Goal: Transaction & Acquisition: Book appointment/travel/reservation

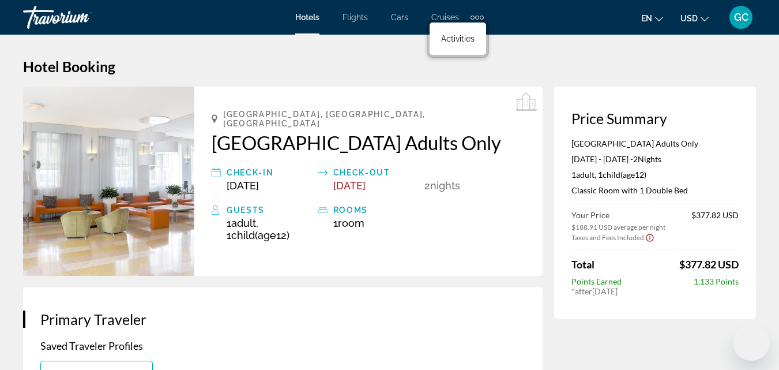
click at [557, 69] on h1 "Hotel Booking" at bounding box center [389, 66] width 733 height 17
click at [475, 18] on div "Extra navigation items" at bounding box center [477, 18] width 4 height 4
click at [460, 44] on link "Activities" at bounding box center [457, 38] width 45 height 21
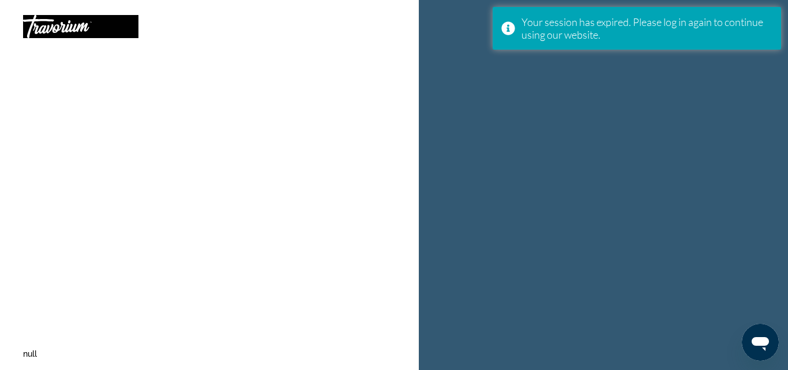
click at [130, 134] on div "null" at bounding box center [209, 185] width 419 height 370
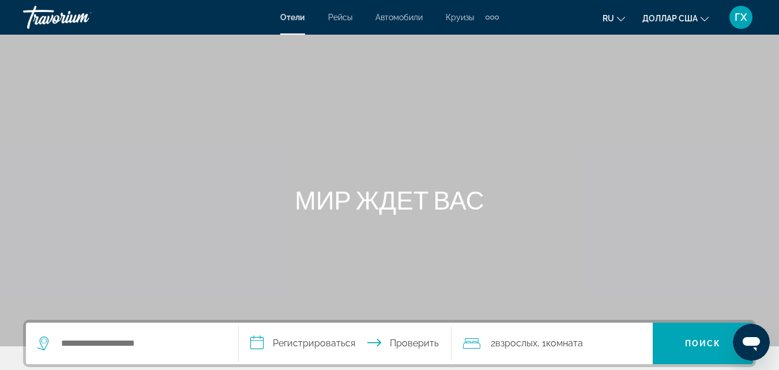
click at [225, 108] on div "Основное содержание" at bounding box center [389, 173] width 779 height 346
click at [93, 343] on input "Поиск отеля" at bounding box center [140, 342] width 161 height 17
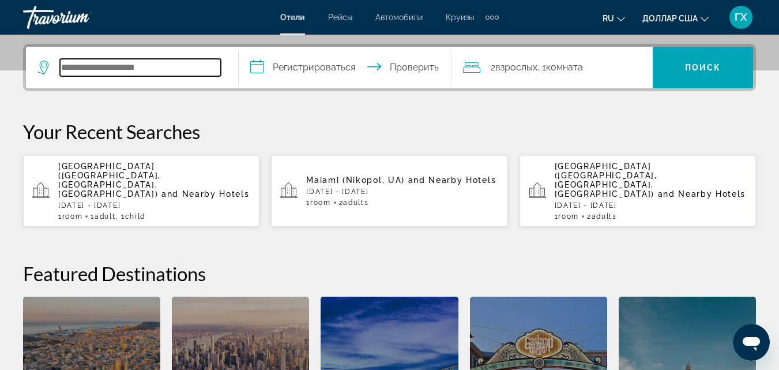
scroll to position [282, 0]
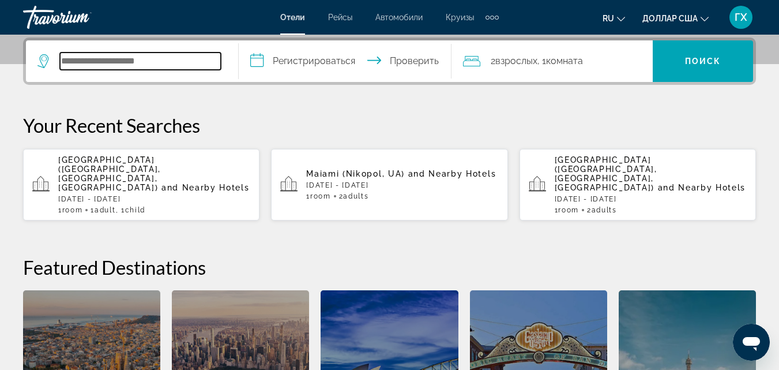
click at [157, 63] on input "Поиск отеля" at bounding box center [140, 60] width 161 height 17
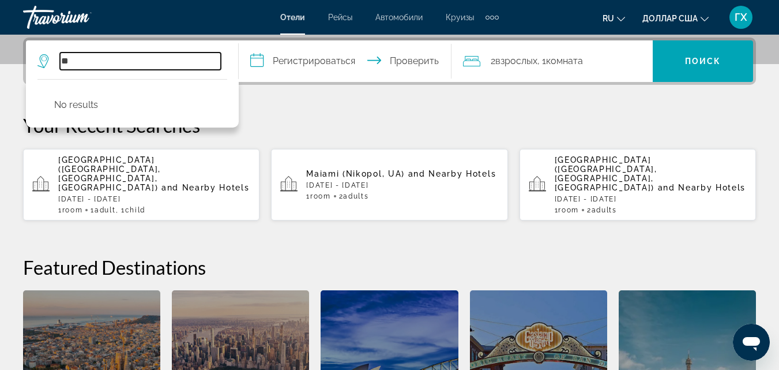
type input "*"
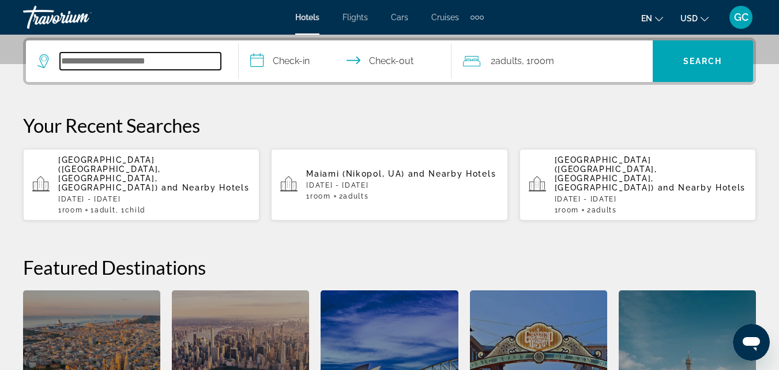
click at [108, 65] on input "Search hotel destination" at bounding box center [140, 60] width 161 height 17
type input "*"
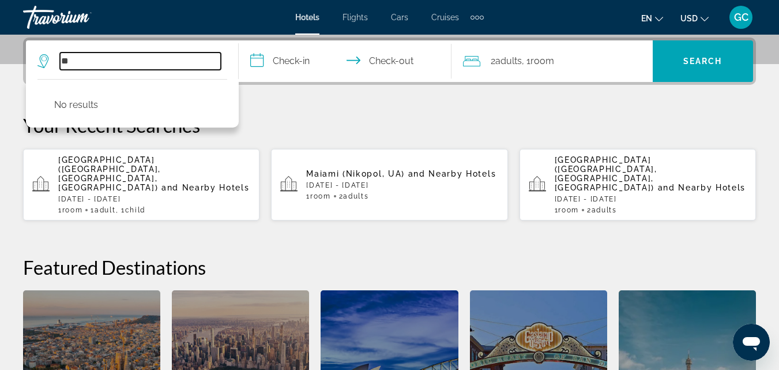
type input "*"
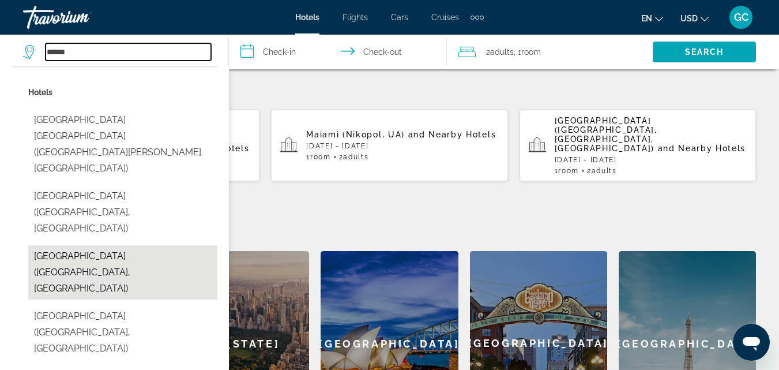
scroll to position [340, 0]
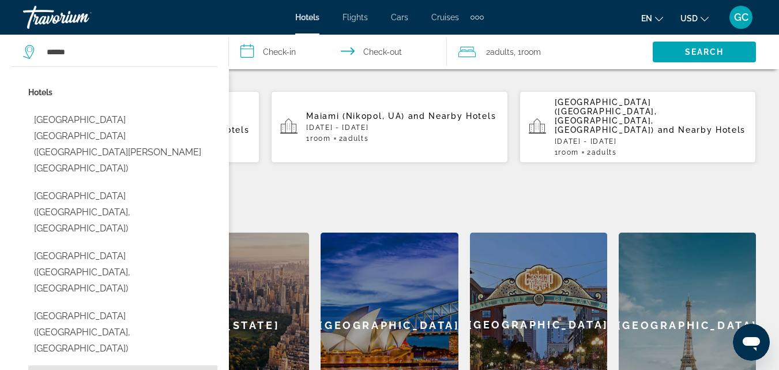
type input "**********"
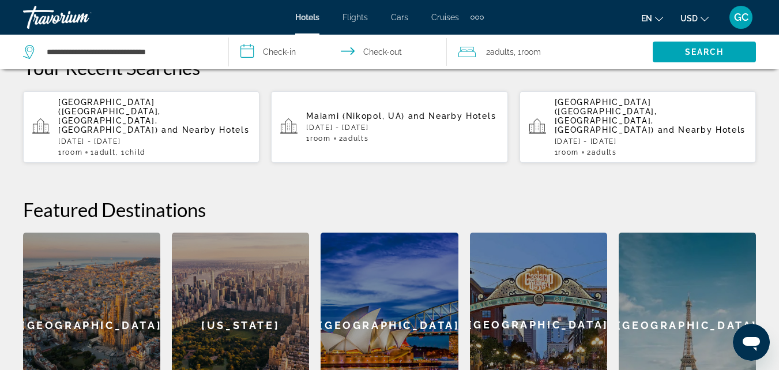
click at [176, 125] on span "and Nearby Hotels" at bounding box center [205, 129] width 88 height 9
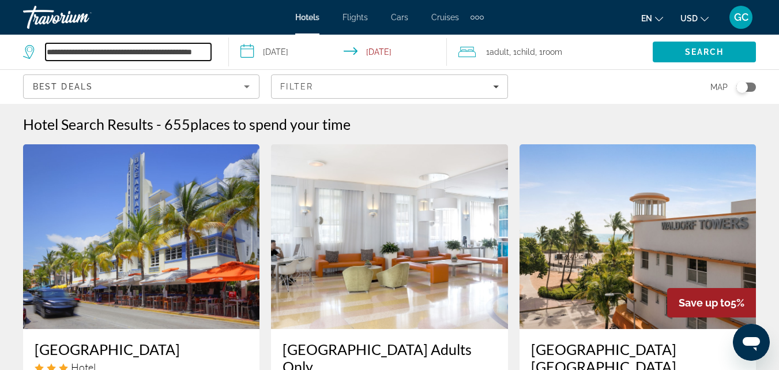
drag, startPoint x: 210, startPoint y: 52, endPoint x: 25, endPoint y: 39, distance: 186.2
click at [25, 39] on div "**********" at bounding box center [120, 52] width 194 height 35
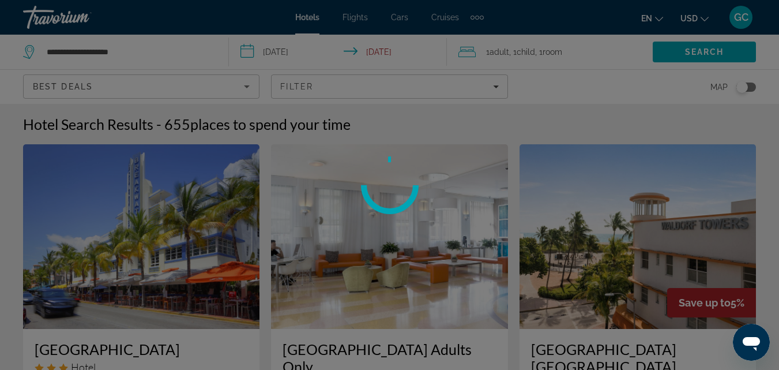
click at [138, 52] on div at bounding box center [389, 185] width 779 height 370
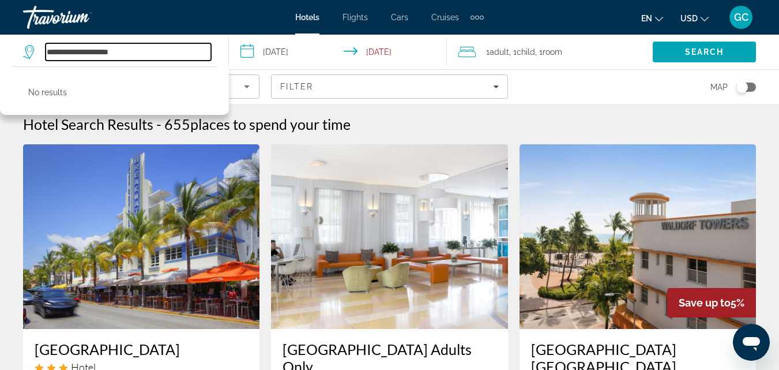
click at [137, 52] on input "**********" at bounding box center [129, 51] width 166 height 17
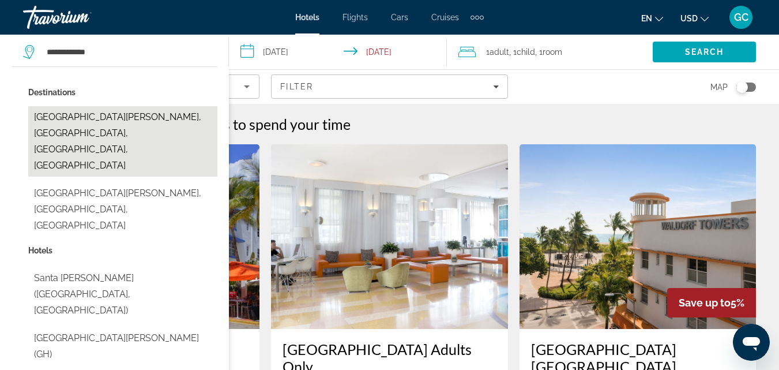
click at [136, 130] on button "Santa Monica Beach, Los Angeles, CA, United States" at bounding box center [122, 141] width 189 height 70
type input "**********"
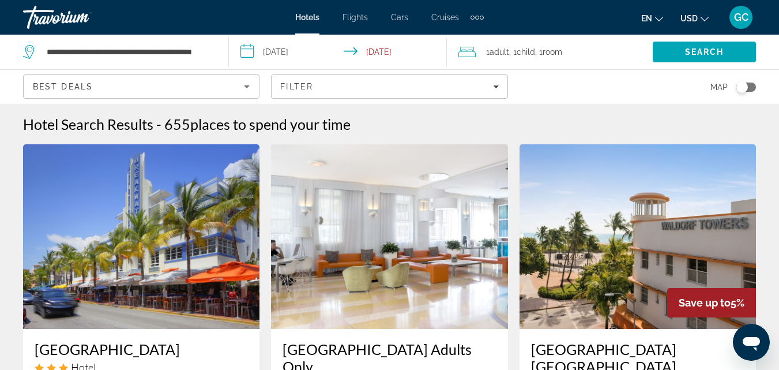
click at [285, 51] on input "**********" at bounding box center [340, 54] width 222 height 38
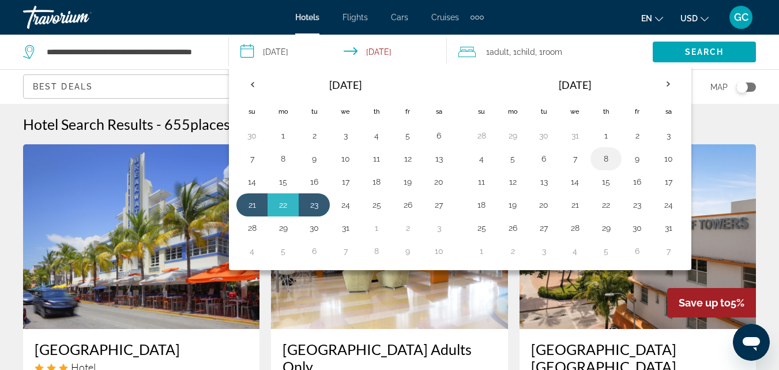
click at [603, 163] on button "8" at bounding box center [606, 159] width 18 height 16
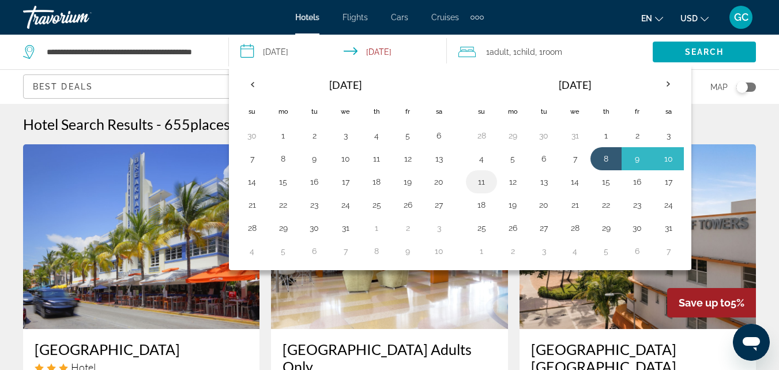
click at [486, 182] on button "11" at bounding box center [481, 182] width 18 height 16
type input "**********"
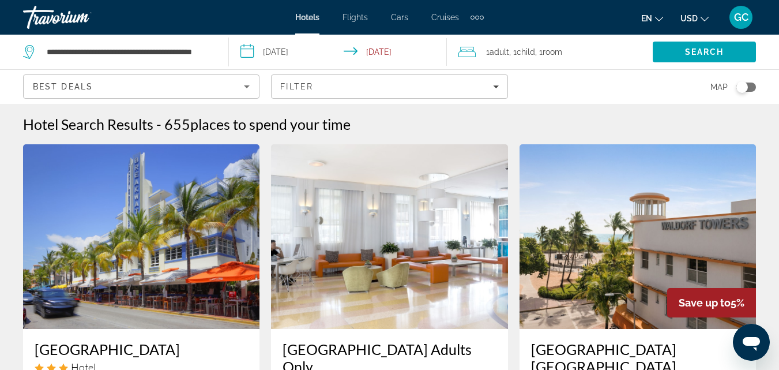
click at [562, 54] on span "Room" at bounding box center [553, 51] width 20 height 9
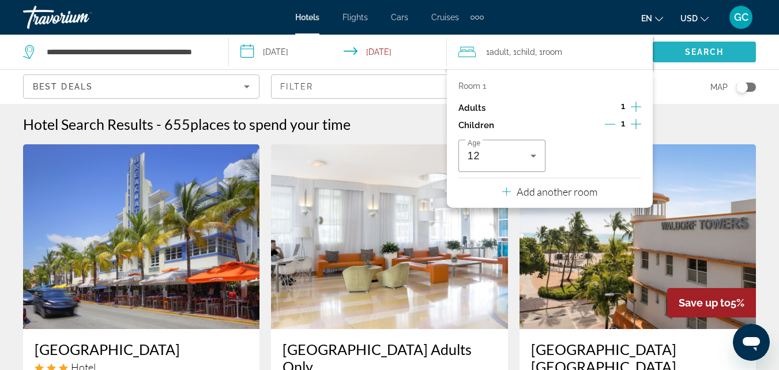
click at [711, 54] on span "Search" at bounding box center [704, 51] width 39 height 9
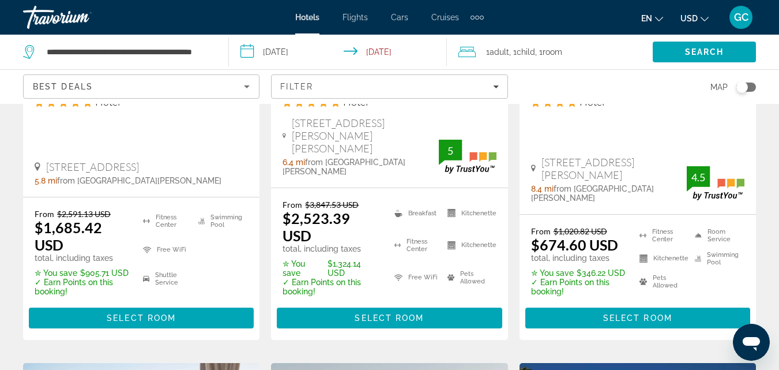
scroll to position [763, 0]
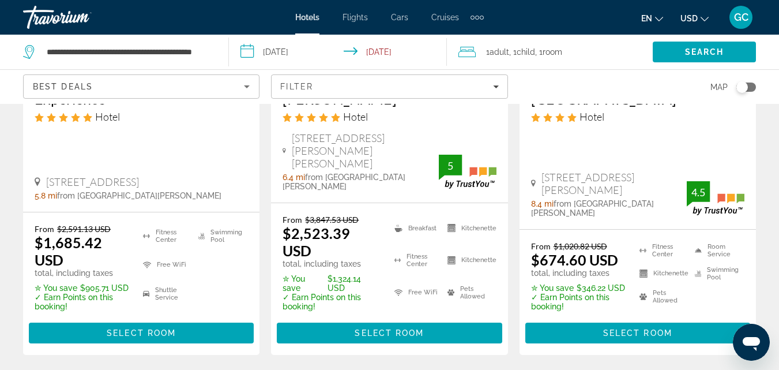
click at [502, 53] on span "Adult" at bounding box center [500, 51] width 20 height 9
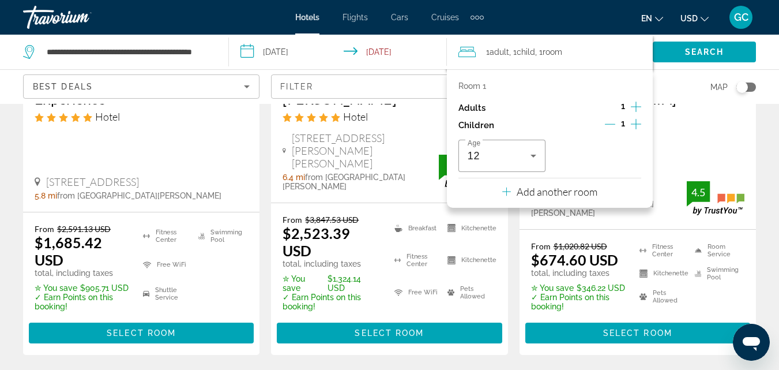
click at [637, 107] on icon "Increment adults" at bounding box center [636, 107] width 10 height 14
click at [693, 54] on span "Search" at bounding box center [704, 51] width 39 height 9
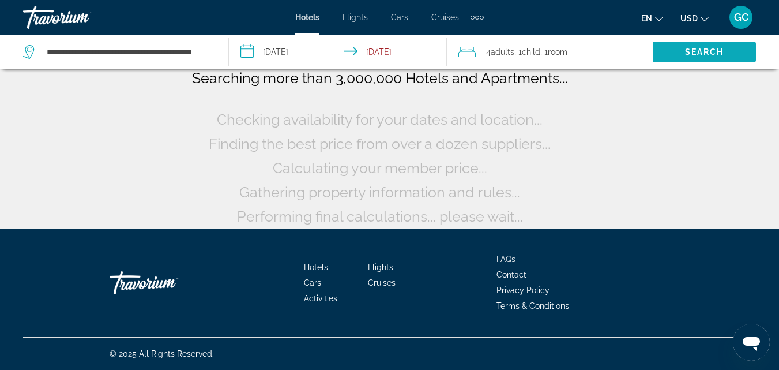
scroll to position [96, 0]
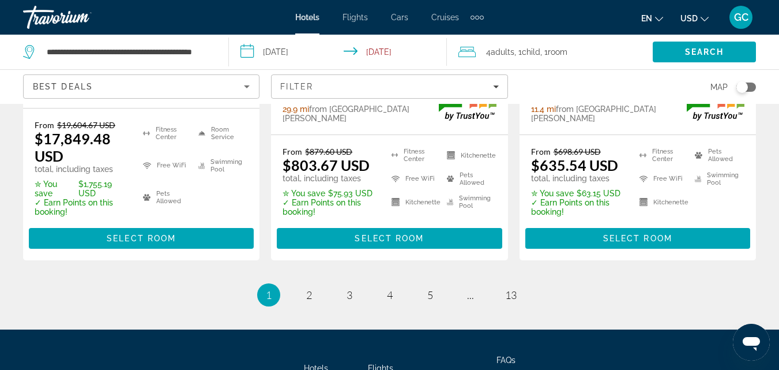
scroll to position [1730, 0]
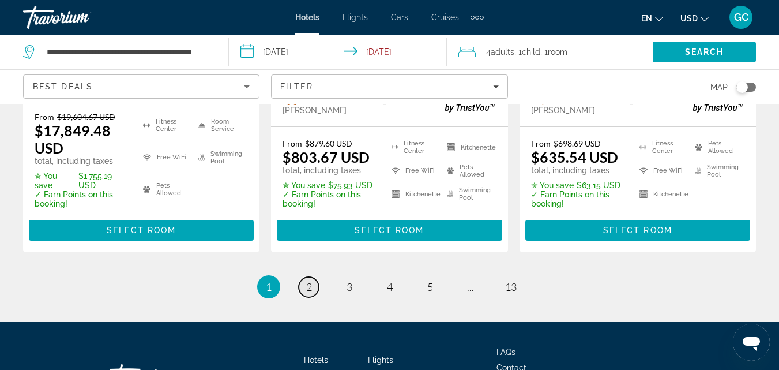
click at [307, 282] on span "2" at bounding box center [309, 286] width 6 height 13
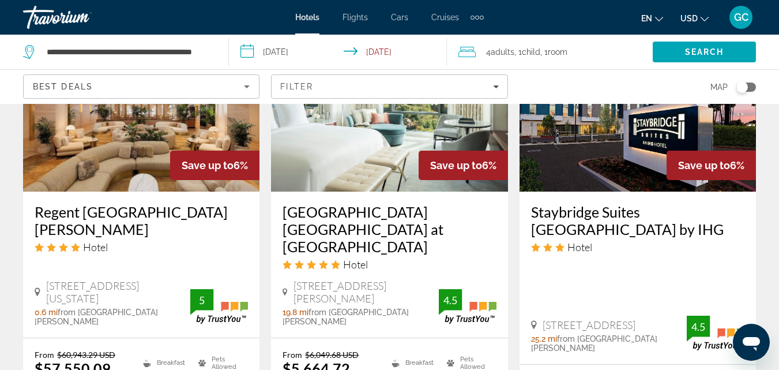
scroll to position [1557, 0]
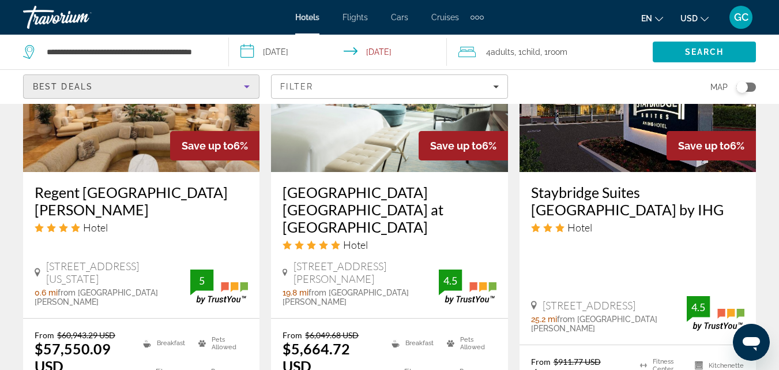
click at [246, 85] on icon "Sort by" at bounding box center [247, 87] width 14 height 14
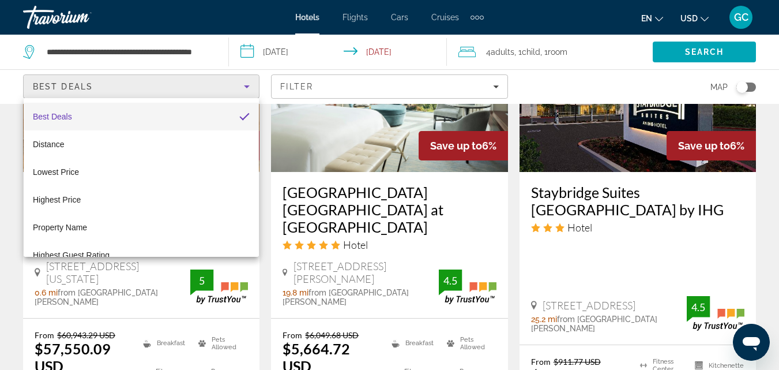
click at [492, 87] on div at bounding box center [389, 185] width 779 height 370
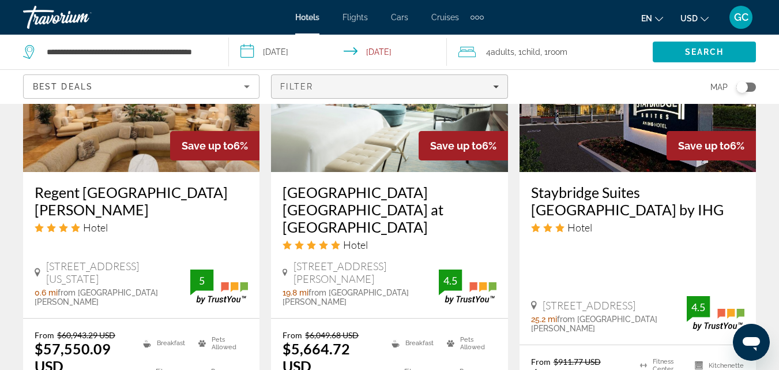
click at [495, 87] on icon "Filters" at bounding box center [496, 86] width 6 height 3
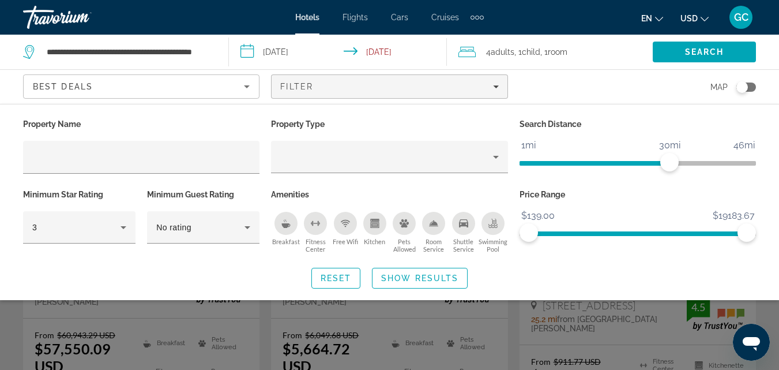
click at [286, 227] on div "Breakfast" at bounding box center [286, 223] width 23 height 23
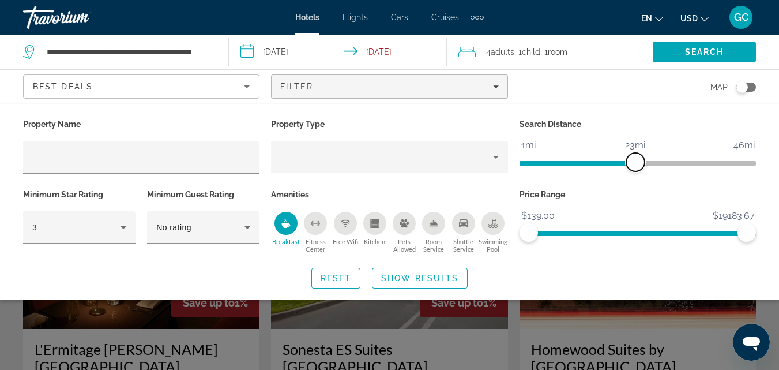
drag, startPoint x: 669, startPoint y: 164, endPoint x: 634, endPoint y: 164, distance: 34.6
click at [634, 164] on span "ngx-slider" at bounding box center [635, 162] width 18 height 18
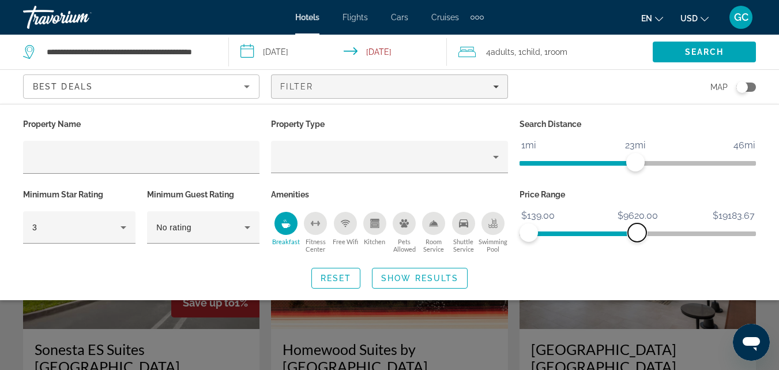
drag, startPoint x: 743, startPoint y: 229, endPoint x: 637, endPoint y: 232, distance: 106.2
click at [637, 232] on span "ngx-slider-max" at bounding box center [637, 232] width 18 height 18
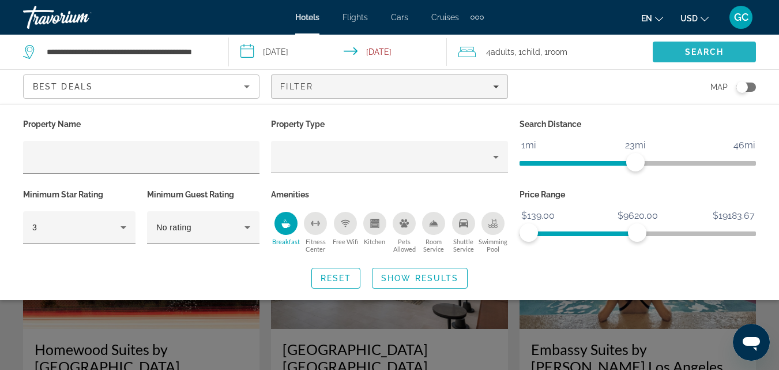
click at [690, 54] on span "Search" at bounding box center [704, 51] width 39 height 9
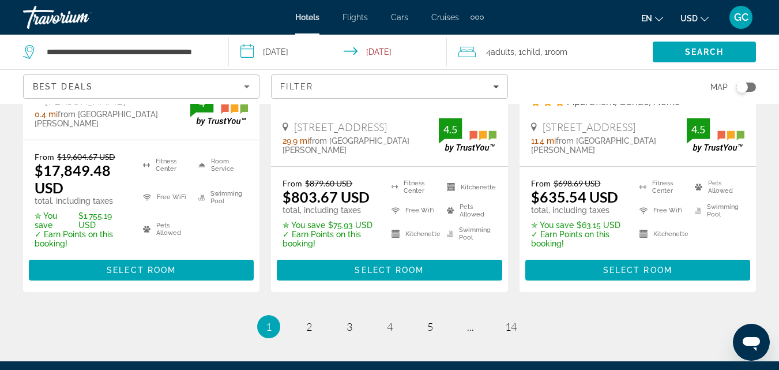
scroll to position [1730, 0]
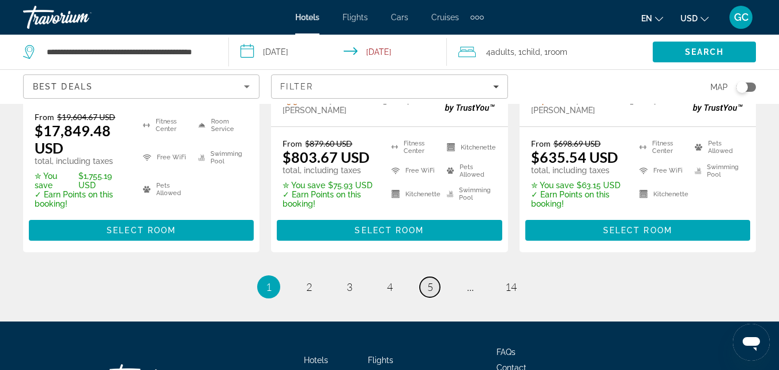
click at [427, 282] on span "5" at bounding box center [430, 286] width 6 height 13
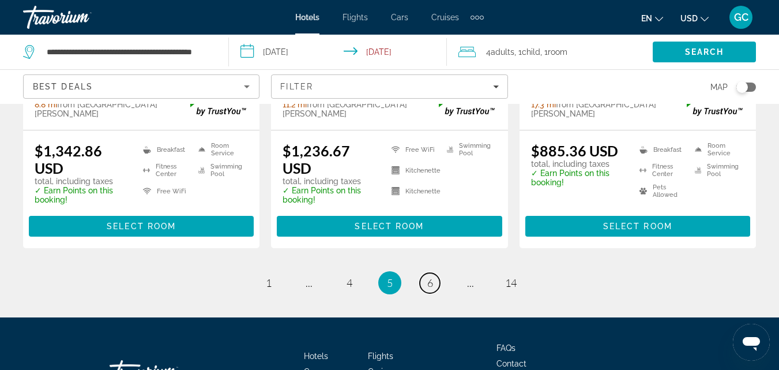
scroll to position [1767, 0]
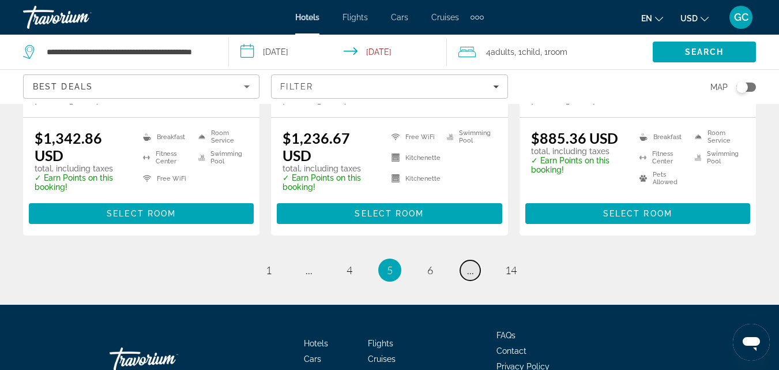
click at [470, 264] on span "..." at bounding box center [470, 270] width 7 height 13
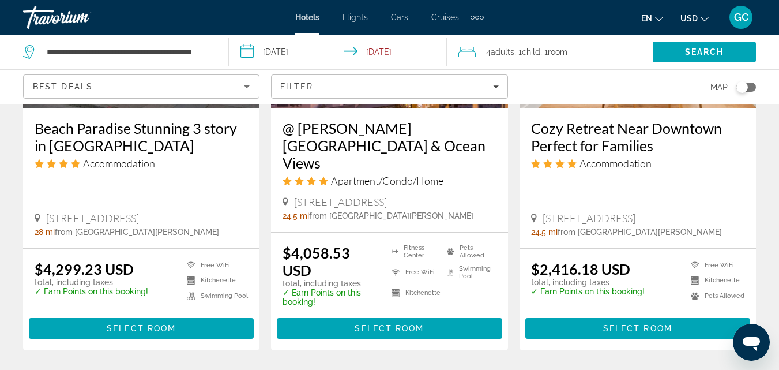
scroll to position [1615, 0]
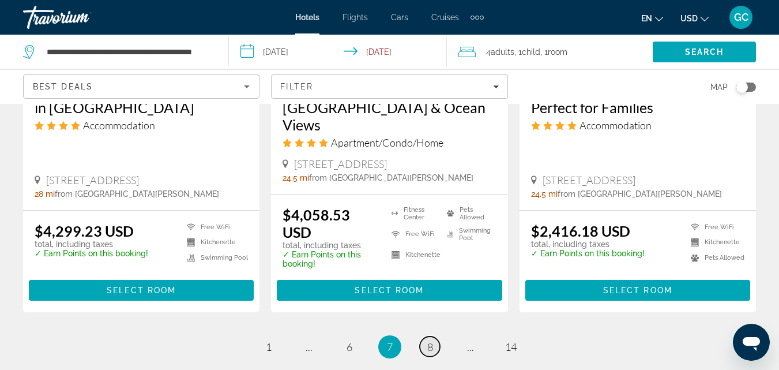
click at [421, 336] on link "page 8" at bounding box center [430, 346] width 20 height 20
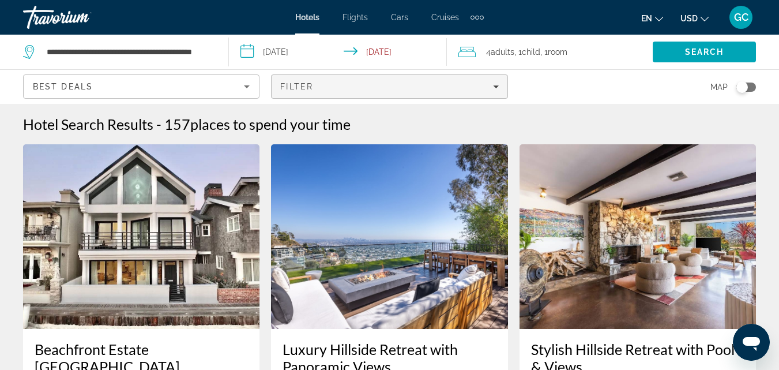
click at [494, 87] on icon "Filters" at bounding box center [496, 87] width 6 height 6
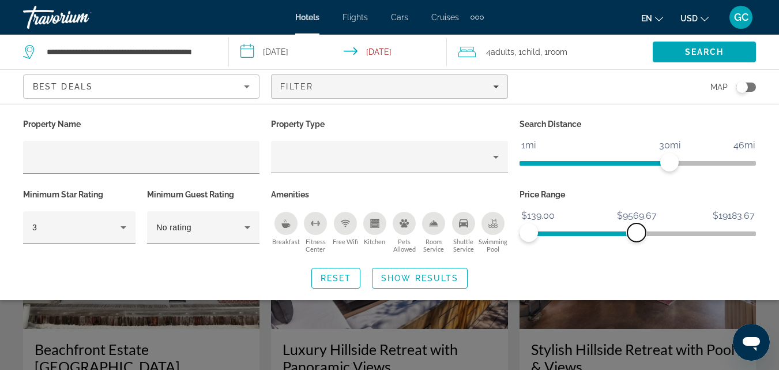
drag, startPoint x: 744, startPoint y: 231, endPoint x: 637, endPoint y: 236, distance: 107.4
click at [637, 236] on span "ngx-slider-max" at bounding box center [636, 232] width 18 height 18
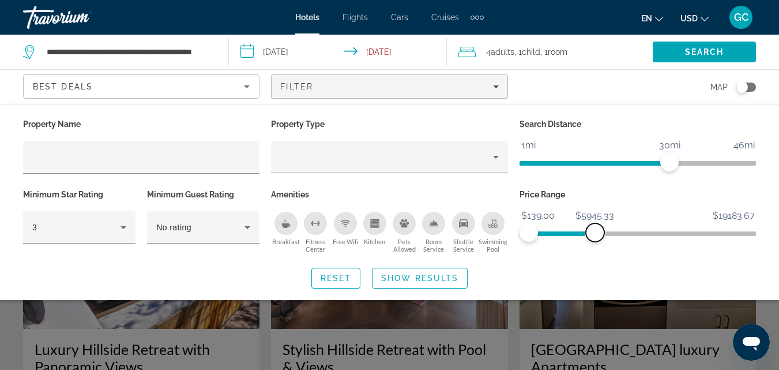
drag, startPoint x: 637, startPoint y: 236, endPoint x: 595, endPoint y: 236, distance: 41.5
click at [595, 236] on span "ngx-slider-max" at bounding box center [595, 232] width 18 height 18
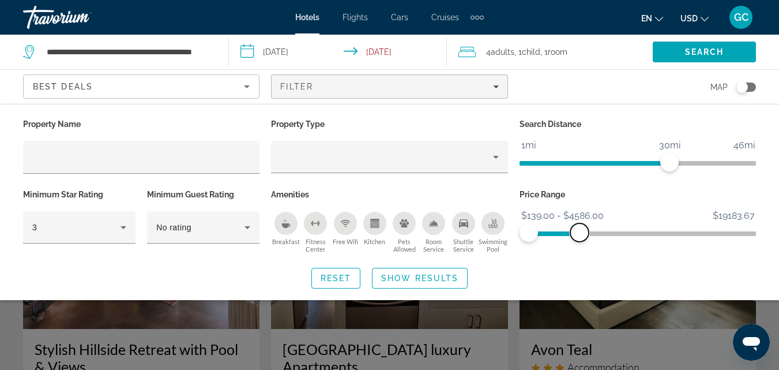
drag, startPoint x: 595, startPoint y: 236, endPoint x: 580, endPoint y: 236, distance: 15.6
click at [580, 236] on span "ngx-slider-max" at bounding box center [579, 232] width 18 height 18
drag, startPoint x: 580, startPoint y: 236, endPoint x: 612, endPoint y: 236, distance: 32.9
click at [612, 236] on span "ngx-slider-max" at bounding box center [605, 232] width 18 height 18
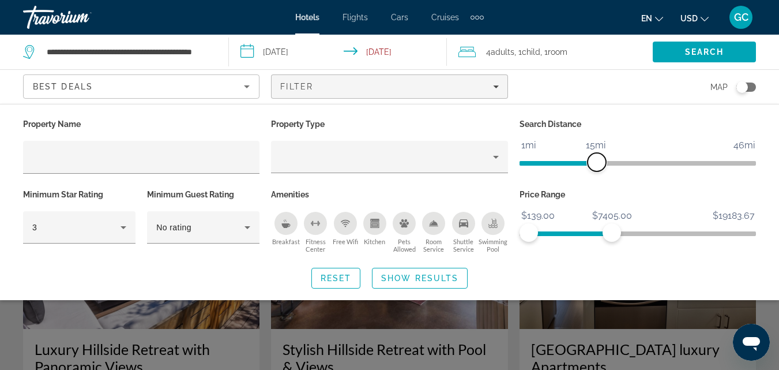
drag, startPoint x: 670, startPoint y: 166, endPoint x: 596, endPoint y: 171, distance: 73.4
click at [596, 171] on span "ngx-slider" at bounding box center [597, 162] width 18 height 18
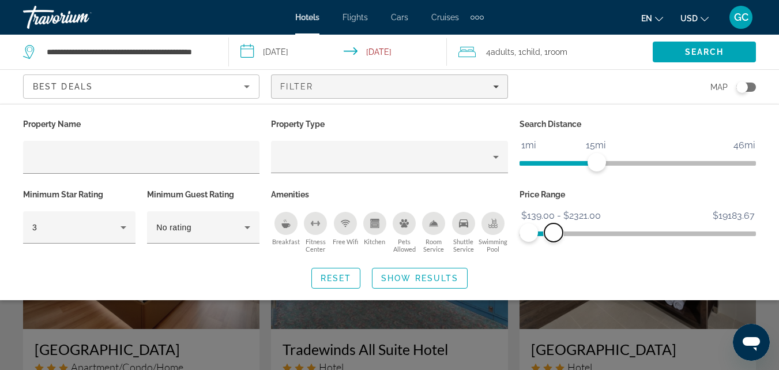
drag, startPoint x: 610, startPoint y: 237, endPoint x: 554, endPoint y: 237, distance: 55.9
click at [554, 237] on span "ngx-slider-max" at bounding box center [553, 232] width 18 height 18
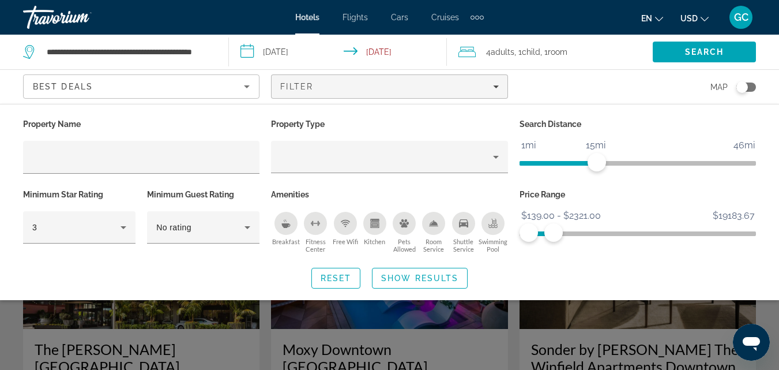
click at [746, 86] on div "Toggle map" at bounding box center [742, 87] width 12 height 12
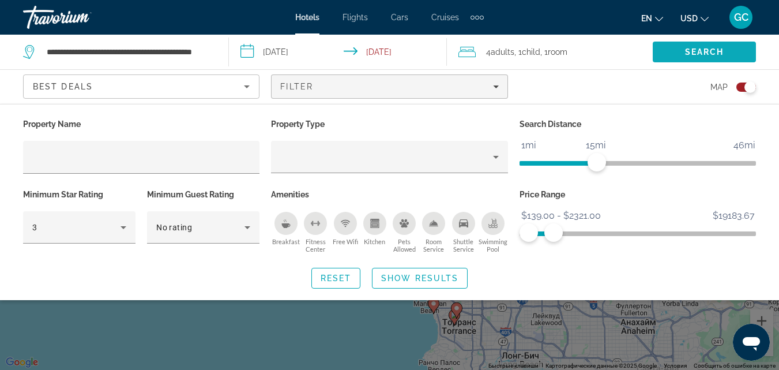
click at [674, 53] on span "Search" at bounding box center [704, 52] width 103 height 28
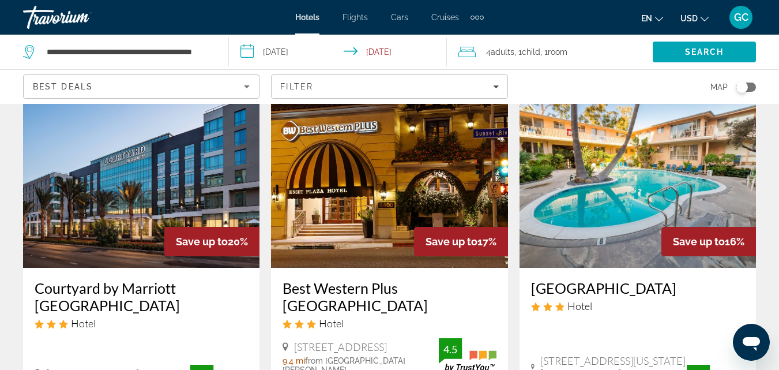
scroll to position [58, 0]
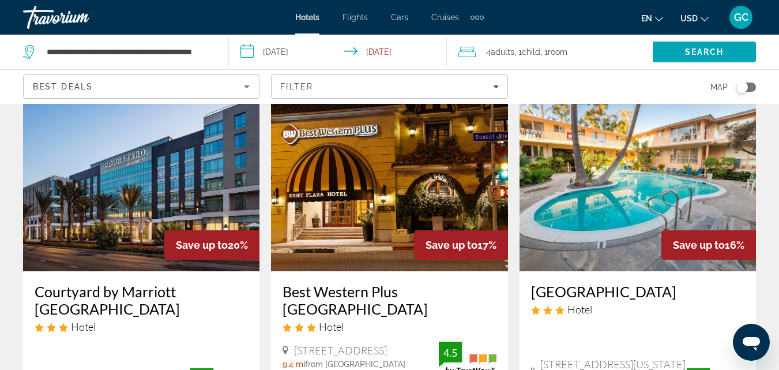
click at [480, 17] on div "Extra navigation items" at bounding box center [482, 18] width 4 height 4
click at [588, 69] on div "4 Adult Adults , 1 Child Children , 1 Room rooms" at bounding box center [555, 52] width 194 height 35
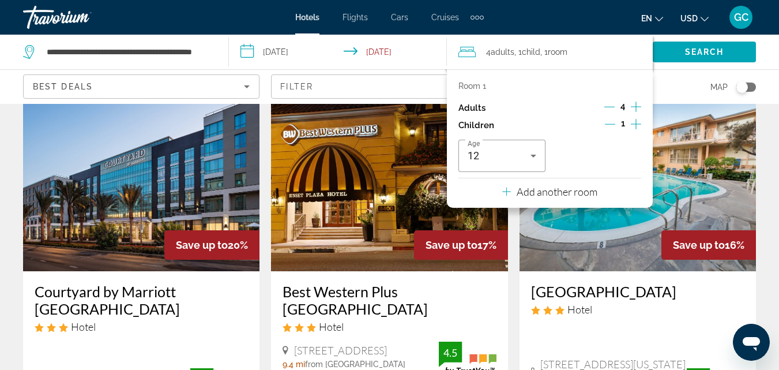
scroll to position [0, 0]
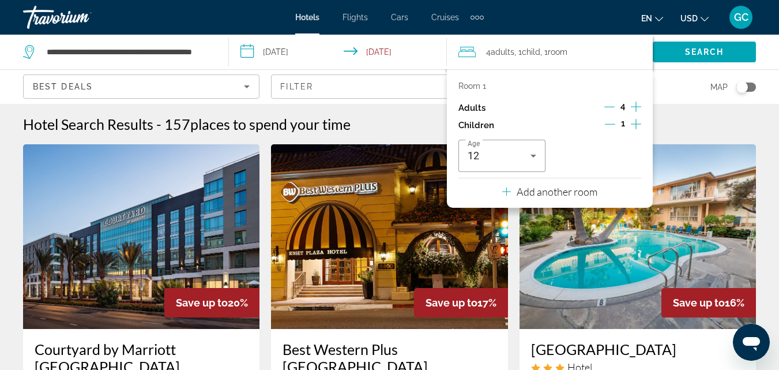
click at [710, 131] on div "Hotel Search Results - 157 places to spend your time" at bounding box center [389, 123] width 733 height 17
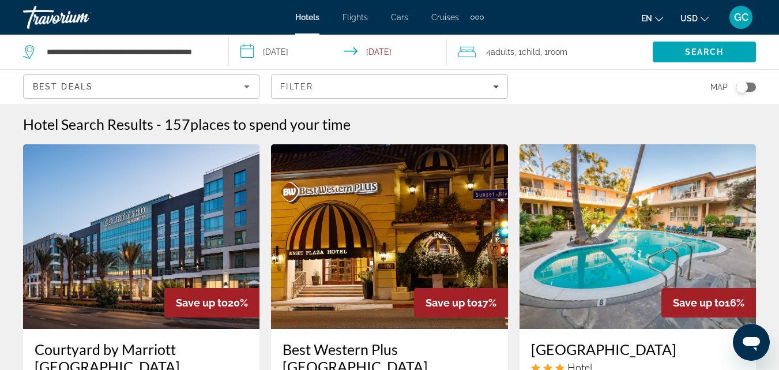
click at [243, 86] on icon "Sort by" at bounding box center [247, 87] width 14 height 14
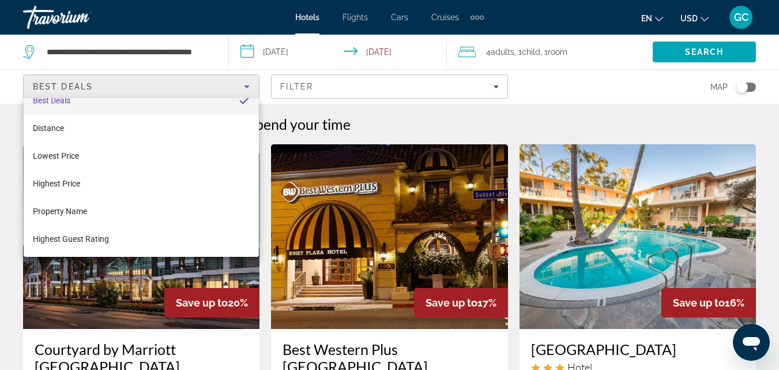
scroll to position [17, 0]
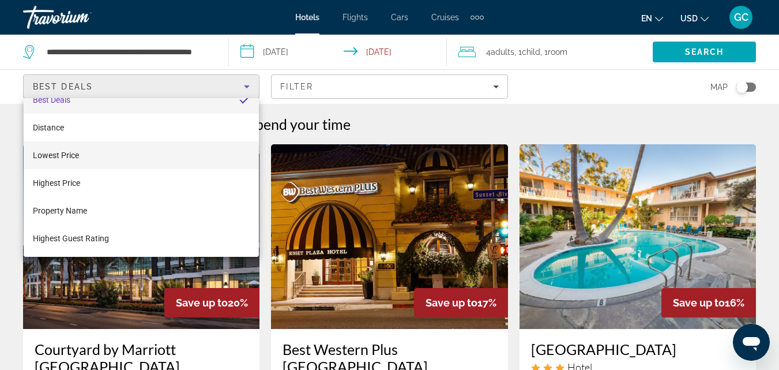
click at [88, 163] on mat-option "Lowest Price" at bounding box center [141, 155] width 235 height 28
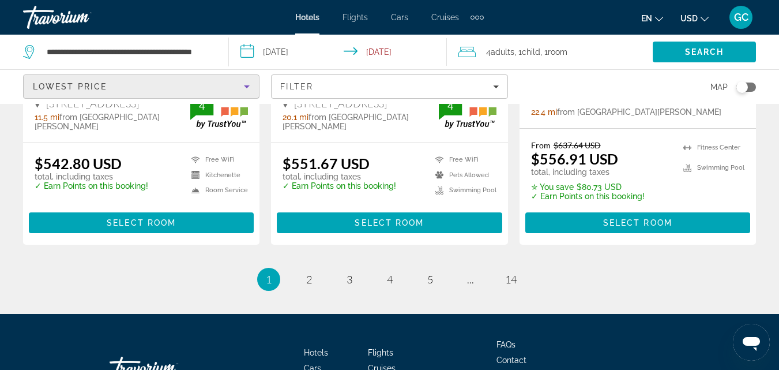
scroll to position [1730, 0]
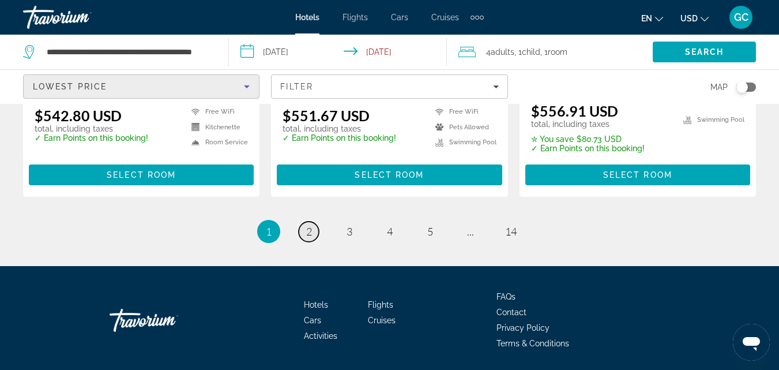
click at [308, 225] on span "2" at bounding box center [309, 231] width 6 height 13
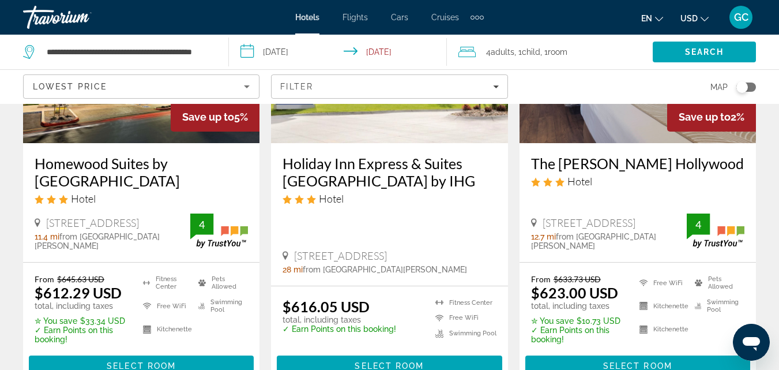
scroll to position [1153, 0]
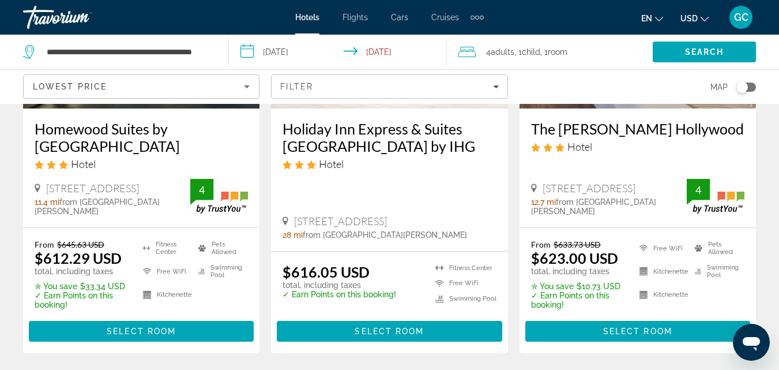
click at [750, 87] on div "Toggle map" at bounding box center [746, 86] width 20 height 9
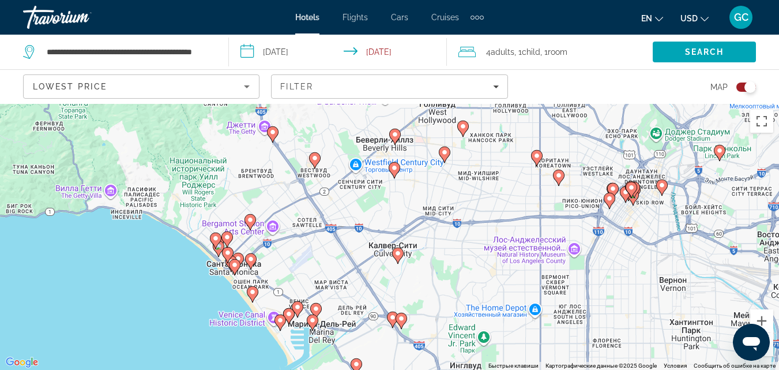
drag, startPoint x: 274, startPoint y: 203, endPoint x: 497, endPoint y: 313, distance: 248.4
click at [497, 313] on div "Чтобы активировать перетаскивание с помощью клавиатуры, нажмите Alt + Ввод. Пос…" at bounding box center [389, 237] width 779 height 266
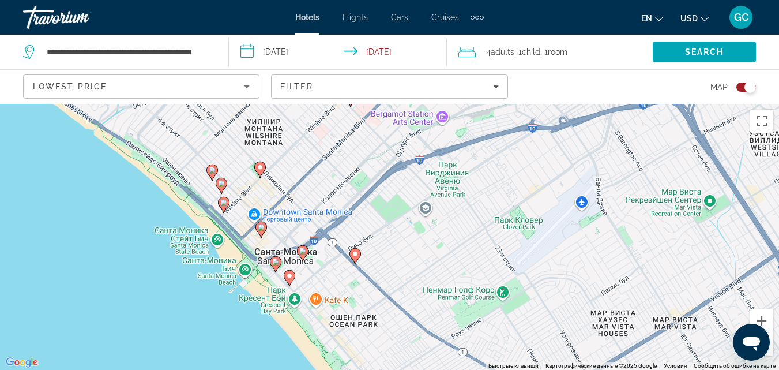
drag, startPoint x: 223, startPoint y: 210, endPoint x: 479, endPoint y: 264, distance: 262.3
click at [479, 264] on div "Чтобы активировать перетаскивание с помощью клавиатуры, нажмите Alt + Ввод. Пос…" at bounding box center [389, 237] width 779 height 266
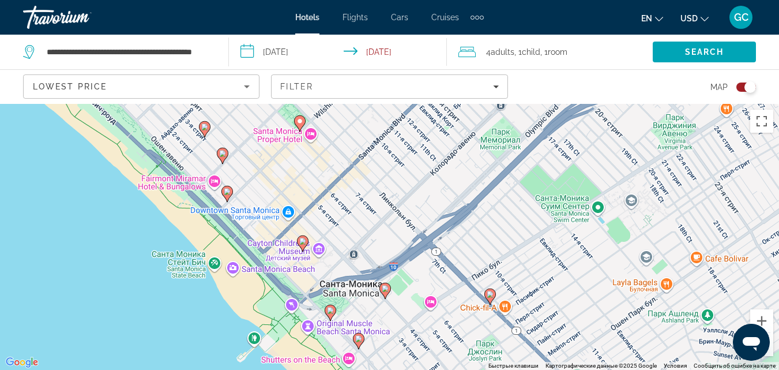
drag, startPoint x: 277, startPoint y: 266, endPoint x: 489, endPoint y: 311, distance: 217.1
click at [489, 311] on div "Чтобы активировать перетаскивание с помощью клавиатуры, нажмите Alt + Ввод. Пос…" at bounding box center [389, 237] width 779 height 266
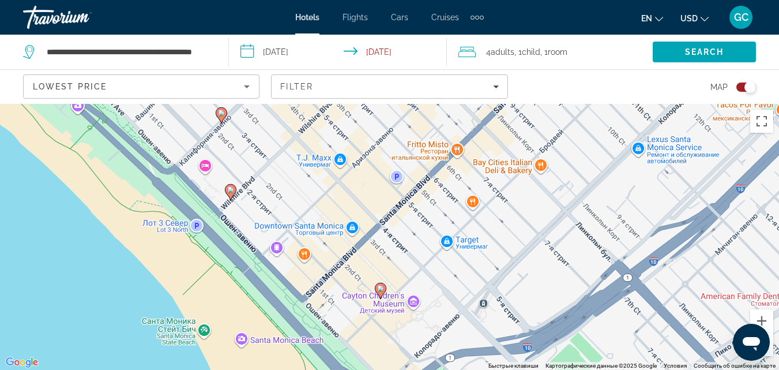
drag, startPoint x: 235, startPoint y: 187, endPoint x: 339, endPoint y: 197, distance: 103.8
click at [339, 197] on div "Чтобы активировать перетаскивание с помощью клавиатуры, нажмите Alt + Ввод. Пос…" at bounding box center [389, 237] width 779 height 266
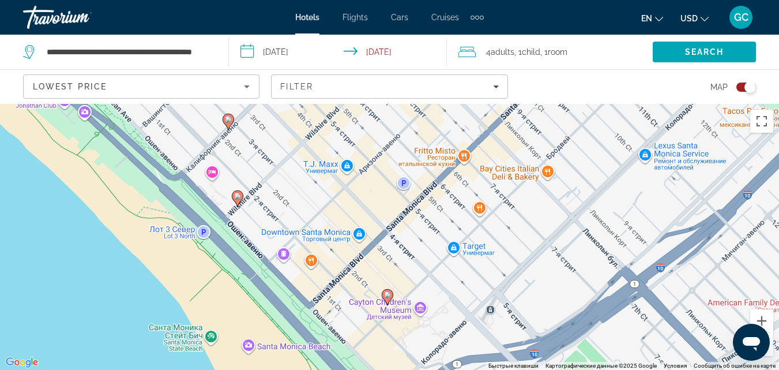
click at [238, 198] on image "Main content" at bounding box center [237, 196] width 7 height 7
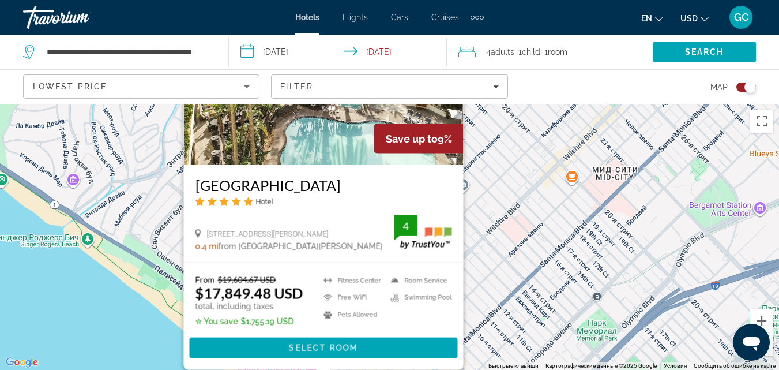
click at [136, 347] on div "Чтобы активировать перетаскивание с помощью клавиатуры, нажмите Alt + Ввод. Пос…" at bounding box center [389, 237] width 779 height 266
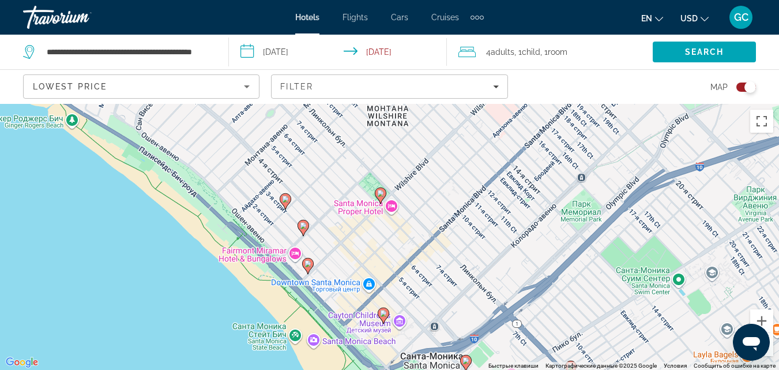
drag, startPoint x: 277, startPoint y: 328, endPoint x: 261, endPoint y: 202, distance: 126.8
click at [261, 202] on div "Чтобы активировать перетаскивание с помощью клавиатуры, нажмите Alt + Ввод. Пос…" at bounding box center [389, 237] width 779 height 266
click at [284, 201] on image "Main content" at bounding box center [284, 198] width 7 height 7
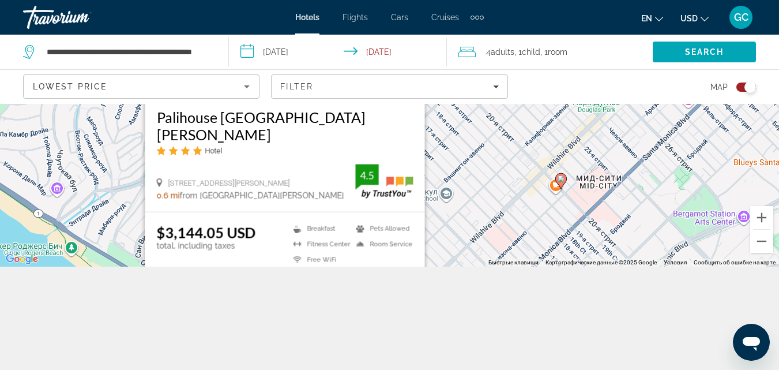
scroll to position [104, 0]
click at [161, 283] on div "**********" at bounding box center [389, 185] width 779 height 370
click at [63, 262] on div "Чтобы активировать перетаскивание с помощью клавиатуры, нажмите Alt + Ввод. Пос…" at bounding box center [389, 133] width 779 height 266
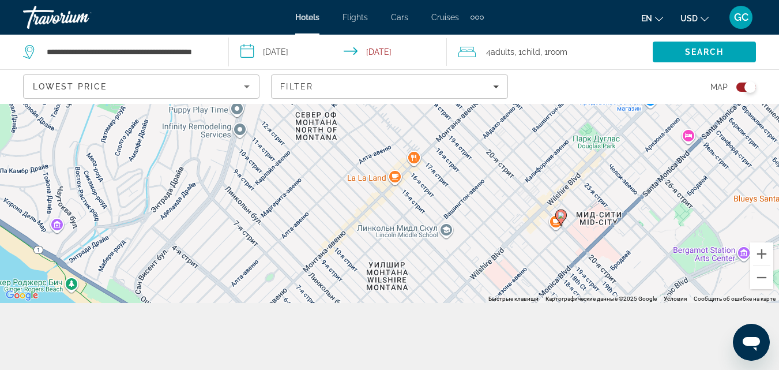
scroll to position [80, 0]
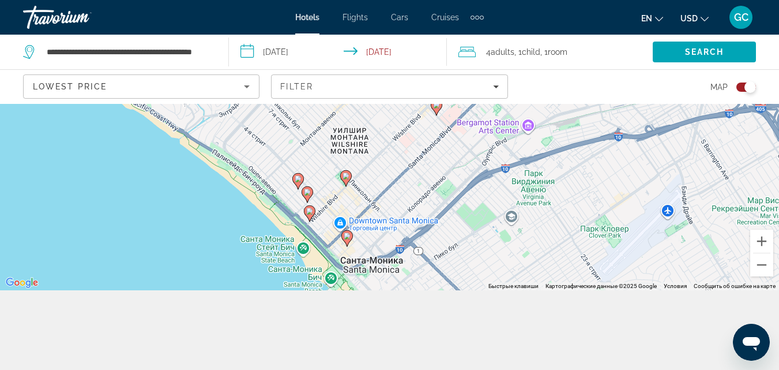
drag, startPoint x: 356, startPoint y: 268, endPoint x: 334, endPoint y: 154, distance: 115.6
click at [334, 154] on div "Чтобы активировать перетаскивание с помощью клавиатуры, нажмите Alt + Ввод. Пос…" at bounding box center [389, 157] width 779 height 266
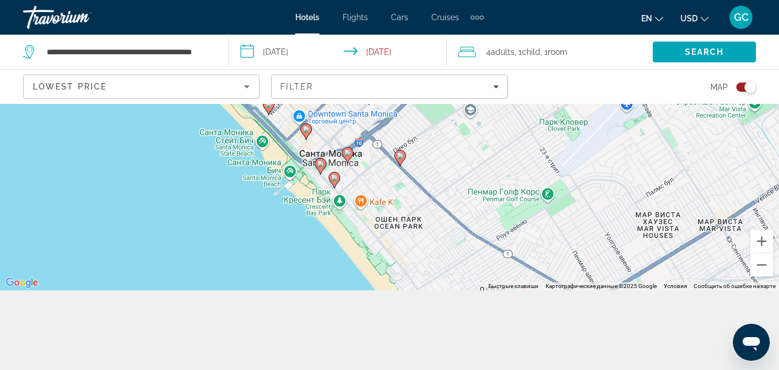
drag, startPoint x: 408, startPoint y: 257, endPoint x: 366, endPoint y: 148, distance: 116.6
click at [366, 148] on div "Чтобы активировать перетаскивание с помощью клавиатуры, нажмите Alt + Ввод. Пос…" at bounding box center [389, 157] width 779 height 266
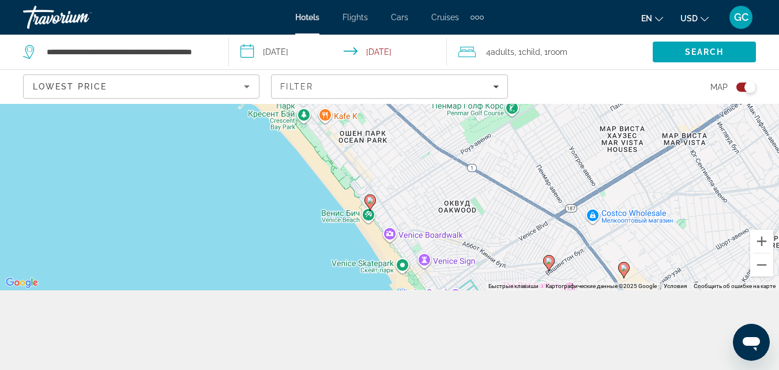
drag, startPoint x: 334, startPoint y: 230, endPoint x: 298, endPoint y: 145, distance: 92.5
click at [298, 145] on div "Чтобы активировать перетаскивание с помощью клавиатуры, нажмите Alt + Ввод. Пос…" at bounding box center [389, 157] width 779 height 266
click at [370, 203] on image "Main content" at bounding box center [370, 200] width 7 height 7
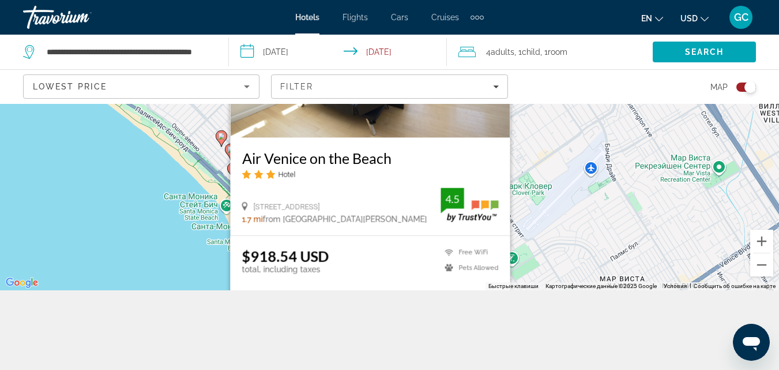
click at [170, 262] on div "Чтобы активировать перетаскивание с помощью клавиатуры, нажмите Alt + Ввод. Пос…" at bounding box center [389, 157] width 779 height 266
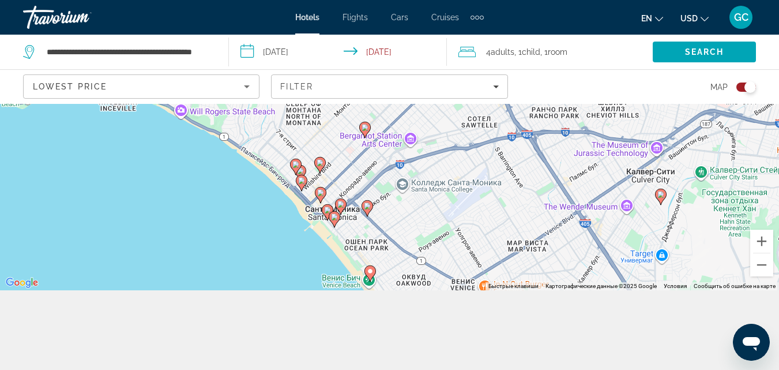
drag, startPoint x: 441, startPoint y: 234, endPoint x: 454, endPoint y: 247, distance: 18.8
click at [454, 247] on div "Чтобы активировать перетаскивание с помощью клавиатуры, нажмите Alt + Ввод. Пос…" at bounding box center [389, 157] width 779 height 266
click at [366, 204] on image "Main content" at bounding box center [367, 205] width 7 height 7
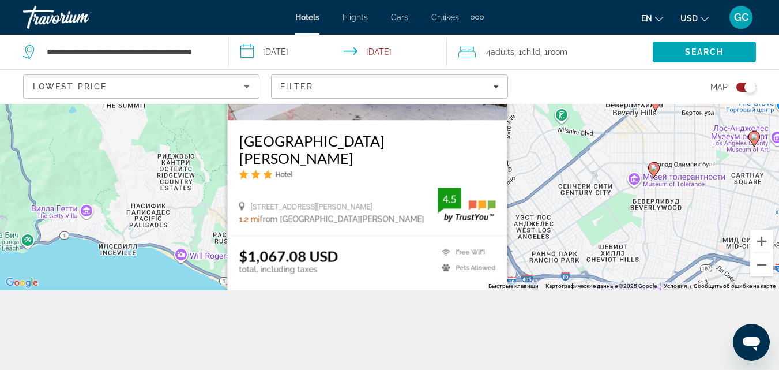
click at [153, 278] on div "Чтобы активировать перетаскивание с помощью клавиатуры, нажмите Alt + Ввод. Пос…" at bounding box center [389, 157] width 779 height 266
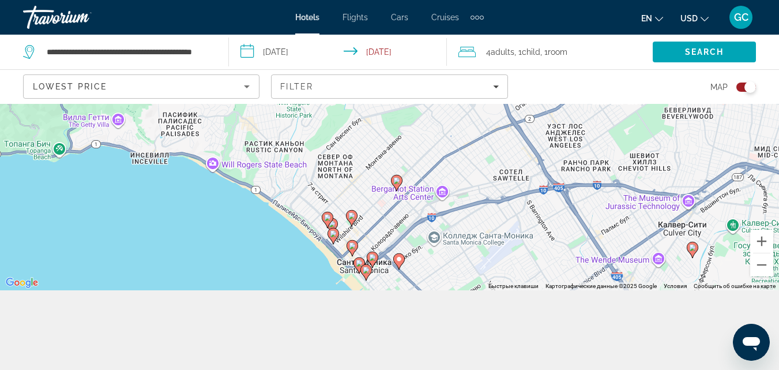
drag, startPoint x: 307, startPoint y: 251, endPoint x: 330, endPoint y: 182, distance: 73.7
click at [330, 182] on div "Чтобы активировать перетаскивание с помощью клавиатуры, нажмите Alt + Ввод. Пос…" at bounding box center [389, 157] width 779 height 266
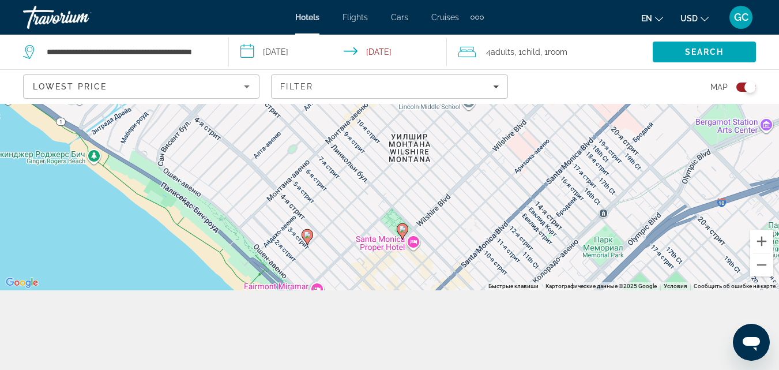
drag, startPoint x: 313, startPoint y: 258, endPoint x: 355, endPoint y: 150, distance: 116.3
click at [355, 150] on div "Чтобы активировать перетаскивание с помощью клавиатуры, нажмите Alt + Ввод. Пос…" at bounding box center [389, 157] width 779 height 266
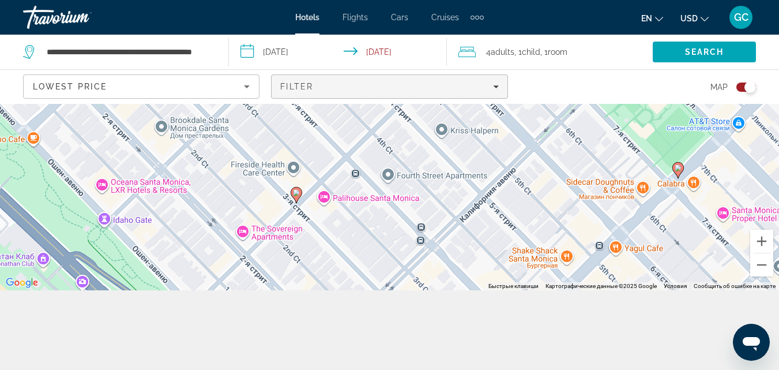
drag, startPoint x: 272, startPoint y: 245, endPoint x: 416, endPoint y: 94, distance: 208.5
click at [416, 94] on div "**********" at bounding box center [389, 209] width 779 height 370
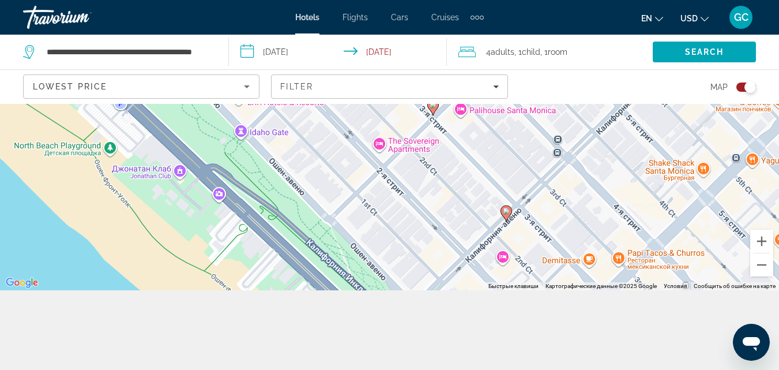
drag, startPoint x: 315, startPoint y: 266, endPoint x: 451, endPoint y: 181, distance: 160.2
click at [451, 181] on div "Чтобы активировать перетаскивание с помощью клавиатуры, нажмите Alt + Ввод. Пос…" at bounding box center [389, 157] width 779 height 266
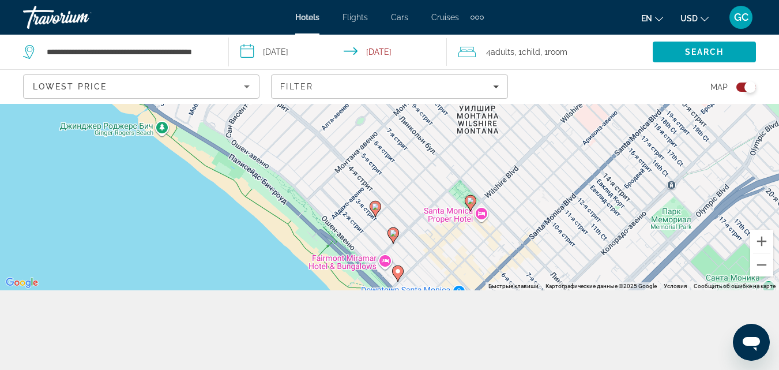
drag, startPoint x: 542, startPoint y: 173, endPoint x: 427, endPoint y: 264, distance: 146.5
click at [427, 264] on div "Чтобы активировать перетаскивание с помощью клавиатуры, нажмите Alt + Ввод. Пос…" at bounding box center [389, 157] width 779 height 266
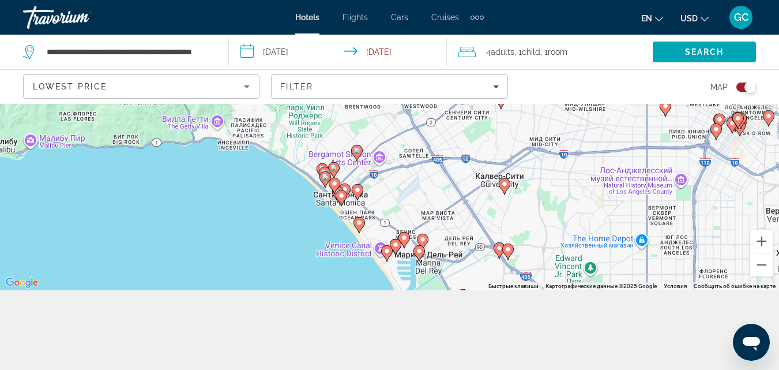
drag, startPoint x: 536, startPoint y: 186, endPoint x: 381, endPoint y: 149, distance: 159.5
click at [381, 149] on div "Чтобы активировать перетаскивание с помощью клавиатуры, нажмите Alt + Ввод. Пос…" at bounding box center [389, 157] width 779 height 266
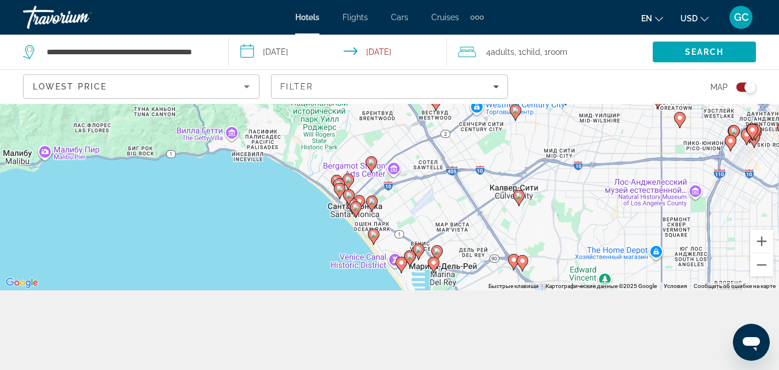
drag, startPoint x: 426, startPoint y: 176, endPoint x: 439, endPoint y: 218, distance: 44.1
click at [439, 218] on div "Чтобы активировать перетаскивание с помощью клавиатуры, нажмите Alt + Ввод. Пос…" at bounding box center [389, 157] width 779 height 266
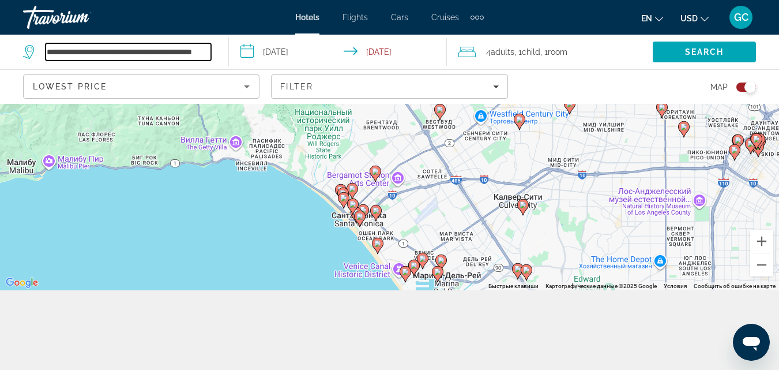
click at [208, 55] on input "**********" at bounding box center [129, 51] width 166 height 17
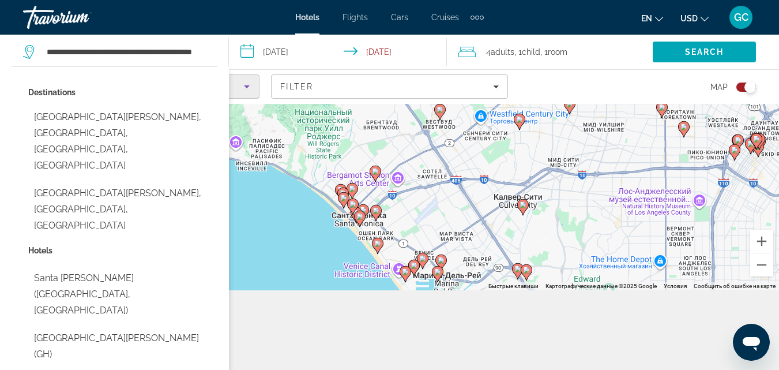
click at [236, 90] on div "Lowest Price" at bounding box center [138, 87] width 211 height 14
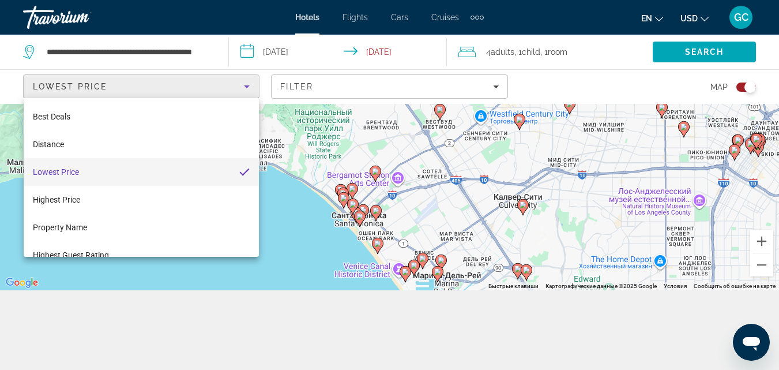
click at [206, 52] on div at bounding box center [389, 185] width 779 height 370
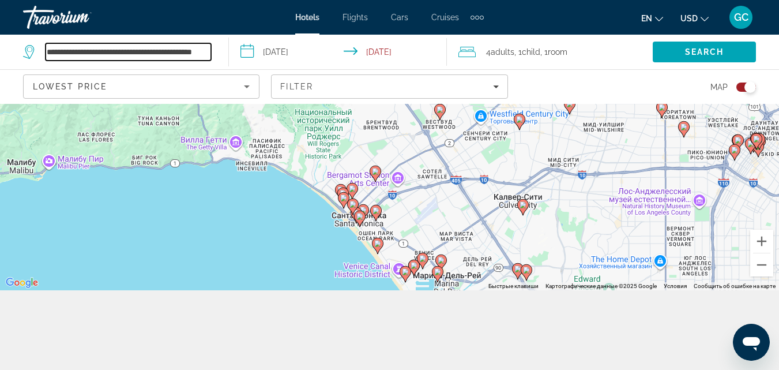
click at [193, 51] on input "**********" at bounding box center [129, 51] width 166 height 17
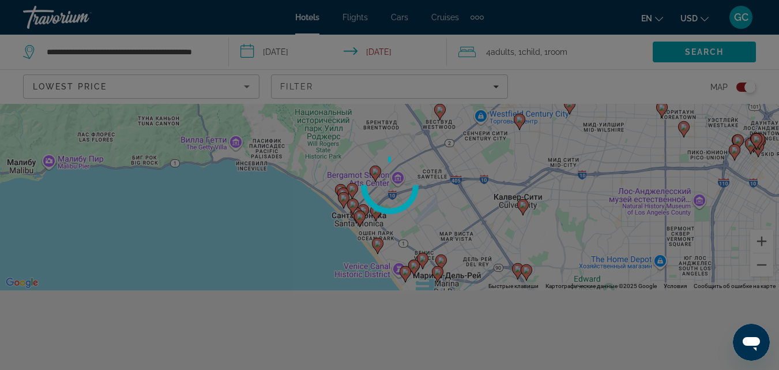
click at [193, 48] on div at bounding box center [389, 185] width 779 height 370
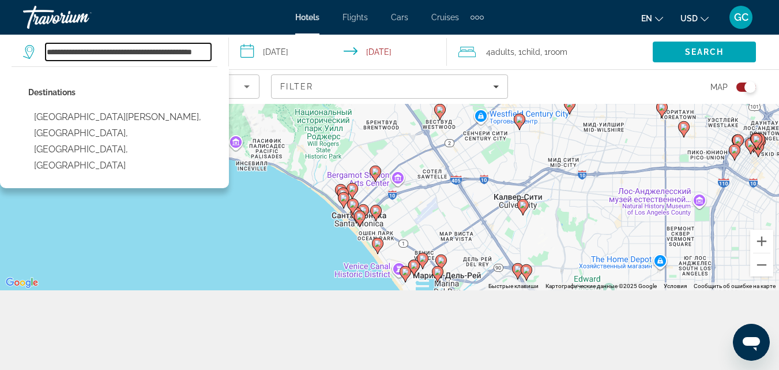
scroll to position [0, 31]
drag, startPoint x: 46, startPoint y: 51, endPoint x: 261, endPoint y: 59, distance: 215.3
click at [261, 59] on div "**********" at bounding box center [389, 52] width 779 height 35
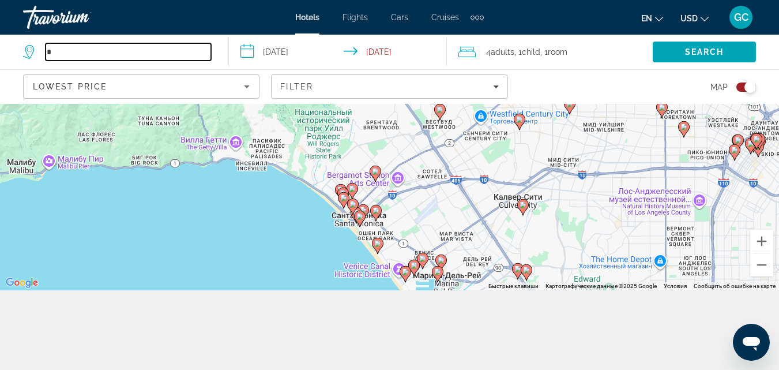
scroll to position [0, 0]
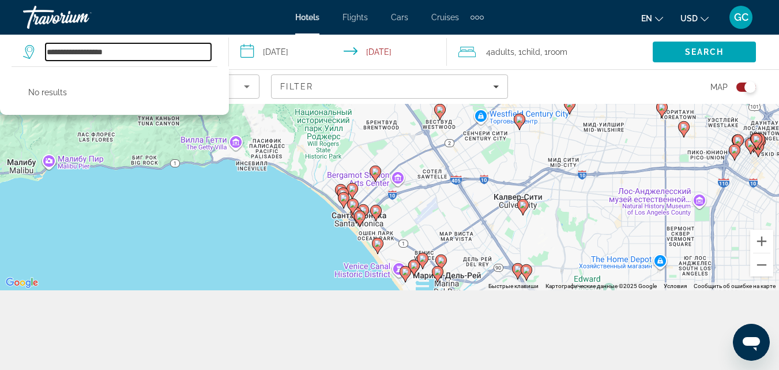
type input "**********"
drag, startPoint x: 156, startPoint y: 52, endPoint x: 31, endPoint y: 49, distance: 125.2
click at [31, 49] on div "**********" at bounding box center [117, 51] width 188 height 17
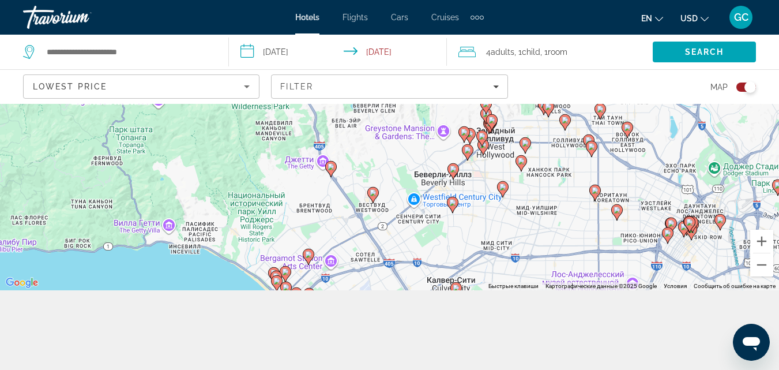
drag, startPoint x: 547, startPoint y: 178, endPoint x: 479, endPoint y: 263, distance: 109.2
click at [479, 263] on div "Чтобы активировать перетаскивание с помощью клавиатуры, нажмите Alt + Ввод. Пос…" at bounding box center [389, 157] width 779 height 266
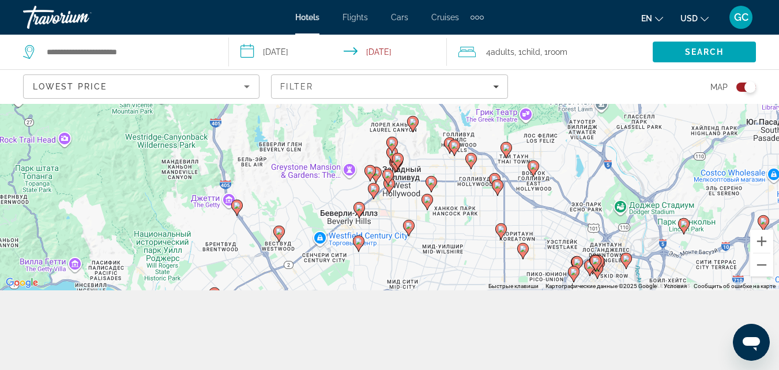
drag, startPoint x: 488, startPoint y: 177, endPoint x: 392, endPoint y: 218, distance: 104.1
click at [392, 218] on div "Чтобы активировать перетаскивание с помощью клавиатуры, нажмите Alt + Ввод. Пос…" at bounding box center [389, 157] width 779 height 266
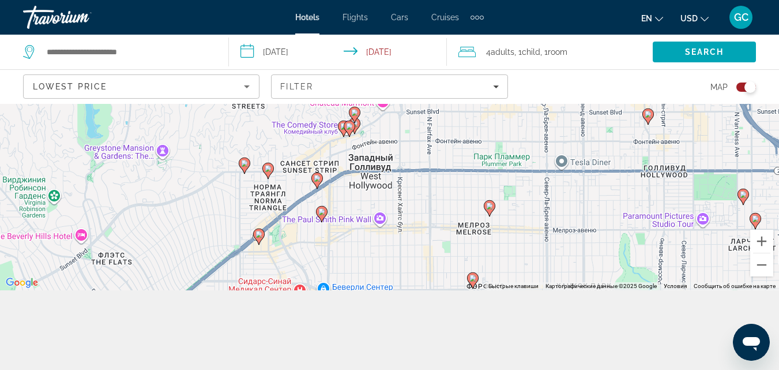
drag, startPoint x: 392, startPoint y: 156, endPoint x: 393, endPoint y: 249, distance: 92.3
click at [392, 248] on div "Чтобы активировать перетаскивание с помощью клавиатуры, нажмите Alt + Ввод. Пос…" at bounding box center [389, 157] width 779 height 266
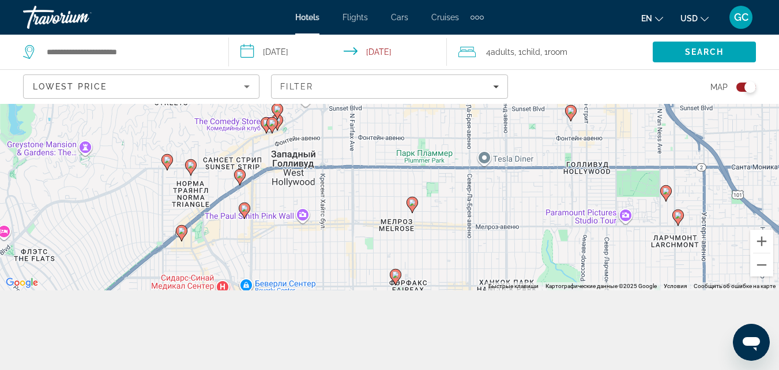
drag, startPoint x: 424, startPoint y: 157, endPoint x: 348, endPoint y: 155, distance: 76.2
click at [348, 155] on div "Чтобы активировать перетаскивание с помощью клавиатуры, нажмите Alt + Ввод. Пос…" at bounding box center [389, 157] width 779 height 266
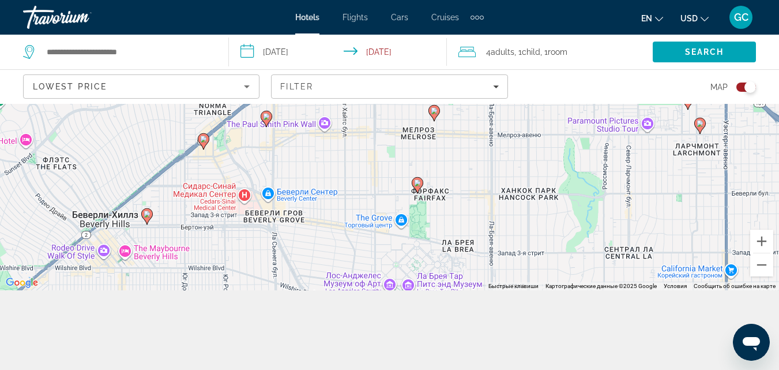
drag, startPoint x: 359, startPoint y: 249, endPoint x: 381, endPoint y: 154, distance: 97.2
click at [381, 154] on div "Чтобы активировать перетаскивание с помощью клавиатуры, нажмите Alt + Ввод. Пос…" at bounding box center [389, 157] width 779 height 266
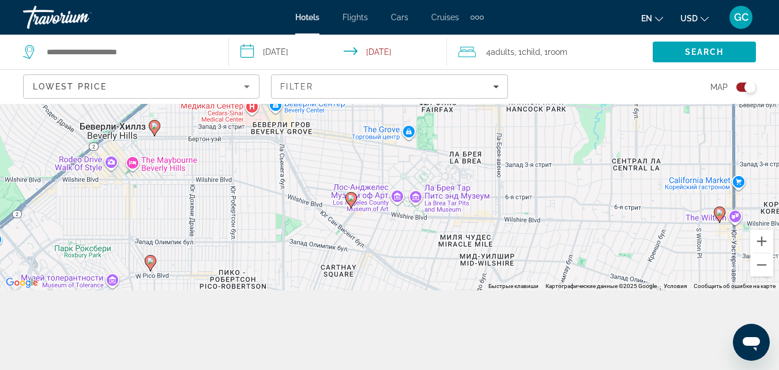
drag, startPoint x: 343, startPoint y: 244, endPoint x: 349, endPoint y: 156, distance: 87.9
click at [349, 156] on div "Чтобы активировать перетаскивание с помощью клавиатуры, нажмите Alt + Ввод. Пос…" at bounding box center [389, 157] width 779 height 266
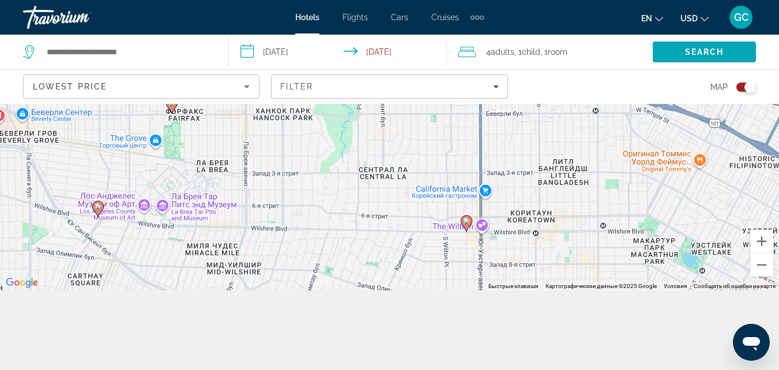
drag, startPoint x: 612, startPoint y: 189, endPoint x: 358, endPoint y: 207, distance: 255.5
click at [358, 207] on div "Чтобы активировать перетаскивание с помощью клавиатуры, нажмите Alt + Ввод. Пос…" at bounding box center [389, 157] width 779 height 266
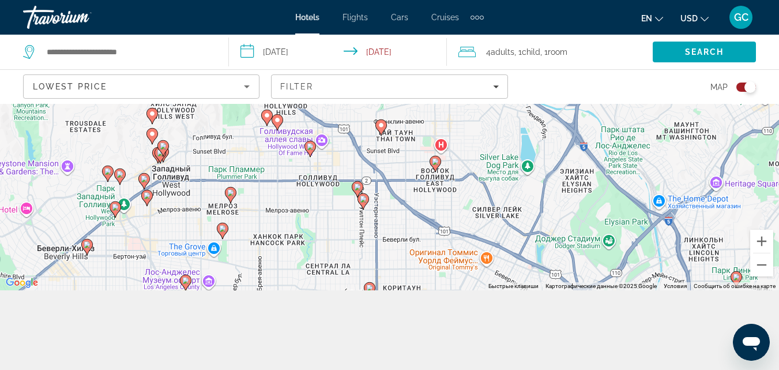
drag, startPoint x: 433, startPoint y: 167, endPoint x: 375, endPoint y: 245, distance: 97.4
click at [375, 245] on div "Чтобы активировать перетаскивание с помощью клавиатуры, нажмите Alt + Ввод. Пос…" at bounding box center [389, 157] width 779 height 266
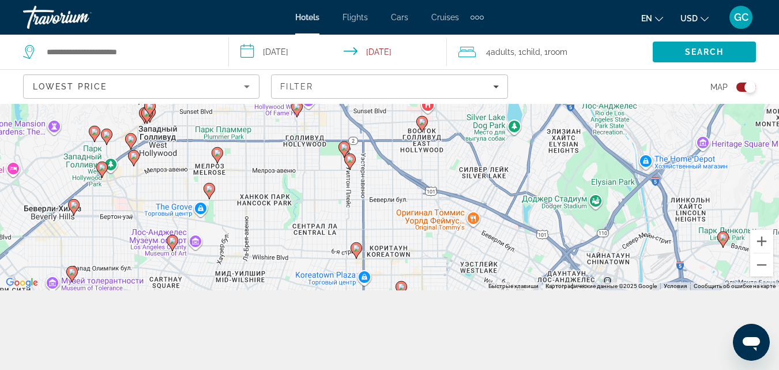
drag, startPoint x: 408, startPoint y: 168, endPoint x: 395, endPoint y: 130, distance: 40.9
click at [395, 130] on div "Чтобы активировать перетаскивание с помощью клавиатуры, нажмите Alt + Ввод. Пос…" at bounding box center [389, 157] width 779 height 266
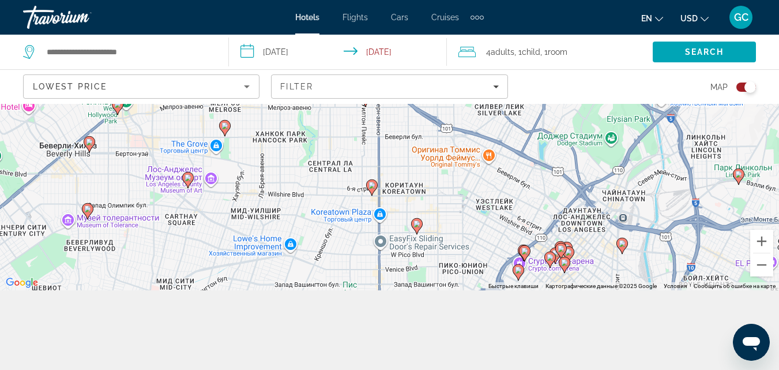
drag, startPoint x: 421, startPoint y: 255, endPoint x: 437, endPoint y: 191, distance: 65.9
click at [437, 191] on div "Чтобы активировать перетаскивание с помощью клавиатуры, нажмите Alt + Ввод. Пос…" at bounding box center [389, 157] width 779 height 266
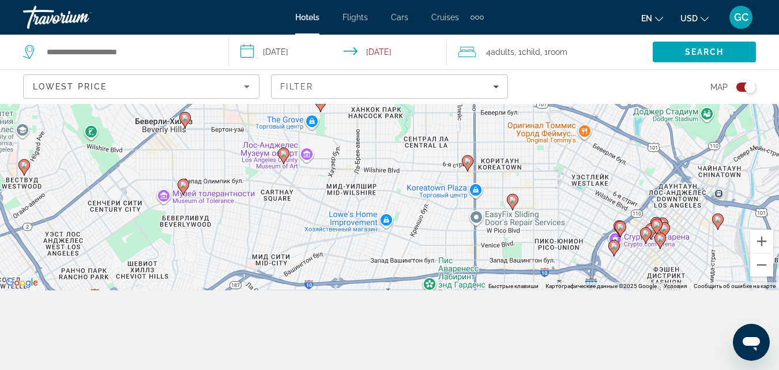
drag, startPoint x: 463, startPoint y: 254, endPoint x: 558, endPoint y: 227, distance: 98.2
click at [558, 227] on div "Чтобы активировать перетаскивание с помощью клавиатуры, нажмите Alt + Ввод. Пос…" at bounding box center [389, 157] width 779 height 266
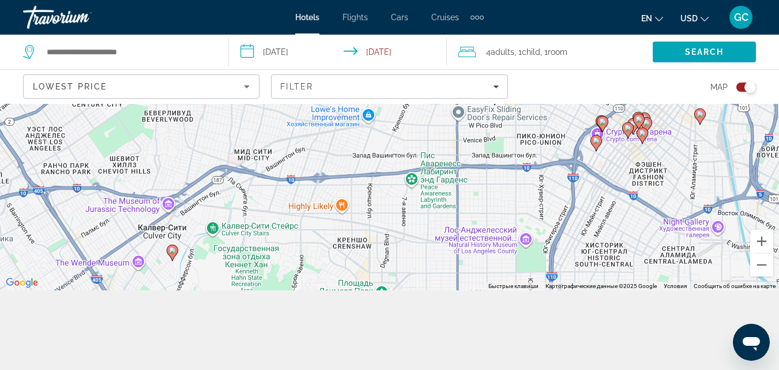
drag, startPoint x: 449, startPoint y: 260, endPoint x: 431, endPoint y: 155, distance: 106.5
click at [431, 155] on div "Чтобы активировать перетаскивание с помощью клавиатуры, нажмите Alt + Ввод. Пос…" at bounding box center [389, 157] width 779 height 266
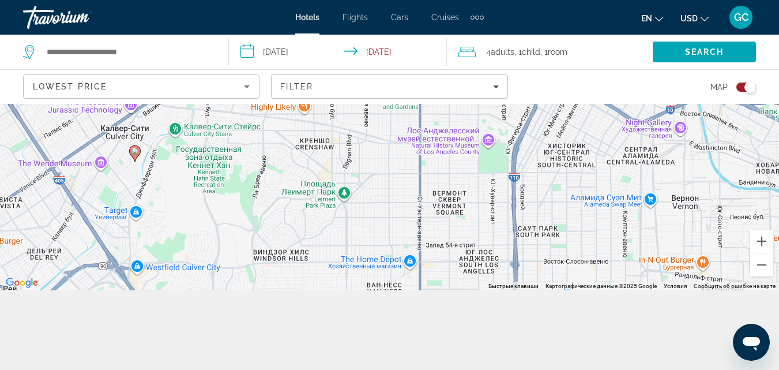
drag, startPoint x: 431, startPoint y: 249, endPoint x: 394, endPoint y: 150, distance: 106.0
click at [394, 150] on div "Чтобы активировать перетаскивание с помощью клавиатуры, нажмите Alt + Ввод. Пос…" at bounding box center [389, 157] width 779 height 266
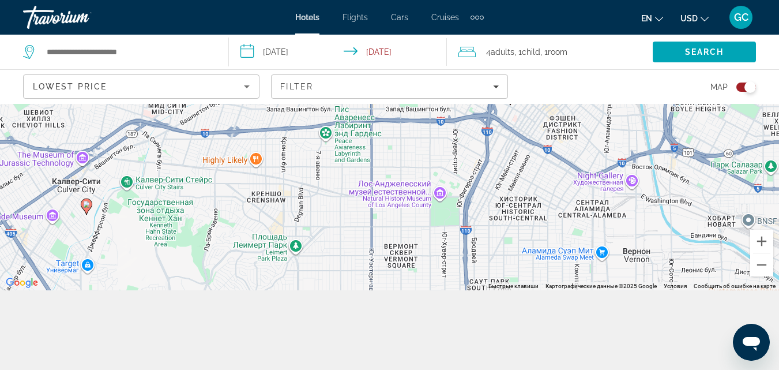
drag, startPoint x: 470, startPoint y: 245, endPoint x: 422, endPoint y: 301, distance: 74.0
click at [422, 301] on div "**********" at bounding box center [389, 209] width 779 height 370
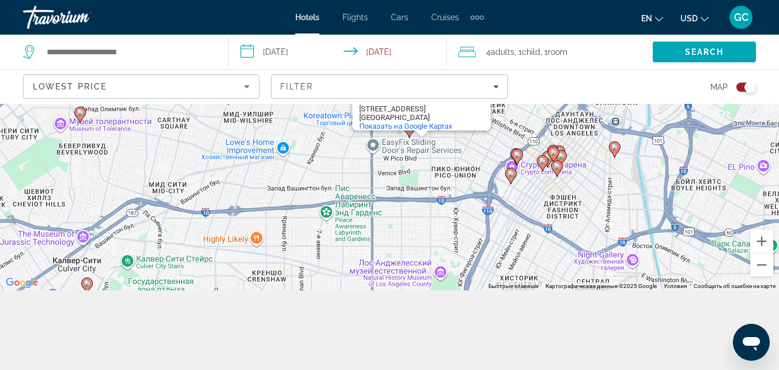
drag, startPoint x: 404, startPoint y: 174, endPoint x: 403, endPoint y: 241, distance: 66.9
click at [403, 241] on div "Чтобы активировать перетаскивание с помощью клавиатуры, нажмите Alt + Ввод. Пос…" at bounding box center [389, 157] width 779 height 266
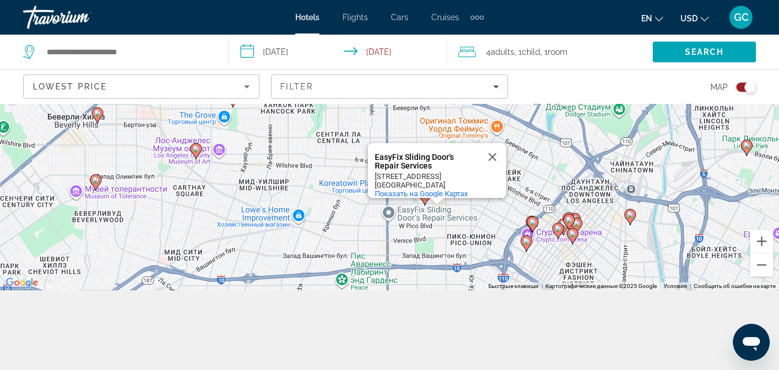
drag, startPoint x: 397, startPoint y: 176, endPoint x: 412, endPoint y: 245, distance: 69.8
click at [412, 245] on div "Чтобы активировать перетаскивание с помощью клавиатуры, нажмите Alt + Ввод. Пос…" at bounding box center [389, 157] width 779 height 266
click at [491, 151] on button "Закрыть" at bounding box center [493, 157] width 28 height 28
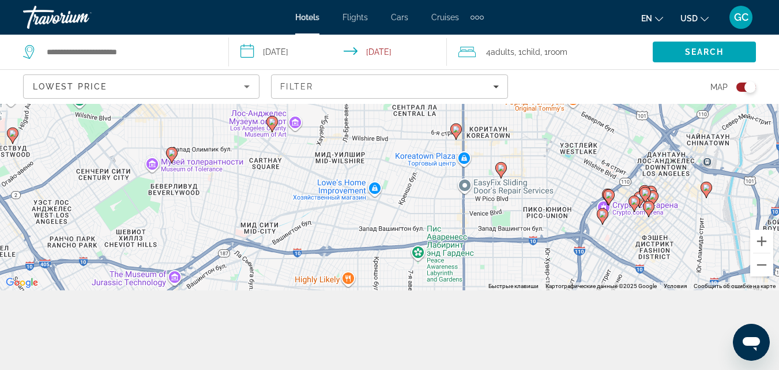
drag, startPoint x: 250, startPoint y: 245, endPoint x: 528, endPoint y: 173, distance: 286.5
click at [543, 166] on div "Чтобы активировать перетаскивание с помощью клавиатуры, нажмите Alt + Ввод. Пос…" at bounding box center [389, 157] width 779 height 266
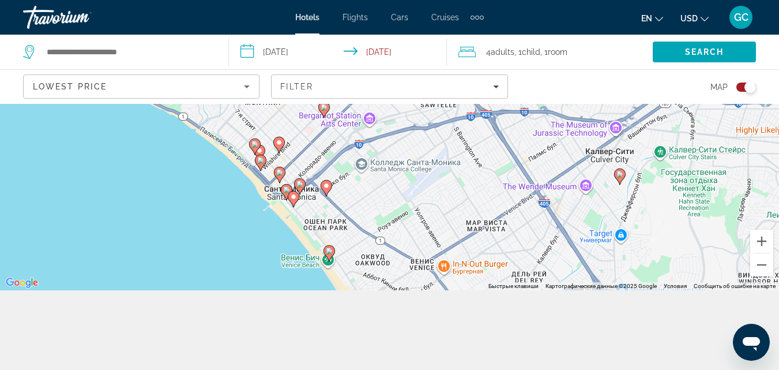
drag, startPoint x: 227, startPoint y: 234, endPoint x: 439, endPoint y: 136, distance: 233.8
click at [439, 136] on div "Чтобы активировать перетаскивание с помощью клавиатуры, нажмите Alt + Ввод. Пос…" at bounding box center [389, 157] width 779 height 266
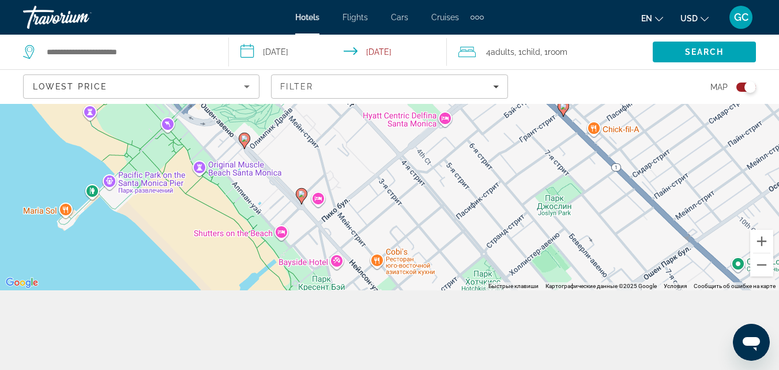
drag, startPoint x: 278, startPoint y: 190, endPoint x: 343, endPoint y: 181, distance: 65.3
click at [343, 181] on div "Чтобы активировать перетаскивание с помощью клавиатуры, нажмите Alt + Ввод. Пос…" at bounding box center [389, 157] width 779 height 266
click at [317, 201] on div "Чтобы активировать перетаскивание с помощью клавиатуры, нажмите Alt + Ввод. Пос…" at bounding box center [389, 157] width 779 height 266
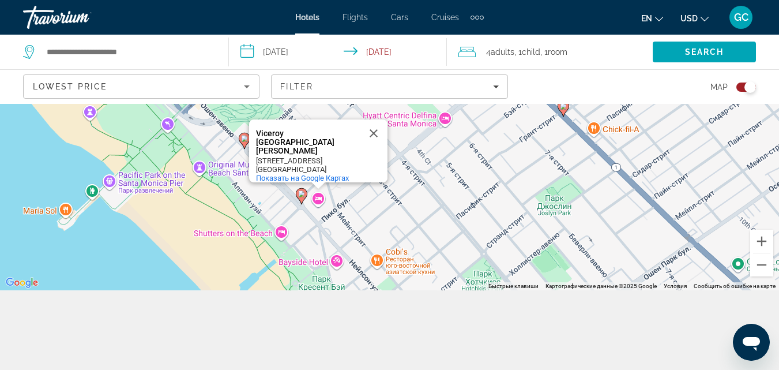
click at [317, 197] on div "Чтобы активировать перетаскивание с помощью клавиатуры, нажмите Alt + Ввод. Пос…" at bounding box center [389, 157] width 779 height 266
click at [314, 134] on div "Viceroy Santa Monica" at bounding box center [308, 142] width 104 height 26
click at [317, 196] on div "Чтобы активировать перетаскивание с помощью клавиатуры, нажмите Alt + Ввод. Пос…" at bounding box center [389, 157] width 779 height 266
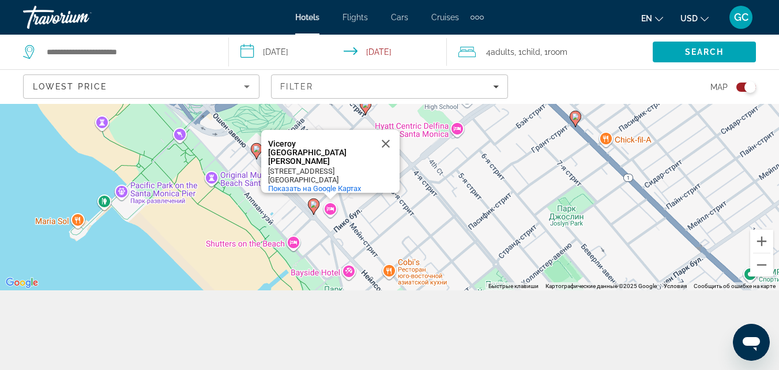
click at [291, 245] on div "Чтобы активировать перетаскивание с помощью клавиатуры, нажмите Alt + Ввод. Пос…" at bounding box center [389, 157] width 779 height 266
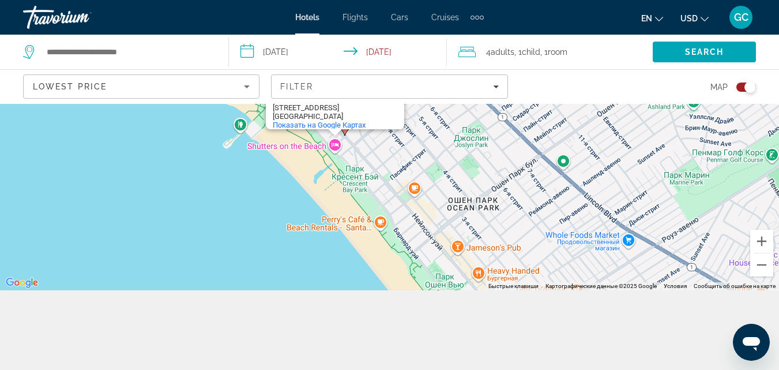
drag, startPoint x: 381, startPoint y: 197, endPoint x: 385, endPoint y: 178, distance: 19.6
click at [385, 178] on div "Чтобы активировать перетаскивание с помощью клавиатуры, нажмите Alt + Ввод. Пос…" at bounding box center [389, 157] width 779 height 266
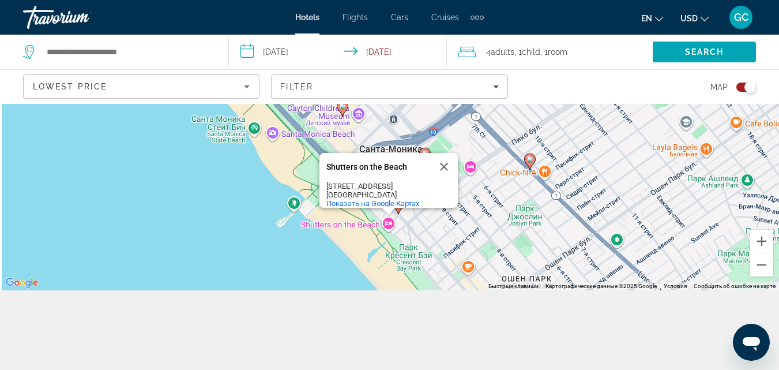
drag, startPoint x: 336, startPoint y: 200, endPoint x: 416, endPoint y: 311, distance: 137.0
click at [416, 311] on div "**********" at bounding box center [389, 209] width 779 height 370
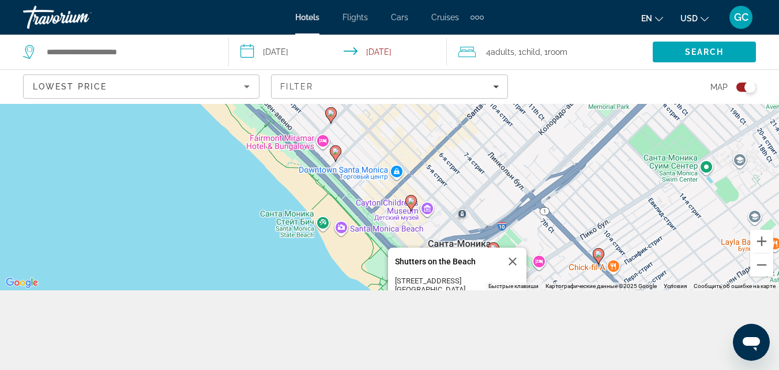
drag, startPoint x: 313, startPoint y: 197, endPoint x: 318, endPoint y: 210, distance: 14.5
click at [318, 210] on div "Чтобы активировать перетаскивание с помощью клавиатуры, нажмите Alt + Ввод. Пос…" at bounding box center [389, 157] width 779 height 266
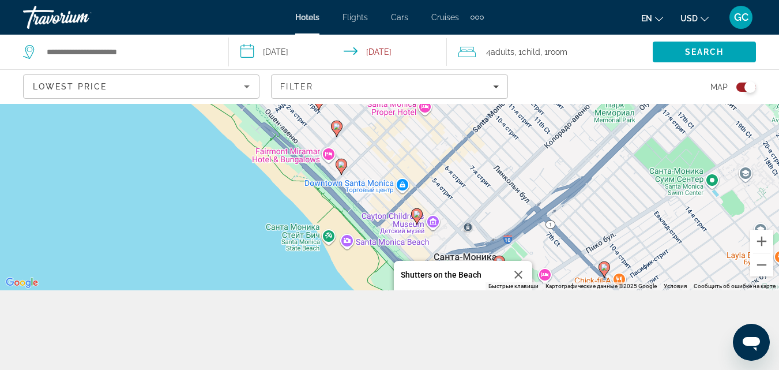
click at [328, 154] on div "Чтобы активировать перетаскивание с помощью клавиатуры, нажмите Alt + Ввод. Пос…" at bounding box center [389, 157] width 779 height 266
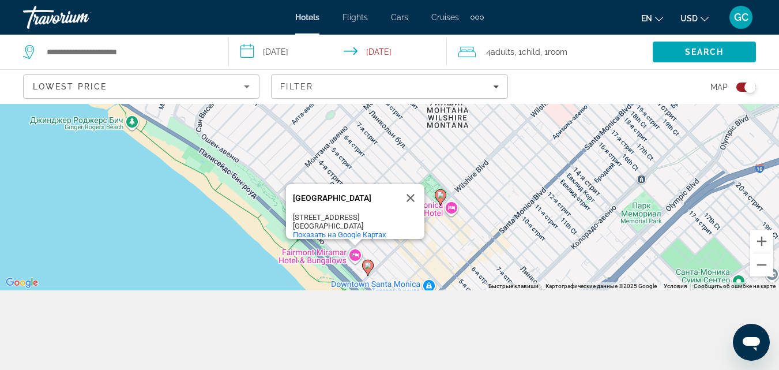
drag, startPoint x: 375, startPoint y: 164, endPoint x: 407, endPoint y: 279, distance: 119.6
click at [407, 279] on div "Чтобы активировать перетаскивание с помощью клавиатуры, нажмите Alt + Ввод. Пос…" at bounding box center [389, 157] width 779 height 266
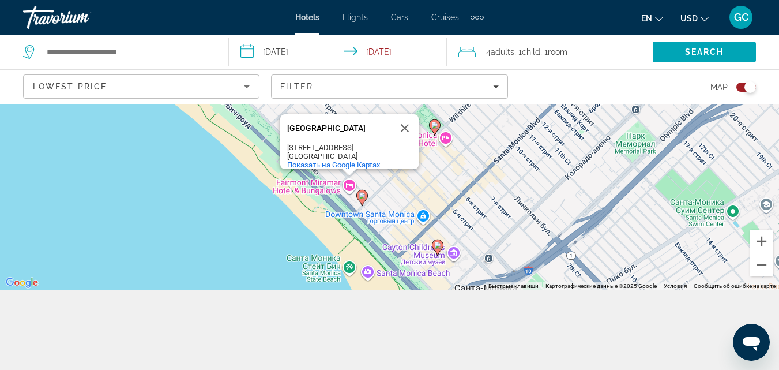
drag, startPoint x: 344, startPoint y: 197, endPoint x: 328, endPoint y: 100, distance: 97.7
click at [328, 100] on div "**********" at bounding box center [389, 209] width 779 height 370
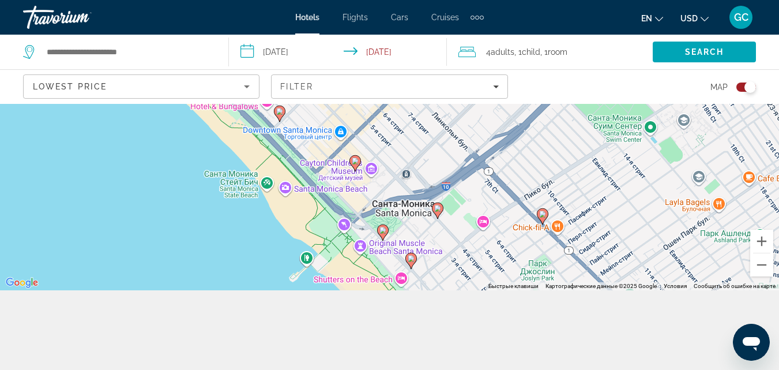
drag, startPoint x: 449, startPoint y: 217, endPoint x: 376, endPoint y: 140, distance: 106.5
click at [376, 140] on div "Чтобы активировать перетаскивание с помощью клавиатуры, нажмите Alt + Ввод. Пос…" at bounding box center [389, 157] width 779 height 266
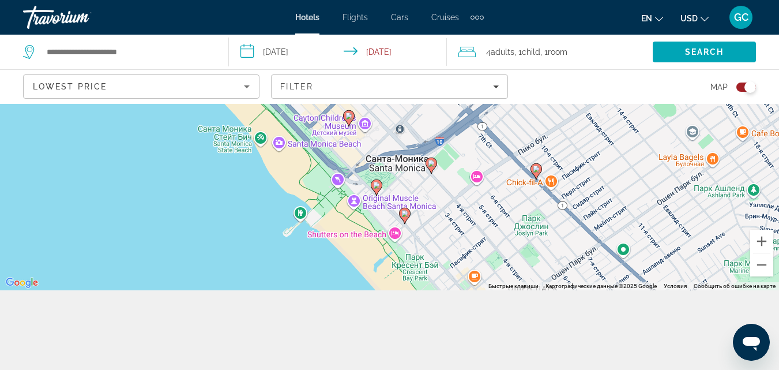
drag, startPoint x: 452, startPoint y: 262, endPoint x: 445, endPoint y: 220, distance: 42.6
click at [445, 220] on div "Чтобы активировать перетаскивание с помощью клавиатуры, нажмите Alt + Ввод. Пос…" at bounding box center [389, 157] width 779 height 266
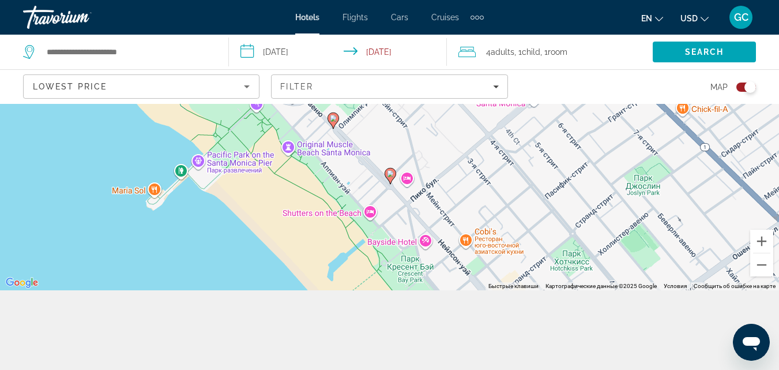
drag, startPoint x: 381, startPoint y: 176, endPoint x: 397, endPoint y: 147, distance: 33.8
click at [397, 147] on div "Чтобы активировать перетаскивание с помощью клавиатуры, нажмите Alt + Ввод. Пос…" at bounding box center [389, 157] width 779 height 266
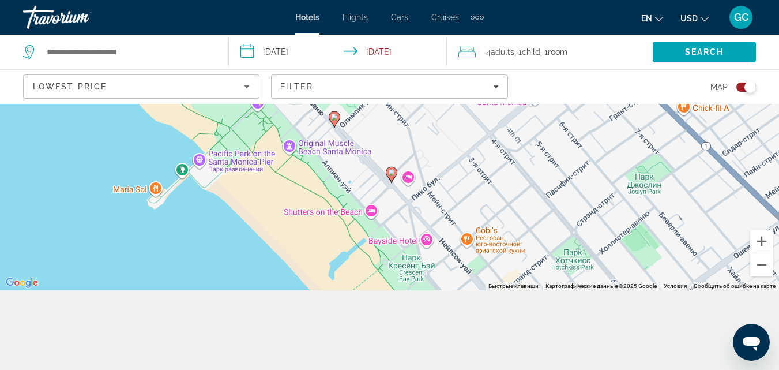
click at [373, 210] on div "Чтобы активировать перетаскивание с помощью клавиатуры, нажмите Alt + Ввод. Пос…" at bounding box center [389, 157] width 779 height 266
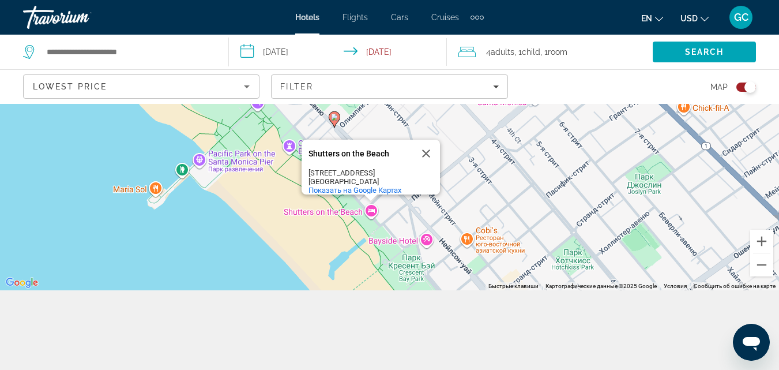
click at [373, 210] on div "Чтобы активировать перетаскивание с помощью клавиатуры, нажмите Alt + Ввод. Пос…" at bounding box center [389, 157] width 779 height 266
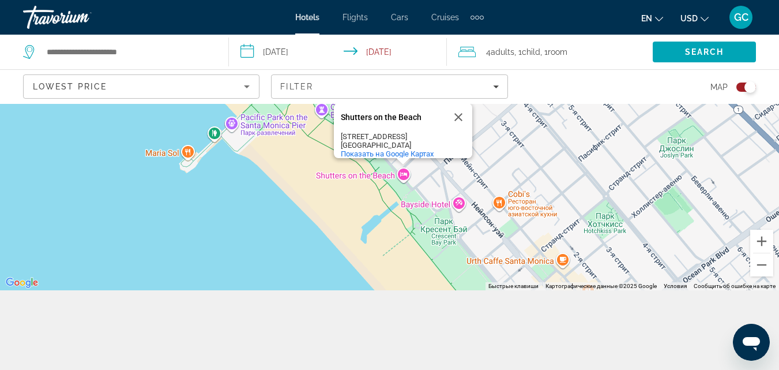
drag, startPoint x: 453, startPoint y: 223, endPoint x: 397, endPoint y: 139, distance: 100.6
click at [400, 146] on div "Чтобы активировать перетаскивание с помощью клавиатуры, нажмите Alt + Ввод. Пос…" at bounding box center [389, 157] width 779 height 266
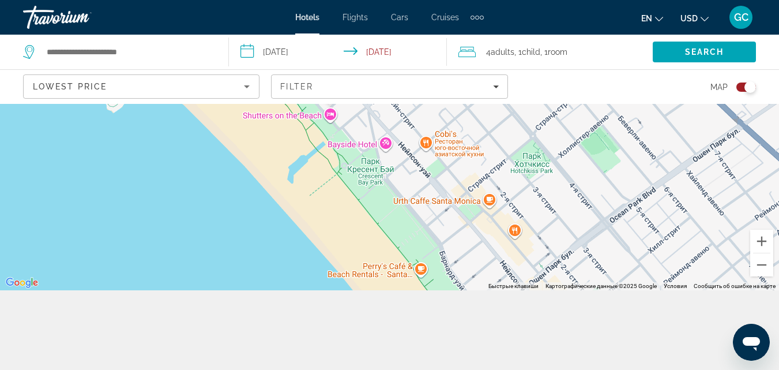
drag, startPoint x: 473, startPoint y: 234, endPoint x: 481, endPoint y: 299, distance: 65.6
click at [481, 299] on div "**********" at bounding box center [389, 209] width 779 height 370
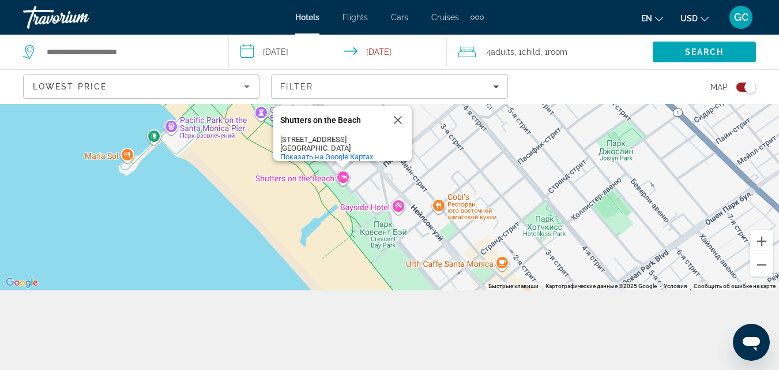
drag, startPoint x: 417, startPoint y: 194, endPoint x: 429, endPoint y: 247, distance: 54.4
click at [429, 247] on div "Чтобы активировать перетаскивание с помощью клавиатуры, нажмите Alt + Ввод. Пос…" at bounding box center [389, 157] width 779 height 266
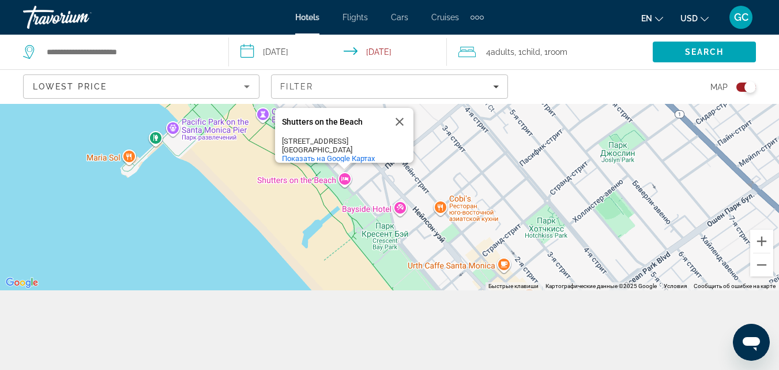
click at [408, 213] on div "Чтобы активировать перетаскивание с помощью клавиатуры, нажмите Alt + Ввод. Пос…" at bounding box center [389, 157] width 779 height 266
click at [401, 207] on div "Чтобы активировать перетаскивание с помощью клавиатуры, нажмите Alt + Ввод. Пос…" at bounding box center [389, 157] width 779 height 266
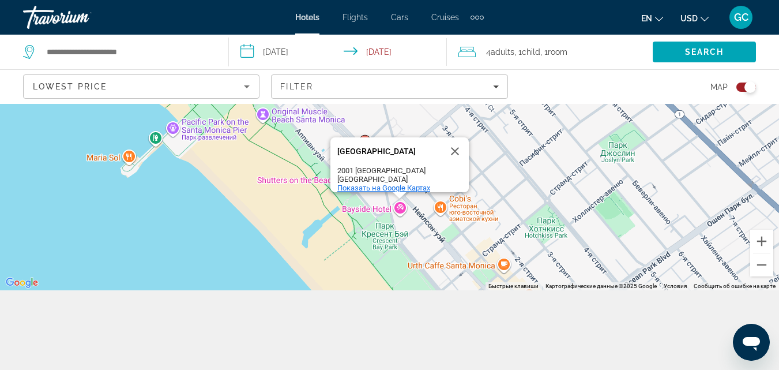
click at [397, 183] on span "Показать на Google Картах" at bounding box center [383, 187] width 93 height 9
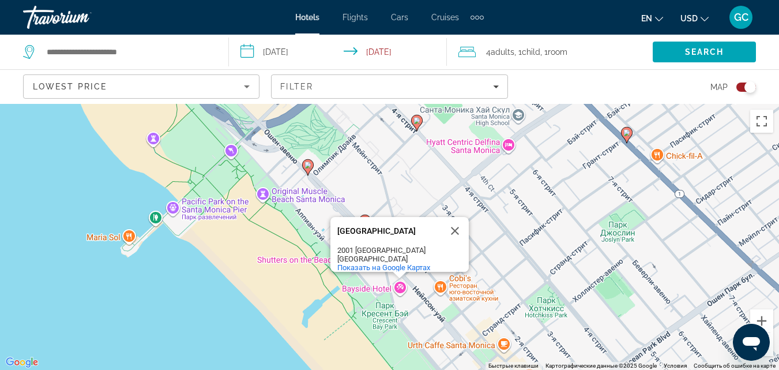
click at [478, 16] on div "Extra navigation items" at bounding box center [477, 18] width 4 height 4
click at [468, 37] on span "Activities" at bounding box center [457, 38] width 33 height 9
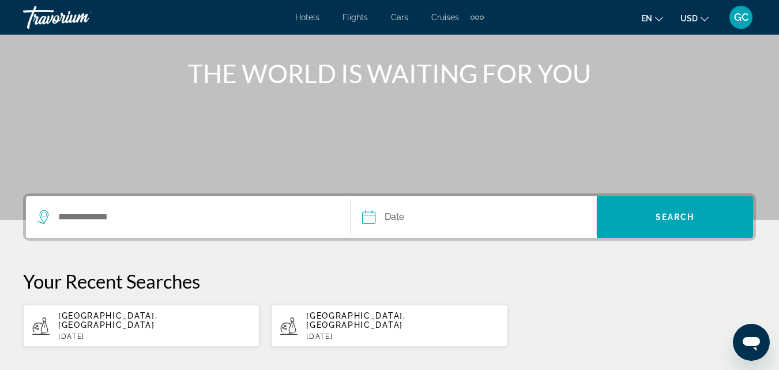
scroll to position [129, 0]
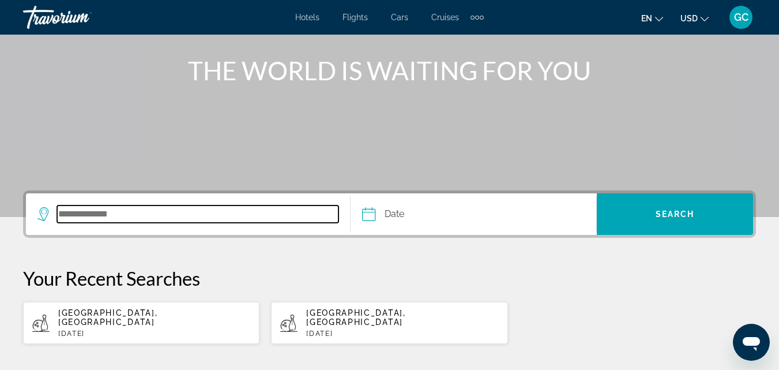
click at [149, 215] on input "Search destination" at bounding box center [197, 213] width 281 height 17
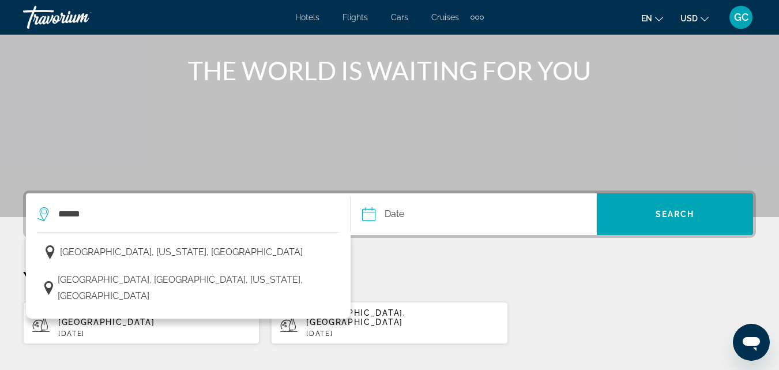
click at [160, 250] on span "Los Angeles, California, USA" at bounding box center [181, 252] width 243 height 16
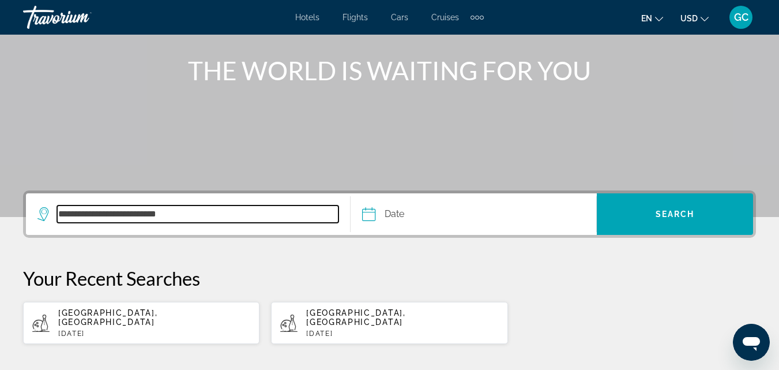
drag, startPoint x: 184, startPoint y: 210, endPoint x: 57, endPoint y: 208, distance: 127.5
click at [57, 208] on div "**********" at bounding box center [187, 213] width 301 height 17
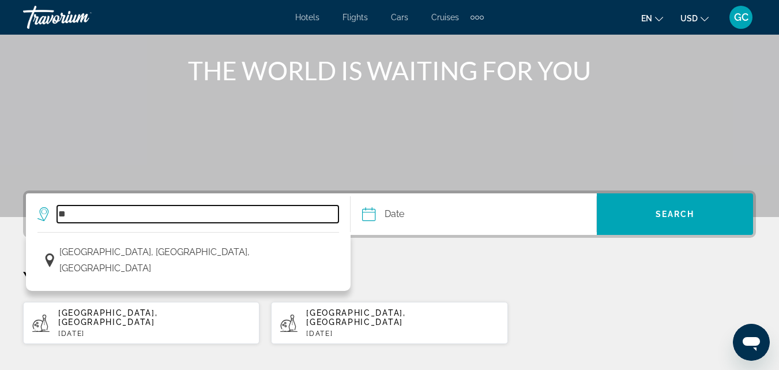
type input "*"
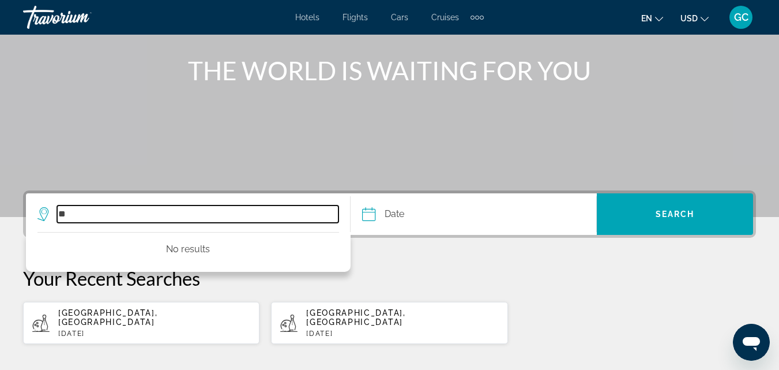
type input "*"
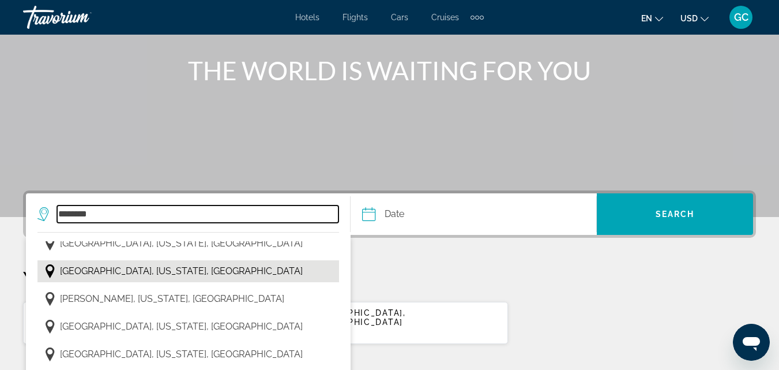
scroll to position [0, 0]
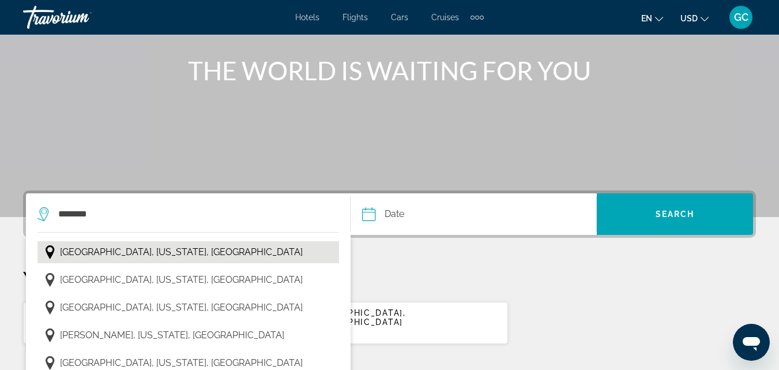
click at [142, 252] on span "Albany, New York, USA" at bounding box center [181, 252] width 243 height 16
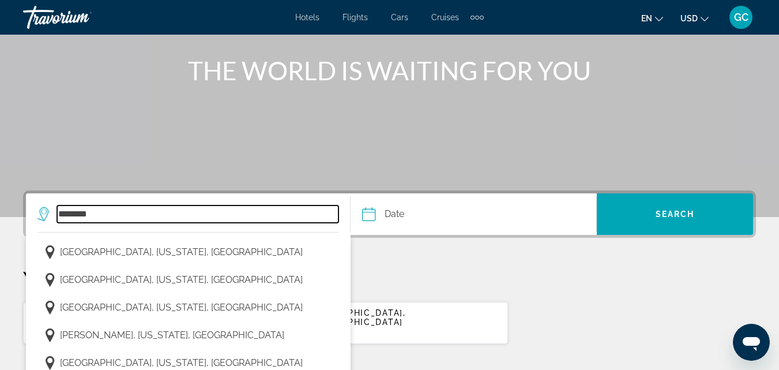
type input "**********"
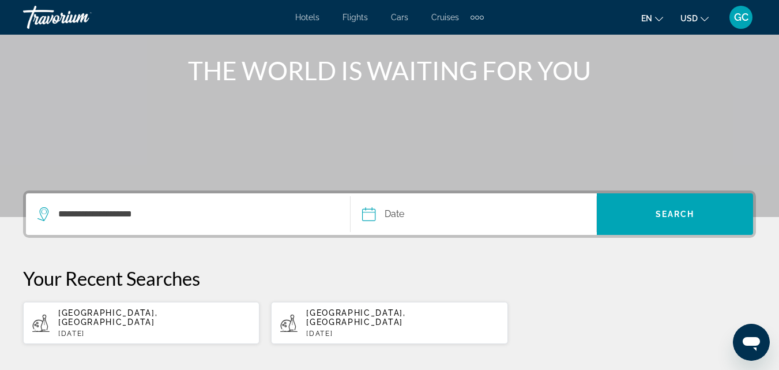
click at [364, 218] on input "Date" at bounding box center [420, 215] width 122 height 45
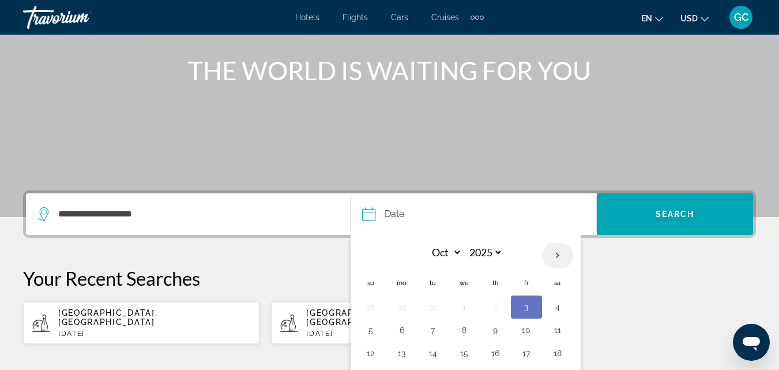
click at [557, 258] on th "Next month" at bounding box center [557, 255] width 31 height 25
select select "**"
click at [431, 352] on button "16" at bounding box center [433, 353] width 18 height 16
type input "**********"
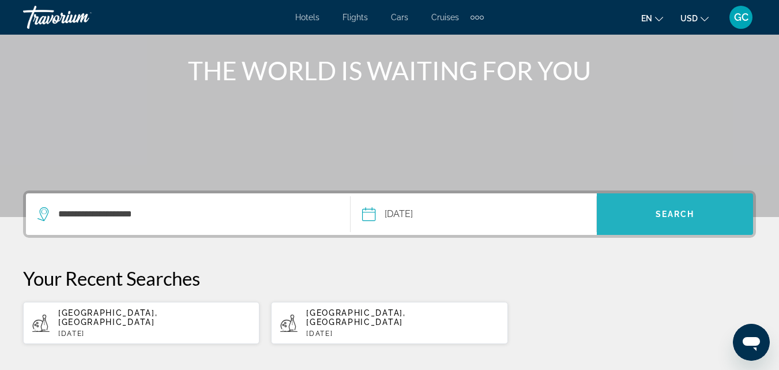
click at [671, 216] on span "Search" at bounding box center [675, 213] width 39 height 9
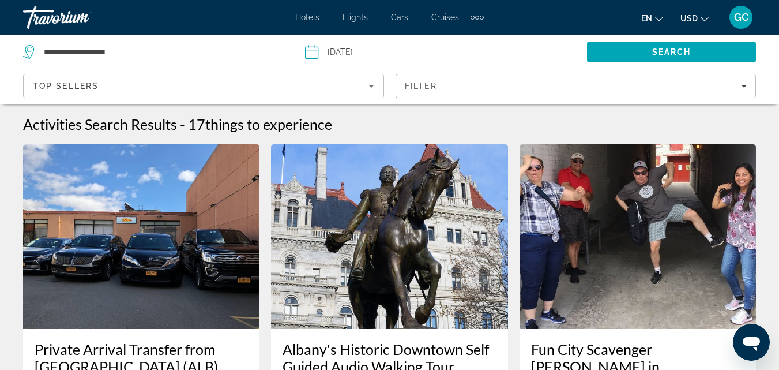
click at [309, 17] on span "Hotels" at bounding box center [307, 17] width 24 height 9
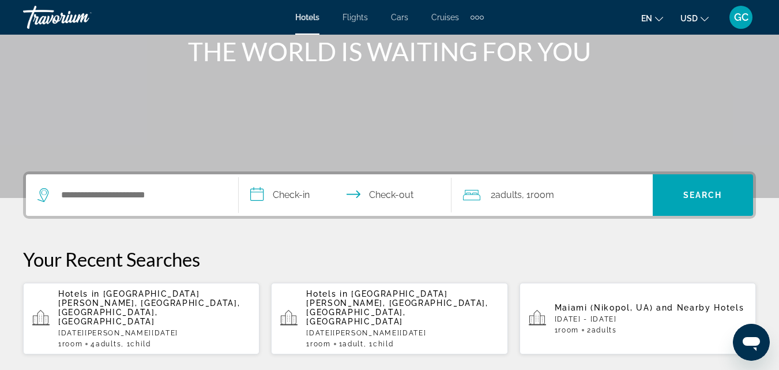
scroll to position [173, 0]
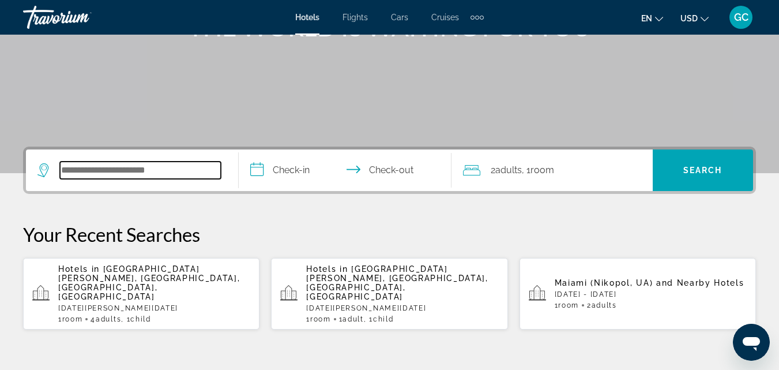
click at [179, 170] on input "Search hotel destination" at bounding box center [140, 169] width 161 height 17
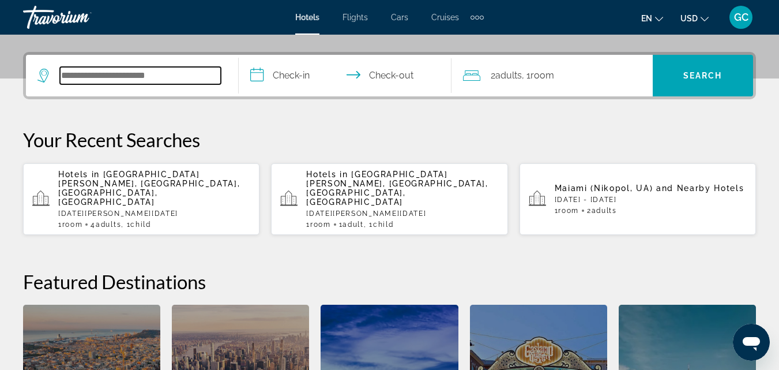
scroll to position [282, 0]
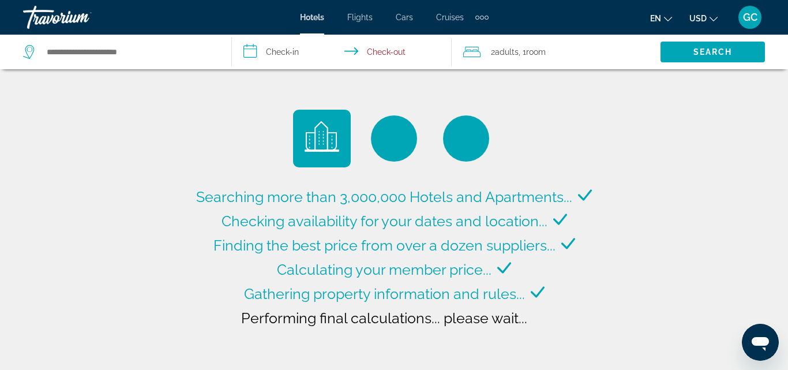
type input "**********"
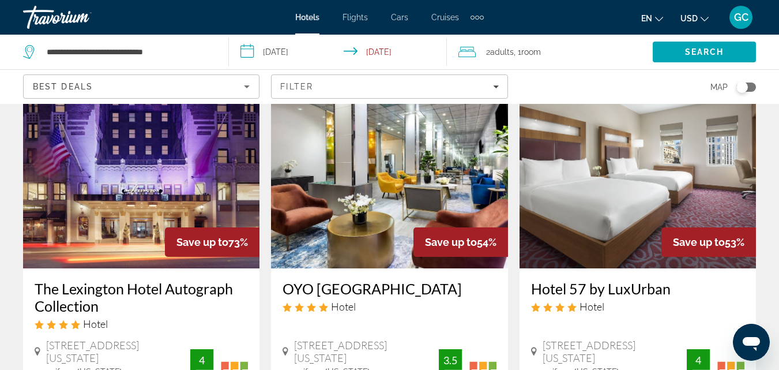
scroll to position [58, 0]
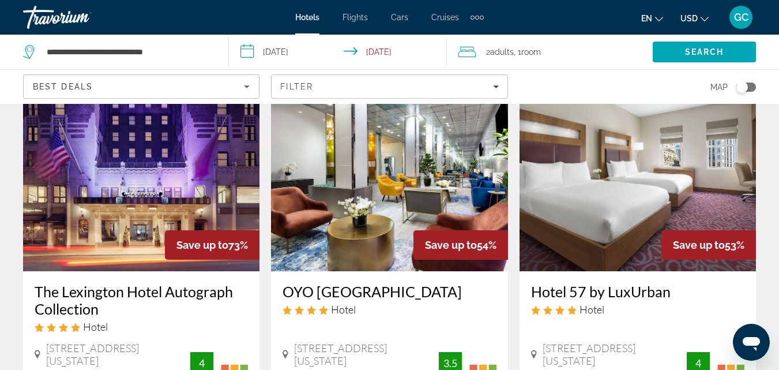
click at [310, 52] on input "**********" at bounding box center [340, 54] width 222 height 38
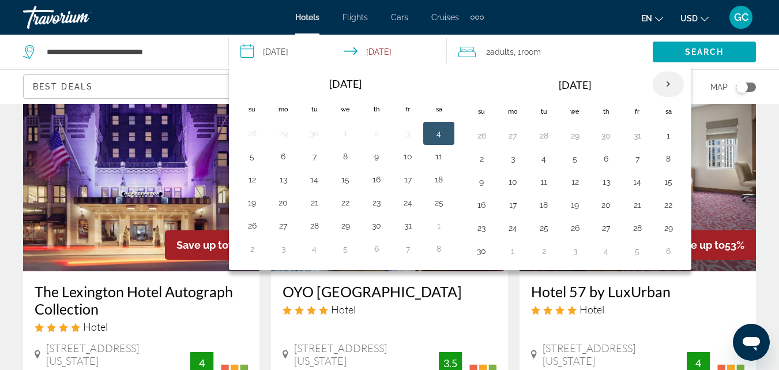
click at [671, 84] on th "Next month" at bounding box center [668, 84] width 31 height 25
click at [539, 183] on button "16" at bounding box center [544, 182] width 18 height 16
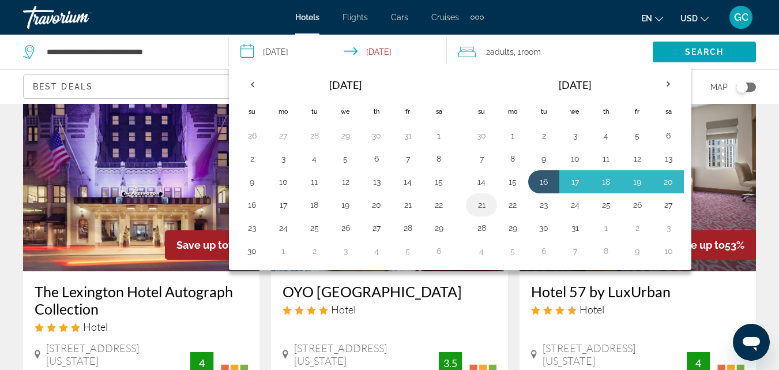
click at [477, 203] on button "21" at bounding box center [481, 205] width 18 height 16
type input "**********"
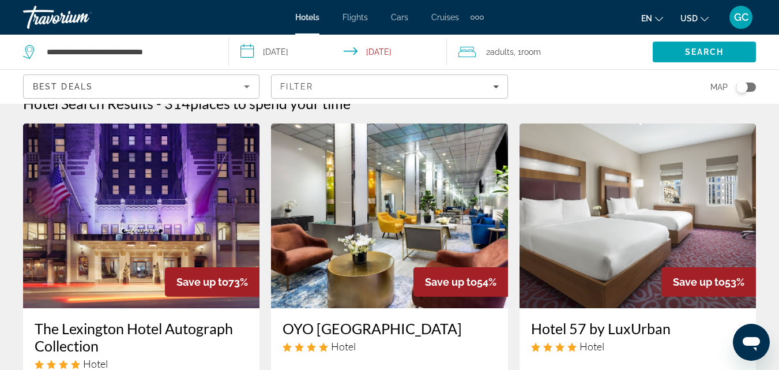
scroll to position [0, 0]
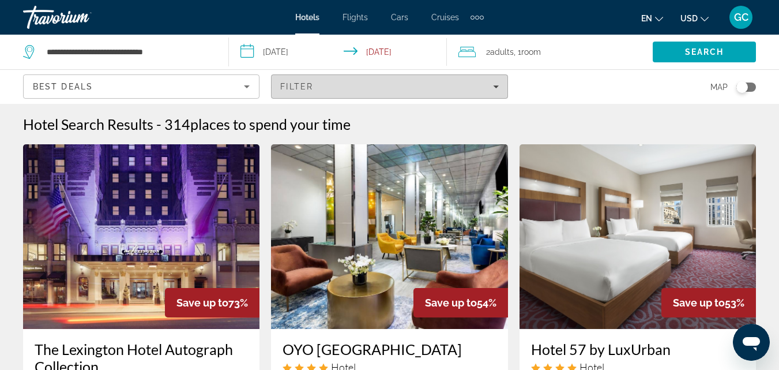
click at [495, 87] on icon "Filters" at bounding box center [496, 86] width 6 height 3
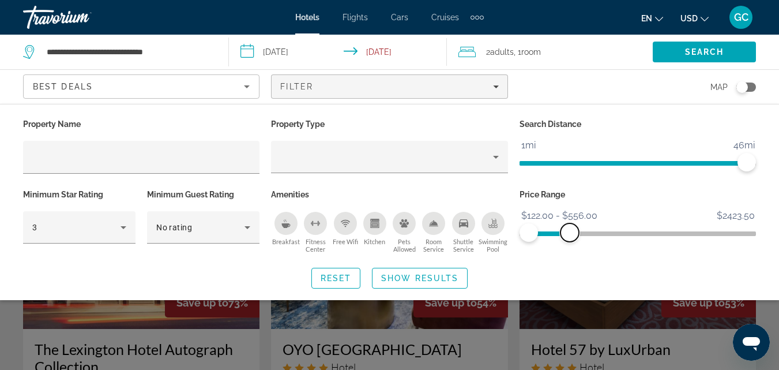
drag, startPoint x: 739, startPoint y: 231, endPoint x: 570, endPoint y: 243, distance: 169.4
click at [570, 243] on div "Price Range $122.00 $2423.50 $122.00 $556.00 $122.00 - $556.00" at bounding box center [638, 221] width 248 height 70
click at [610, 275] on div "Reset Show Results" at bounding box center [389, 278] width 733 height 21
click at [441, 279] on span "Show Results" at bounding box center [419, 277] width 77 height 9
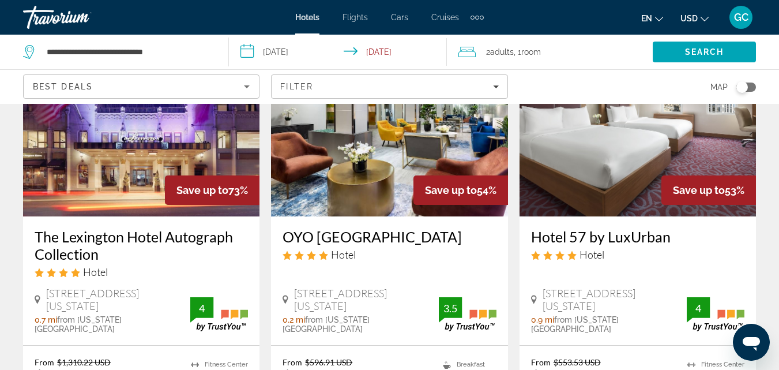
scroll to position [115, 0]
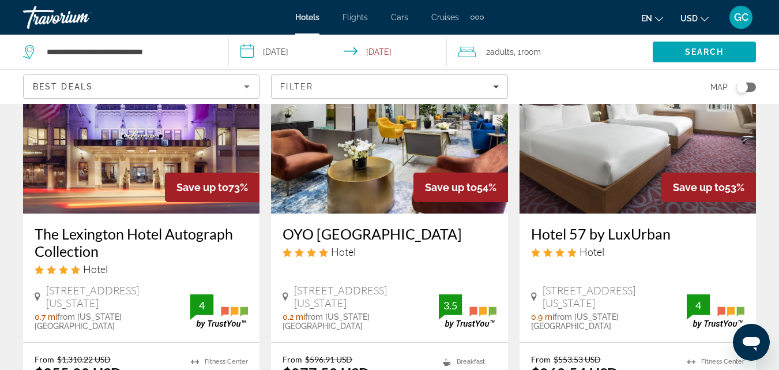
click at [343, 183] on img "Main content" at bounding box center [389, 121] width 236 height 185
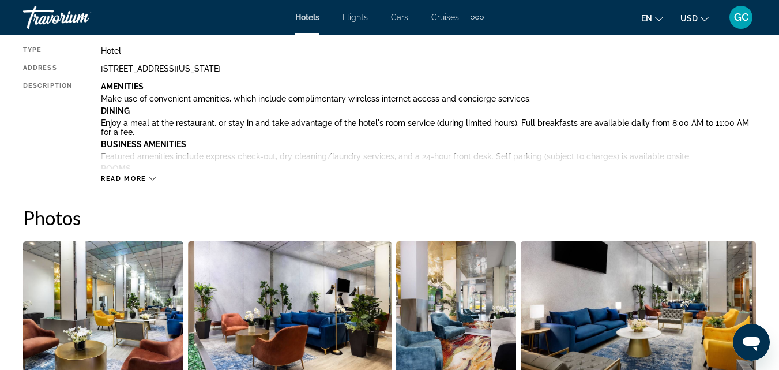
scroll to position [461, 0]
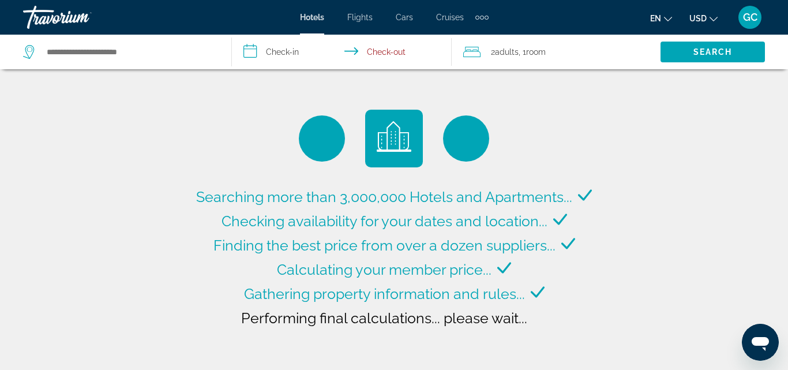
type input "**********"
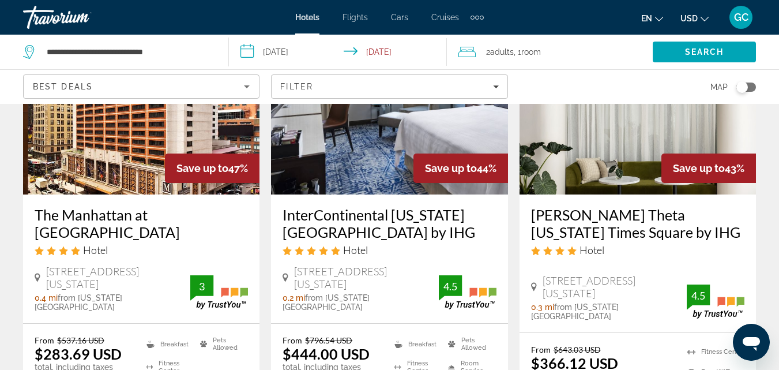
scroll to position [1557, 0]
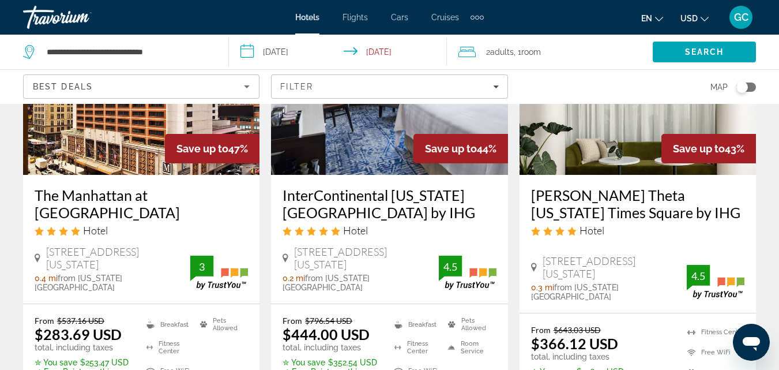
click at [299, 52] on input "**********" at bounding box center [340, 54] width 222 height 38
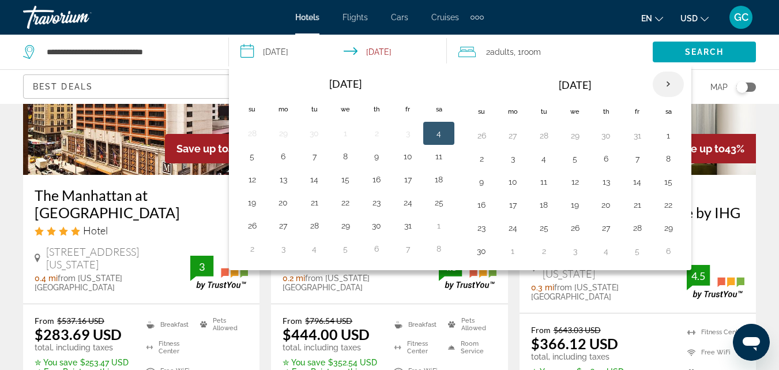
click at [665, 87] on th "Next month" at bounding box center [668, 84] width 31 height 25
click at [664, 87] on th "Next month" at bounding box center [668, 84] width 31 height 25
click at [321, 179] on button "16" at bounding box center [314, 182] width 18 height 16
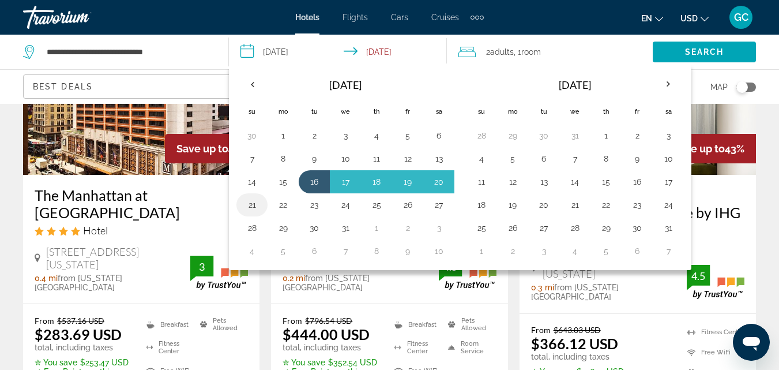
click at [254, 206] on button "21" at bounding box center [252, 205] width 18 height 16
type input "**********"
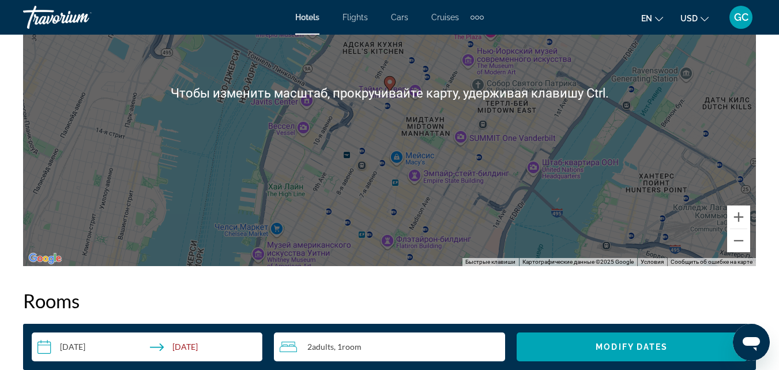
scroll to position [1672, 0]
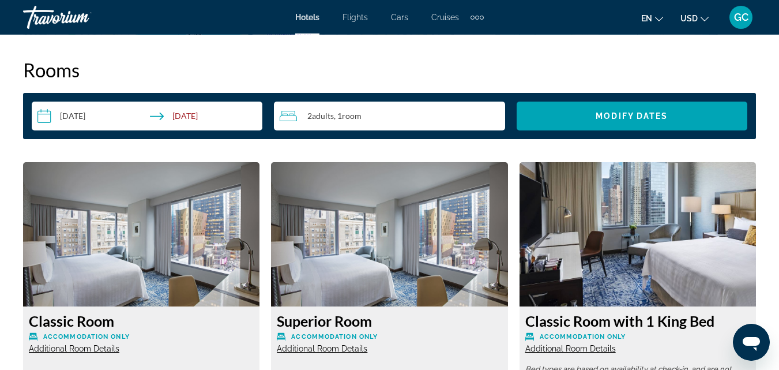
click at [78, 116] on input "**********" at bounding box center [149, 118] width 235 height 32
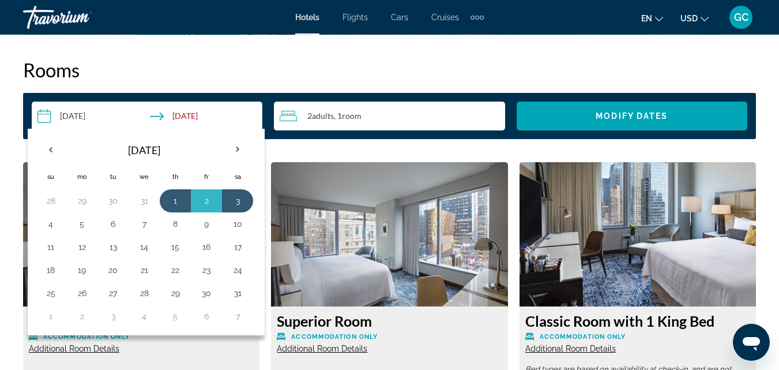
click at [372, 65] on h2 "Rooms" at bounding box center [389, 69] width 733 height 23
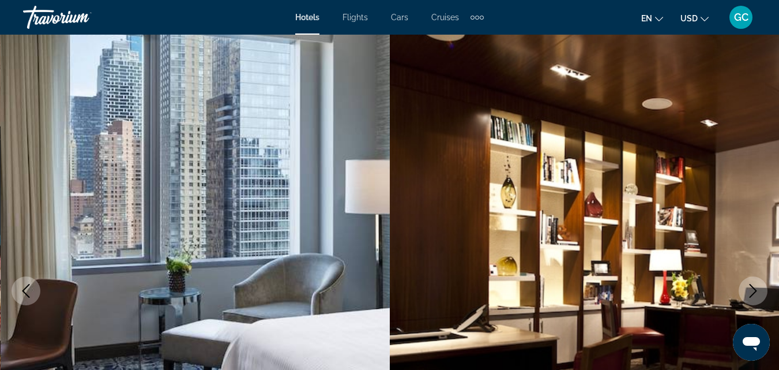
scroll to position [0, 0]
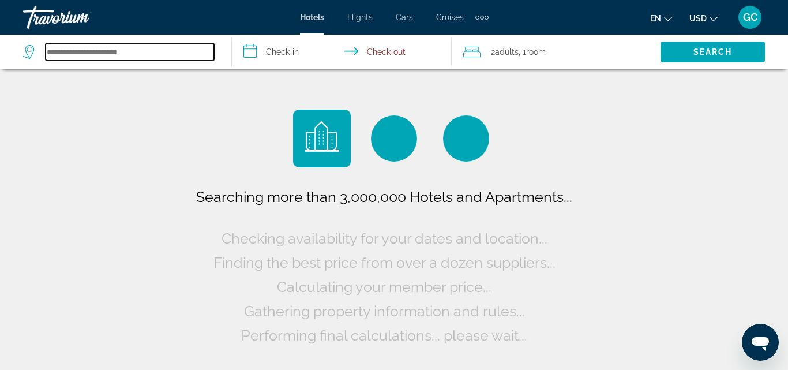
click at [159, 54] on input "Search hotel destination" at bounding box center [130, 51] width 168 height 17
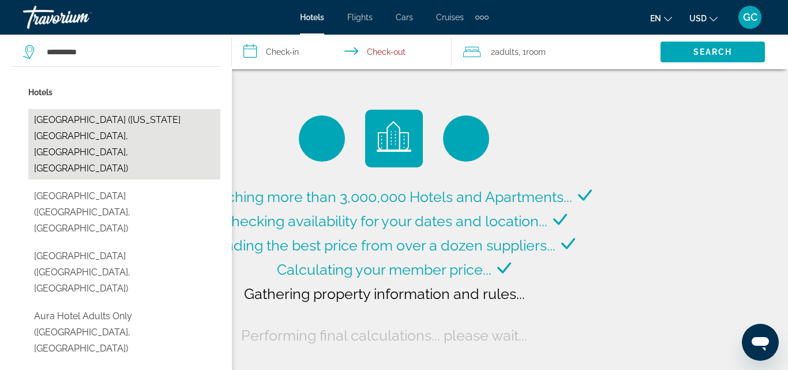
click at [107, 124] on button "Aura Hotel Times Square (New York City, NY, US)" at bounding box center [124, 144] width 192 height 70
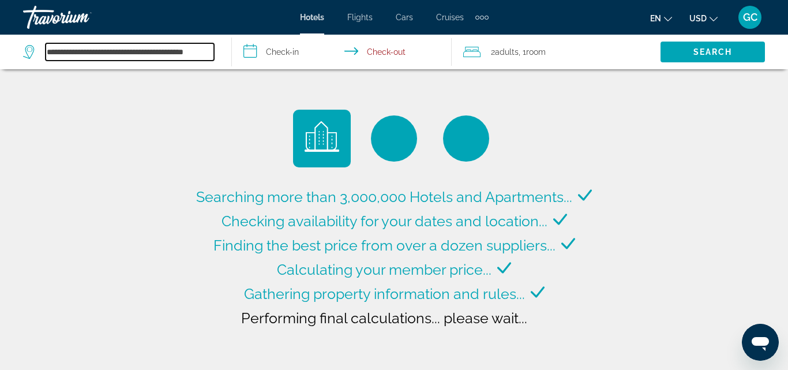
type input "**********"
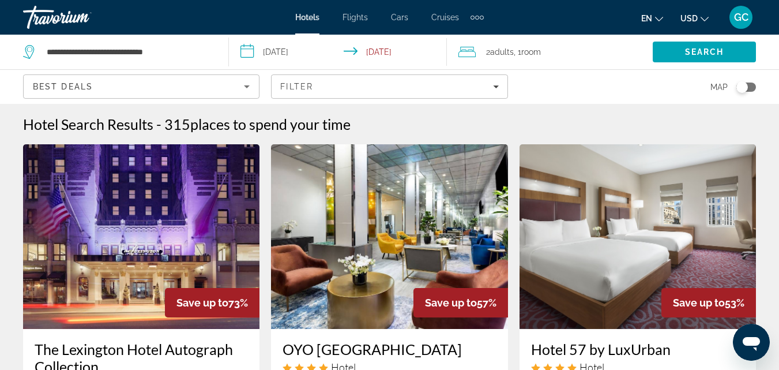
click at [279, 51] on input "**********" at bounding box center [340, 54] width 222 height 38
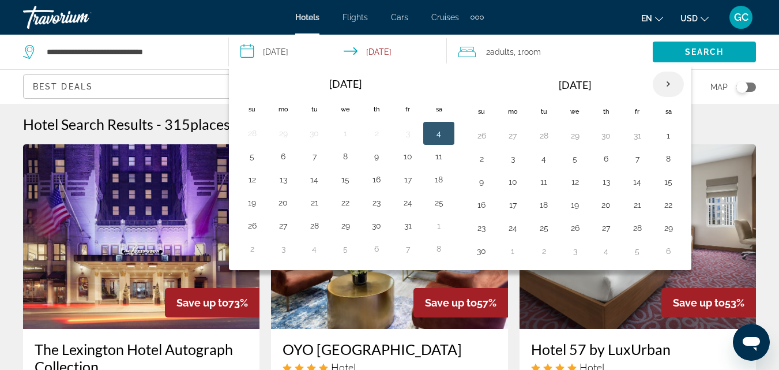
click at [670, 84] on th "Next month" at bounding box center [668, 84] width 31 height 25
click at [243, 87] on th "Previous month" at bounding box center [251, 84] width 31 height 25
click at [314, 182] on button "16" at bounding box center [314, 182] width 18 height 16
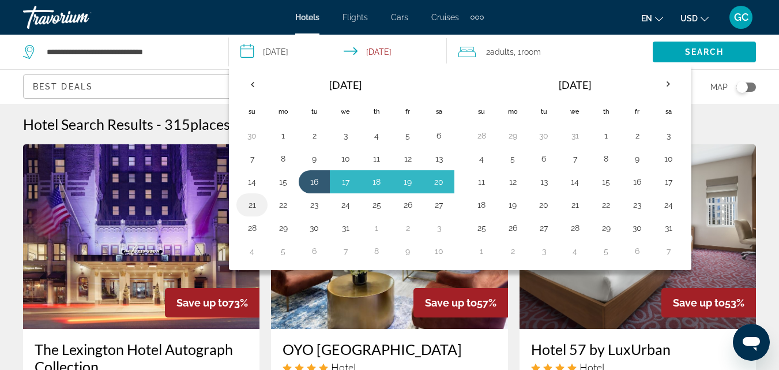
click at [250, 202] on button "21" at bounding box center [252, 205] width 18 height 16
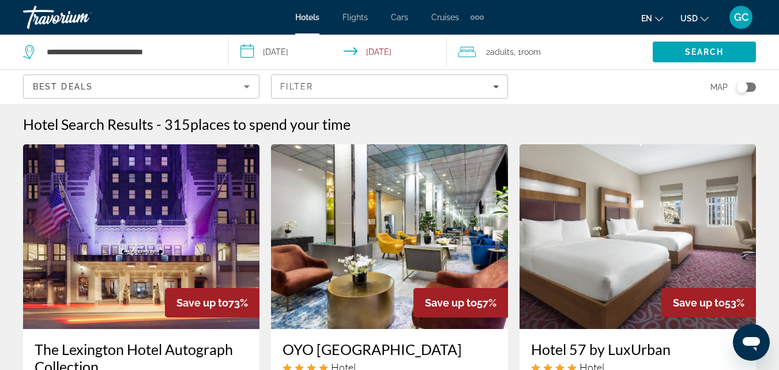
click at [378, 51] on input "**********" at bounding box center [340, 54] width 222 height 38
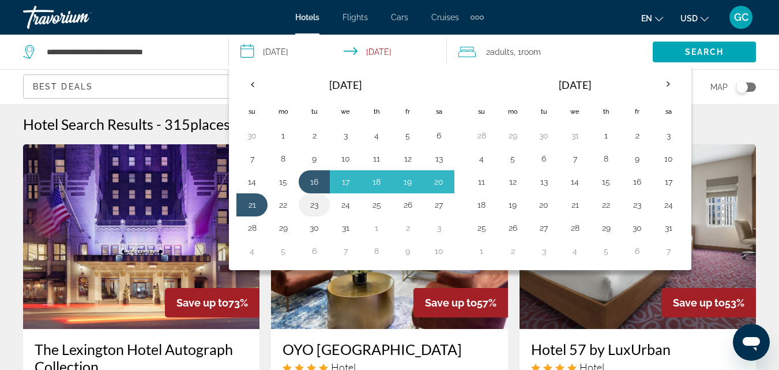
click at [314, 208] on button "23" at bounding box center [314, 205] width 18 height 16
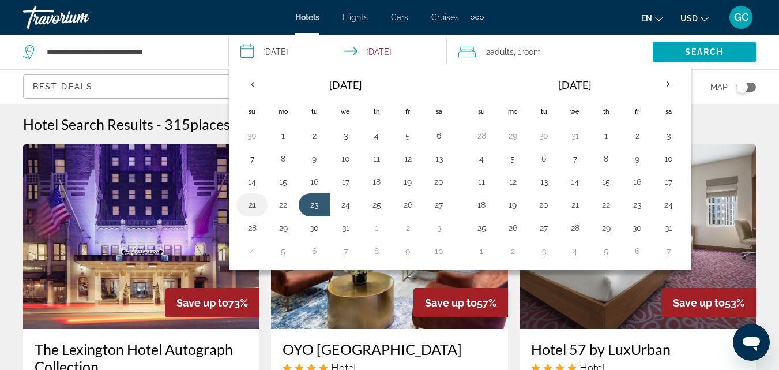
click at [251, 209] on button "21" at bounding box center [252, 205] width 18 height 16
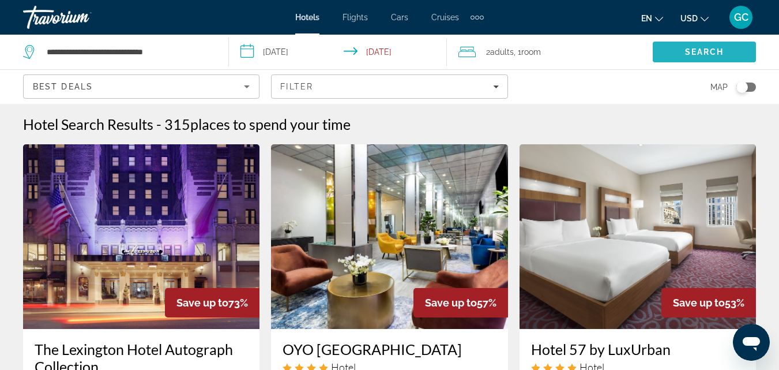
click at [718, 58] on span "Search" at bounding box center [704, 52] width 103 height 28
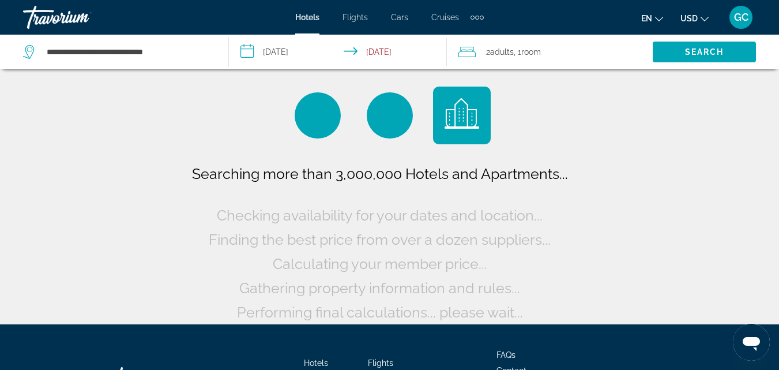
click at [288, 55] on input "**********" at bounding box center [340, 54] width 222 height 38
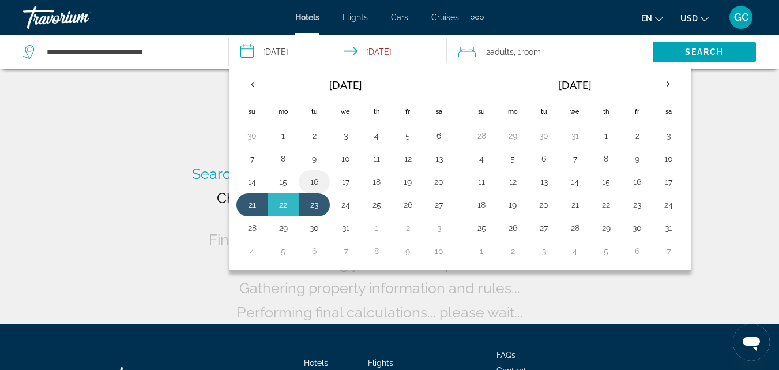
click at [317, 179] on button "16" at bounding box center [314, 182] width 18 height 16
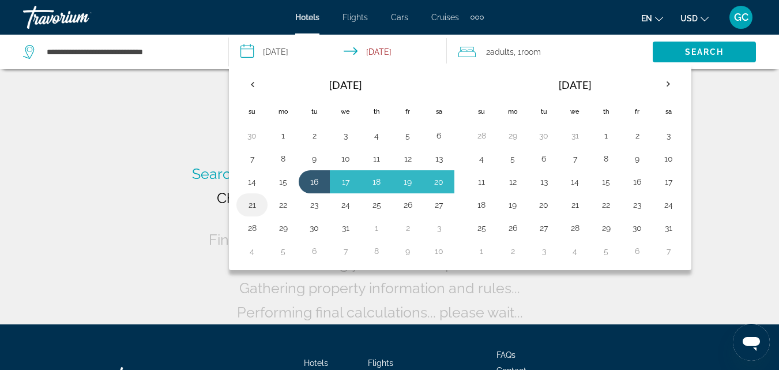
click at [249, 209] on button "21" at bounding box center [252, 205] width 18 height 16
type input "**********"
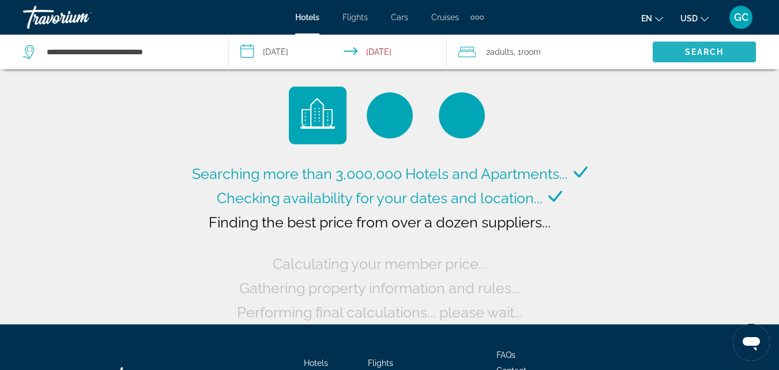
click at [698, 55] on span "Search" at bounding box center [704, 51] width 39 height 9
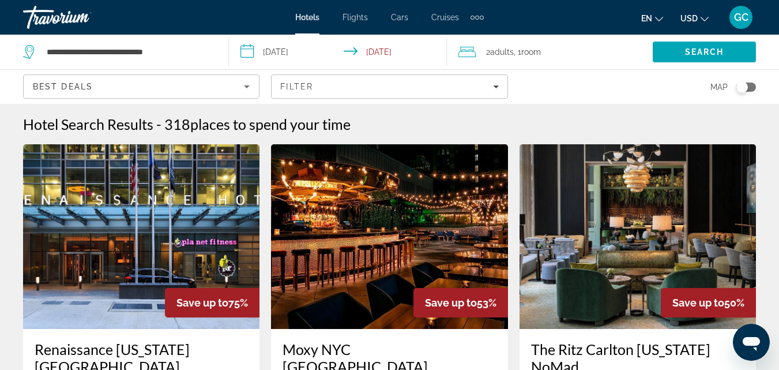
click at [180, 85] on div "Best Deals" at bounding box center [138, 87] width 211 height 14
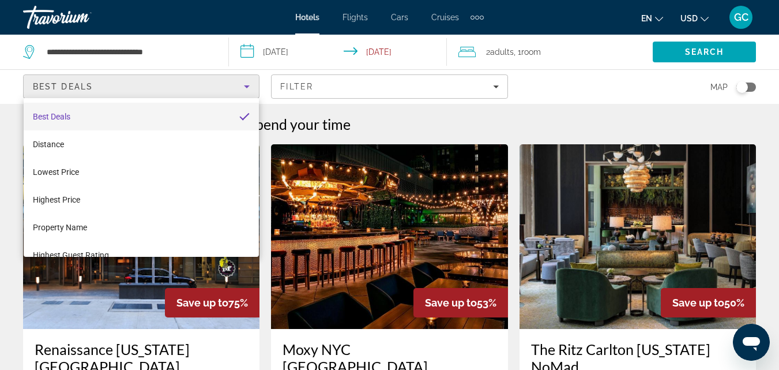
click at [150, 48] on div at bounding box center [389, 185] width 779 height 370
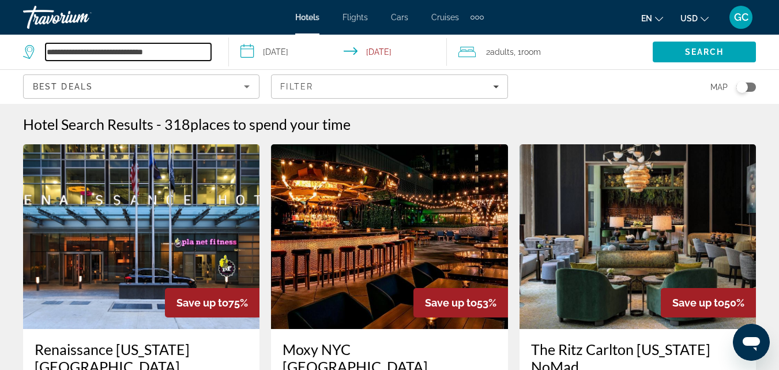
click at [149, 50] on input "**********" at bounding box center [129, 51] width 166 height 17
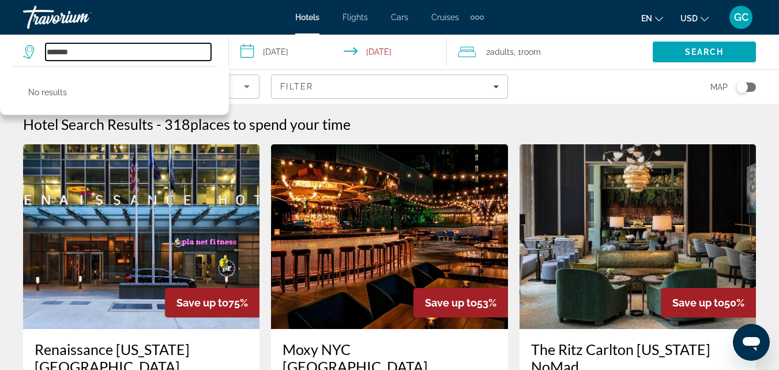
click at [136, 50] on input "*******" at bounding box center [129, 51] width 166 height 17
type input "*"
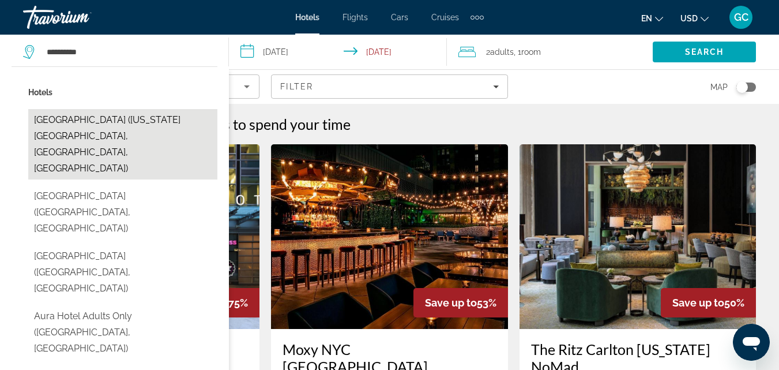
click at [125, 119] on button "Aura Hotel Times Square (New York City, NY, US)" at bounding box center [122, 144] width 189 height 70
type input "**********"
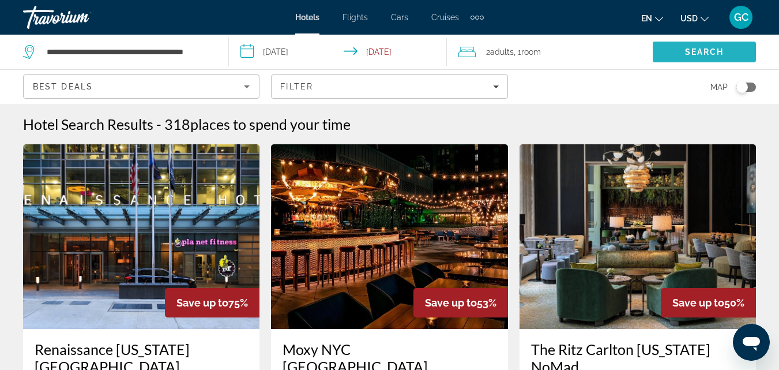
click at [720, 51] on span "Search" at bounding box center [704, 51] width 39 height 9
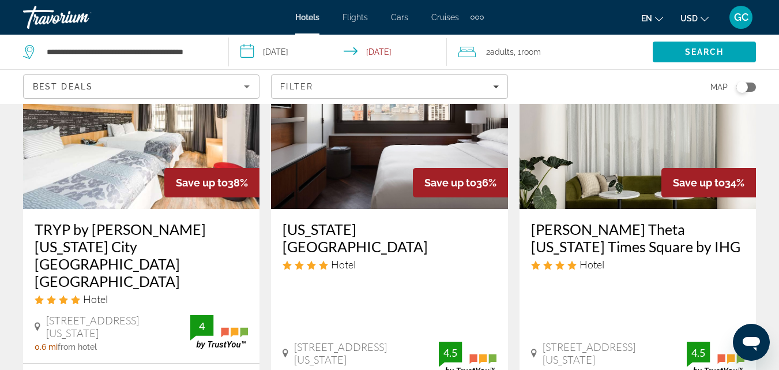
scroll to position [1096, 0]
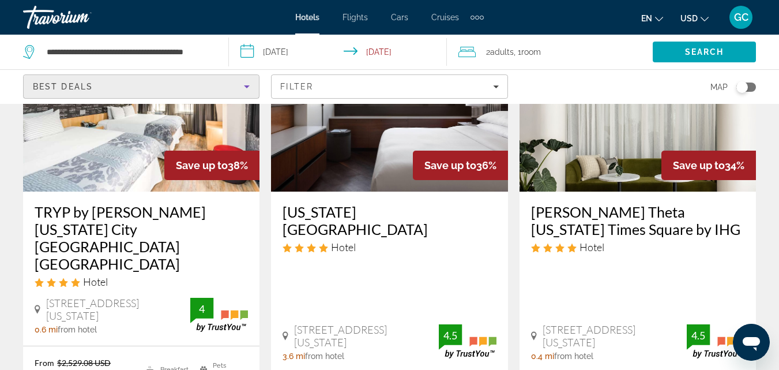
click at [247, 86] on icon "Sort by" at bounding box center [247, 86] width 6 height 3
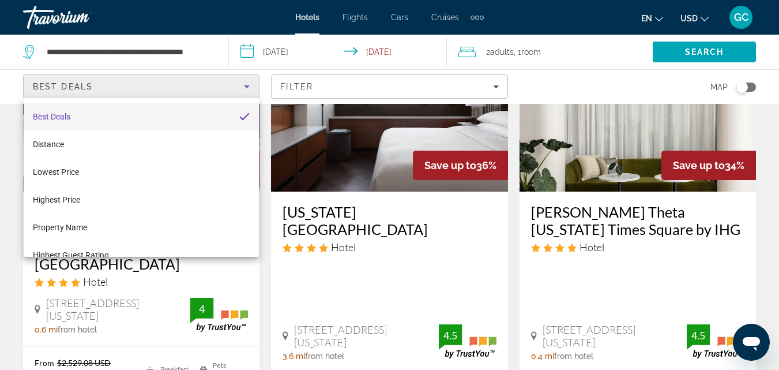
click at [247, 86] on div at bounding box center [389, 185] width 779 height 370
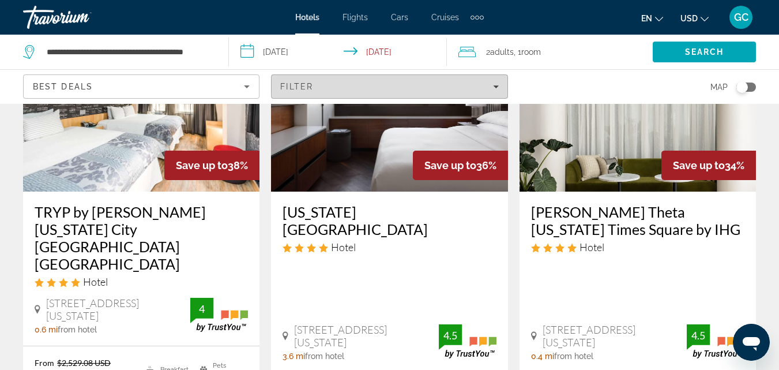
click at [493, 85] on div "Filter" at bounding box center [389, 86] width 218 height 9
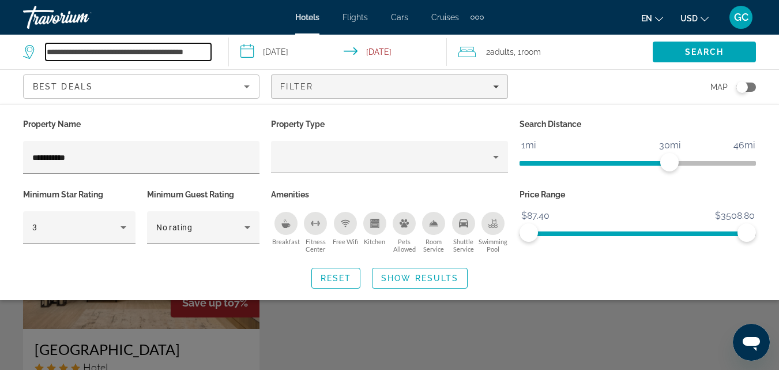
scroll to position [0, 17]
drag, startPoint x: 48, startPoint y: 51, endPoint x: 210, endPoint y: 47, distance: 162.1
click at [210, 47] on input "**********" at bounding box center [129, 51] width 166 height 17
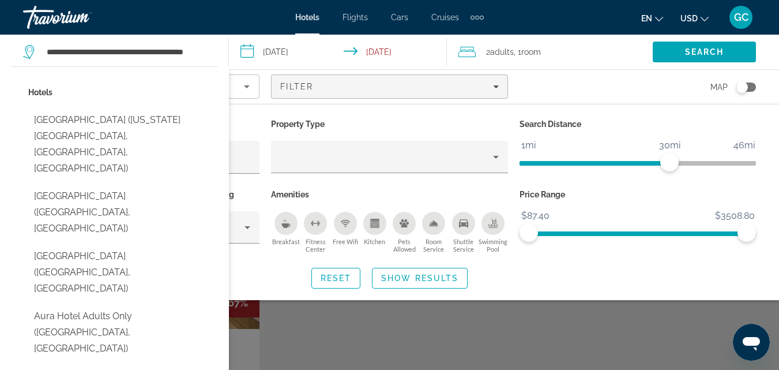
scroll to position [0, 0]
click at [143, 287] on div "Reset Show Results" at bounding box center [389, 278] width 733 height 21
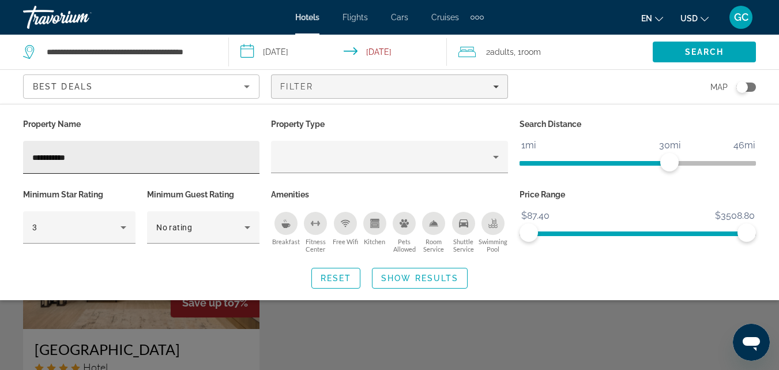
drag, startPoint x: 99, startPoint y: 148, endPoint x: 91, endPoint y: 151, distance: 9.1
click at [91, 151] on div "**********" at bounding box center [141, 157] width 218 height 33
drag, startPoint x: 92, startPoint y: 156, endPoint x: 14, endPoint y: 149, distance: 77.6
click at [14, 149] on div "**********" at bounding box center [389, 202] width 779 height 172
paste input "**********"
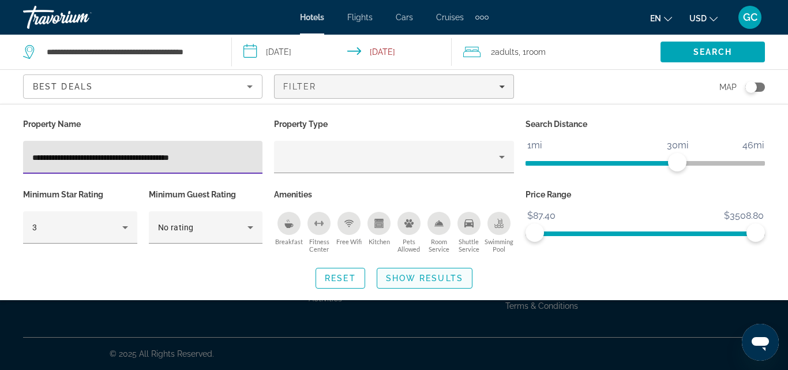
type input "**********"
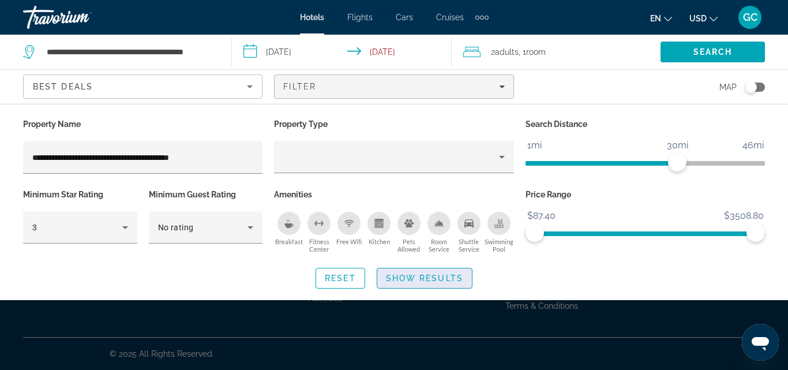
click at [441, 281] on span "Show Results" at bounding box center [424, 277] width 77 height 9
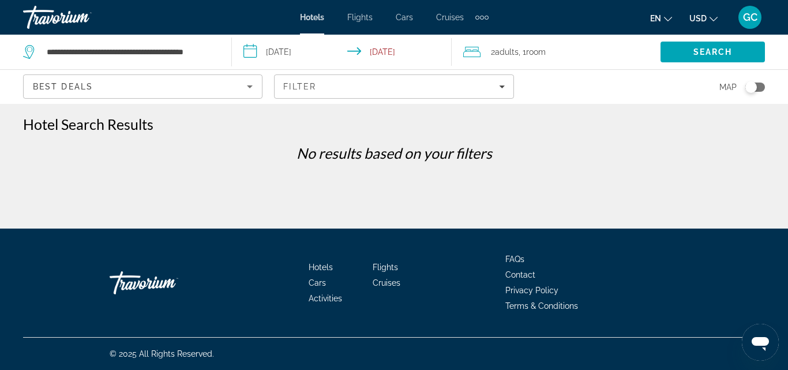
click at [485, 18] on div "Extra navigation items" at bounding box center [486, 18] width 4 height 4
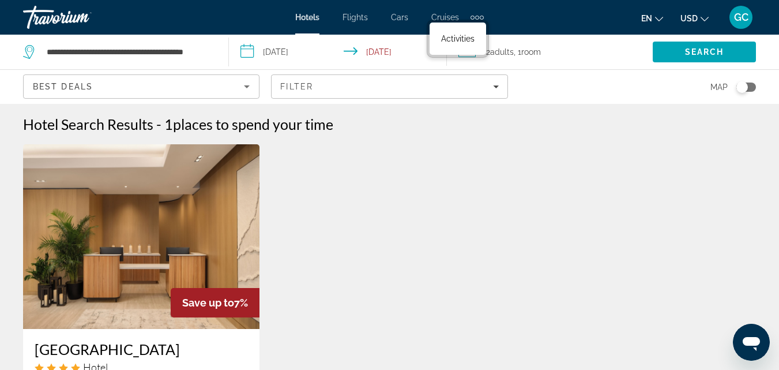
click at [300, 17] on span "Hotels" at bounding box center [307, 17] width 24 height 9
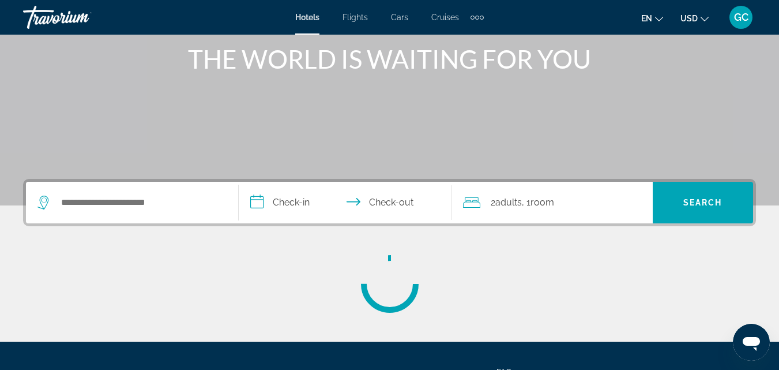
scroll to position [173, 0]
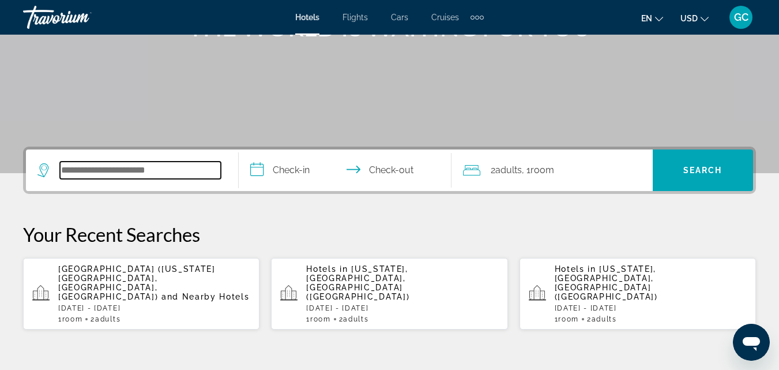
click at [125, 164] on input "Search hotel destination" at bounding box center [140, 169] width 161 height 17
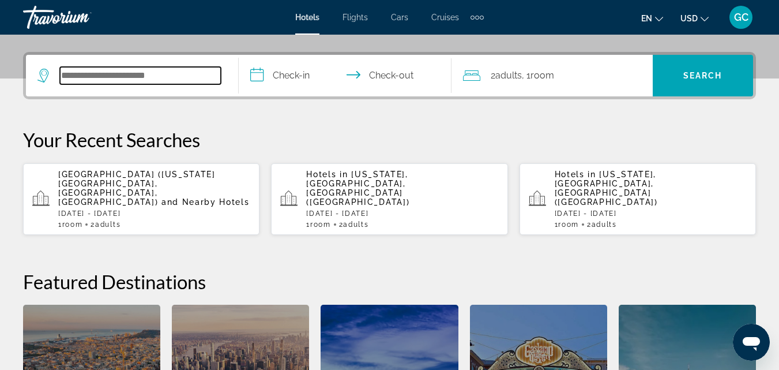
scroll to position [282, 0]
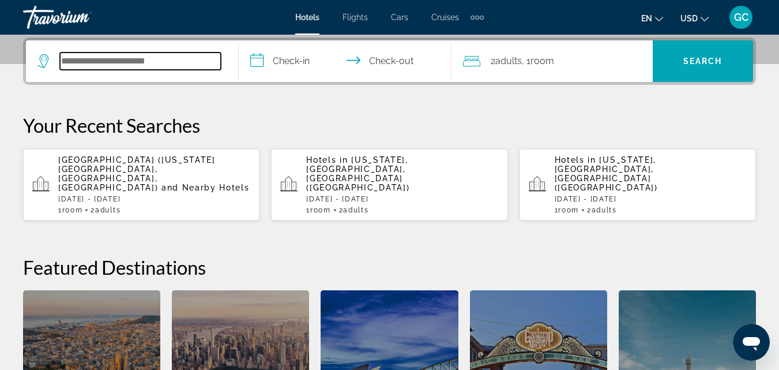
paste input "**********"
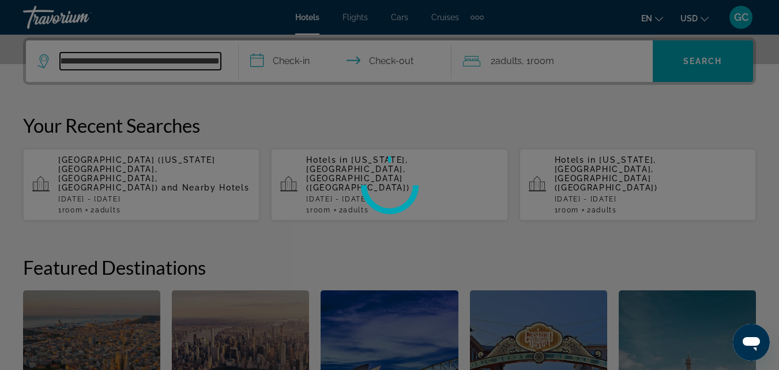
type input "**********"
click at [125, 168] on div at bounding box center [389, 185] width 779 height 370
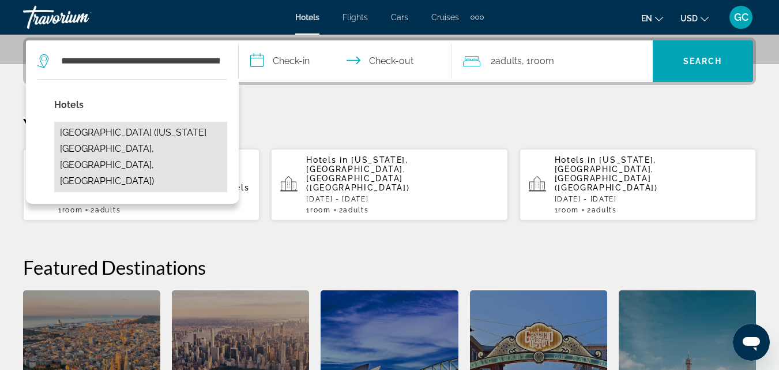
click at [116, 138] on button "Aura Hotel Times Square (New York City, NY, US)" at bounding box center [140, 157] width 173 height 70
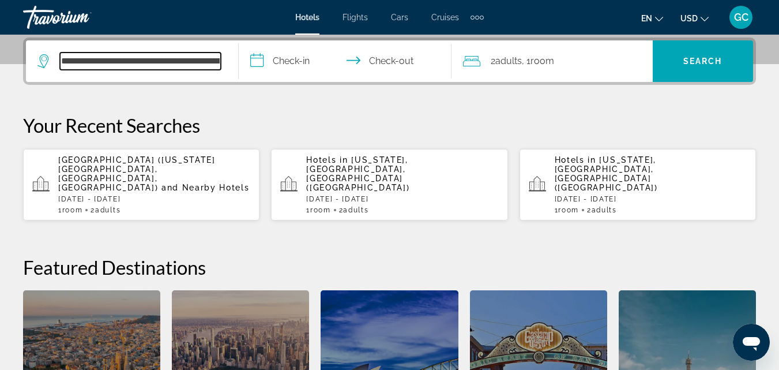
scroll to position [0, 47]
click at [96, 196] on app-hotels-recent-search "Aura Hotel Times Square (New York City, NY, US) and Nearby Hotels Tue, 16 Dec -…" at bounding box center [141, 185] width 236 height 72
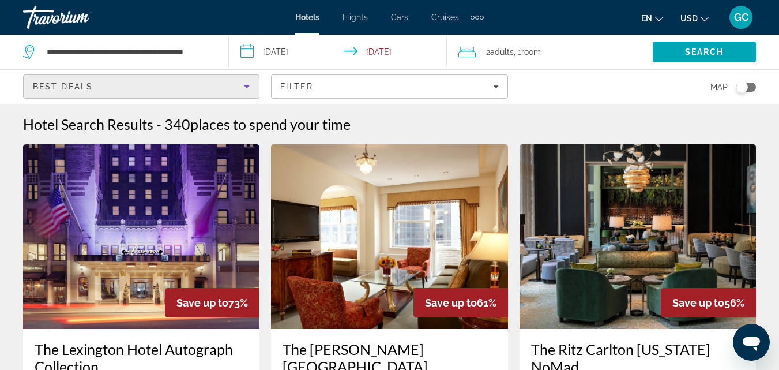
click at [246, 85] on icon "Sort by" at bounding box center [247, 86] width 6 height 3
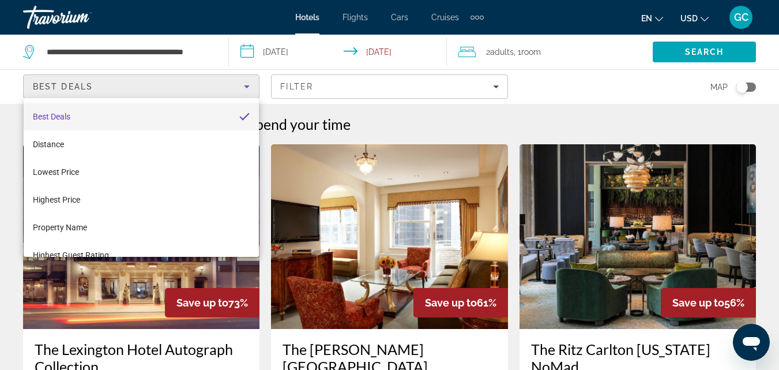
click at [565, 80] on div at bounding box center [389, 185] width 779 height 370
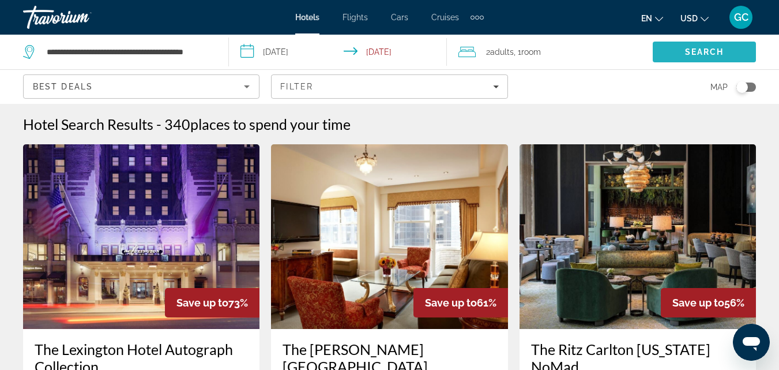
click at [681, 52] on span "Search" at bounding box center [704, 52] width 103 height 28
click at [317, 18] on span "Hotels" at bounding box center [307, 17] width 24 height 9
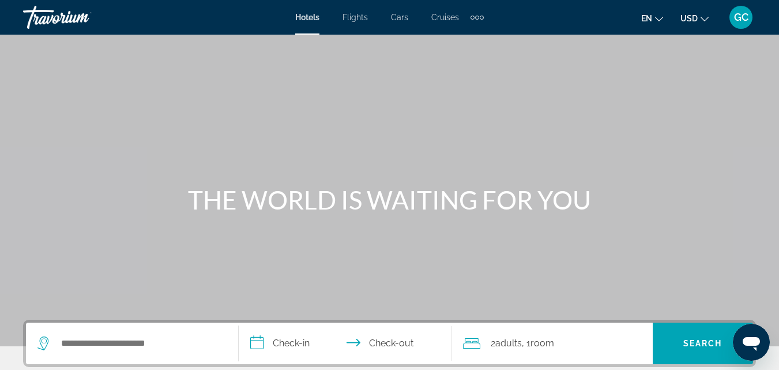
click at [302, 17] on span "Hotels" at bounding box center [307, 17] width 24 height 9
click at [471, 16] on div "Extra navigation items" at bounding box center [477, 17] width 13 height 17
click at [490, 113] on div "Main content" at bounding box center [389, 173] width 779 height 346
click at [64, 22] on div "Travorium" at bounding box center [80, 17] width 115 height 30
click at [733, 18] on div "GC" at bounding box center [741, 17] width 23 height 23
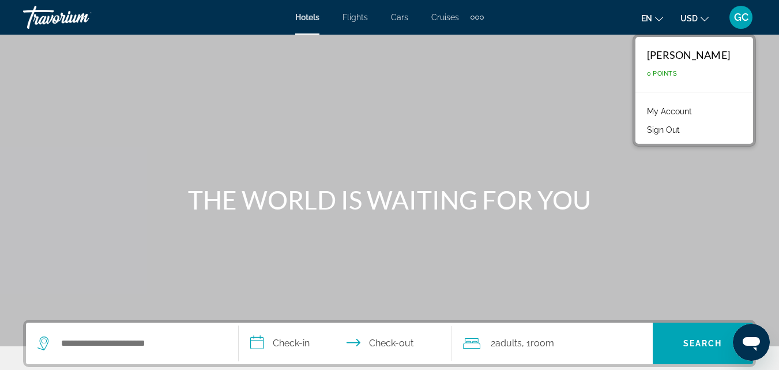
click at [650, 111] on link "My Account" at bounding box center [669, 111] width 57 height 15
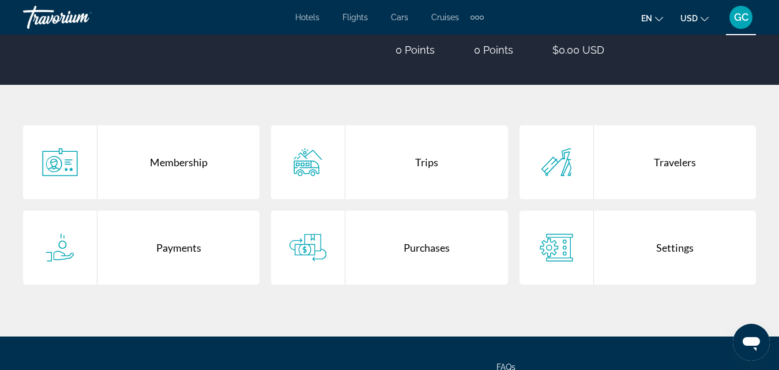
scroll to position [173, 0]
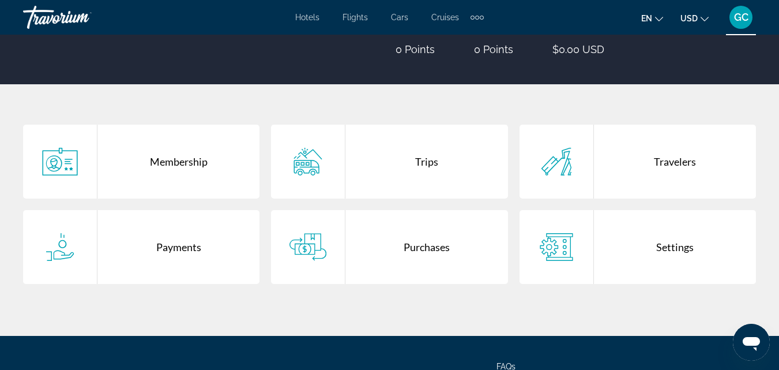
click at [182, 160] on div "Membership" at bounding box center [178, 162] width 162 height 74
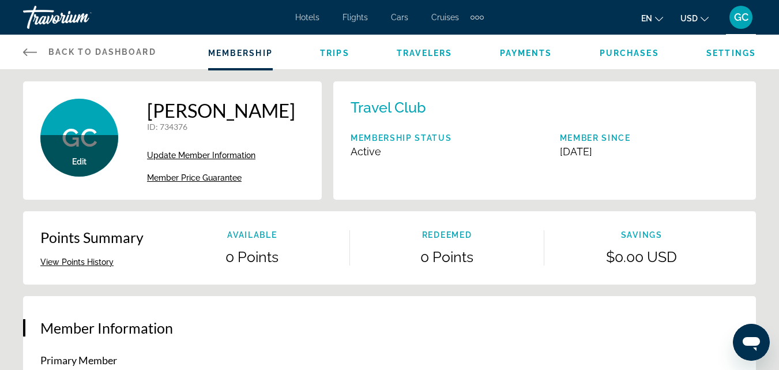
click at [328, 53] on span "Trips" at bounding box center [334, 52] width 29 height 9
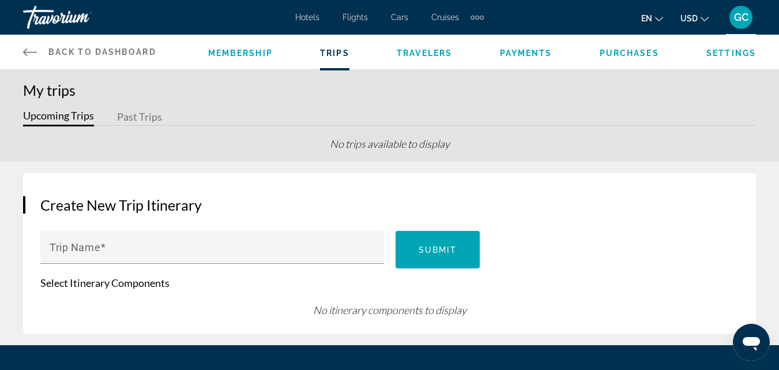
click at [409, 53] on span "Travelers" at bounding box center [424, 52] width 55 height 9
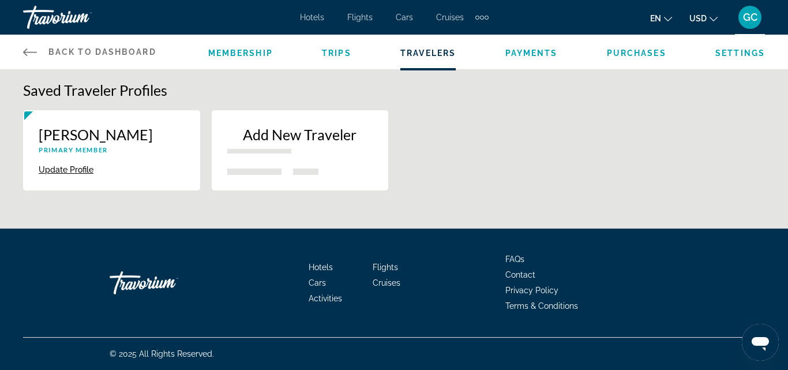
click at [512, 52] on span "Payments" at bounding box center [531, 52] width 52 height 9
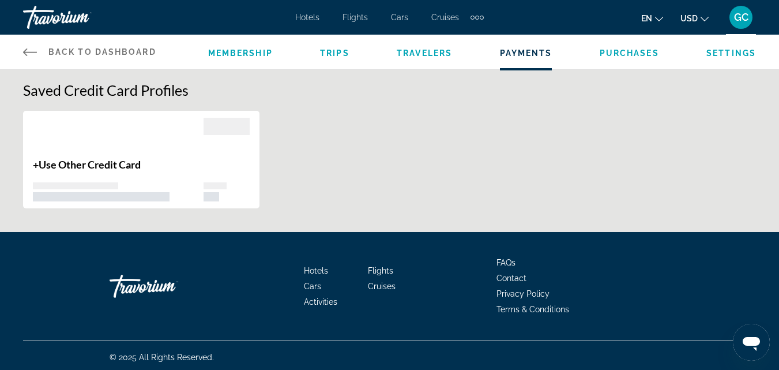
click at [630, 54] on span "Purchases" at bounding box center [629, 52] width 59 height 9
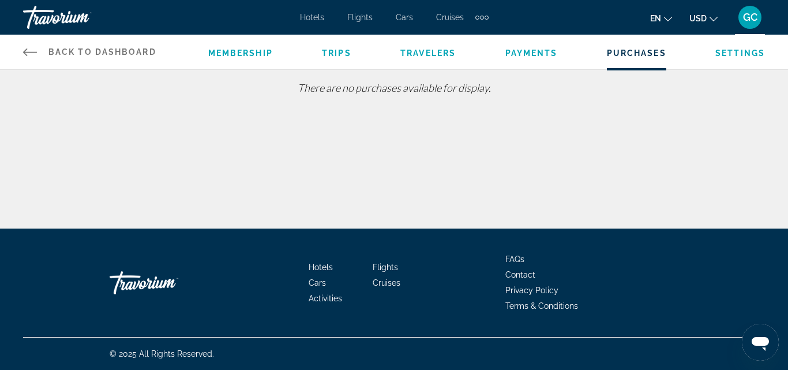
click at [475, 18] on div "Extra navigation items" at bounding box center [477, 18] width 4 height 4
click at [312, 144] on div "Back to Dashboard Dashboard Membership Trips Travelers Payments Purchases Setti…" at bounding box center [394, 114] width 788 height 228
click at [40, 20] on div "Travorium" at bounding box center [80, 17] width 115 height 30
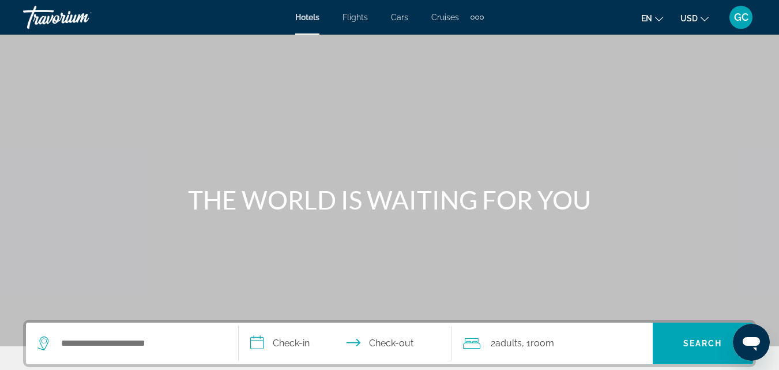
click at [734, 20] on span "GC" at bounding box center [741, 18] width 14 height 12
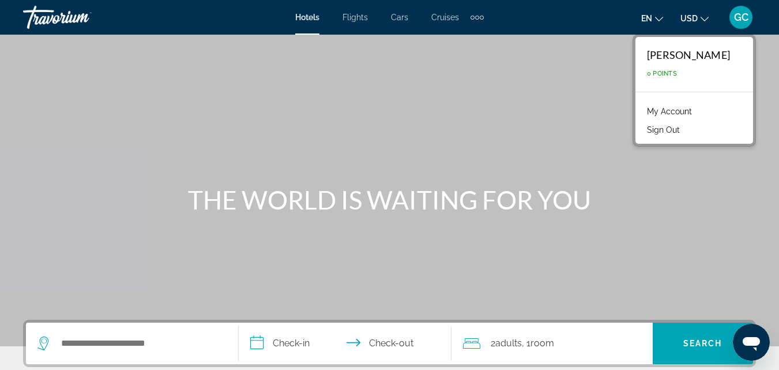
click at [641, 112] on link "My Account" at bounding box center [669, 111] width 57 height 15
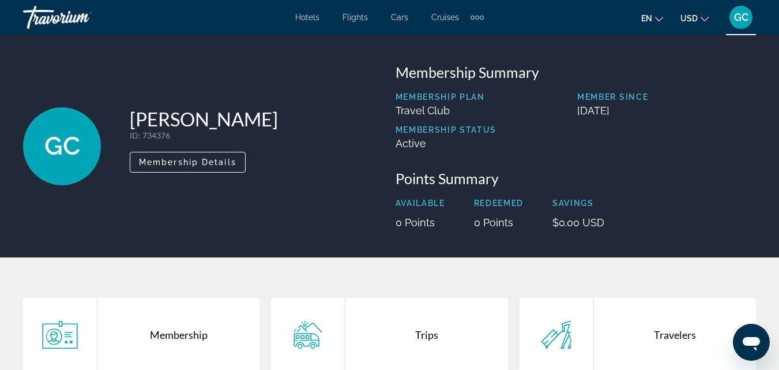
click at [740, 22] on span "GC" at bounding box center [741, 18] width 14 height 12
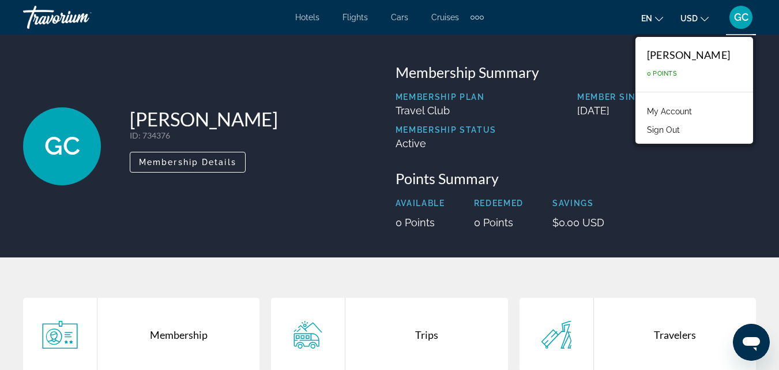
click at [69, 149] on span "GC" at bounding box center [62, 146] width 36 height 30
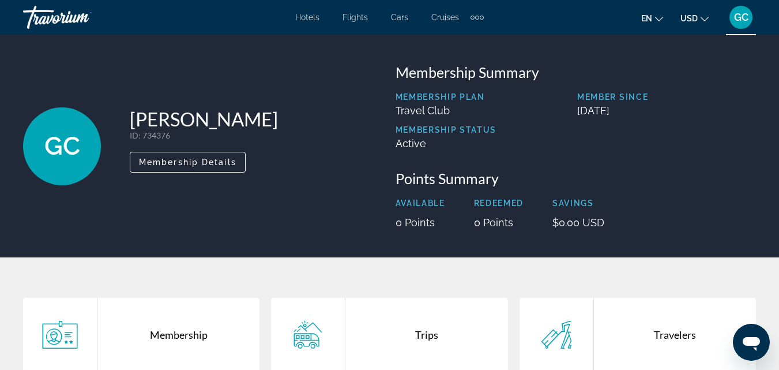
click at [739, 21] on span "GC" at bounding box center [741, 18] width 14 height 12
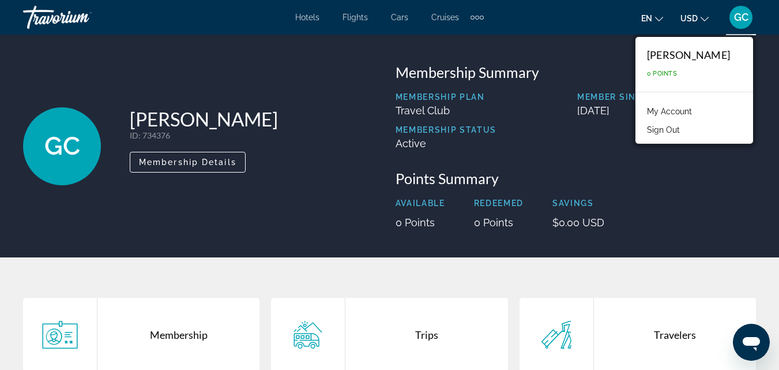
click at [684, 57] on div "[PERSON_NAME]" at bounding box center [688, 54] width 83 height 13
click at [683, 54] on div "[PERSON_NAME]" at bounding box center [688, 54] width 83 height 13
click at [641, 111] on link "My Account" at bounding box center [669, 111] width 57 height 15
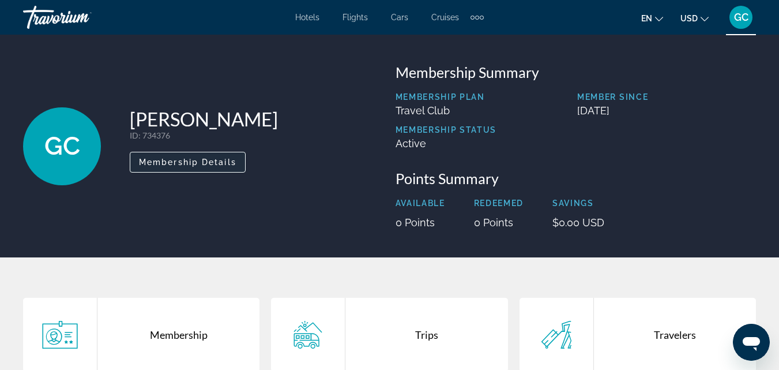
click at [230, 164] on span "Membership Details" at bounding box center [187, 161] width 97 height 9
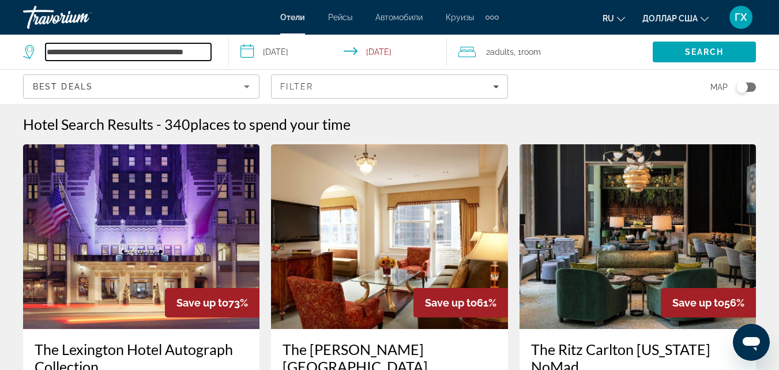
drag, startPoint x: 208, startPoint y: 49, endPoint x: 18, endPoint y: 43, distance: 190.4
click at [18, 43] on app-destination-search "**********" at bounding box center [114, 52] width 229 height 35
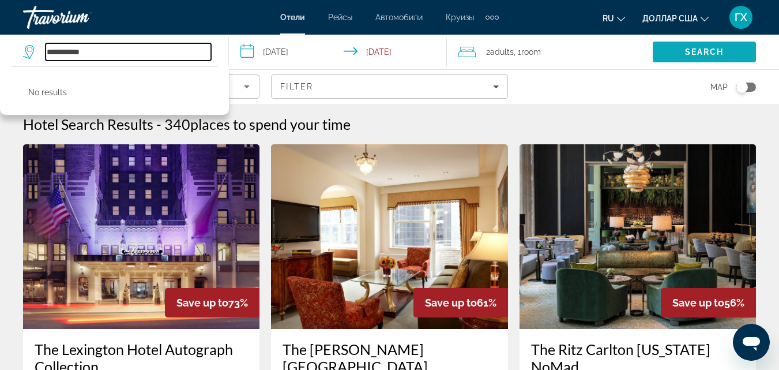
type input "**********"
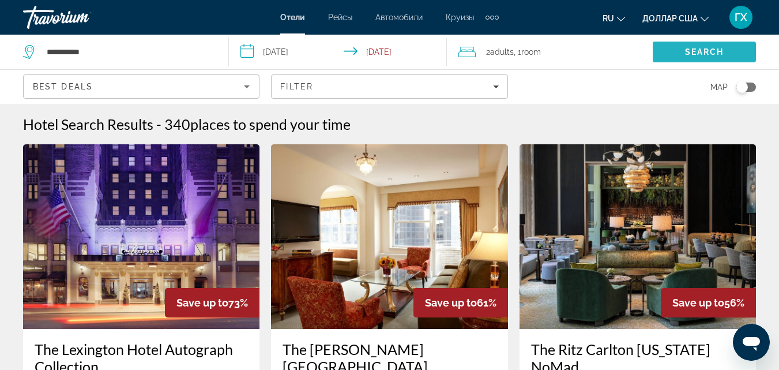
click at [682, 47] on span "Search" at bounding box center [704, 52] width 103 height 28
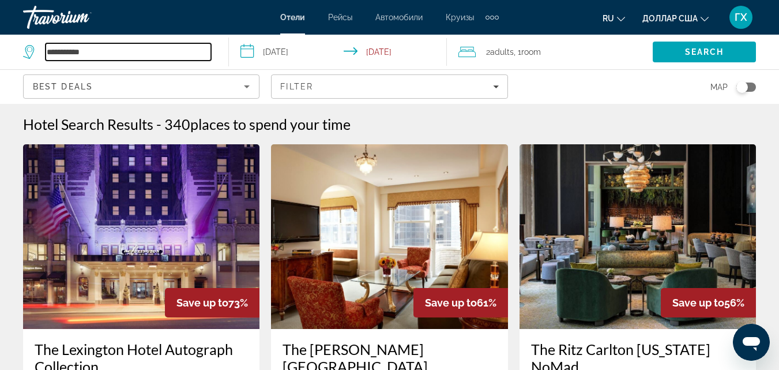
drag, startPoint x: 128, startPoint y: 50, endPoint x: 21, endPoint y: 41, distance: 107.1
click at [21, 41] on app-destination-search "**********" at bounding box center [114, 52] width 229 height 35
click at [491, 16] on div "Дополнительные элементы навигации" at bounding box center [492, 18] width 4 height 4
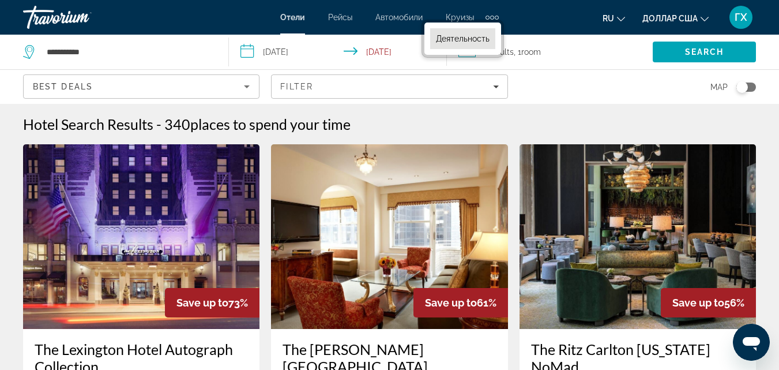
click at [472, 38] on font "Деятельность" at bounding box center [463, 38] width 54 height 9
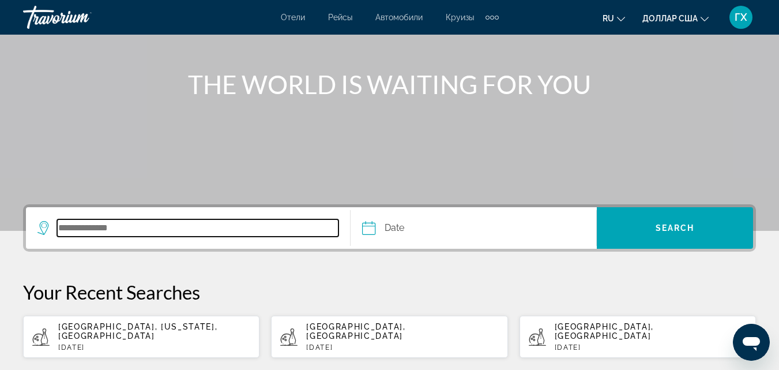
click at [307, 230] on input "Search destination" at bounding box center [197, 227] width 281 height 17
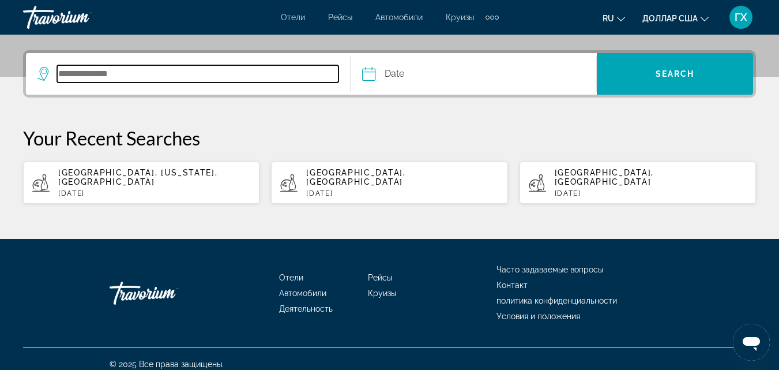
scroll to position [270, 0]
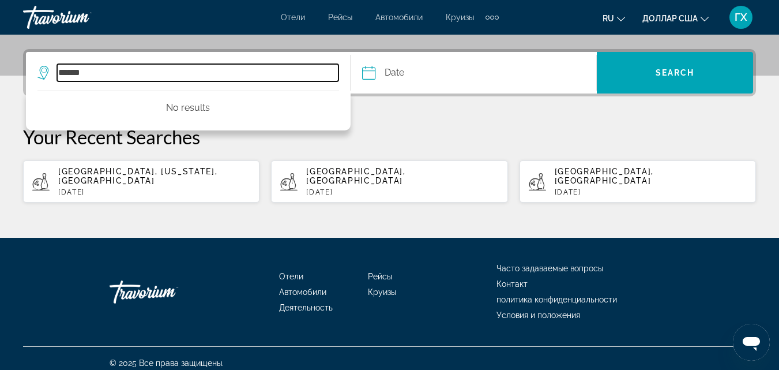
type input "******"
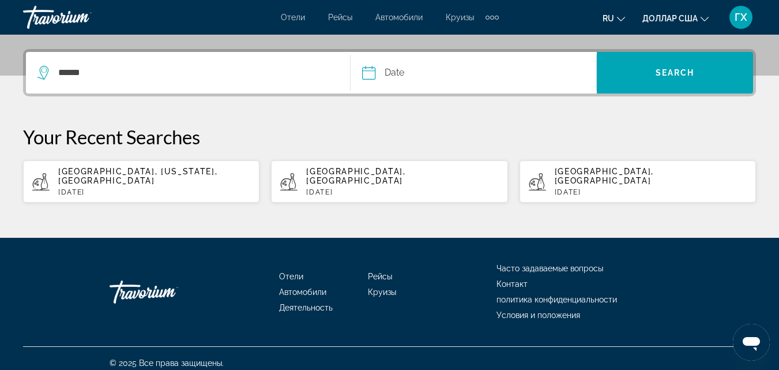
click at [418, 71] on input "Date" at bounding box center [420, 74] width 122 height 45
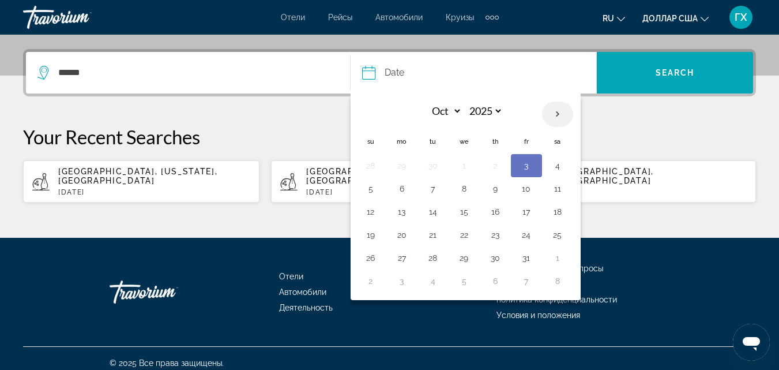
click at [557, 115] on th "Next month" at bounding box center [557, 114] width 31 height 25
select select "**"
click at [434, 213] on button "16" at bounding box center [433, 212] width 18 height 16
type input "**********"
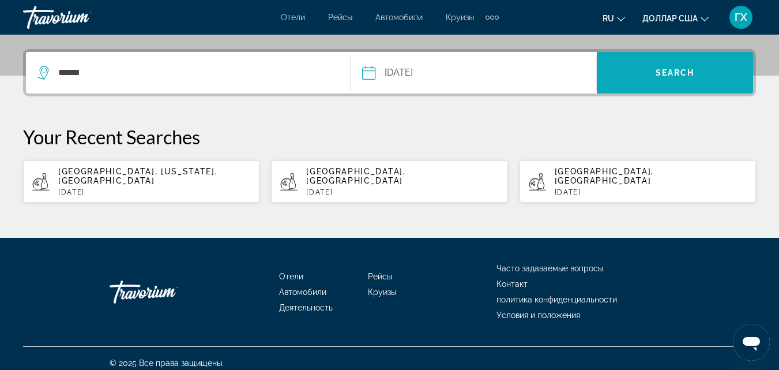
click at [686, 81] on span "Search" at bounding box center [675, 73] width 156 height 28
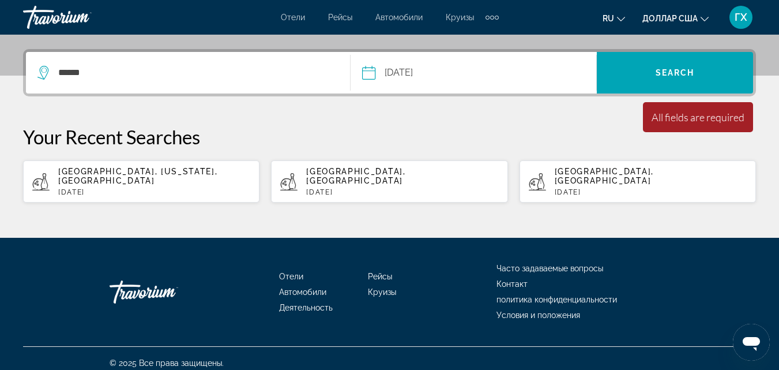
click at [559, 136] on p "Your Recent Searches" at bounding box center [389, 136] width 733 height 23
click at [344, 129] on p "Your Recent Searches" at bounding box center [389, 136] width 733 height 23
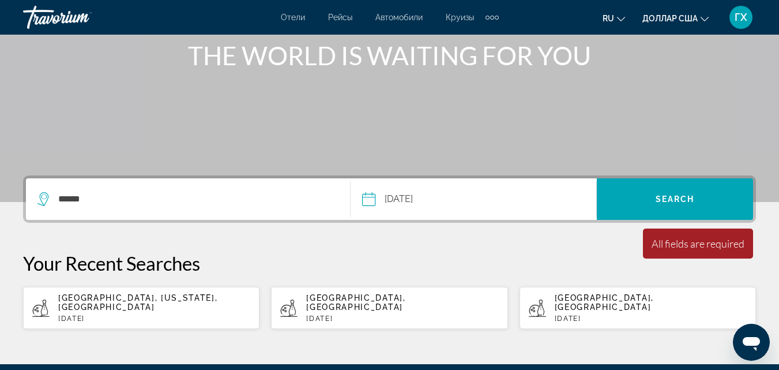
scroll to position [97, 0]
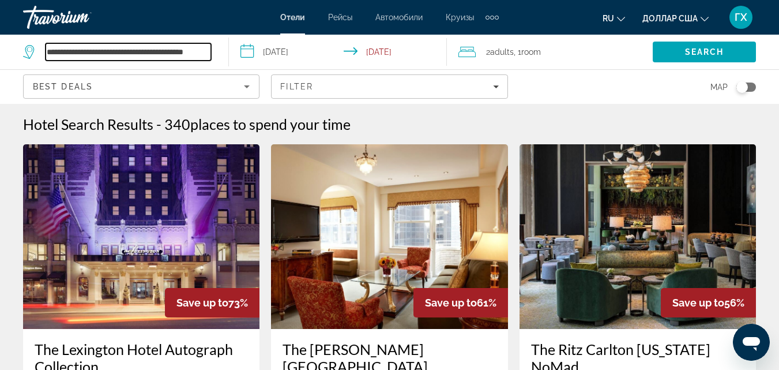
click at [81, 55] on input "**********" at bounding box center [129, 51] width 166 height 17
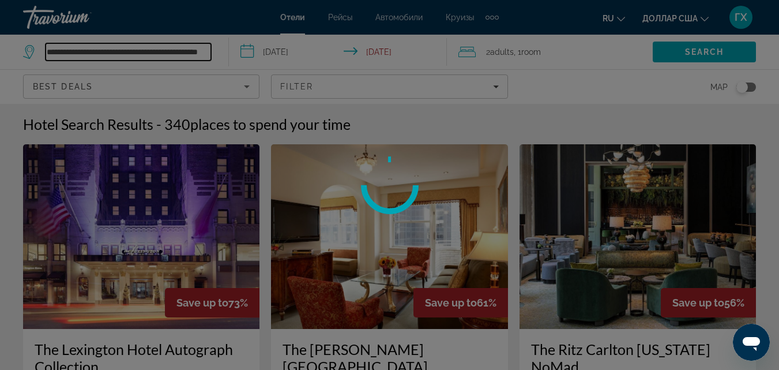
type input "**********"
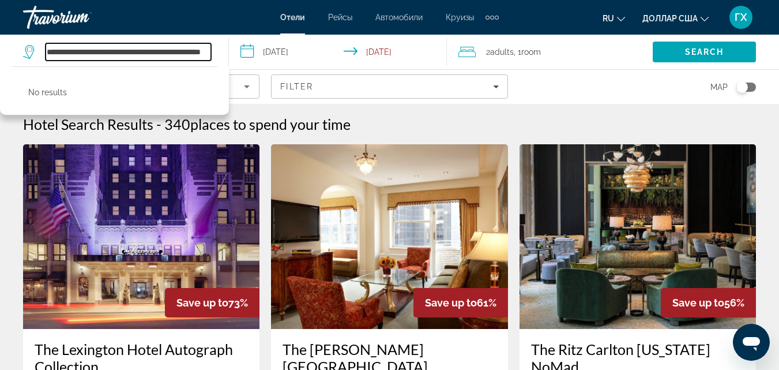
scroll to position [0, 43]
drag, startPoint x: 48, startPoint y: 50, endPoint x: 234, endPoint y: 44, distance: 185.8
click at [234, 44] on div "**********" at bounding box center [389, 52] width 779 height 35
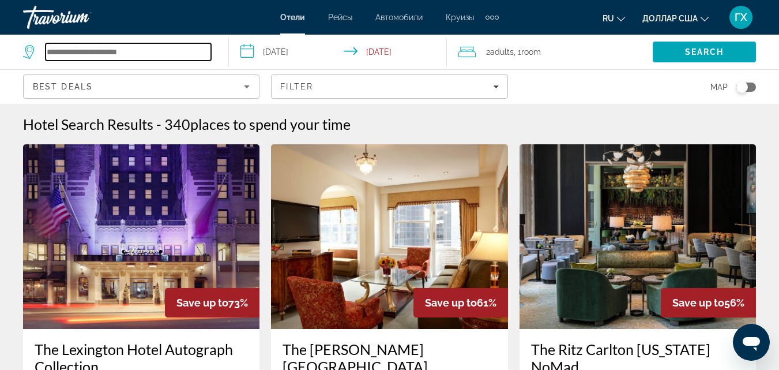
scroll to position [0, 0]
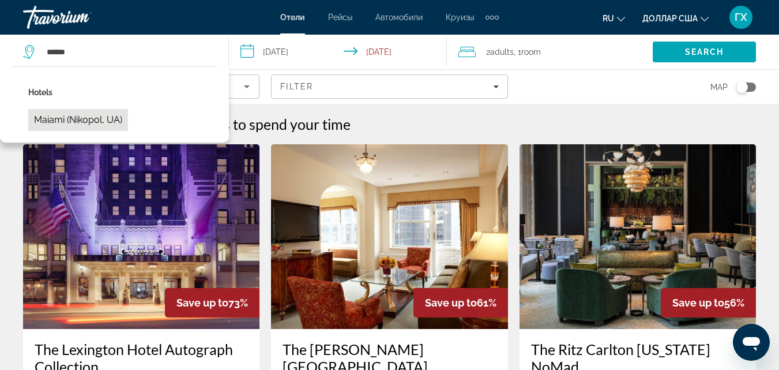
click at [101, 125] on button "Maiami (Nikopol, UA)" at bounding box center [78, 120] width 100 height 22
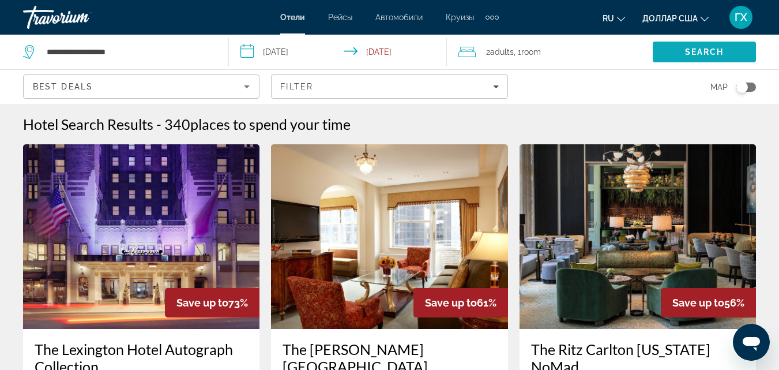
click at [702, 53] on span "Search" at bounding box center [704, 51] width 39 height 9
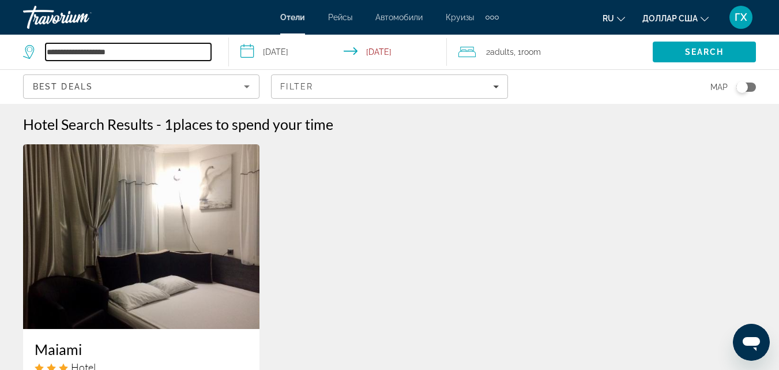
drag, startPoint x: 137, startPoint y: 54, endPoint x: 18, endPoint y: 51, distance: 118.8
click at [18, 51] on app-destination-search "**********" at bounding box center [114, 52] width 229 height 35
type input "*"
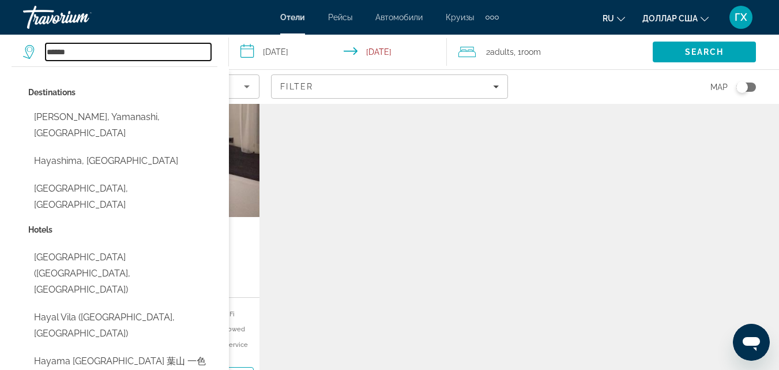
scroll to position [115, 0]
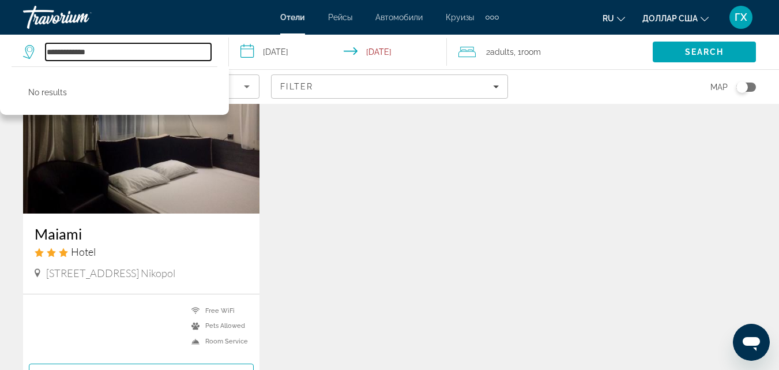
type input "**********"
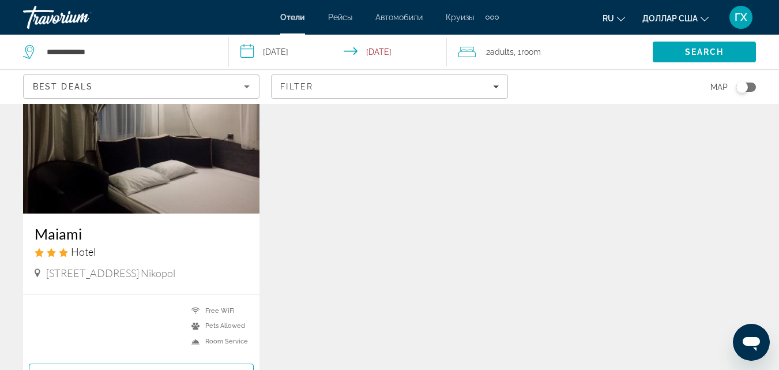
click at [345, 205] on div "Maiami Hotel Pionerskiy Pereulok 18 Nikopol 53200 Ukraine Nikopol 0 mi from hot…" at bounding box center [389, 224] width 745 height 390
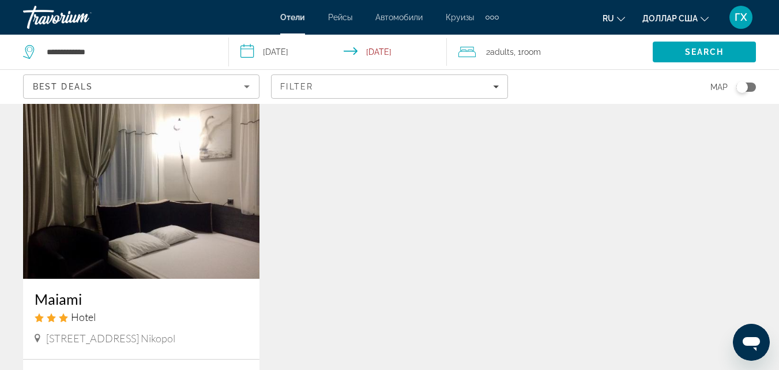
scroll to position [0, 0]
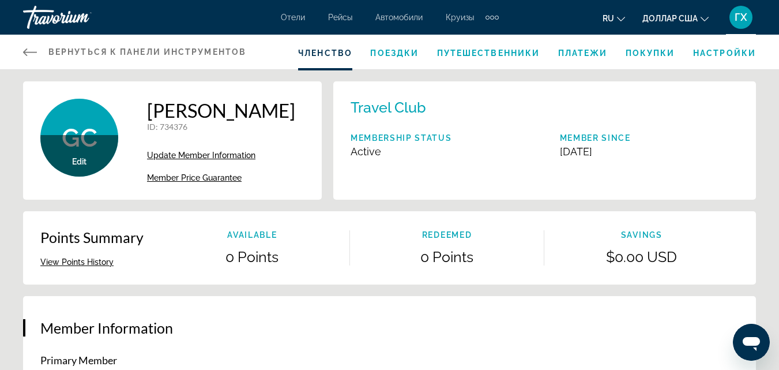
click at [745, 19] on font "ГХ" at bounding box center [741, 17] width 13 height 12
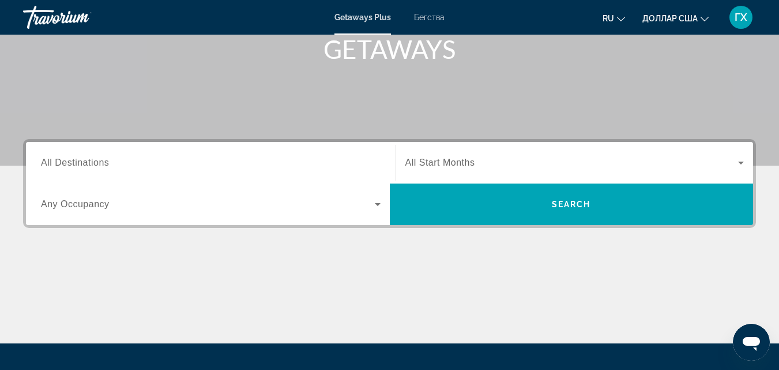
scroll to position [231, 0]
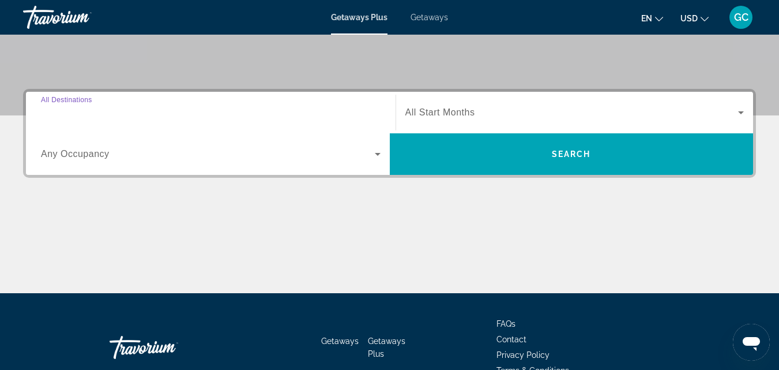
click at [141, 119] on input "Destination All Destinations" at bounding box center [211, 113] width 340 height 14
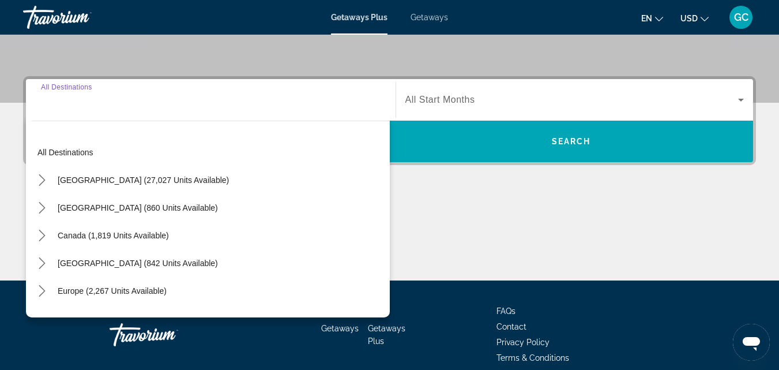
scroll to position [282, 0]
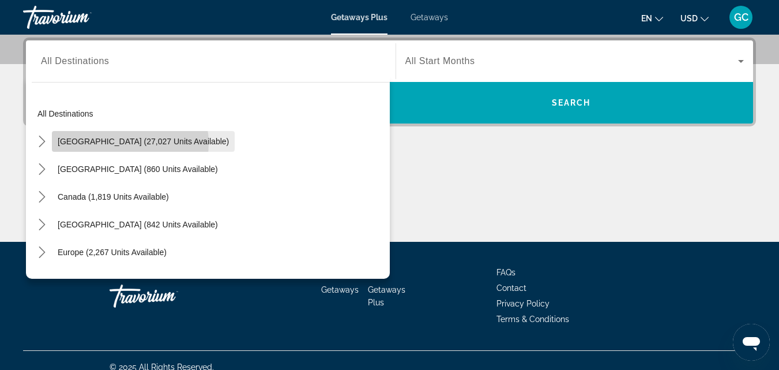
click at [130, 143] on span "United States (27,027 units available)" at bounding box center [143, 141] width 171 height 9
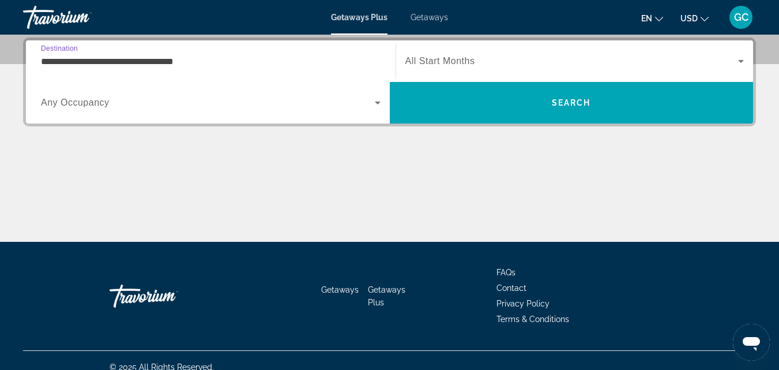
click at [96, 98] on span "Any Occupancy" at bounding box center [75, 102] width 69 height 10
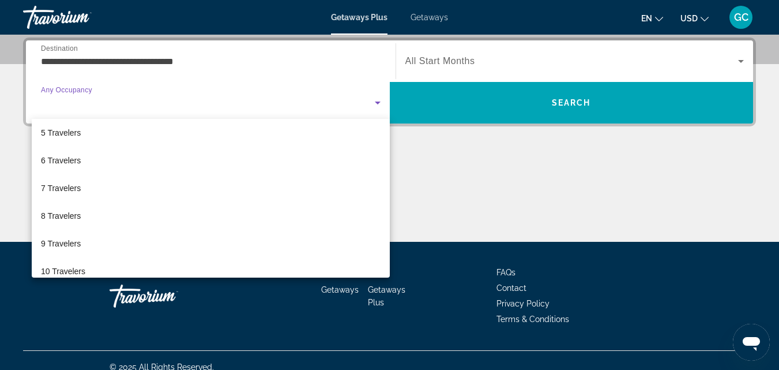
scroll to position [0, 0]
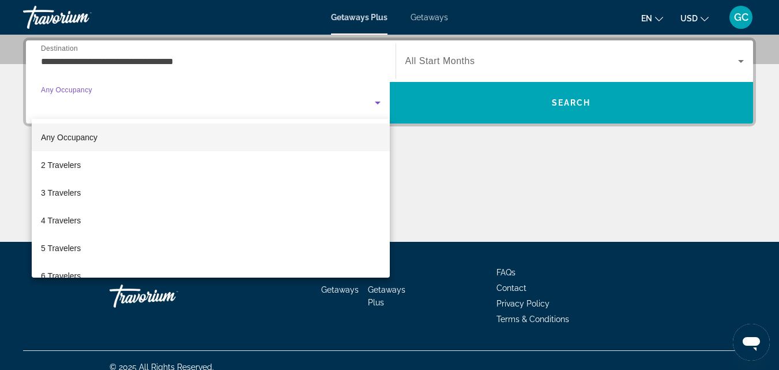
click at [211, 61] on div at bounding box center [389, 185] width 779 height 370
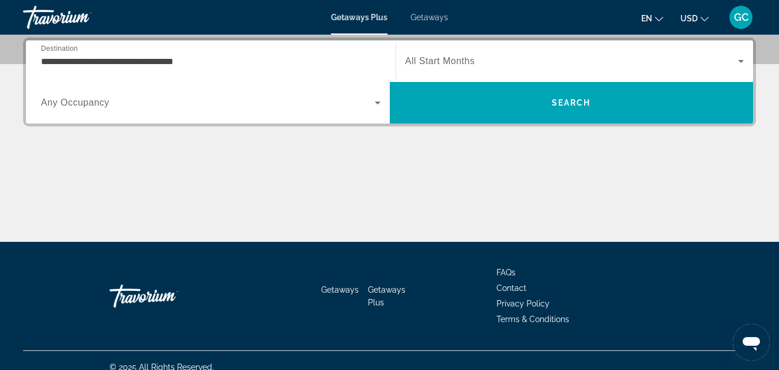
click at [203, 52] on div "**********" at bounding box center [211, 61] width 340 height 33
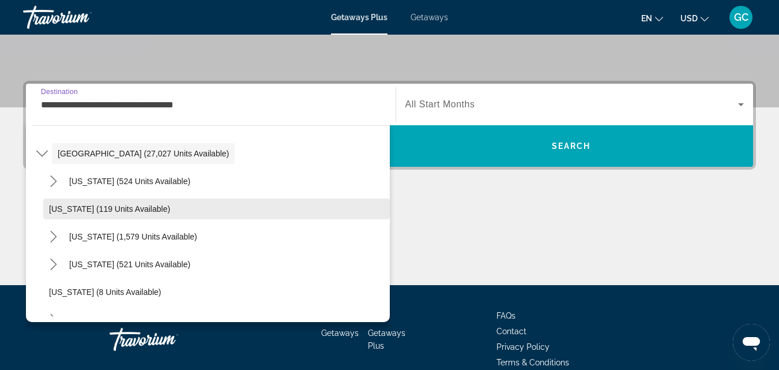
scroll to position [58, 0]
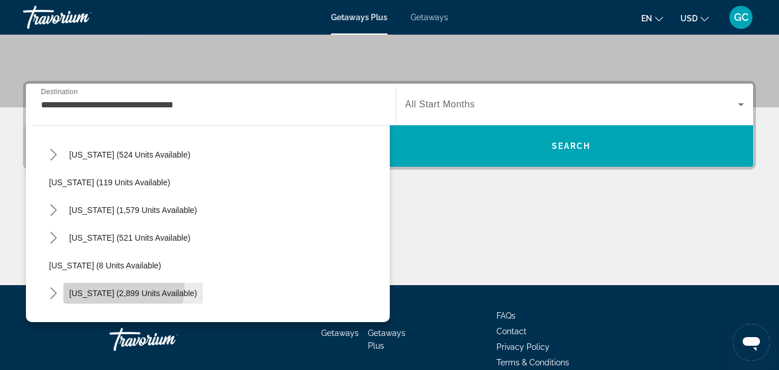
click at [106, 285] on span "Select destination: Florida (2,899 units available)" at bounding box center [133, 293] width 140 height 28
type input "**********"
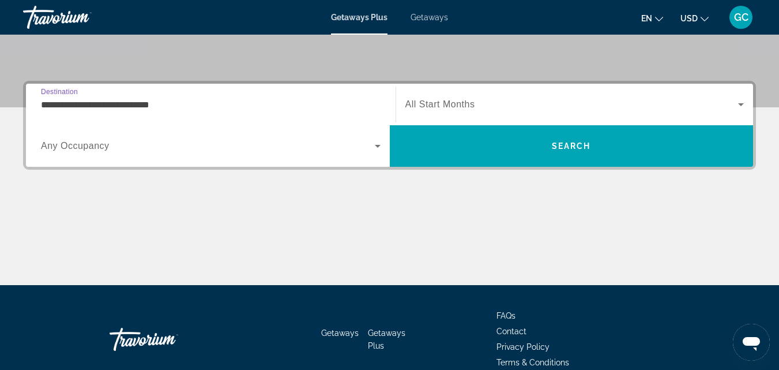
scroll to position [282, 0]
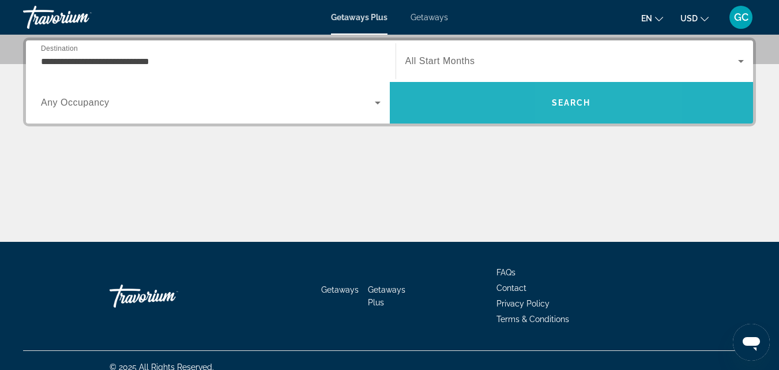
click at [588, 101] on span "Search" at bounding box center [571, 102] width 39 height 9
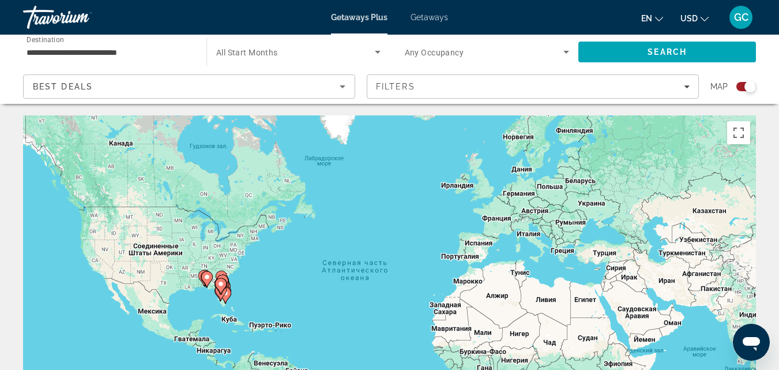
click at [375, 52] on icon "Search widget" at bounding box center [378, 52] width 14 height 14
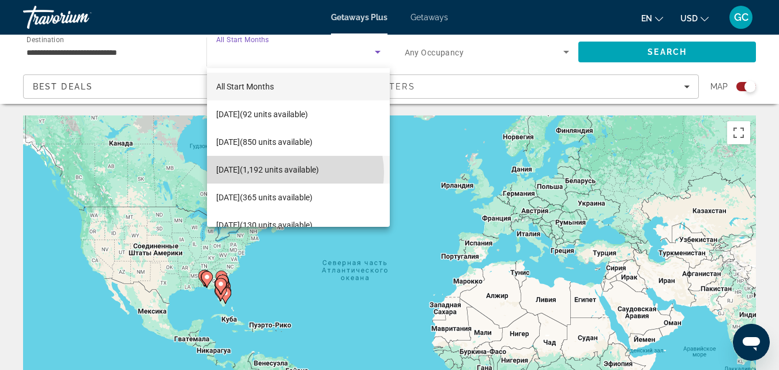
click at [295, 172] on span "December 2025 (1,192 units available)" at bounding box center [267, 170] width 103 height 14
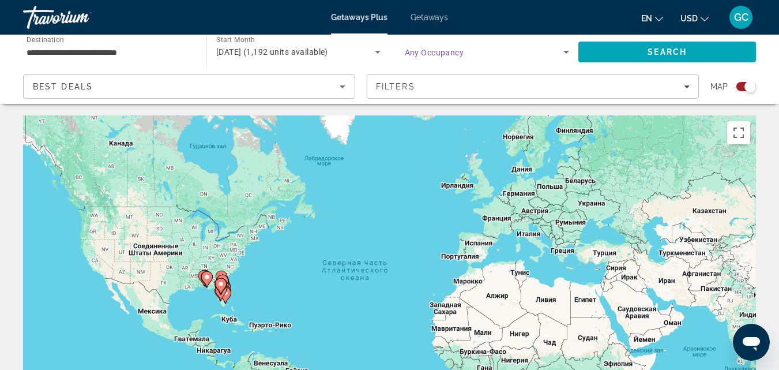
click at [561, 51] on icon "Search widget" at bounding box center [566, 52] width 14 height 14
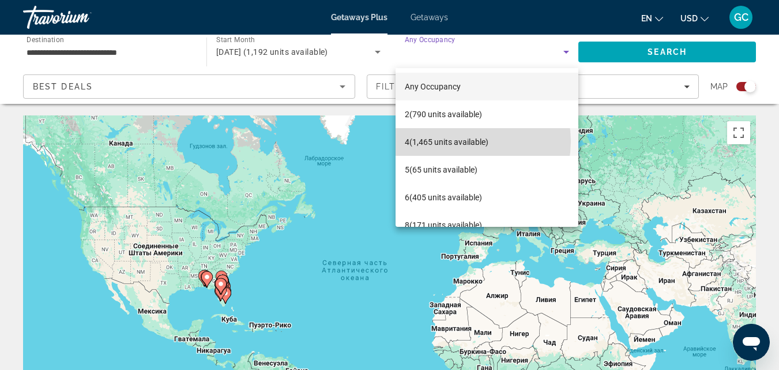
click at [465, 141] on span "4 (1,465 units available)" at bounding box center [447, 142] width 84 height 14
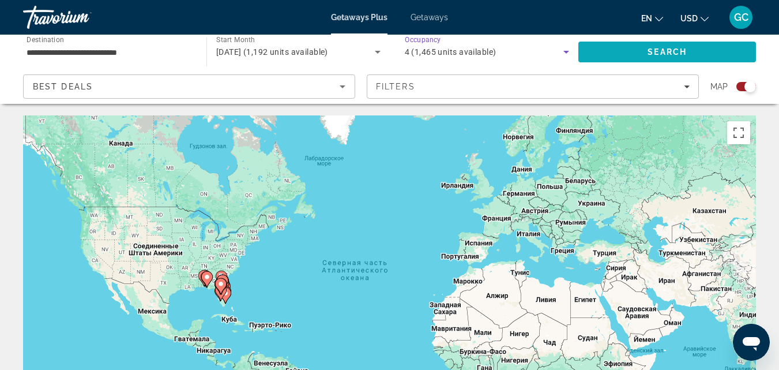
click at [685, 54] on span "Search" at bounding box center [667, 51] width 39 height 9
click at [223, 284] on gmp-advanced-marker "Main content" at bounding box center [221, 292] width 12 height 17
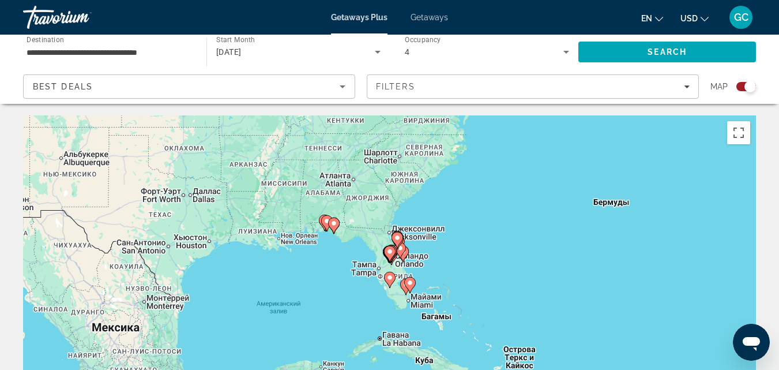
click at [392, 250] on image "Main content" at bounding box center [389, 251] width 7 height 7
type input "**********"
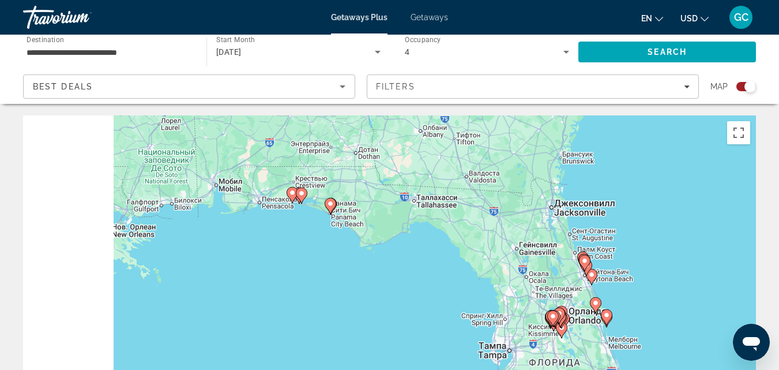
drag, startPoint x: 324, startPoint y: 206, endPoint x: 737, endPoint y: 274, distance: 418.4
click at [736, 274] on div "Чтобы активировать перетаскивание с помощью клавиатуры, нажмите Alt + Ввод. Пос…" at bounding box center [389, 288] width 733 height 346
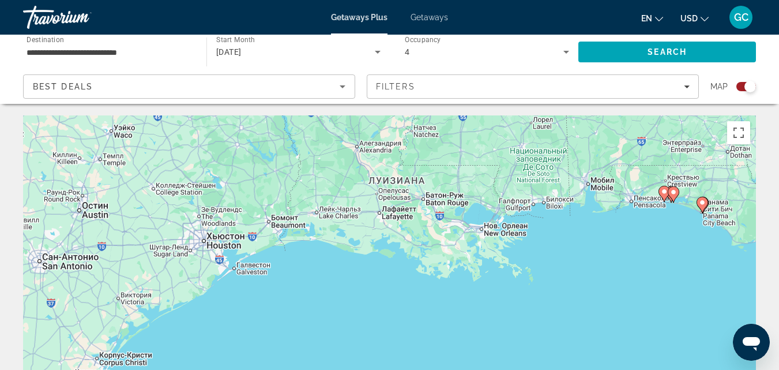
drag, startPoint x: 361, startPoint y: 235, endPoint x: 364, endPoint y: 123, distance: 112.5
click at [363, 125] on div "Чтобы активировать перетаскивание с помощью клавиатуры, нажмите Alt + Ввод. Пос…" at bounding box center [389, 288] width 733 height 346
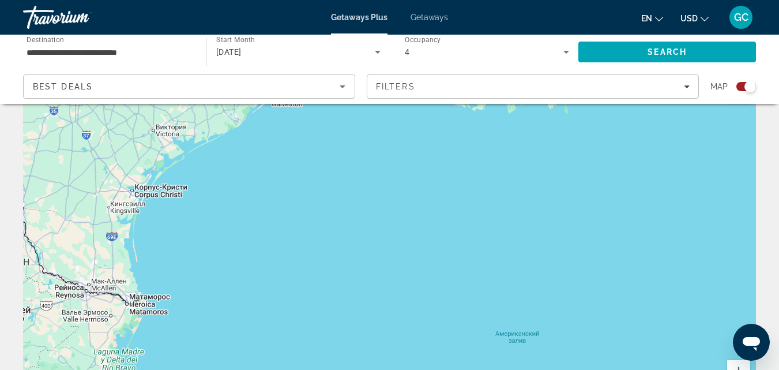
scroll to position [58, 0]
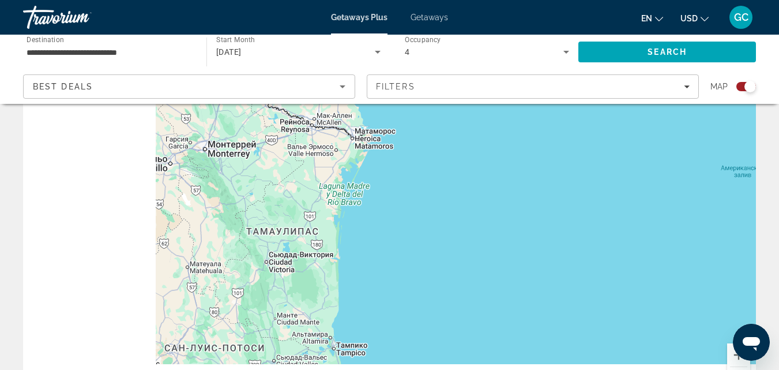
drag, startPoint x: 213, startPoint y: 250, endPoint x: 444, endPoint y: 101, distance: 275.0
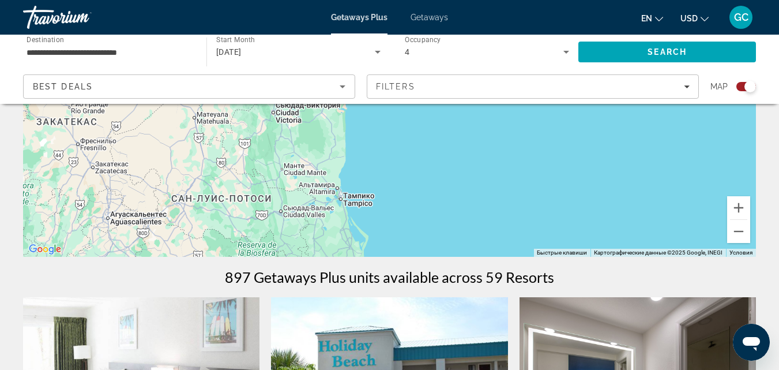
scroll to position [231, 0]
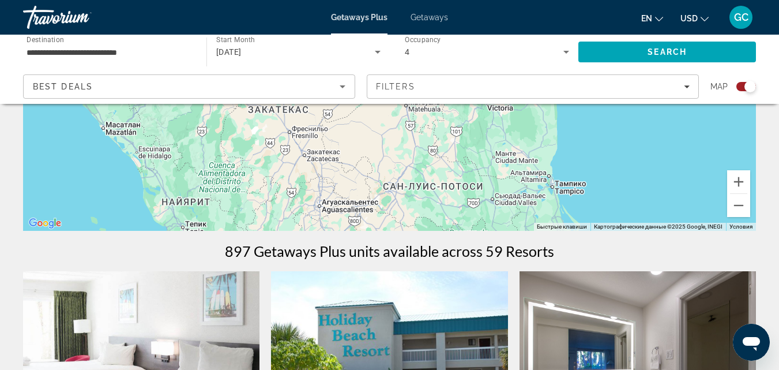
drag, startPoint x: 212, startPoint y: 178, endPoint x: 424, endPoint y: 192, distance: 213.3
click at [424, 192] on div "Main content" at bounding box center [389, 58] width 733 height 346
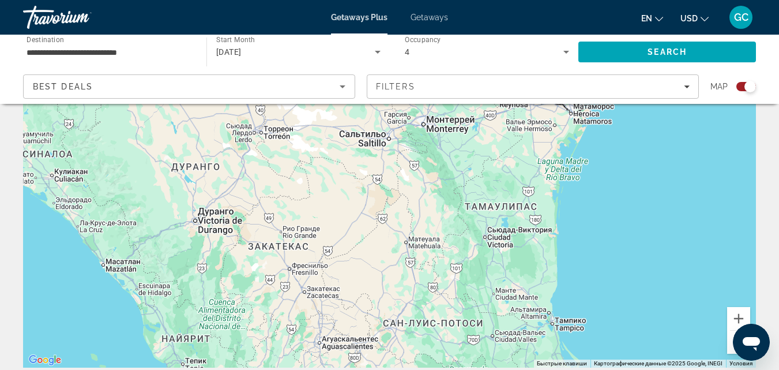
scroll to position [115, 0]
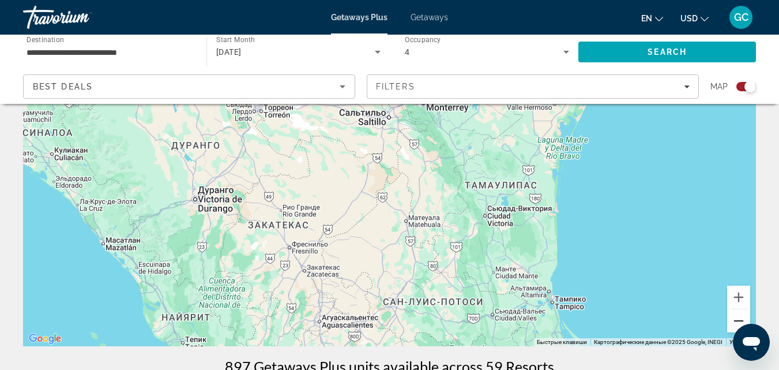
click at [734, 319] on button "Уменьшить" at bounding box center [738, 320] width 23 height 23
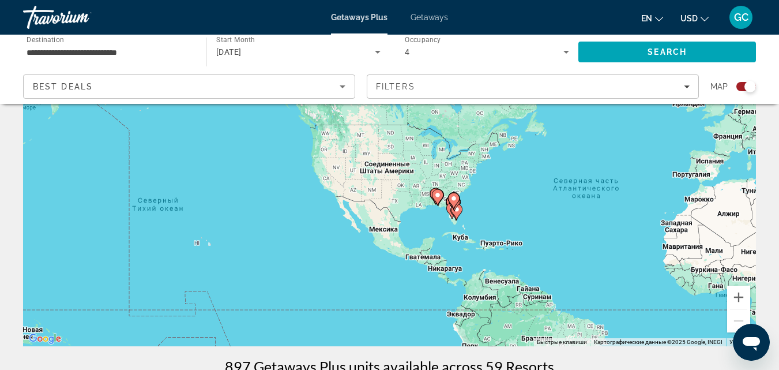
drag, startPoint x: 612, startPoint y: 151, endPoint x: 610, endPoint y: 206, distance: 55.4
click at [610, 206] on div "Чтобы активировать перетаскивание с помощью клавиатуры, нажмите Alt + Ввод. Пос…" at bounding box center [389, 173] width 733 height 346
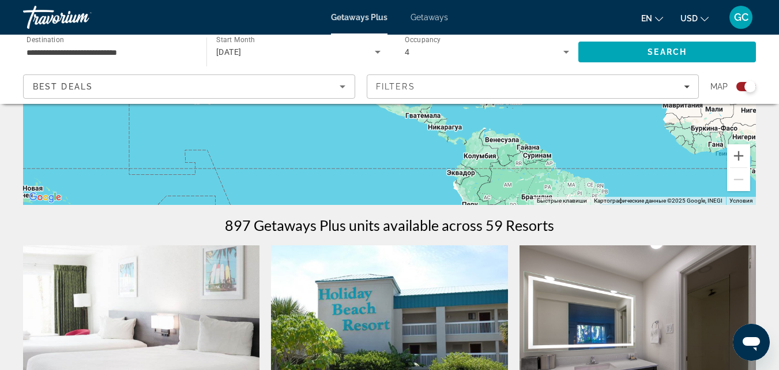
scroll to position [288, 0]
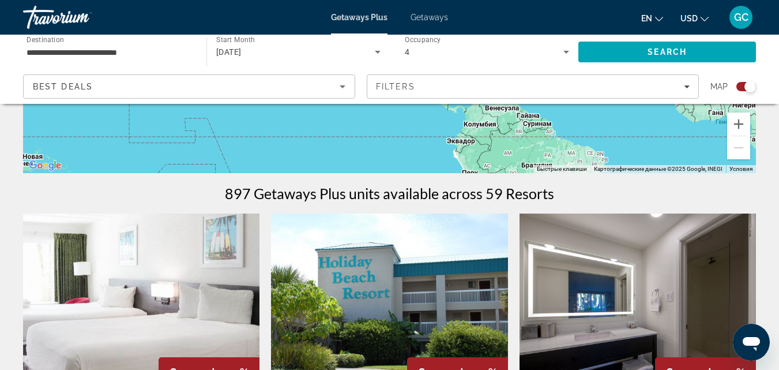
click at [745, 85] on div "Search widget" at bounding box center [751, 87] width 12 height 12
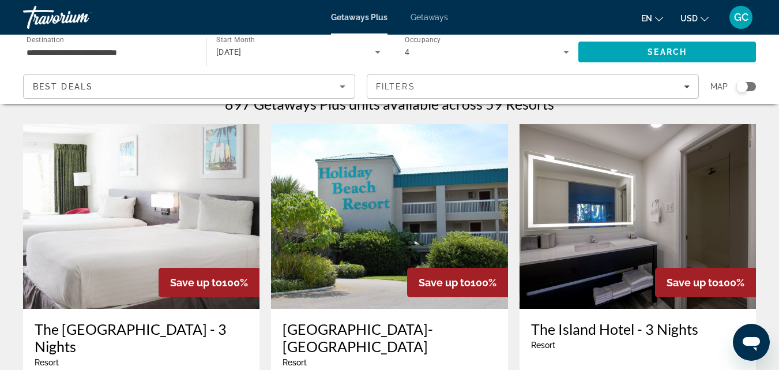
scroll to position [0, 0]
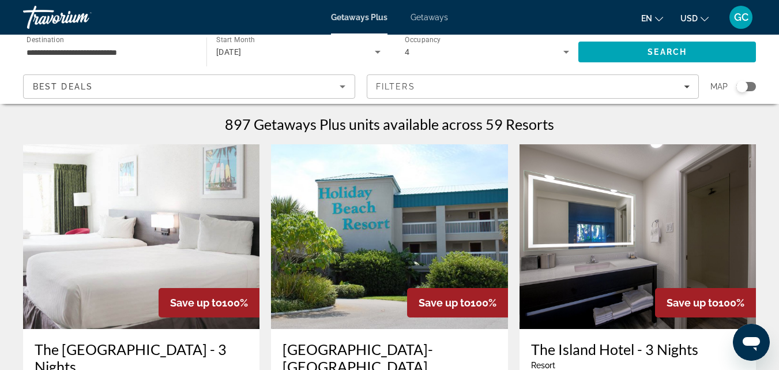
click at [565, 52] on icon "Search widget" at bounding box center [566, 52] width 6 height 3
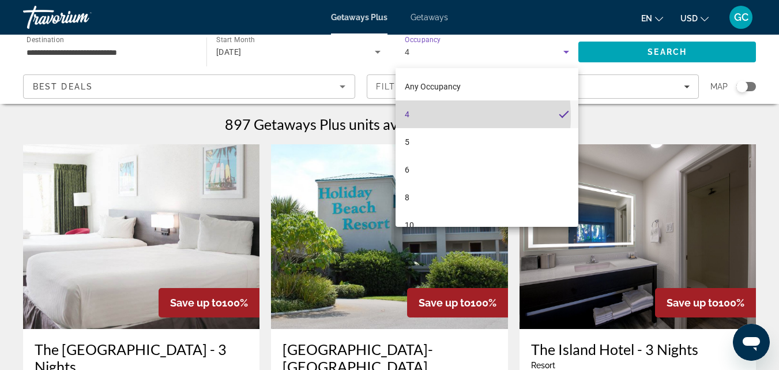
click at [415, 116] on mat-option "4" at bounding box center [487, 114] width 183 height 28
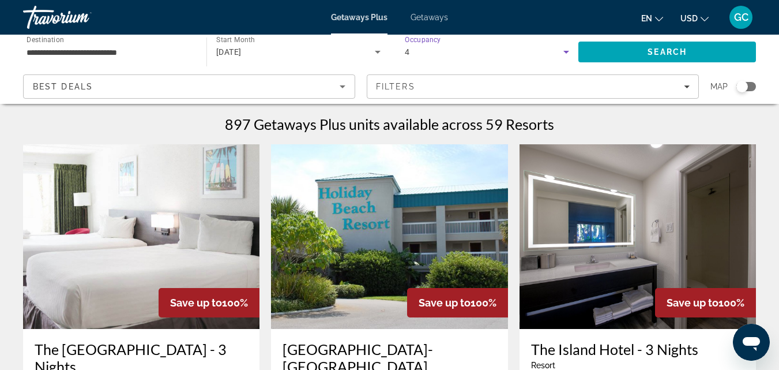
click at [565, 51] on icon "Search widget" at bounding box center [566, 52] width 6 height 3
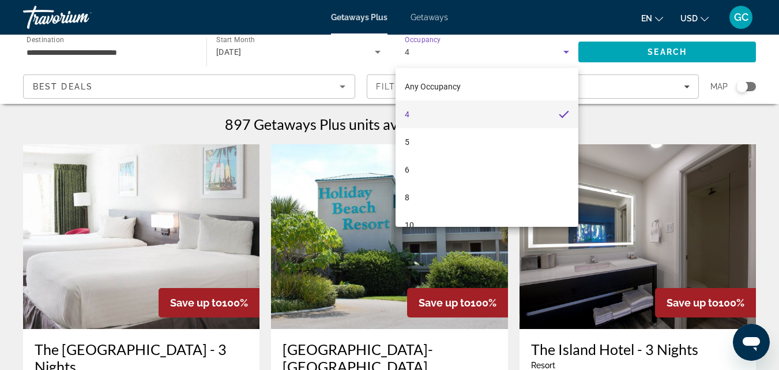
click at [535, 110] on mat-option "4" at bounding box center [487, 114] width 183 height 28
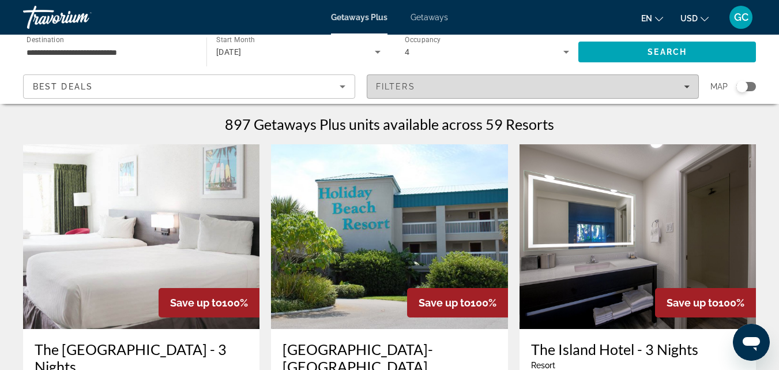
click at [396, 85] on span "Filters" at bounding box center [395, 86] width 39 height 9
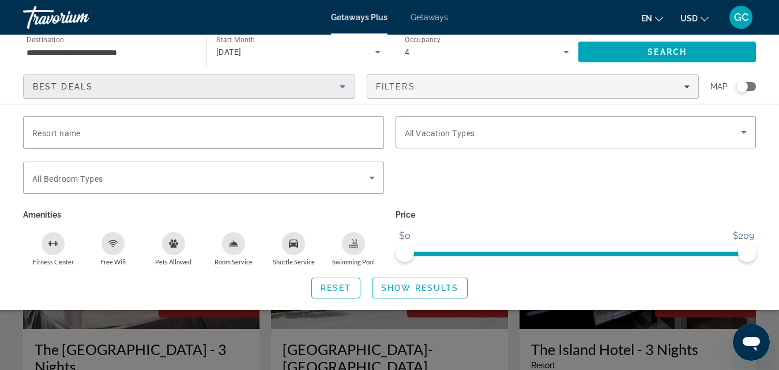
click at [342, 85] on icon "Sort by" at bounding box center [343, 86] width 6 height 3
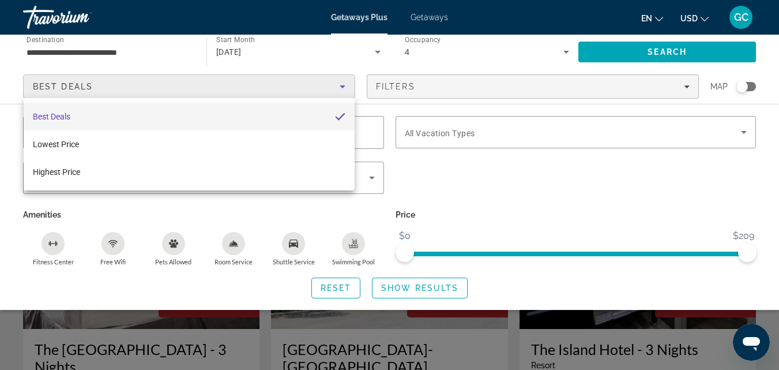
click at [342, 85] on div at bounding box center [389, 185] width 779 height 370
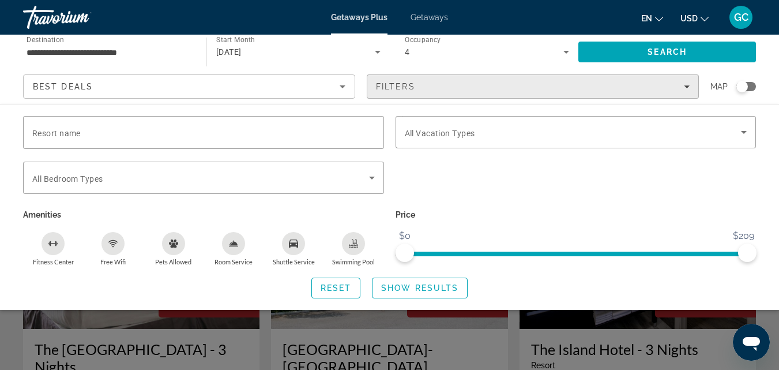
click at [685, 86] on icon "Filters" at bounding box center [687, 86] width 6 height 3
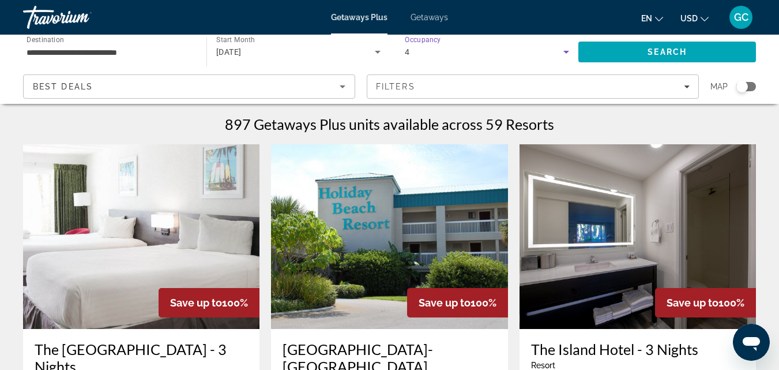
click at [566, 50] on icon "Search widget" at bounding box center [566, 52] width 14 height 14
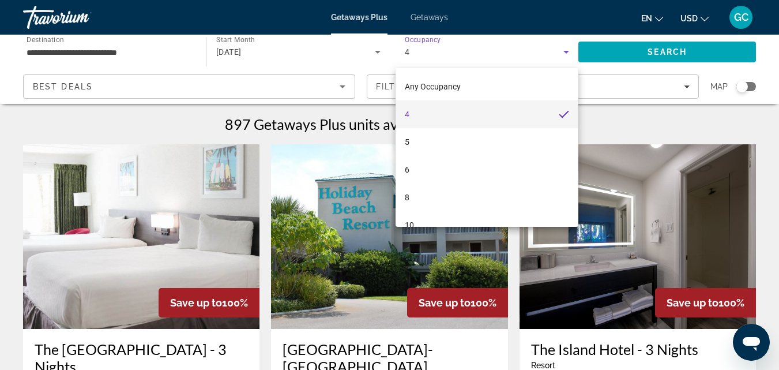
click at [566, 50] on div at bounding box center [389, 185] width 779 height 370
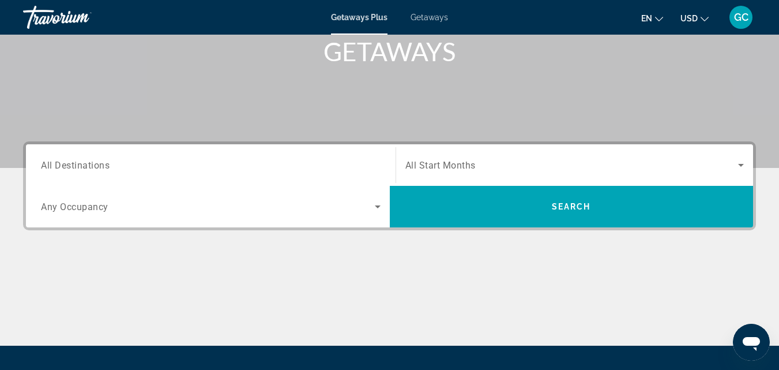
scroll to position [231, 0]
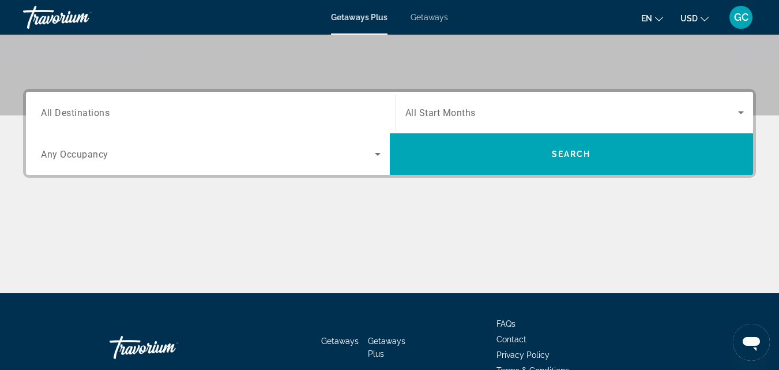
click at [100, 116] on span "All Destinations" at bounding box center [75, 112] width 69 height 11
click at [100, 116] on input "Destination All Destinations" at bounding box center [211, 113] width 340 height 14
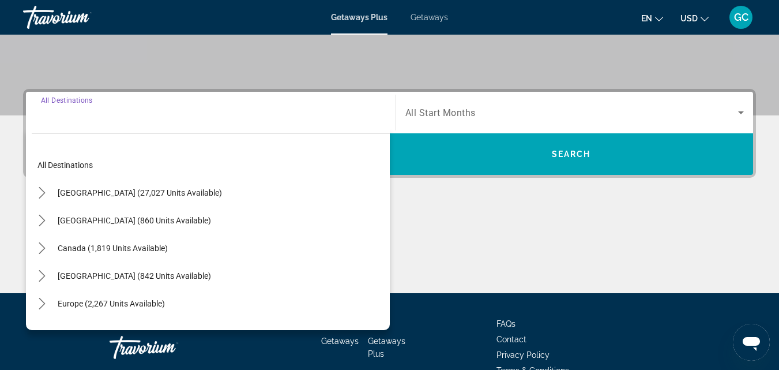
scroll to position [282, 0]
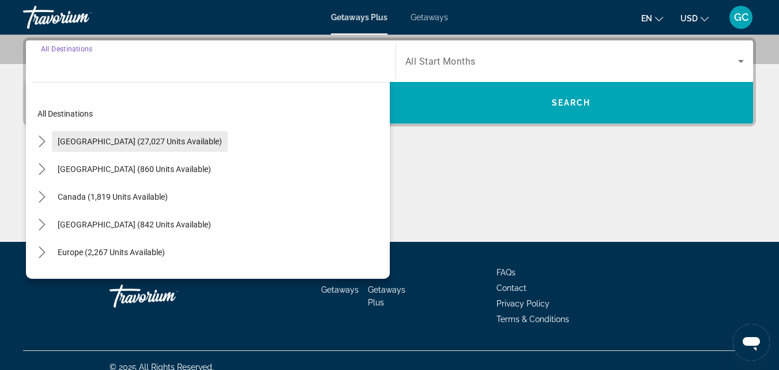
click at [107, 141] on span "United States (27,027 units available)" at bounding box center [140, 141] width 164 height 9
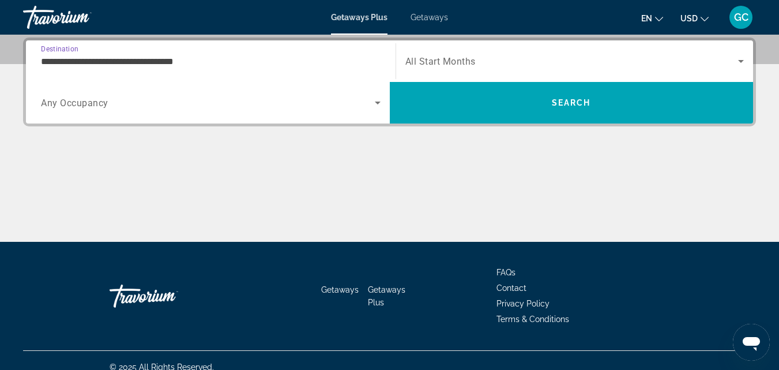
click at [372, 106] on icon "Search widget" at bounding box center [378, 103] width 14 height 14
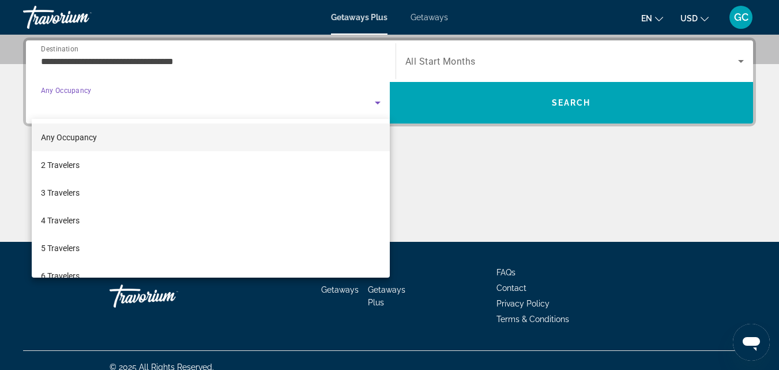
click at [164, 59] on div at bounding box center [389, 185] width 779 height 370
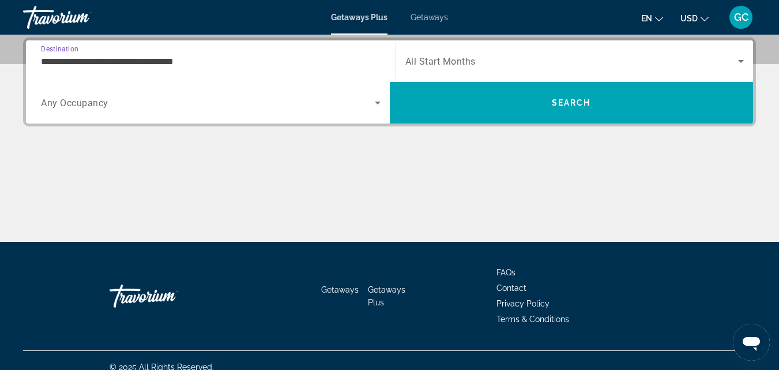
click at [171, 62] on input "**********" at bounding box center [211, 62] width 340 height 14
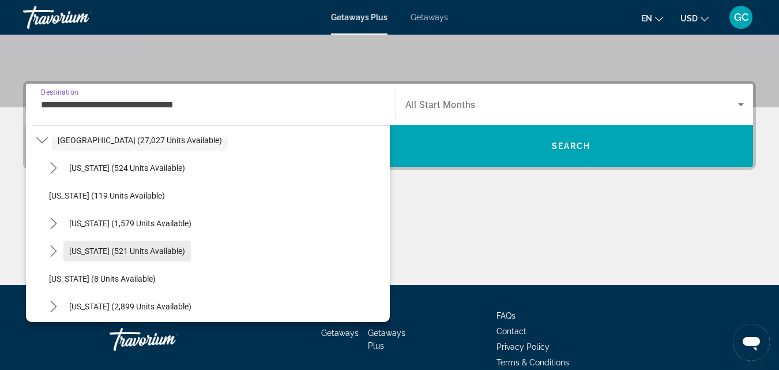
scroll to position [58, 0]
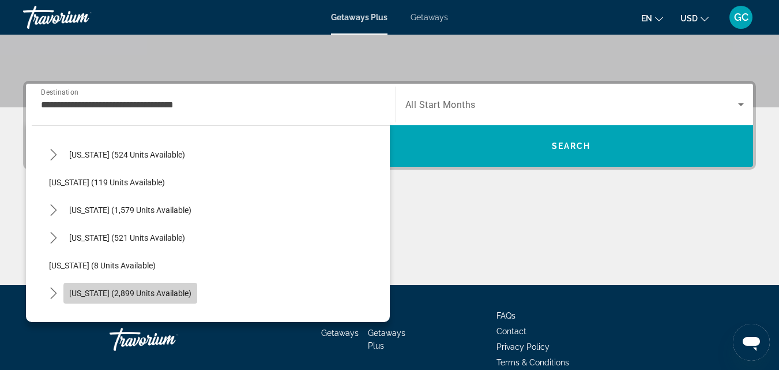
click at [140, 294] on span "Florida (2,899 units available)" at bounding box center [130, 292] width 122 height 9
type input "**********"
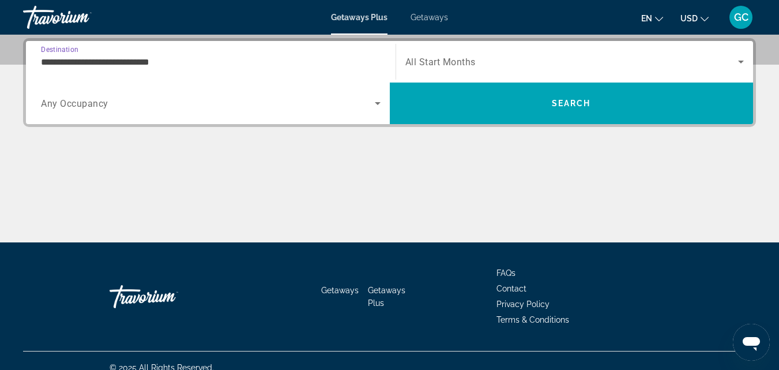
scroll to position [282, 0]
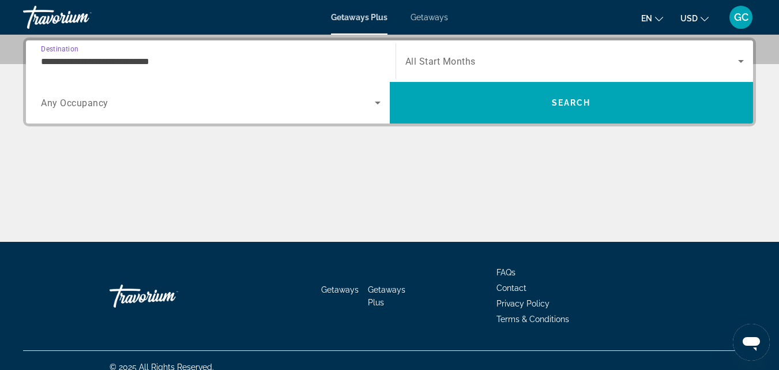
click at [373, 103] on icon "Search widget" at bounding box center [378, 103] width 14 height 14
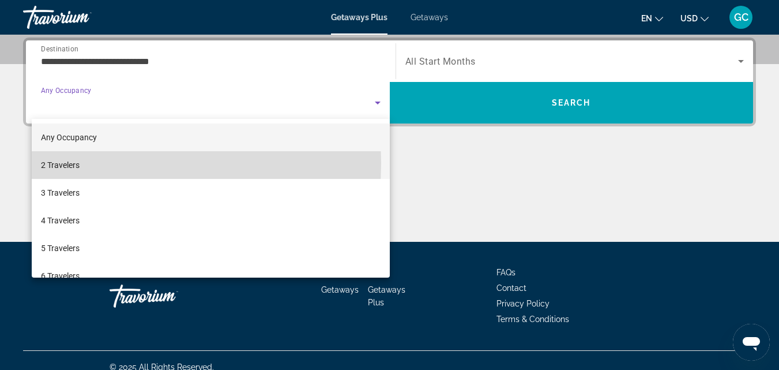
click at [87, 163] on mat-option "2 Travelers" at bounding box center [211, 165] width 358 height 28
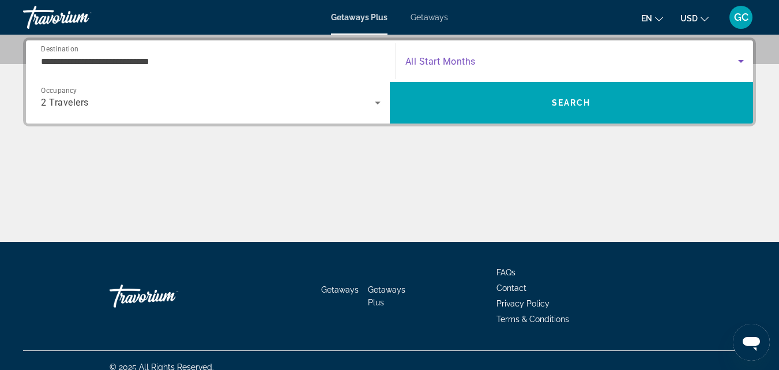
click at [743, 63] on icon "Search widget" at bounding box center [741, 61] width 14 height 14
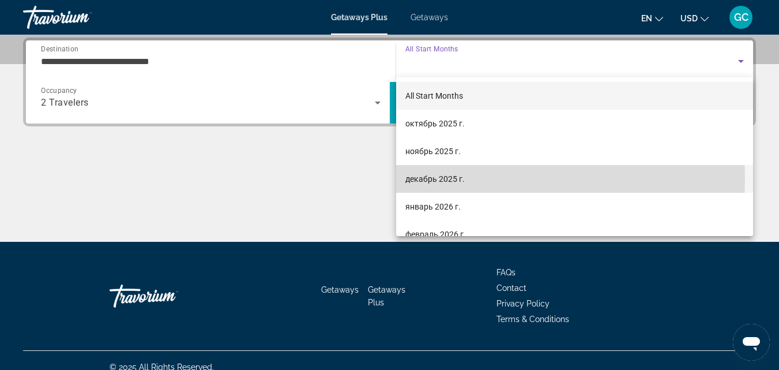
click at [439, 179] on span "декабрь 2025 г." at bounding box center [434, 179] width 59 height 14
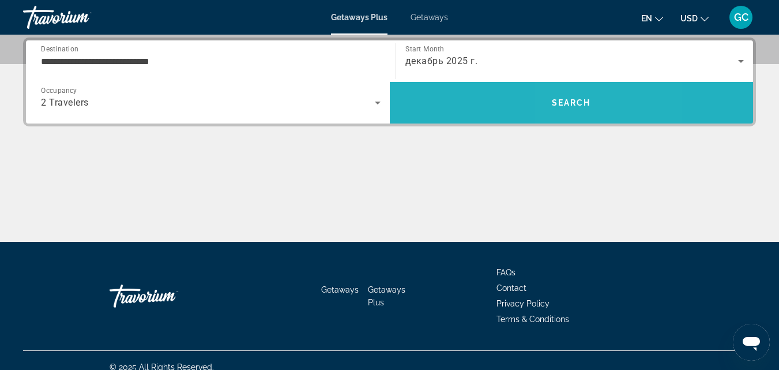
click at [588, 104] on span "Search" at bounding box center [571, 102] width 39 height 9
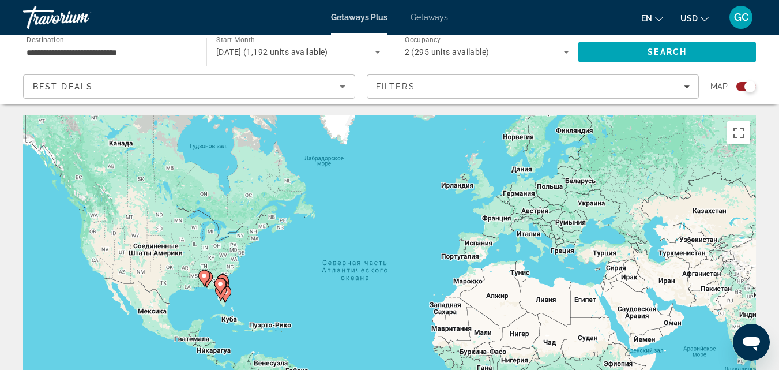
click at [341, 84] on icon "Sort by" at bounding box center [343, 87] width 14 height 14
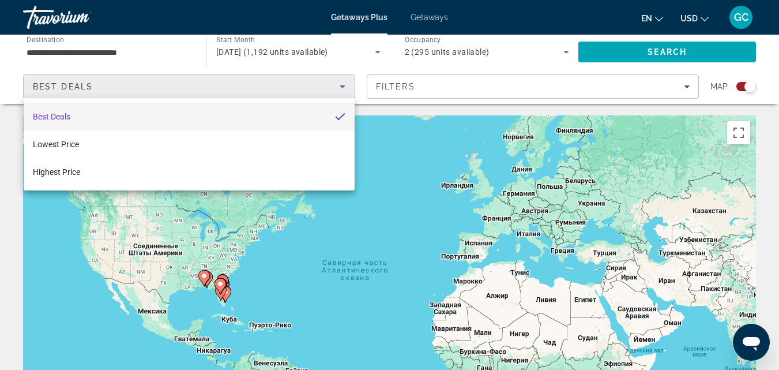
click at [688, 85] on div at bounding box center [389, 185] width 779 height 370
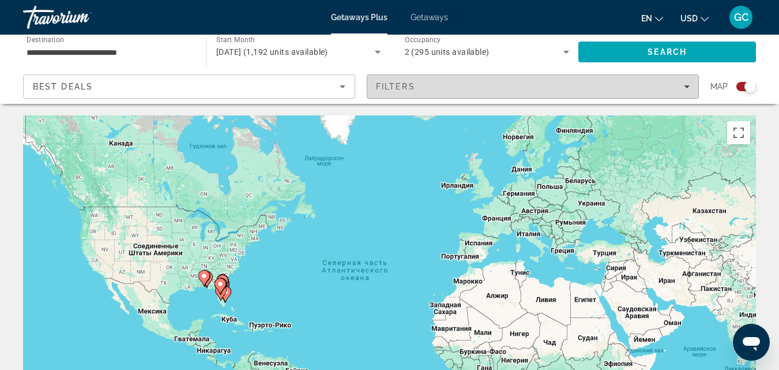
click at [685, 86] on icon "Filters" at bounding box center [687, 86] width 6 height 3
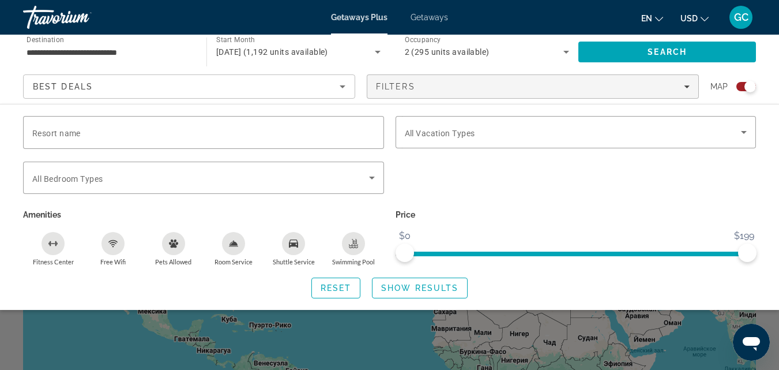
click at [664, 198] on div "Search widget" at bounding box center [576, 183] width 373 height 45
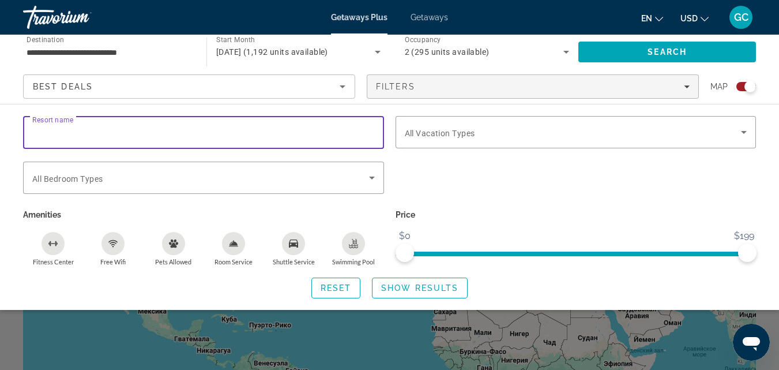
click at [345, 130] on input "Resort name" at bounding box center [203, 133] width 343 height 14
click at [464, 213] on p "Price" at bounding box center [576, 214] width 361 height 16
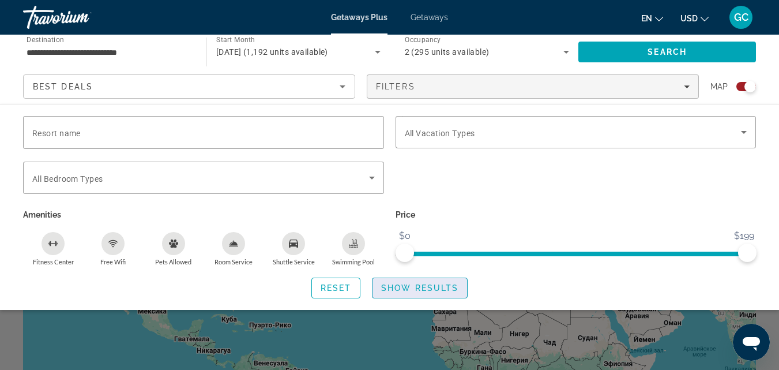
click at [404, 290] on span "Show Results" at bounding box center [419, 287] width 77 height 9
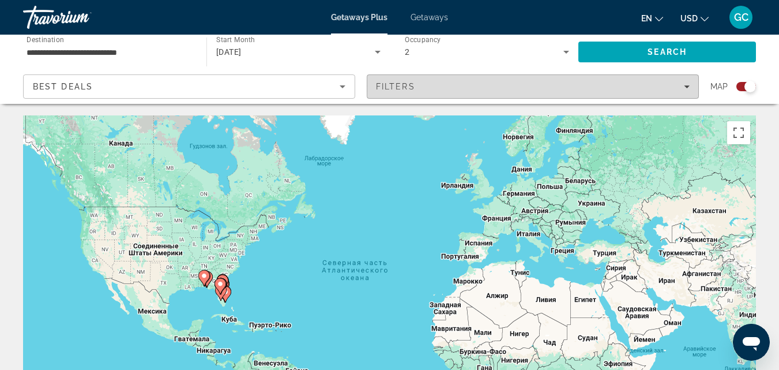
click at [684, 87] on icon "Filters" at bounding box center [687, 87] width 6 height 6
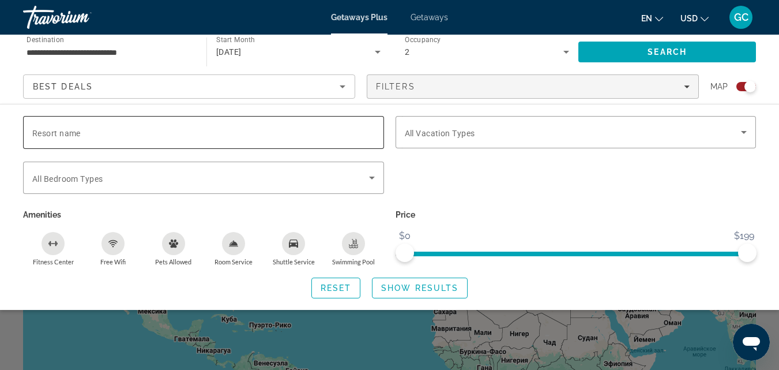
click at [66, 132] on span "Resort name" at bounding box center [56, 133] width 48 height 9
click at [66, 132] on input "Resort name" at bounding box center [203, 133] width 343 height 14
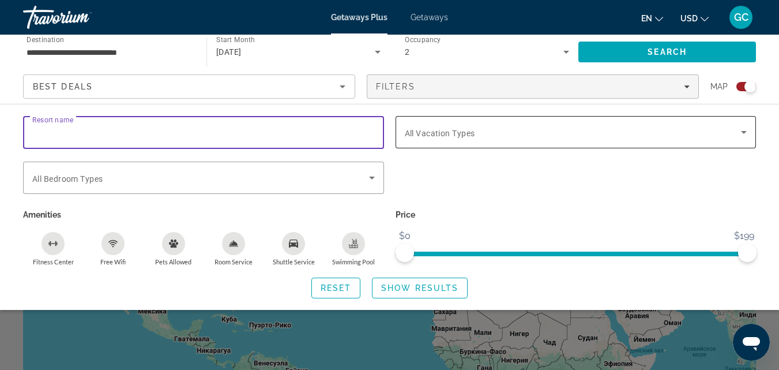
click at [742, 132] on icon "Search widget" at bounding box center [744, 132] width 6 height 3
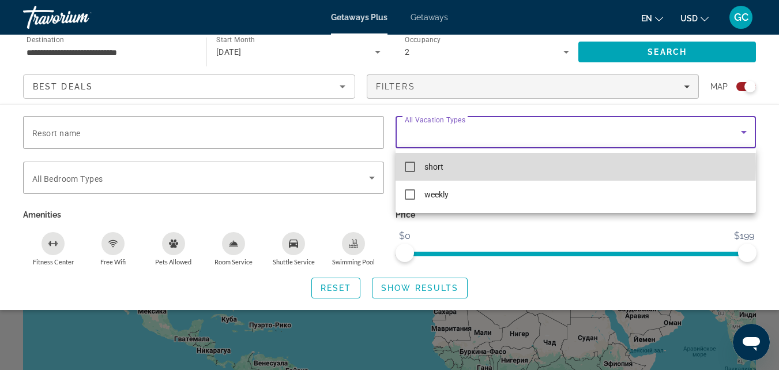
click at [408, 167] on mat-pseudo-checkbox at bounding box center [410, 166] width 10 height 10
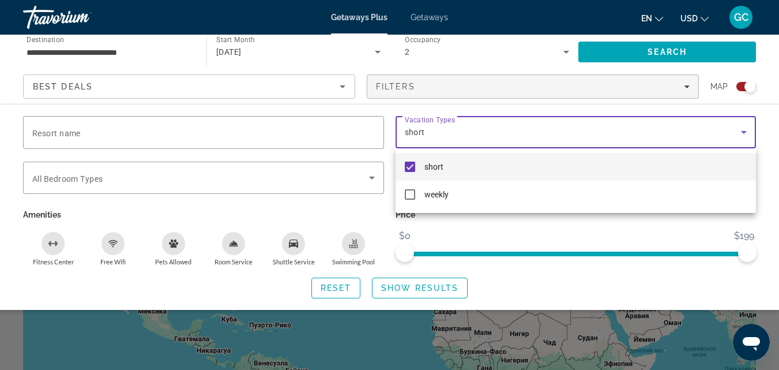
click at [393, 291] on div at bounding box center [389, 185] width 779 height 370
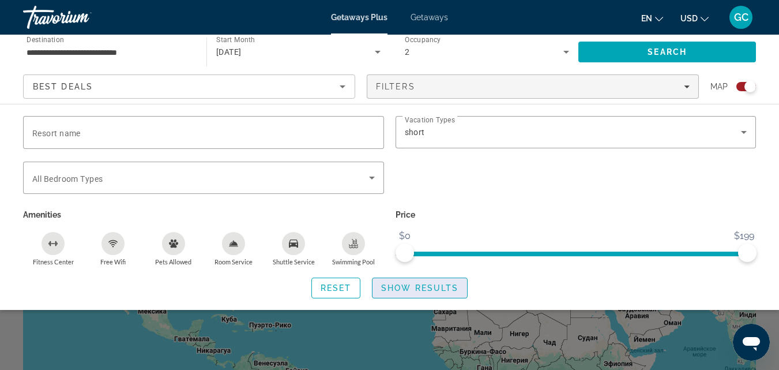
click at [408, 288] on span "Show Results" at bounding box center [419, 287] width 77 height 9
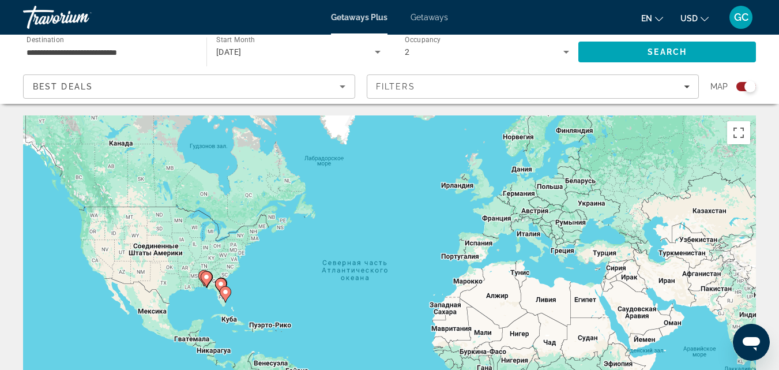
click at [739, 88] on div "Search widget" at bounding box center [746, 86] width 20 height 9
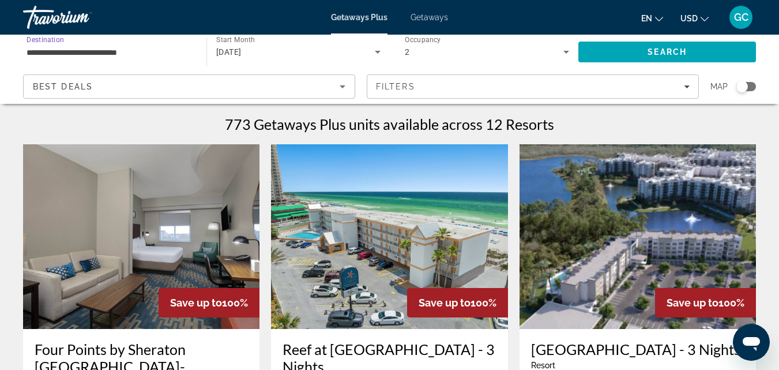
click at [125, 50] on input "**********" at bounding box center [109, 53] width 165 height 14
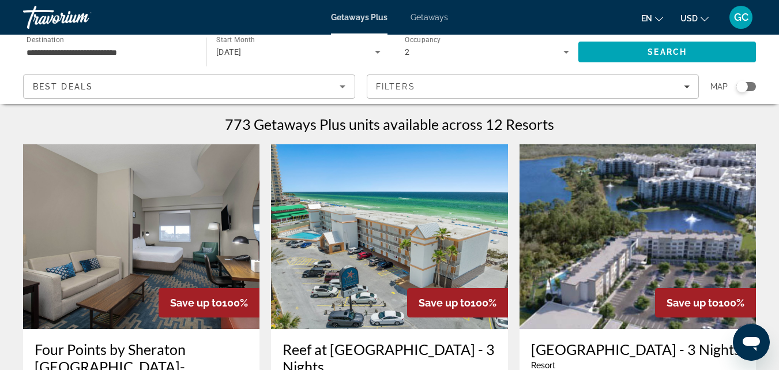
click at [752, 85] on div "Search widget" at bounding box center [746, 86] width 20 height 9
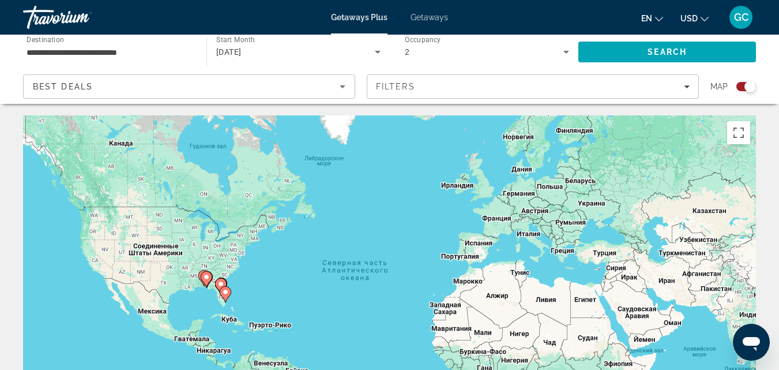
click at [210, 284] on gmp-advanced-marker "Main content" at bounding box center [207, 278] width 12 height 17
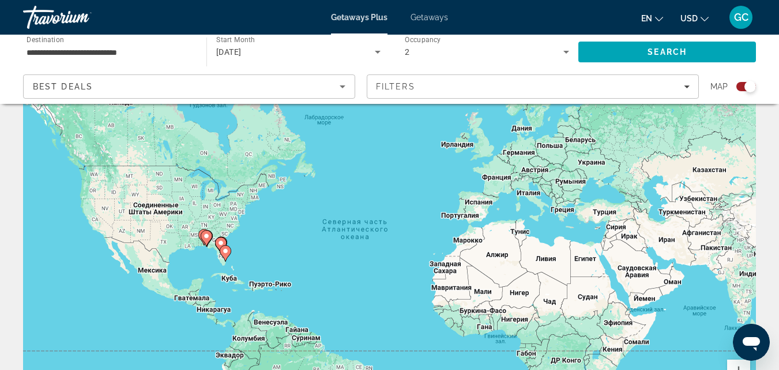
scroll to position [58, 0]
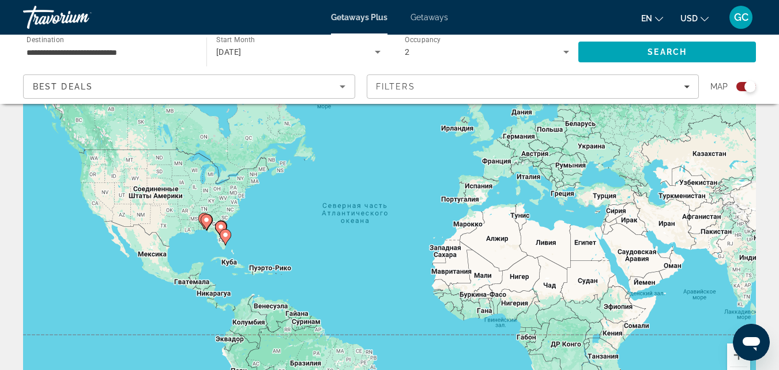
click at [215, 231] on gmp-advanced-marker "Main content" at bounding box center [221, 228] width 12 height 17
click at [215, 231] on div "Чтобы активировать перетаскивание с помощью клавиатуры, нажмите Alt + Ввод. Пос…" at bounding box center [389, 231] width 733 height 346
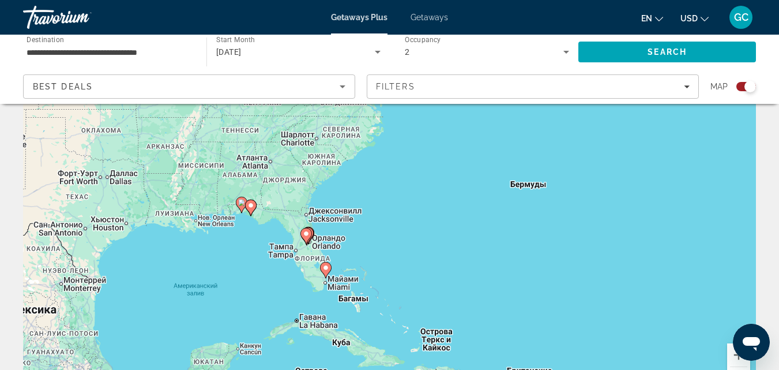
click at [288, 231] on div "Чтобы активировать перетаскивание с помощью клавиатуры, нажмите Alt + Ввод. Пос…" at bounding box center [389, 231] width 733 height 346
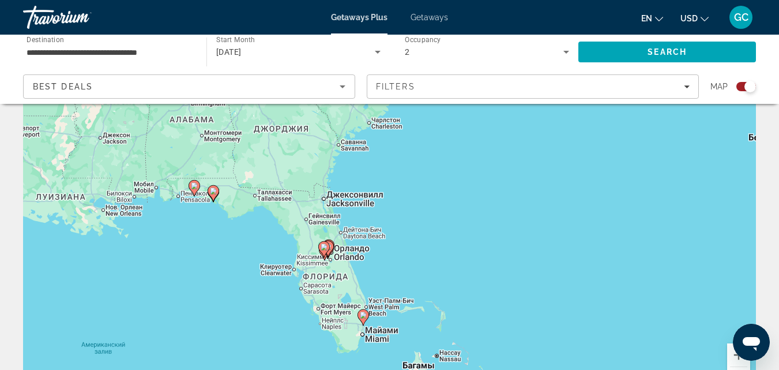
click at [206, 209] on div "Чтобы активировать перетаскивание с помощью клавиатуры, нажмите Alt + Ввод. Пос…" at bounding box center [389, 231] width 733 height 346
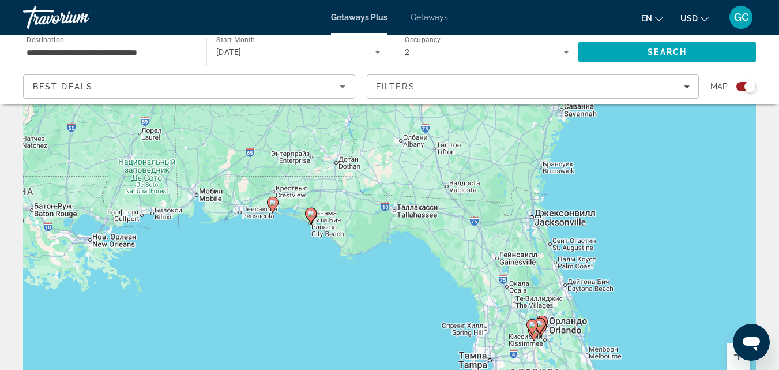
drag, startPoint x: 202, startPoint y: 197, endPoint x: 295, endPoint y: 227, distance: 96.8
click at [295, 227] on div "Чтобы активировать перетаскивание с помощью клавиатуры, нажмите Alt + Ввод. Пос…" at bounding box center [389, 231] width 733 height 346
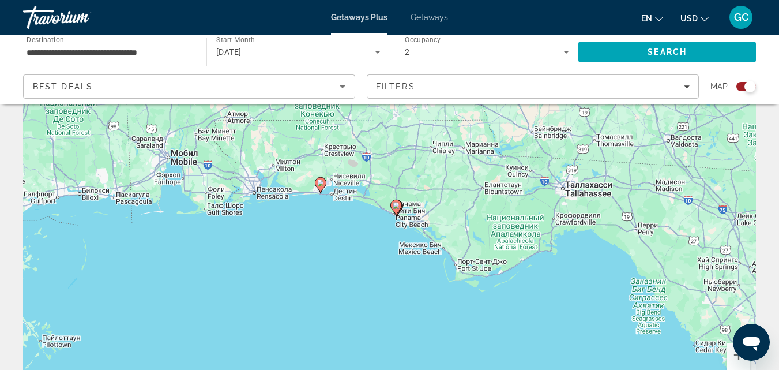
drag, startPoint x: 270, startPoint y: 233, endPoint x: 337, endPoint y: 227, distance: 67.1
click at [337, 227] on div "Чтобы активировать перетаскивание с помощью клавиатуры, нажмите Alt + Ввод. Пос…" at bounding box center [389, 231] width 733 height 346
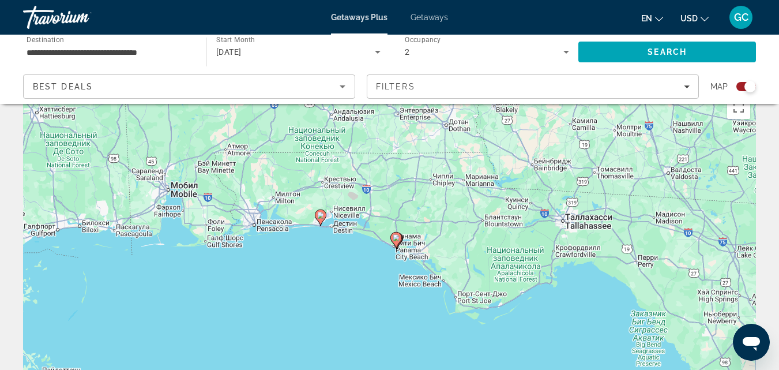
scroll to position [0, 0]
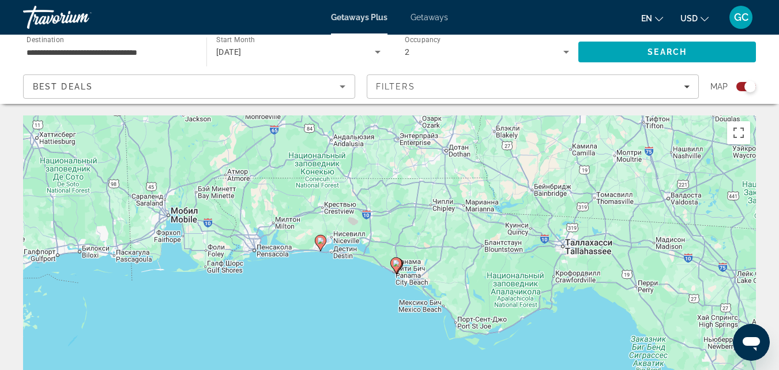
click at [391, 294] on div "Чтобы активировать перетаскивание с помощью клавиатуры, нажмите Alt + Ввод. Пос…" at bounding box center [389, 288] width 733 height 346
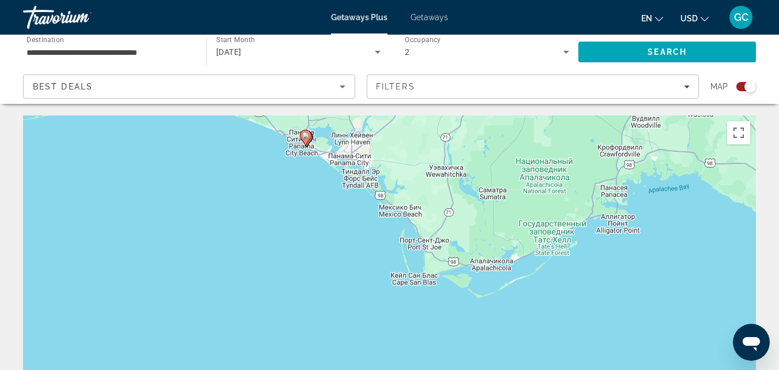
drag, startPoint x: 290, startPoint y: 277, endPoint x: 196, endPoint y: 168, distance: 143.9
click at [196, 168] on div "Чтобы активировать перетаскивание с помощью клавиатуры, нажмите Alt + Ввод. Пос…" at bounding box center [389, 288] width 733 height 346
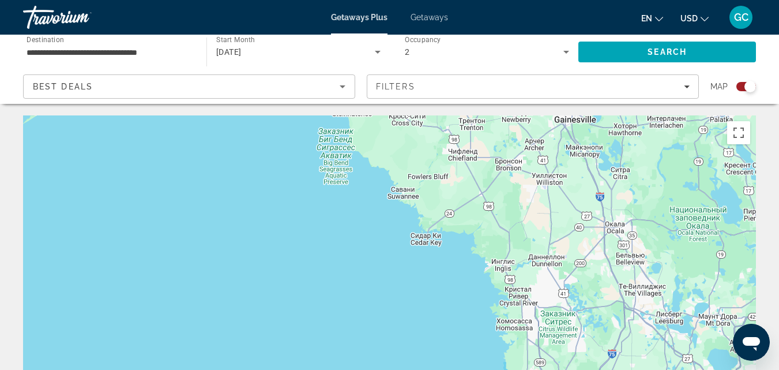
drag, startPoint x: 560, startPoint y: 249, endPoint x: 83, endPoint y: 82, distance: 505.2
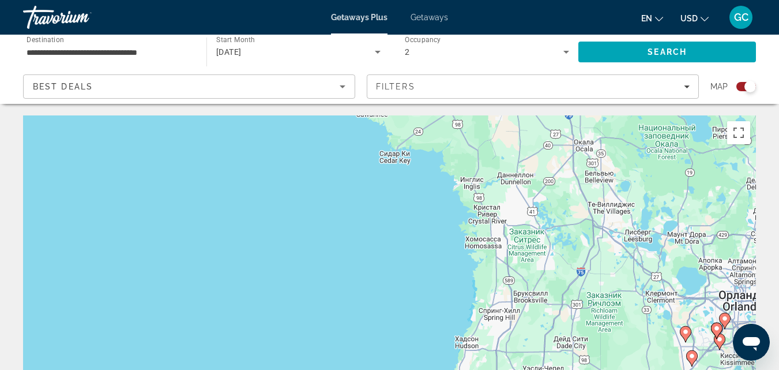
drag, startPoint x: 273, startPoint y: 236, endPoint x: 201, endPoint y: 73, distance: 178.9
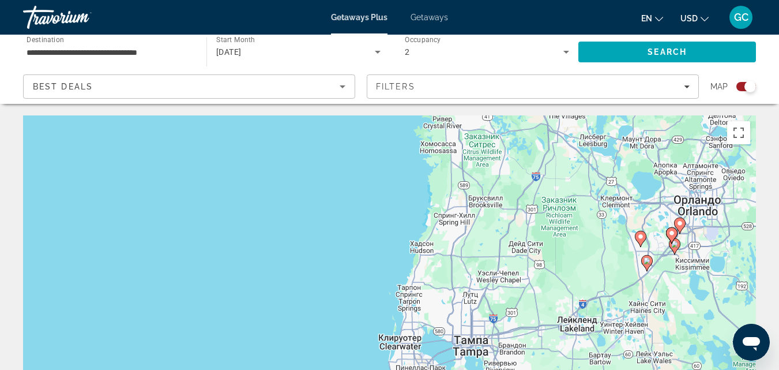
click at [255, 178] on div "Чтобы активировать перетаскивание с помощью клавиатуры, нажмите Alt + Ввод. Пос…" at bounding box center [389, 288] width 733 height 346
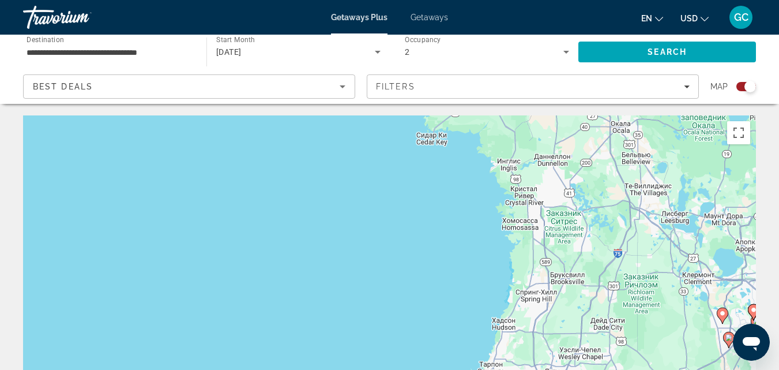
drag, startPoint x: 265, startPoint y: 191, endPoint x: 471, endPoint y: 359, distance: 265.6
click at [466, 355] on div "Чтобы активировать перетаскивание с помощью клавиатуры, нажмите Alt + Ввод. Пос…" at bounding box center [389, 288] width 733 height 346
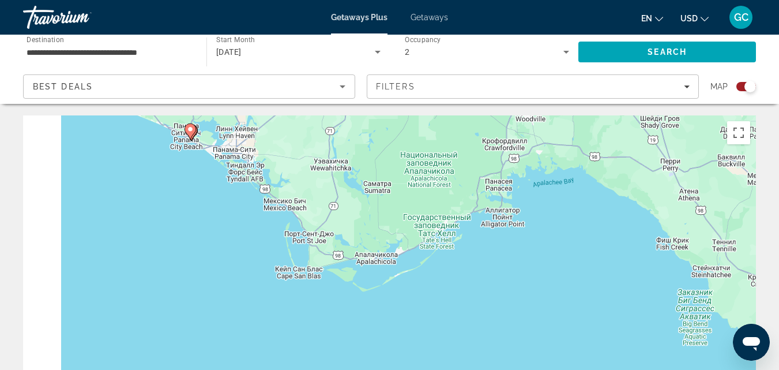
drag, startPoint x: 256, startPoint y: 189, endPoint x: 443, endPoint y: 302, distance: 218.6
click at [443, 302] on div "Чтобы активировать перетаскивание с помощью клавиатуры, нажмите Alt + Ввод. Пос…" at bounding box center [389, 288] width 733 height 346
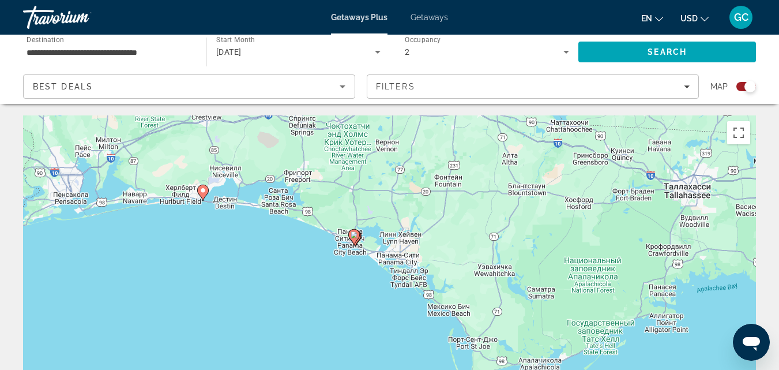
drag, startPoint x: 258, startPoint y: 187, endPoint x: 326, endPoint y: 265, distance: 103.4
click at [326, 265] on div "Чтобы активировать перетаскивание с помощью клавиатуры, нажмите Alt + Ввод. Пос…" at bounding box center [389, 288] width 733 height 346
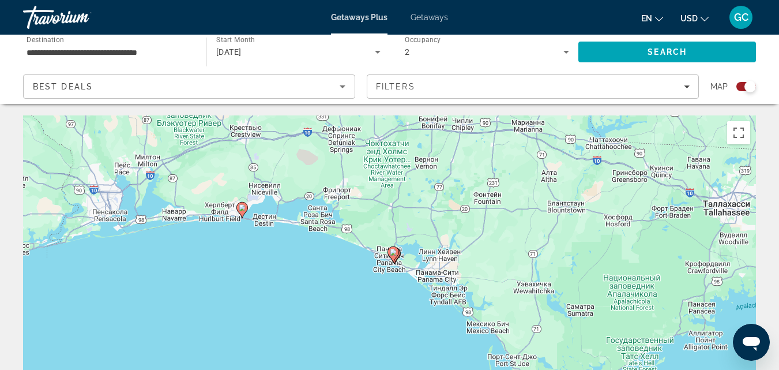
click at [279, 231] on div "Чтобы активировать перетаскивание с помощью клавиатуры, нажмите Alt + Ввод. Пос…" at bounding box center [389, 288] width 733 height 346
click at [384, 254] on div "Чтобы активировать перетаскивание с помощью клавиатуры, нажмите Alt + Ввод. Пос…" at bounding box center [389, 288] width 733 height 346
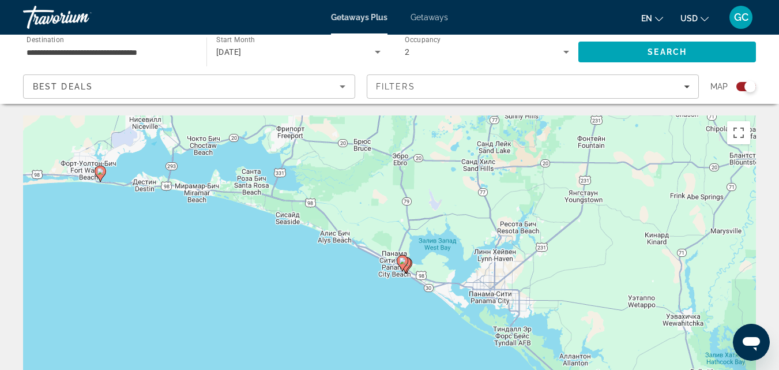
click at [406, 271] on gmp-advanced-marker "Main content" at bounding box center [403, 262] width 12 height 17
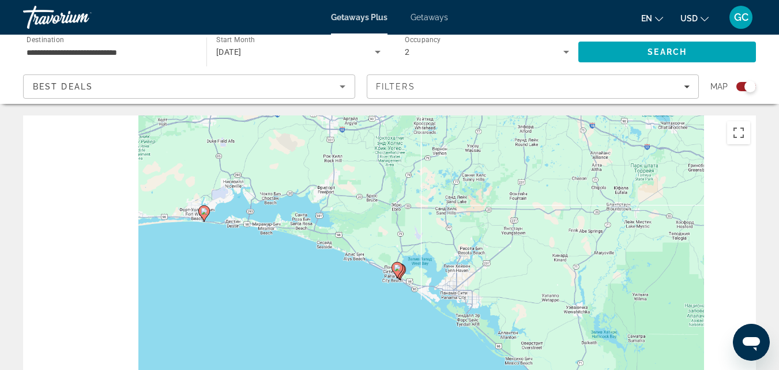
click at [405, 288] on div "Main content" at bounding box center [756, 288] width 733 height 0
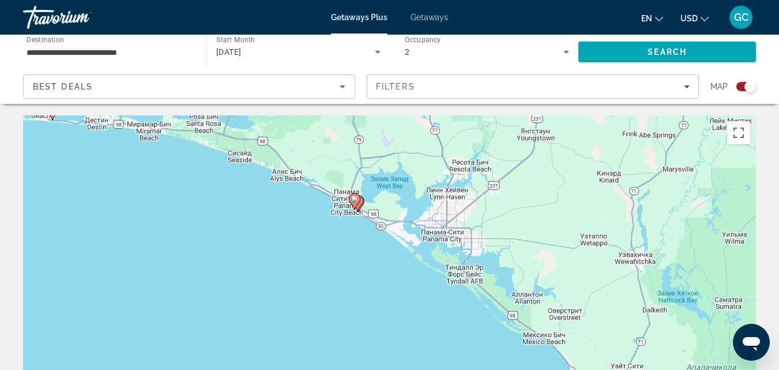
drag, startPoint x: 314, startPoint y: 262, endPoint x: 275, endPoint y: 182, distance: 88.7
click at [275, 182] on div "Чтобы активировать перетаскивание с помощью клавиатуры, нажмите Alt + Ввод. Пос…" at bounding box center [389, 288] width 733 height 346
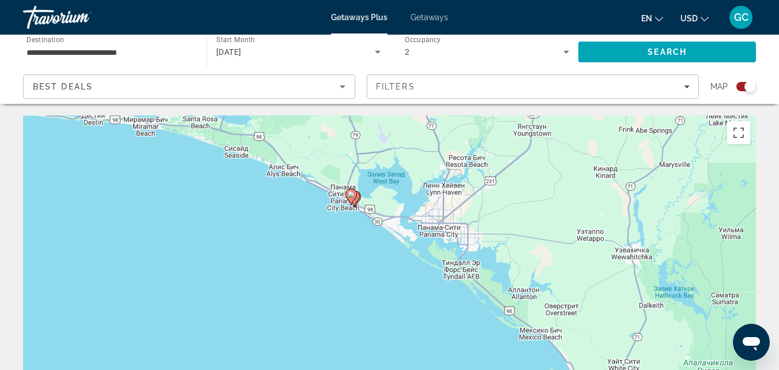
click at [345, 217] on div "Чтобы активировать перетаскивание с помощью клавиатуры, нажмите Alt + Ввод. Пос…" at bounding box center [389, 288] width 733 height 346
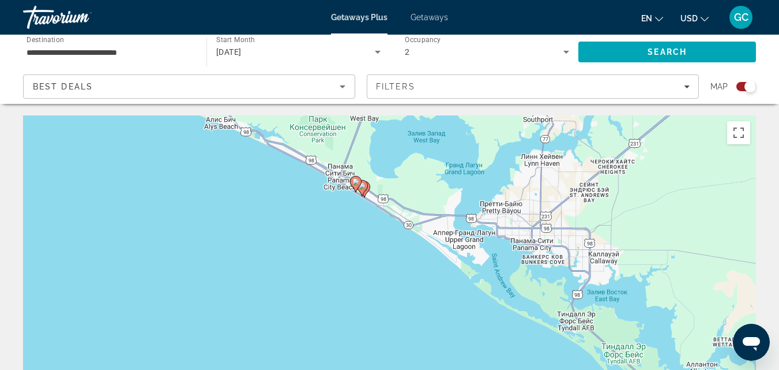
click at [345, 200] on div "Чтобы активировать перетаскивание с помощью клавиатуры, нажмите Alt + Ввод. Пос…" at bounding box center [389, 288] width 733 height 346
click at [345, 199] on div "Чтобы активировать перетаскивание с помощью клавиатуры, нажмите Alt + Ввод. Пос…" at bounding box center [389, 288] width 733 height 346
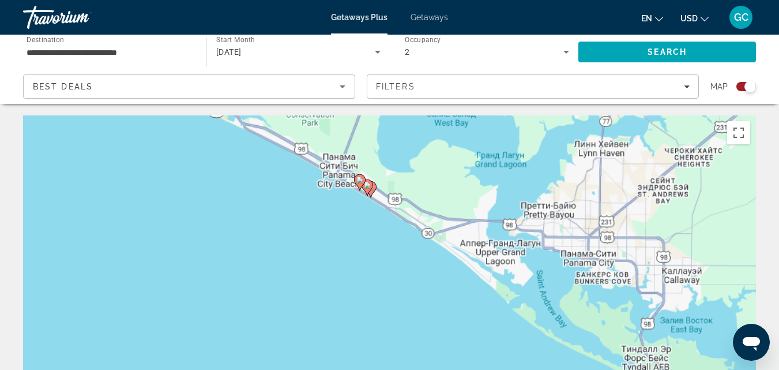
click at [345, 199] on div "Чтобы активировать перетаскивание с помощью клавиатуры, нажмите Alt + Ввод. Пос…" at bounding box center [389, 288] width 733 height 346
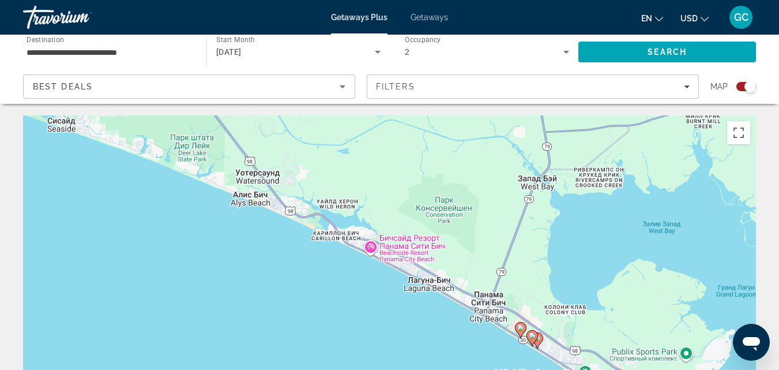
drag, startPoint x: 284, startPoint y: 172, endPoint x: 439, endPoint y: 328, distance: 220.2
click at [439, 328] on div "Чтобы активировать перетаскивание с помощью клавиатуры, нажмите Alt + Ввод. Пос…" at bounding box center [389, 288] width 733 height 346
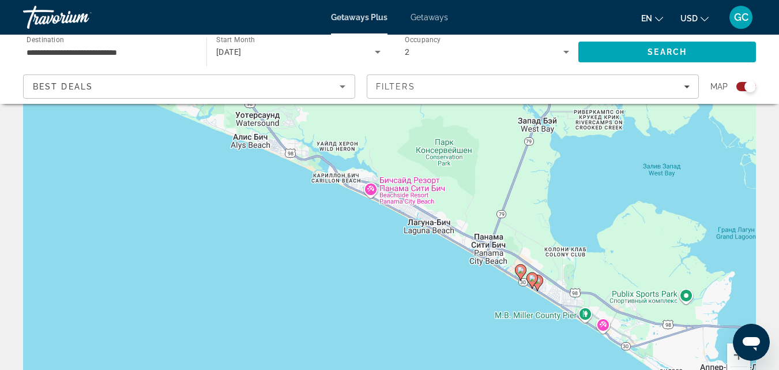
scroll to position [115, 0]
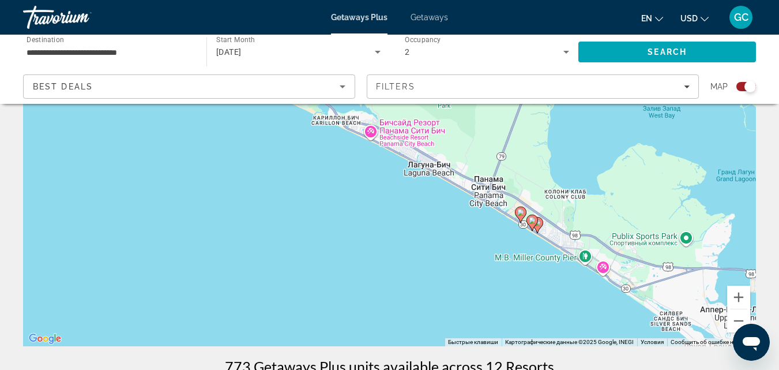
click at [472, 243] on div "Чтобы активировать перетаскивание с помощью клавиатуры, нажмите Alt + Ввод. Пос…" at bounding box center [389, 173] width 733 height 346
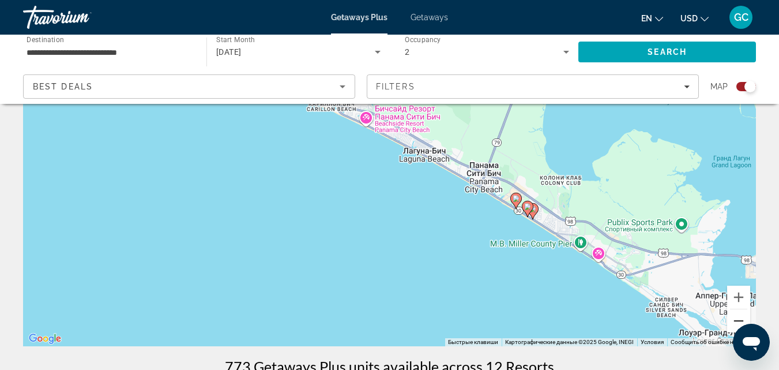
click at [733, 321] on button "Уменьшить" at bounding box center [738, 320] width 23 height 23
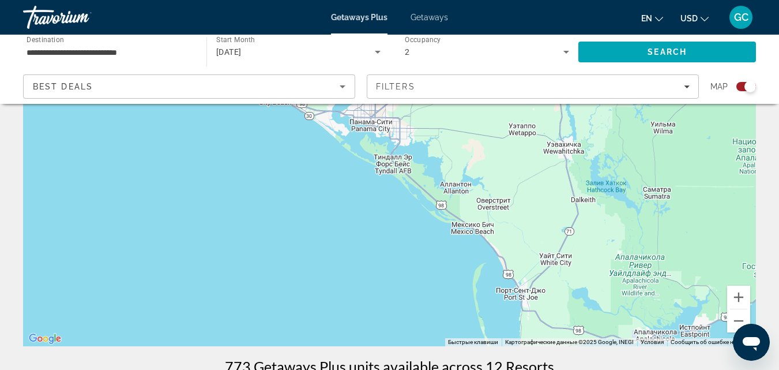
drag, startPoint x: 338, startPoint y: 196, endPoint x: 200, endPoint y: 112, distance: 161.7
click at [200, 112] on div "Чтобы активировать перетаскивание с помощью клавиатуры, нажмите Alt + Ввод. Пос…" at bounding box center [389, 173] width 733 height 346
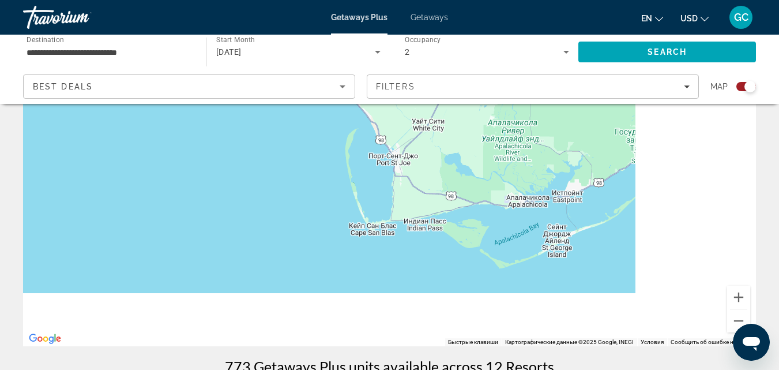
drag, startPoint x: 360, startPoint y: 224, endPoint x: 255, endPoint y: 89, distance: 170.9
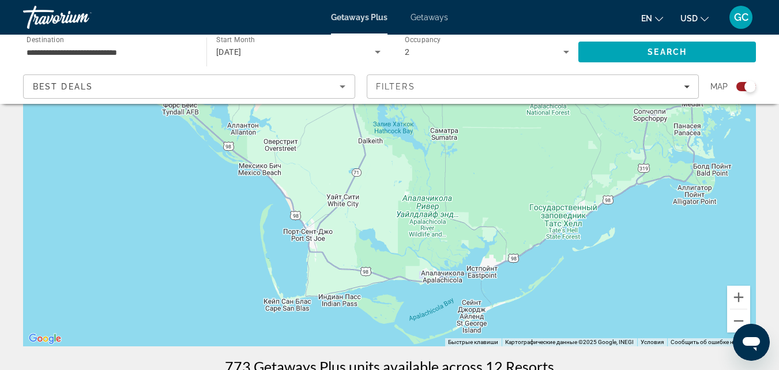
drag, startPoint x: 301, startPoint y: 159, endPoint x: 255, endPoint y: 297, distance: 145.9
click at [255, 297] on div "Чтобы активировать перетаскивание с помощью клавиатуры, нажмите Alt + Ввод. Пос…" at bounding box center [389, 173] width 733 height 346
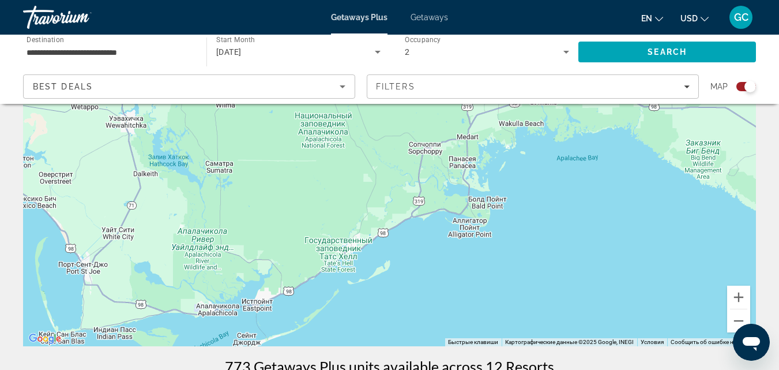
drag, startPoint x: 507, startPoint y: 228, endPoint x: 281, endPoint y: 261, distance: 228.4
click at [281, 261] on div "Чтобы активировать перетаскивание с помощью клавиатуры, нажмите Alt + Ввод. Пос…" at bounding box center [389, 173] width 733 height 346
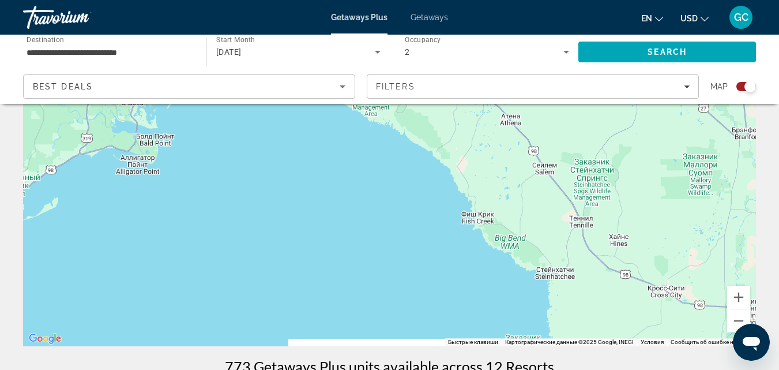
drag, startPoint x: 565, startPoint y: 193, endPoint x: 231, endPoint y: 130, distance: 339.1
click at [231, 130] on div "Чтобы активировать перетаскивание с помощью клавиатуры, нажмите Alt + Ввод. Пос…" at bounding box center [389, 173] width 733 height 346
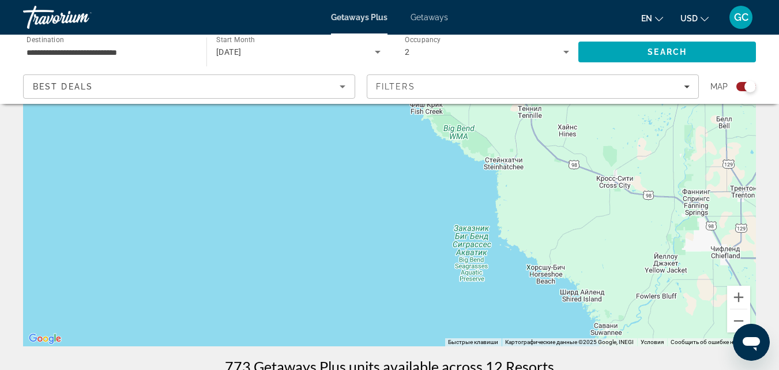
drag, startPoint x: 388, startPoint y: 279, endPoint x: 304, endPoint y: 127, distance: 173.5
click at [304, 127] on div "Main content" at bounding box center [389, 173] width 733 height 346
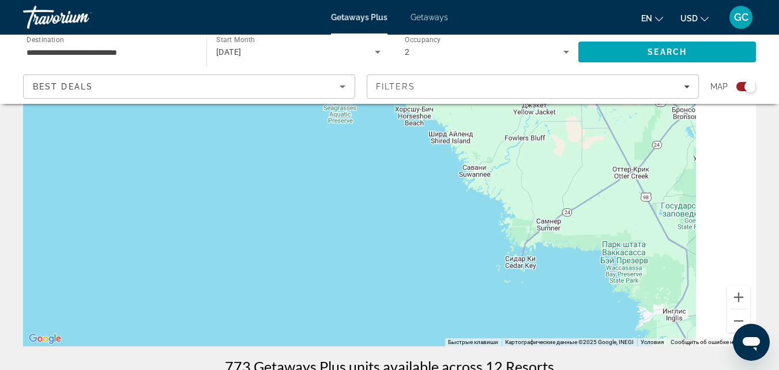
drag, startPoint x: 484, startPoint y: 258, endPoint x: 364, endPoint y: 115, distance: 186.7
click at [364, 110] on div "Main content" at bounding box center [389, 173] width 733 height 346
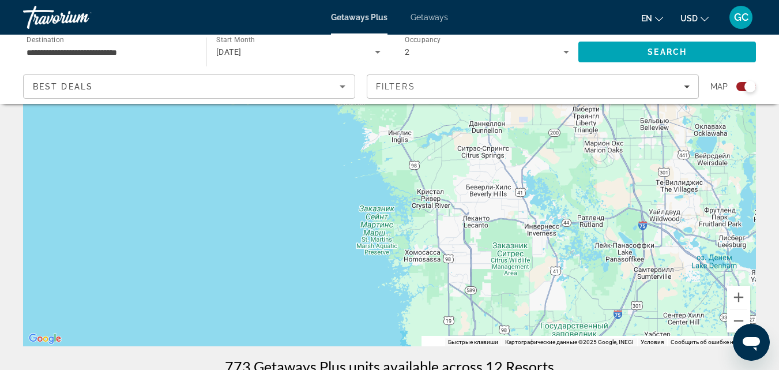
drag, startPoint x: 530, startPoint y: 232, endPoint x: 299, endPoint y: 123, distance: 255.7
click at [299, 123] on div "Main content" at bounding box center [389, 173] width 733 height 346
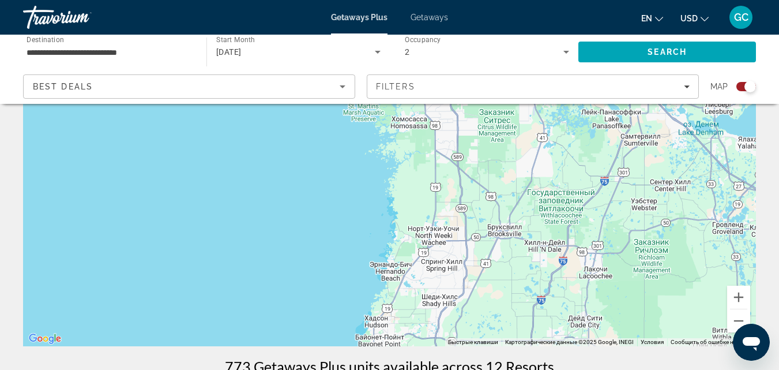
drag, startPoint x: 339, startPoint y: 252, endPoint x: 325, endPoint y: 109, distance: 143.7
click at [325, 110] on div "Чтобы активировать перетаскивание с помощью клавиатуры, нажмите Alt + Ввод. Пос…" at bounding box center [389, 173] width 733 height 346
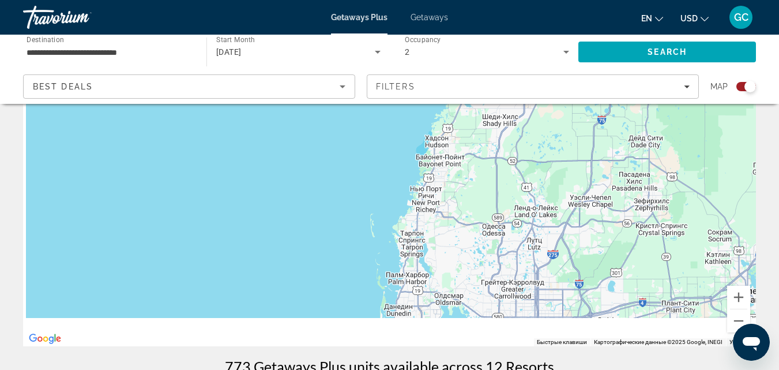
drag, startPoint x: 340, startPoint y: 270, endPoint x: 409, endPoint y: 133, distance: 153.7
click at [409, 133] on div "Чтобы активировать перетаскивание с помощью клавиатуры, нажмите Alt + Ввод. Пос…" at bounding box center [389, 173] width 733 height 346
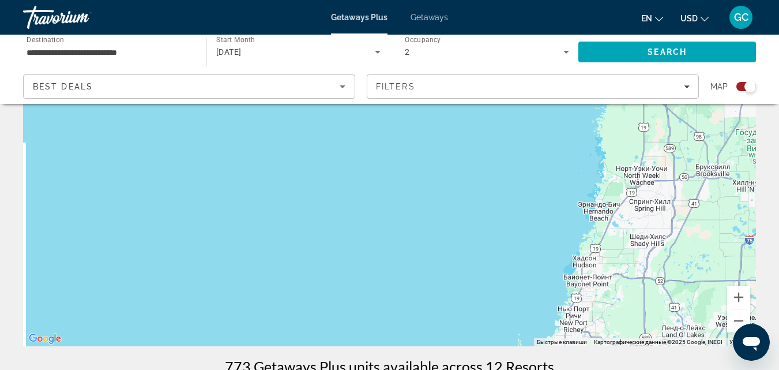
drag, startPoint x: 349, startPoint y: 272, endPoint x: 502, endPoint y: 392, distance: 195.1
click at [502, 254] on html "**********" at bounding box center [389, 70] width 779 height 370
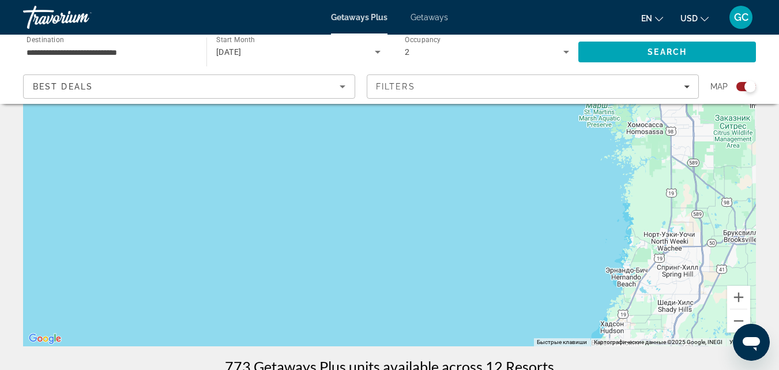
drag, startPoint x: 509, startPoint y: 212, endPoint x: 514, endPoint y: 354, distance: 141.4
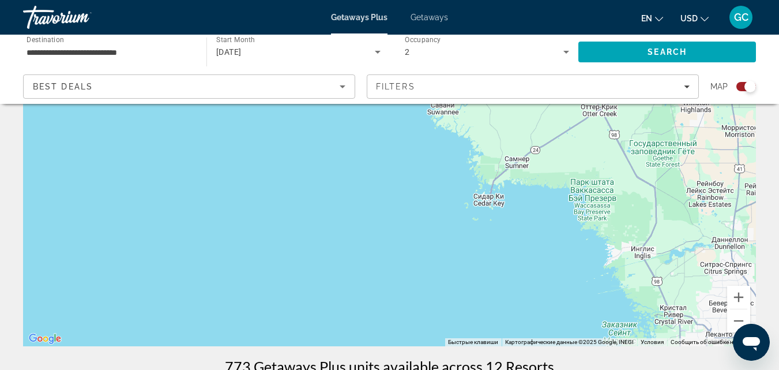
drag, startPoint x: 412, startPoint y: 210, endPoint x: 526, endPoint y: 342, distance: 174.2
click at [526, 341] on div "Быстрые клавиши Картографические данные Картографические данные ©2025 Google, I…" at bounding box center [389, 173] width 733 height 346
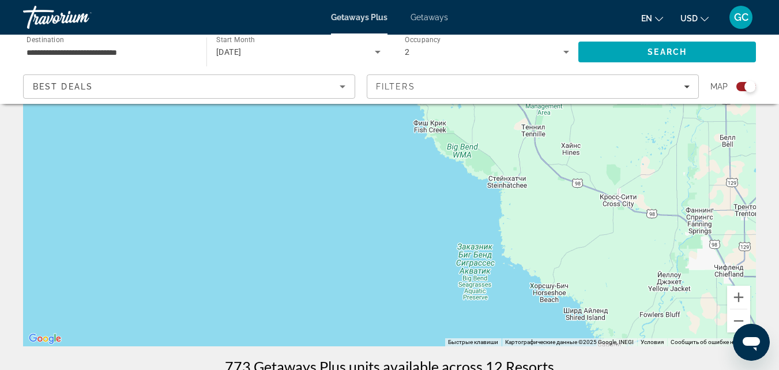
drag, startPoint x: 401, startPoint y: 167, endPoint x: 450, endPoint y: 312, distance: 152.6
click at [450, 311] on div "Main content" at bounding box center [389, 173] width 733 height 346
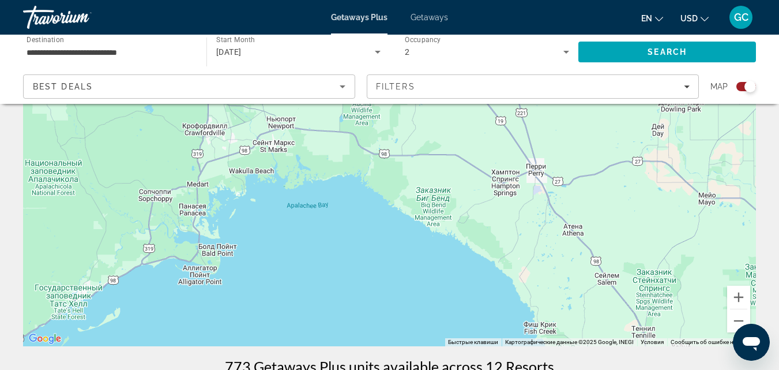
drag, startPoint x: 310, startPoint y: 157, endPoint x: 399, endPoint y: 300, distance: 168.1
click at [399, 300] on div "Main content" at bounding box center [389, 173] width 733 height 346
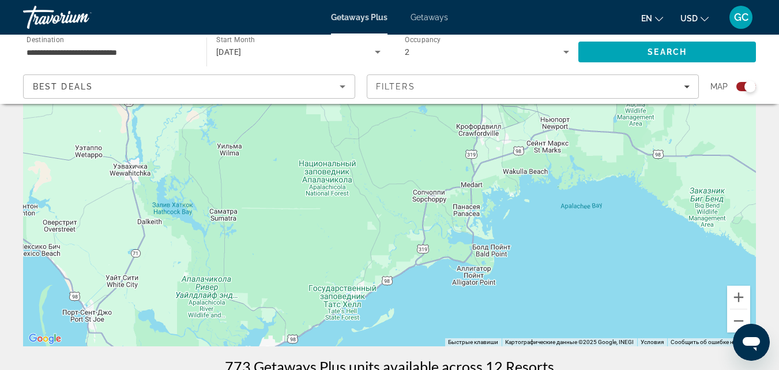
drag, startPoint x: 333, startPoint y: 219, endPoint x: 576, endPoint y: 208, distance: 243.6
click at [576, 208] on div "Main content" at bounding box center [389, 173] width 733 height 346
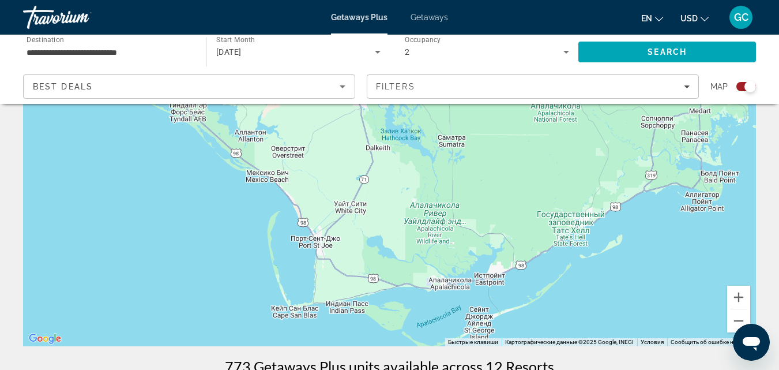
drag, startPoint x: 296, startPoint y: 269, endPoint x: 514, endPoint y: 191, distance: 231.5
click at [514, 191] on div "Чтобы активировать перетаскивание с помощью клавиатуры, нажмите Alt + Ввод. Пос…" at bounding box center [389, 173] width 733 height 346
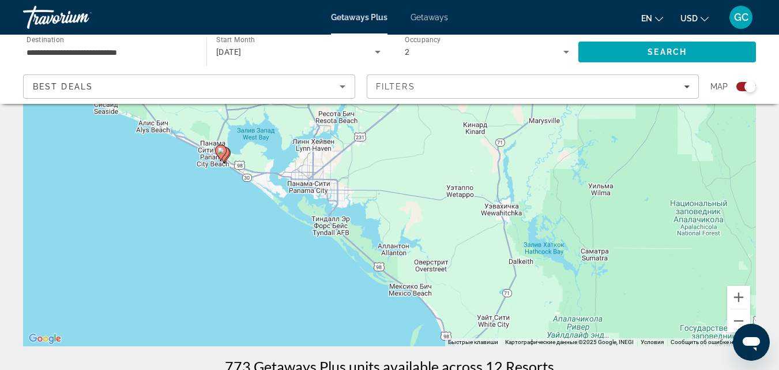
drag, startPoint x: 137, startPoint y: 219, endPoint x: 325, endPoint y: 373, distance: 242.7
click at [325, 254] on html "**********" at bounding box center [389, 70] width 779 height 370
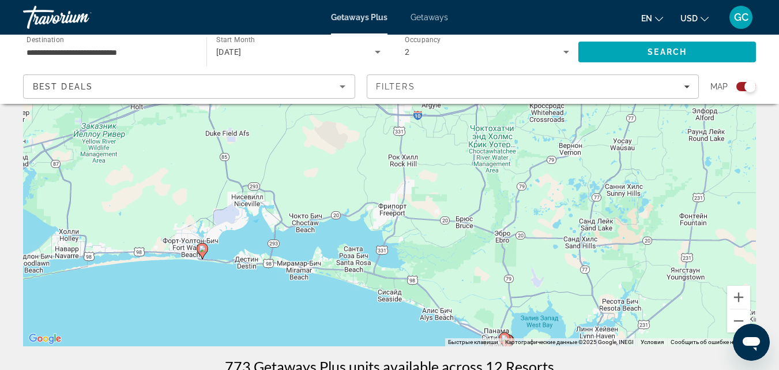
drag, startPoint x: 220, startPoint y: 271, endPoint x: 389, endPoint y: 363, distance: 191.7
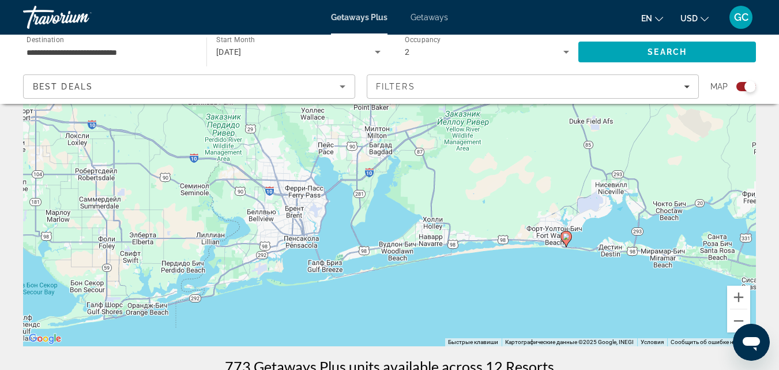
drag, startPoint x: 143, startPoint y: 291, endPoint x: 510, endPoint y: 280, distance: 367.5
click at [510, 280] on div "Чтобы активировать перетаскивание с помощью клавиатуры, нажмите Alt + Ввод. Пос…" at bounding box center [389, 173] width 733 height 346
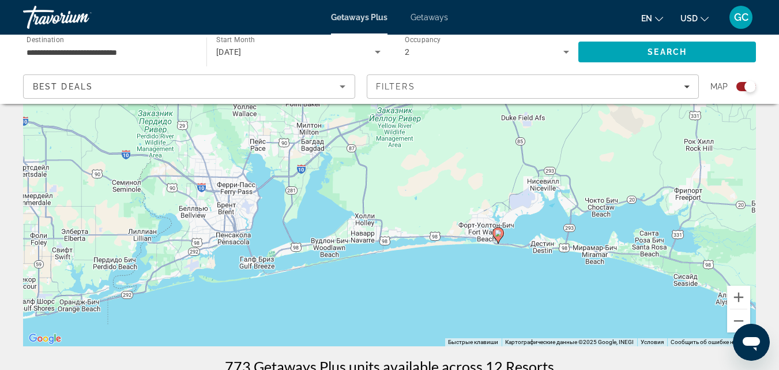
drag, startPoint x: 348, startPoint y: 310, endPoint x: 283, endPoint y: 305, distance: 65.3
click at [283, 305] on div "Чтобы активировать перетаскивание с помощью клавиатуры, нажмите Alt + Ввод. Пос…" at bounding box center [389, 173] width 733 height 346
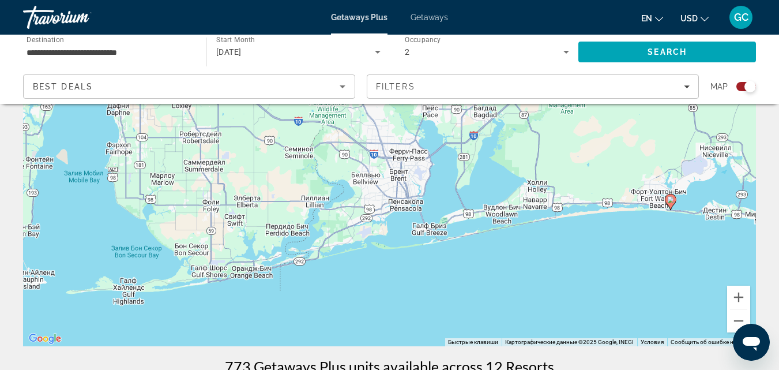
drag, startPoint x: 146, startPoint y: 247, endPoint x: 320, endPoint y: 213, distance: 177.3
click at [320, 213] on div "Чтобы активировать перетаскивание с помощью клавиатуры, нажмите Alt + Ввод. Пос…" at bounding box center [389, 173] width 733 height 346
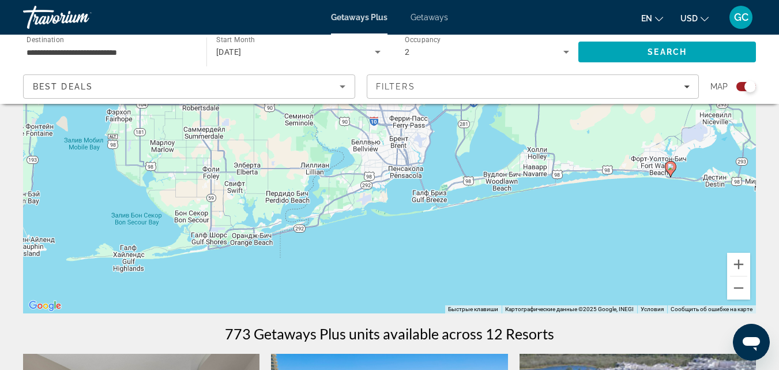
scroll to position [173, 0]
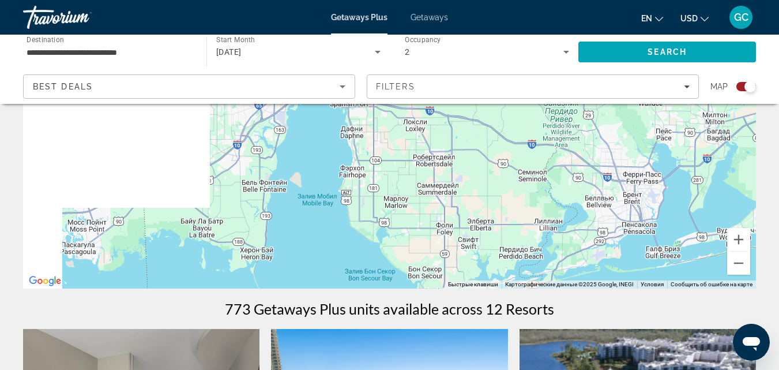
drag, startPoint x: 292, startPoint y: 178, endPoint x: 539, endPoint y: 270, distance: 263.5
click at [539, 270] on div "Чтобы активировать перетаскивание с помощью клавиатуры, нажмите Alt + Ввод. Пос…" at bounding box center [389, 115] width 733 height 346
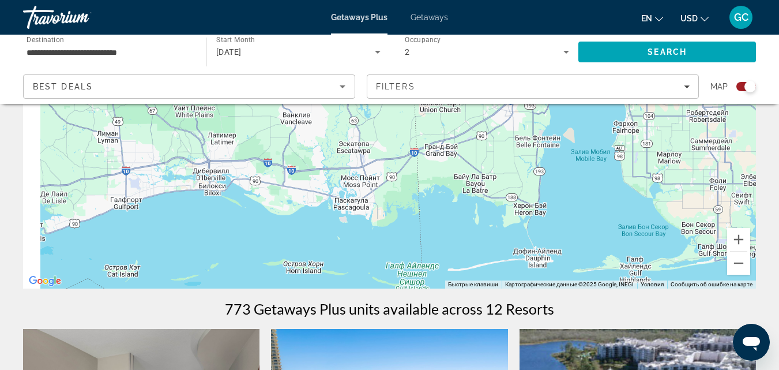
drag, startPoint x: 278, startPoint y: 245, endPoint x: 542, endPoint y: 190, distance: 269.8
click at [542, 190] on div "Чтобы активировать перетаскивание с помощью клавиатуры, нажмите Alt + Ввод. Пос…" at bounding box center [389, 115] width 733 height 346
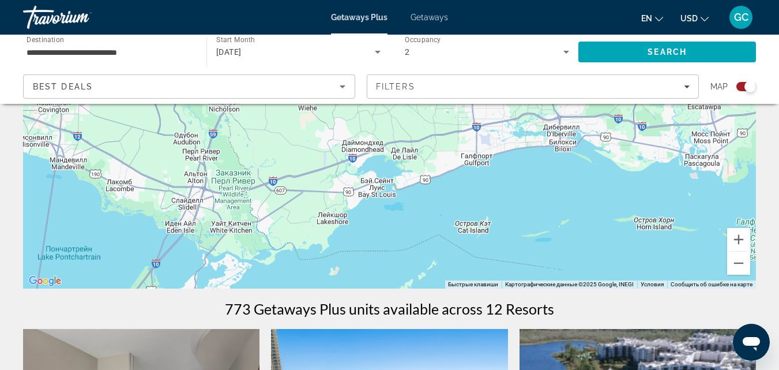
drag, startPoint x: 216, startPoint y: 211, endPoint x: 570, endPoint y: 167, distance: 356.8
click at [570, 167] on div "Main content" at bounding box center [389, 115] width 733 height 346
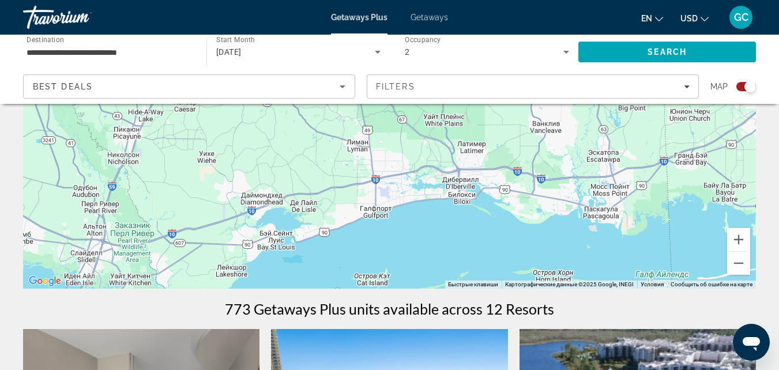
drag, startPoint x: 513, startPoint y: 174, endPoint x: 354, endPoint y: 239, distance: 172.0
click at [354, 239] on div "Main content" at bounding box center [389, 115] width 733 height 346
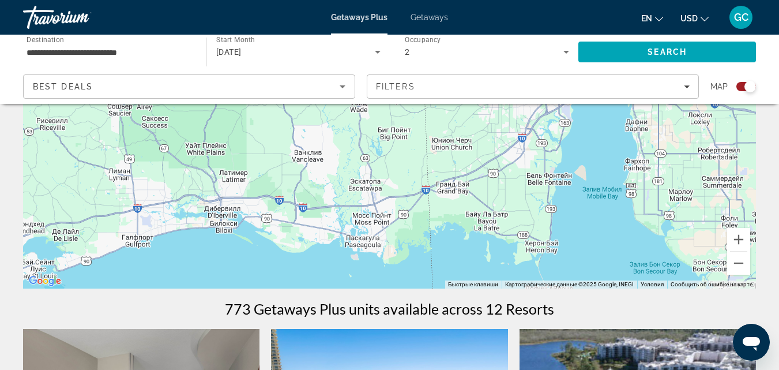
drag, startPoint x: 509, startPoint y: 204, endPoint x: 392, endPoint y: 215, distance: 118.1
click at [392, 215] on div "Main content" at bounding box center [389, 115] width 733 height 346
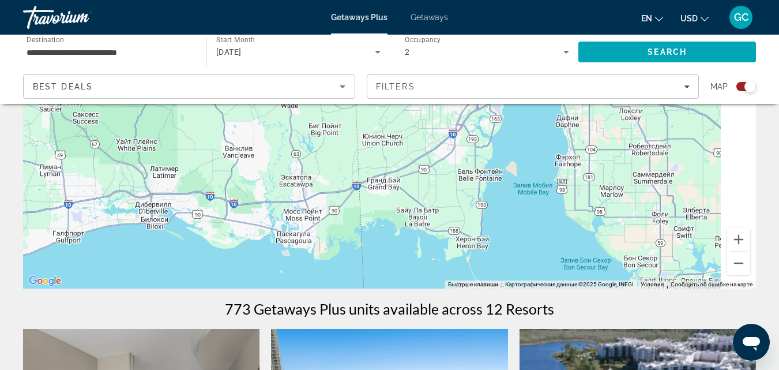
drag, startPoint x: 458, startPoint y: 230, endPoint x: 309, endPoint y: 196, distance: 153.6
click at [309, 196] on div "Main content" at bounding box center [389, 115] width 733 height 346
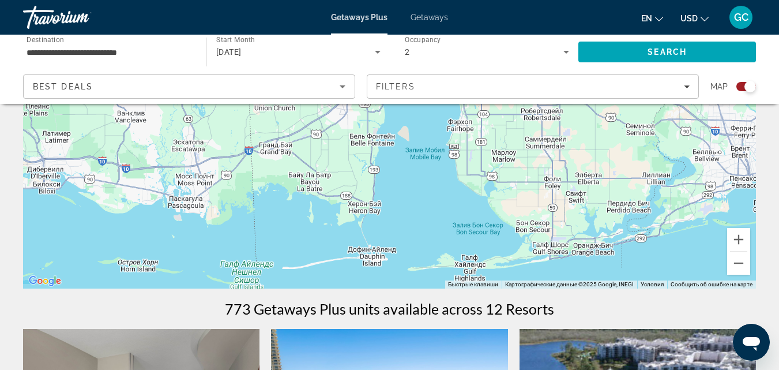
scroll to position [231, 0]
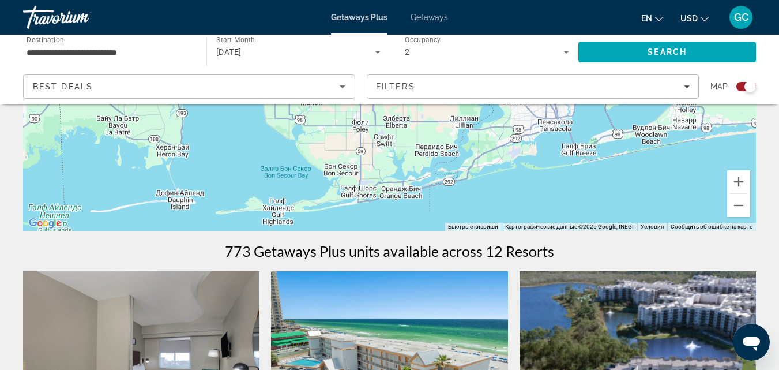
drag, startPoint x: 571, startPoint y: 176, endPoint x: 377, endPoint y: 179, distance: 194.4
click at [377, 179] on div "Main content" at bounding box center [389, 58] width 733 height 346
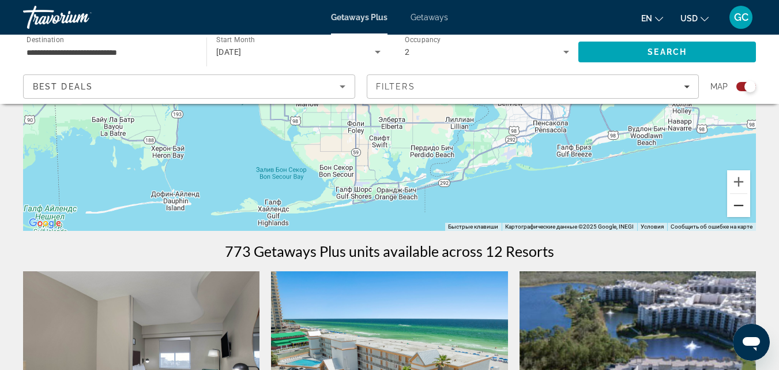
click at [738, 206] on button "Уменьшить" at bounding box center [738, 205] width 23 height 23
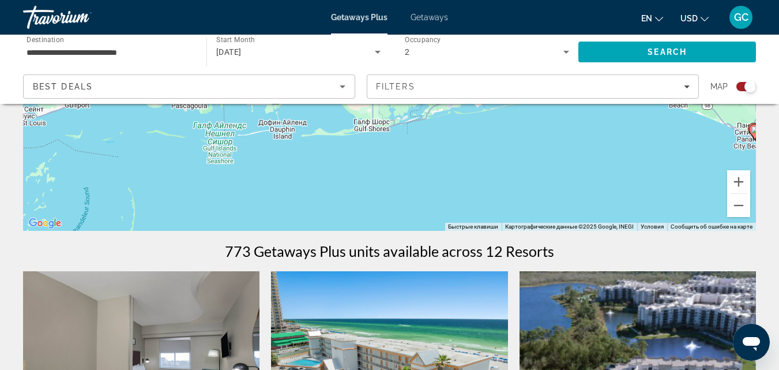
drag, startPoint x: 536, startPoint y: 264, endPoint x: 539, endPoint y: 324, distance: 60.1
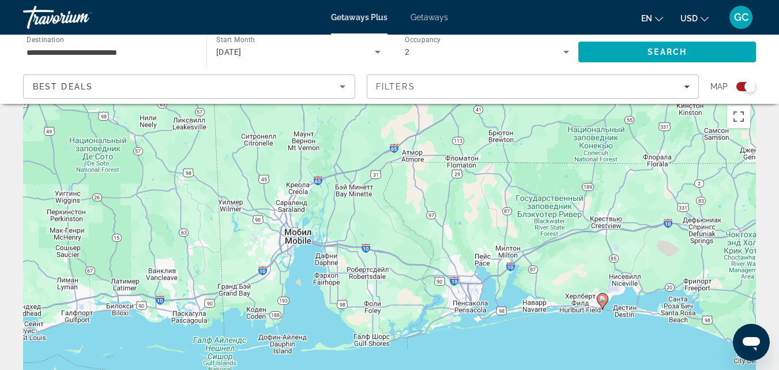
scroll to position [12, 0]
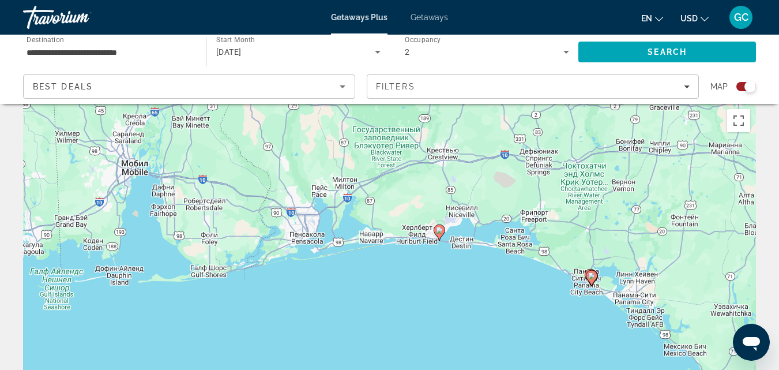
drag, startPoint x: 591, startPoint y: 298, endPoint x: 428, endPoint y: 227, distance: 177.7
click at [428, 227] on div "Для навигации используйте клавиши со стрелками. Чтобы активировать перетаскиван…" at bounding box center [389, 276] width 733 height 346
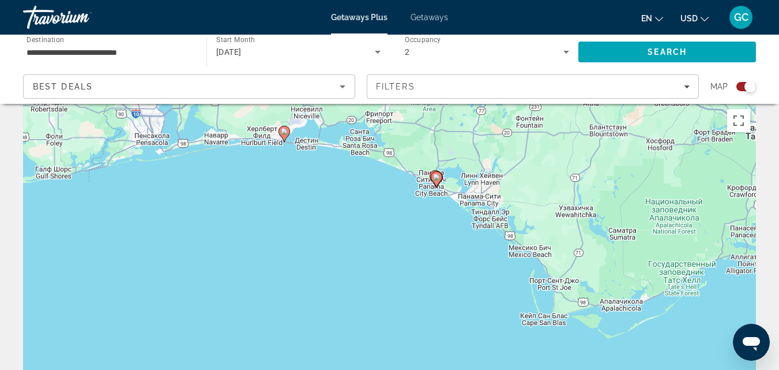
drag, startPoint x: 559, startPoint y: 327, endPoint x: 442, endPoint y: 245, distance: 142.4
click at [429, 230] on div "Чтобы активировать перетаскивание с помощью клавиатуры, нажмите Alt + Ввод. Пос…" at bounding box center [389, 276] width 733 height 346
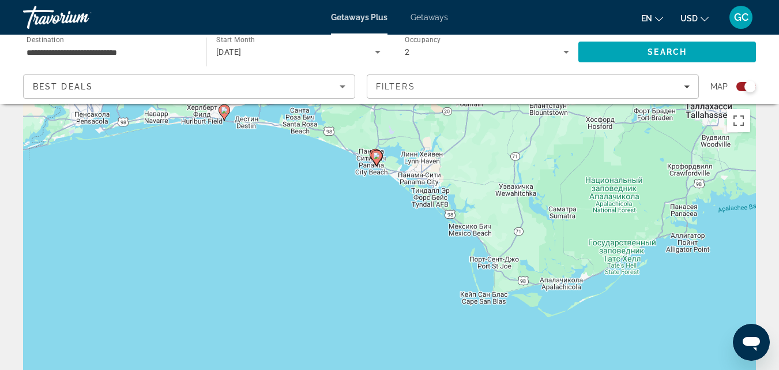
drag, startPoint x: 497, startPoint y: 308, endPoint x: 439, endPoint y: 290, distance: 60.6
click at [439, 290] on div "Чтобы активировать перетаскивание с помощью клавиатуры, нажмите Alt + Ввод. Пос…" at bounding box center [389, 276] width 733 height 346
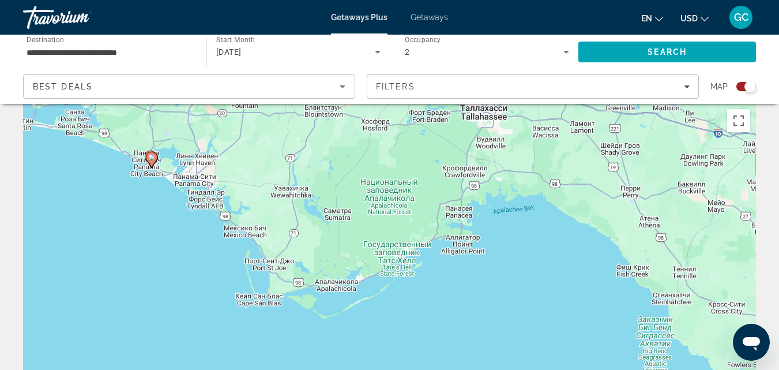
drag, startPoint x: 583, startPoint y: 270, endPoint x: 360, endPoint y: 275, distance: 223.2
click at [360, 275] on div "Чтобы активировать перетаскивание с помощью клавиатуры, нажмите Alt + Ввод. Пос…" at bounding box center [389, 276] width 733 height 346
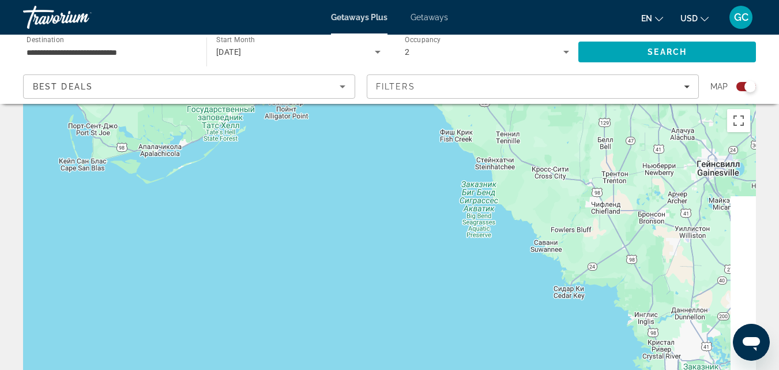
drag, startPoint x: 532, startPoint y: 329, endPoint x: 332, endPoint y: 181, distance: 248.6
click at [332, 181] on div "Чтобы активировать перетаскивание с помощью клавиатуры, нажмите Alt + Ввод. Пос…" at bounding box center [389, 276] width 733 height 346
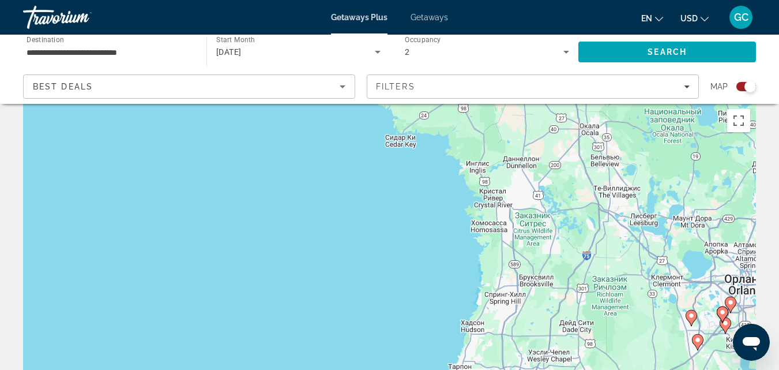
drag, startPoint x: 511, startPoint y: 300, endPoint x: 396, endPoint y: 149, distance: 190.2
click at [396, 149] on div "Чтобы активировать перетаскивание с помощью клавиатуры, нажмите Alt + Ввод. Пос…" at bounding box center [389, 276] width 733 height 346
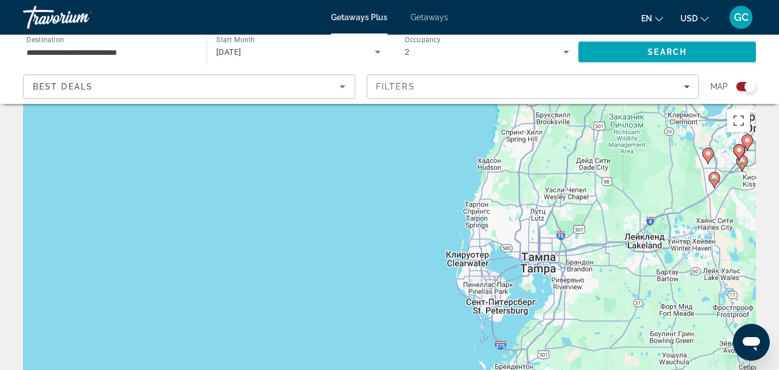
drag, startPoint x: 429, startPoint y: 308, endPoint x: 403, endPoint y: 128, distance: 181.8
click at [403, 128] on div "Чтобы активировать перетаскивание с помощью клавиатуры, нажмите Alt + Ввод. Пос…" at bounding box center [389, 276] width 733 height 346
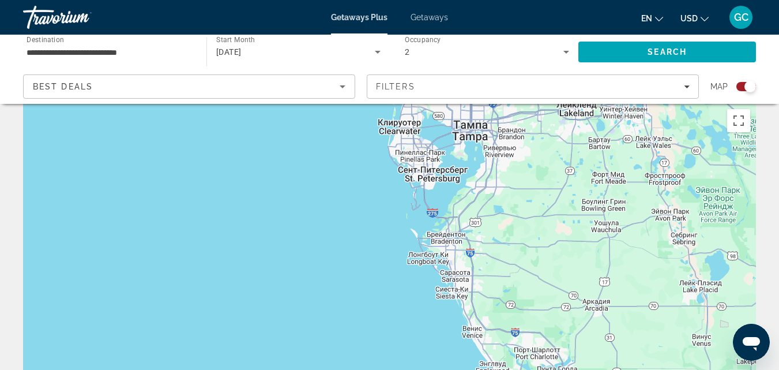
drag, startPoint x: 414, startPoint y: 332, endPoint x: 390, endPoint y: 194, distance: 140.4
click at [390, 194] on div "Чтобы активировать перетаскивание с помощью клавиатуры, нажмите Alt + Ввод. Пос…" at bounding box center [389, 276] width 733 height 346
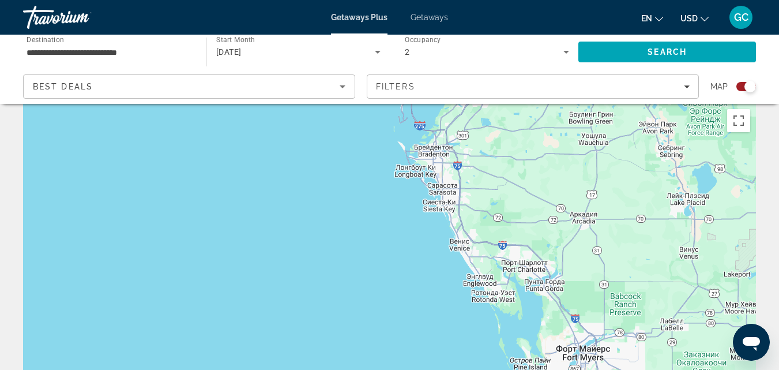
drag, startPoint x: 430, startPoint y: 304, endPoint x: 382, endPoint y: 163, distance: 149.2
click at [381, 168] on div "Main content" at bounding box center [389, 276] width 733 height 346
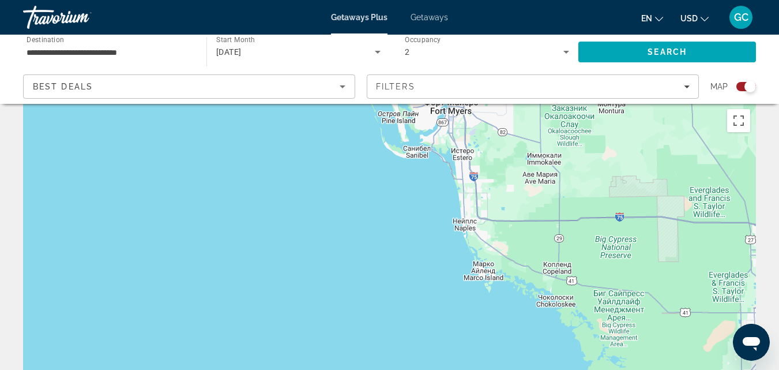
drag, startPoint x: 478, startPoint y: 290, endPoint x: 393, endPoint y: 183, distance: 137.1
click at [393, 183] on div "Чтобы активировать перетаскивание с помощью клавиатуры, нажмите Alt + Ввод. Пос…" at bounding box center [389, 276] width 733 height 346
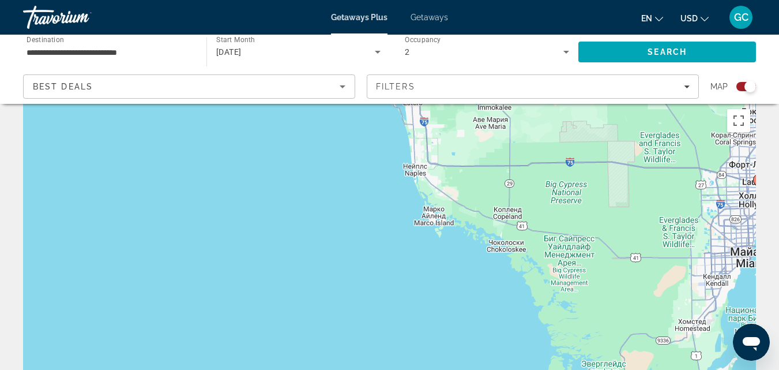
drag, startPoint x: 534, startPoint y: 330, endPoint x: 445, endPoint y: 205, distance: 153.8
click at [445, 206] on div "Чтобы активировать перетаскивание с помощью клавиатуры, нажмите Alt + Ввод. Пос…" at bounding box center [389, 276] width 733 height 346
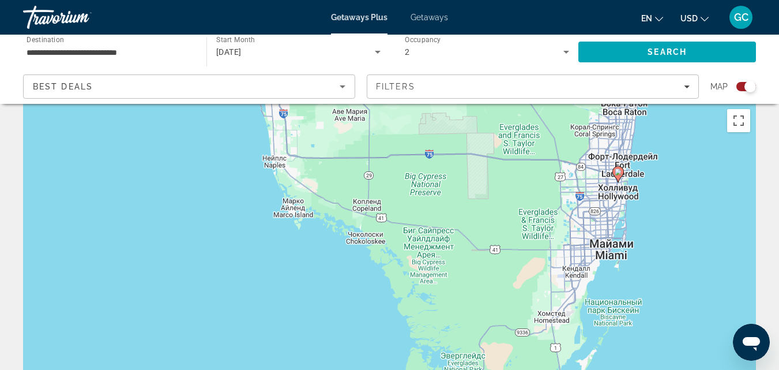
drag, startPoint x: 456, startPoint y: 246, endPoint x: 371, endPoint y: 346, distance: 131.3
click at [371, 346] on div "Чтобы активировать перетаскивание с помощью клавиатуры, нажмите Alt + Ввод. Пос…" at bounding box center [389, 276] width 733 height 346
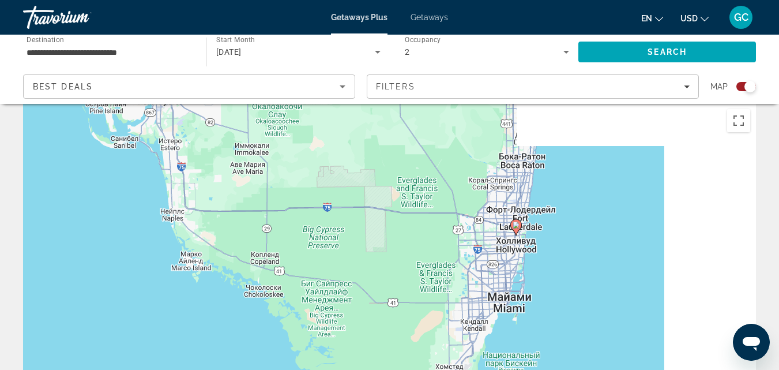
drag, startPoint x: 653, startPoint y: 236, endPoint x: 577, endPoint y: 272, distance: 84.6
click at [577, 272] on div "Чтобы активировать перетаскивание с помощью клавиатуры, нажмите Alt + Ввод. Пос…" at bounding box center [389, 276] width 733 height 346
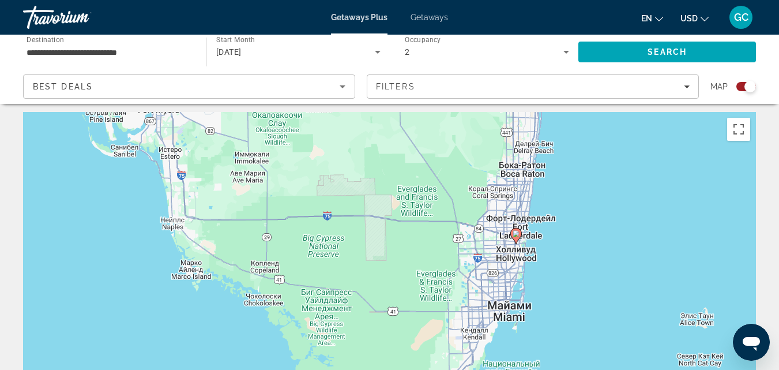
scroll to position [0, 0]
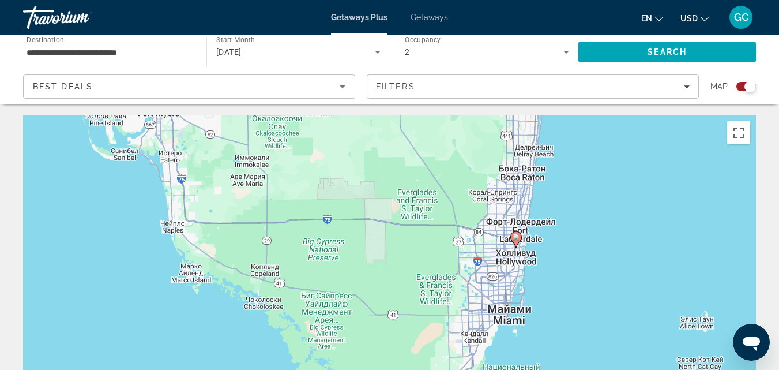
drag, startPoint x: 387, startPoint y: 243, endPoint x: 308, endPoint y: 216, distance: 83.3
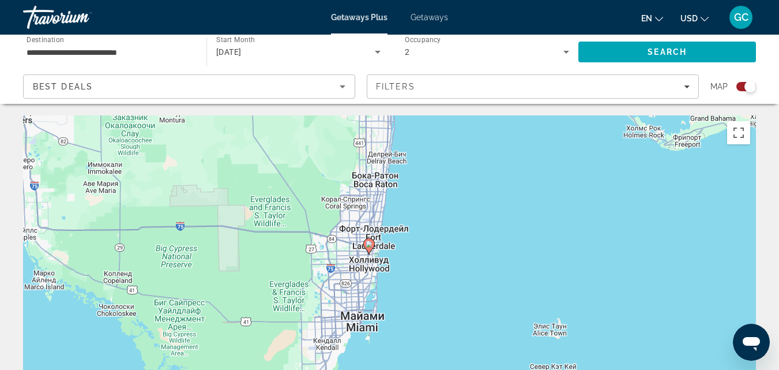
click at [365, 292] on div "Чтобы активировать перетаскивание с помощью клавиатуры, нажмите Alt + Ввод. Пос…" at bounding box center [389, 288] width 733 height 346
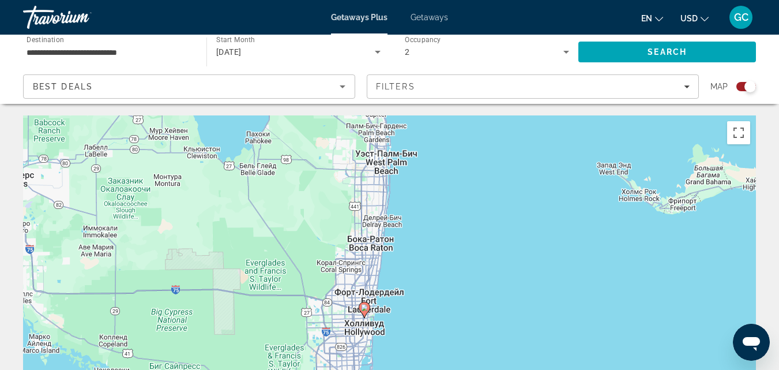
drag, startPoint x: 387, startPoint y: 227, endPoint x: 382, endPoint y: 292, distance: 64.8
click at [382, 292] on div "Чтобы активировать перетаскивание с помощью клавиатуры, нажмите Alt + Ввод. Пос…" at bounding box center [389, 288] width 733 height 346
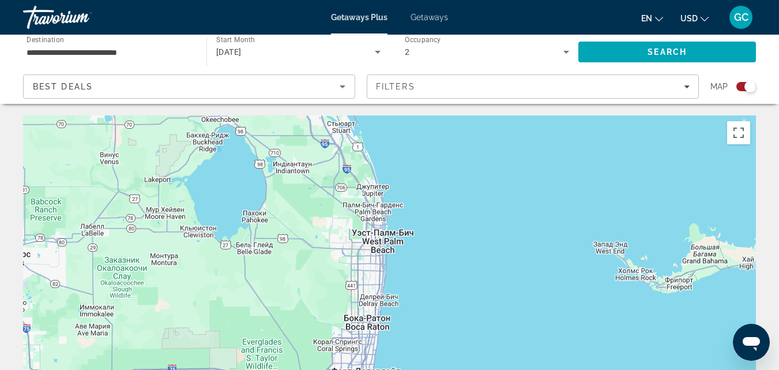
drag, startPoint x: 381, startPoint y: 238, endPoint x: 381, endPoint y: 291, distance: 53.1
click at [381, 291] on div "Чтобы активировать перетаскивание с помощью клавиатуры, нажмите Alt + Ввод. Пос…" at bounding box center [389, 288] width 733 height 346
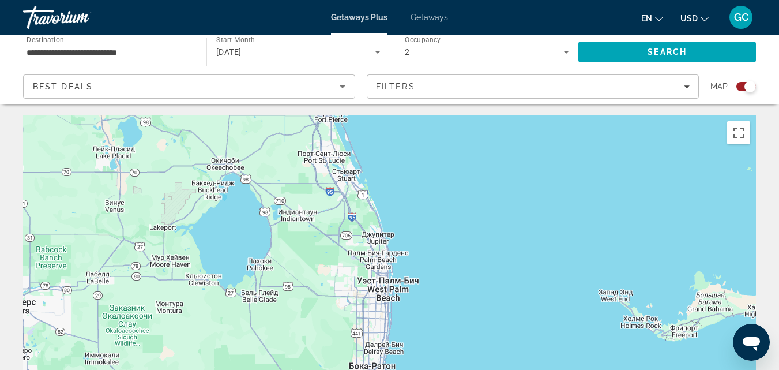
drag, startPoint x: 383, startPoint y: 253, endPoint x: 388, endPoint y: 303, distance: 50.4
click at [388, 303] on div "Чтобы активировать перетаскивание с помощью клавиатуры, нажмите Alt + Ввод. Пос…" at bounding box center [389, 288] width 733 height 346
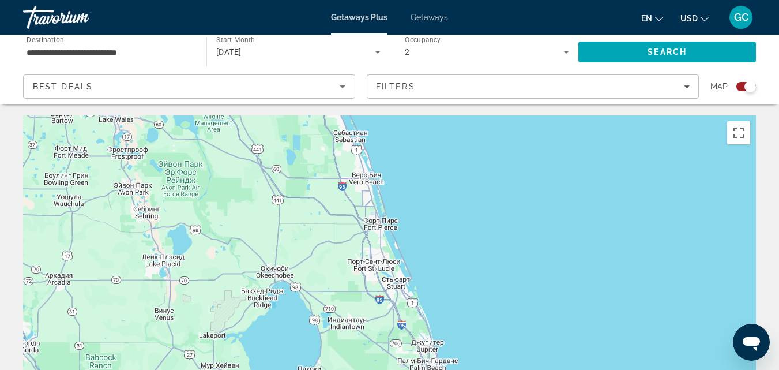
drag, startPoint x: 371, startPoint y: 225, endPoint x: 419, endPoint y: 302, distance: 90.7
click at [419, 302] on div "Чтобы активировать перетаскивание с помощью клавиатуры, нажмите Alt + Ввод. Пос…" at bounding box center [389, 288] width 733 height 346
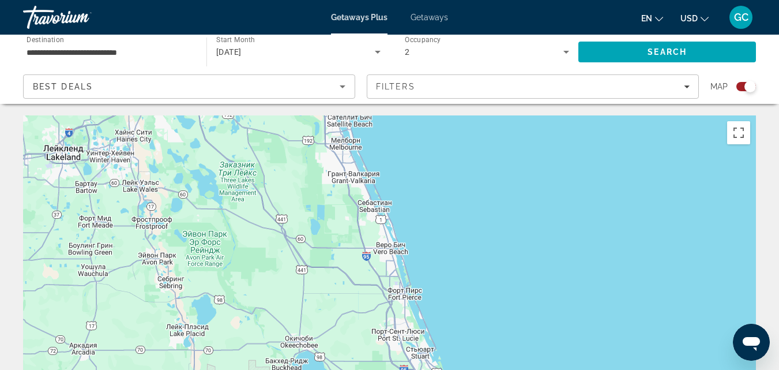
drag, startPoint x: 381, startPoint y: 226, endPoint x: 407, endPoint y: 284, distance: 63.2
click at [407, 284] on div "Main content" at bounding box center [389, 288] width 733 height 346
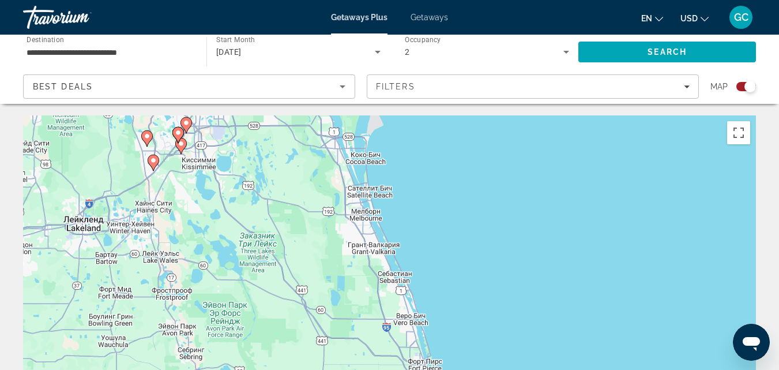
drag, startPoint x: 367, startPoint y: 199, endPoint x: 418, endPoint y: 318, distance: 129.7
click at [418, 318] on div "Чтобы активировать перетаскивание с помощью клавиатуры, нажмите Alt + Ввод. Пос…" at bounding box center [389, 288] width 733 height 346
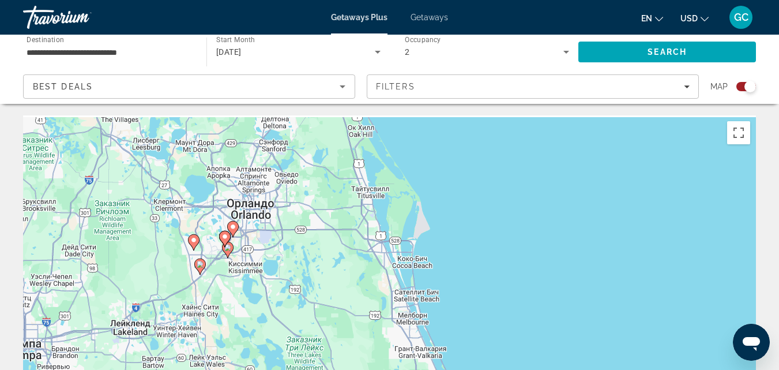
drag, startPoint x: 401, startPoint y: 255, endPoint x: 409, endPoint y: 282, distance: 28.3
click at [409, 282] on div "Чтобы активировать перетаскивание с помощью клавиатуры, нажмите Alt + Ввод. Пос…" at bounding box center [389, 288] width 733 height 346
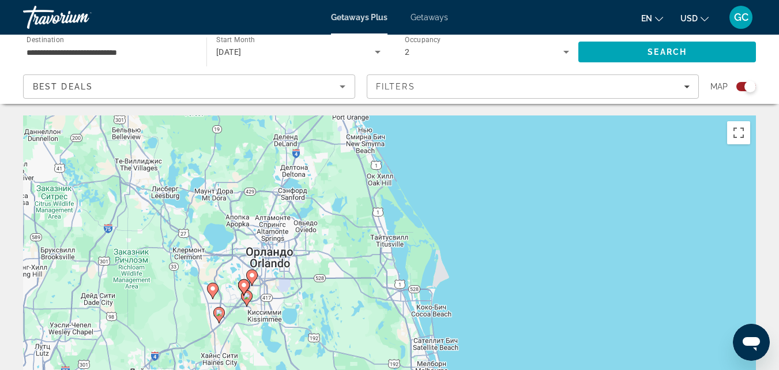
drag, startPoint x: 386, startPoint y: 207, endPoint x: 394, endPoint y: 139, distance: 68.6
click at [394, 162] on div "Чтобы активировать перетаскивание с помощью клавиатуры, нажмите Alt + Ввод. Пос…" at bounding box center [389, 288] width 733 height 346
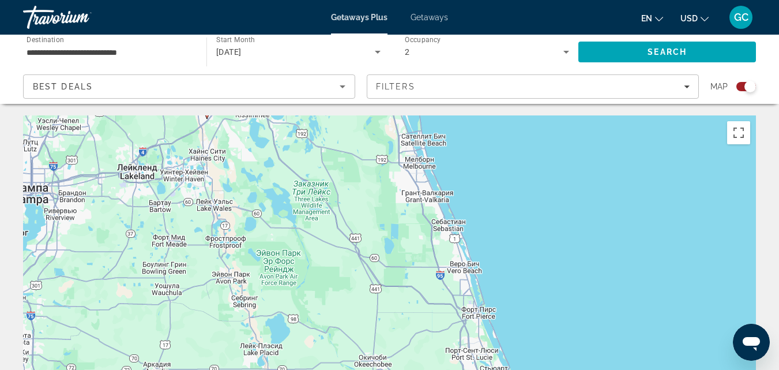
drag, startPoint x: 422, startPoint y: 295, endPoint x: 381, endPoint y: 121, distance: 179.5
click at [381, 139] on div "Чтобы активировать перетаскивание с помощью клавиатуры, нажмите Alt + Ввод. Пос…" at bounding box center [389, 288] width 733 height 346
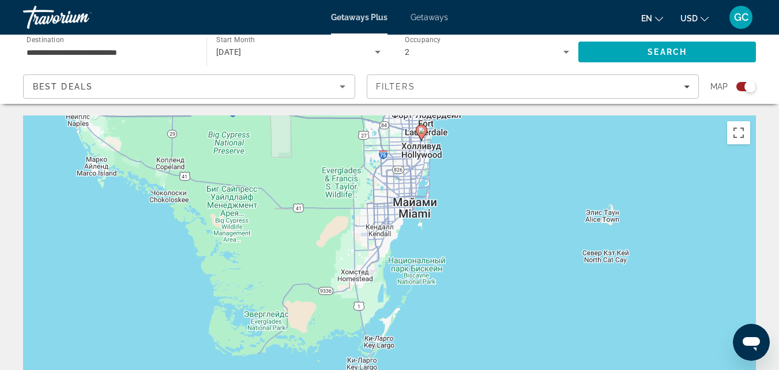
drag, startPoint x: 435, startPoint y: 290, endPoint x: 450, endPoint y: 174, distance: 117.4
click at [450, 174] on div "Чтобы активировать перетаскивание с помощью клавиатуры, нажмите Alt + Ввод. Пос…" at bounding box center [389, 288] width 733 height 346
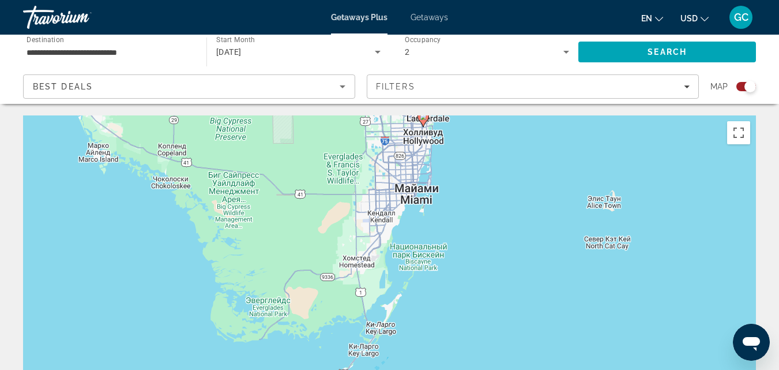
scroll to position [58, 0]
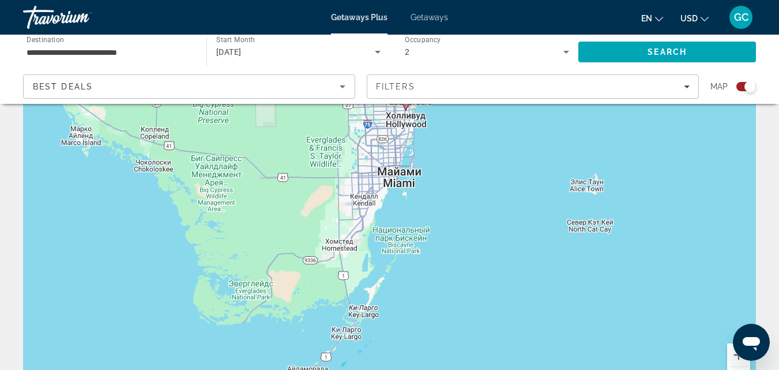
drag, startPoint x: 439, startPoint y: 161, endPoint x: 401, endPoint y: 246, distance: 93.2
click at [401, 246] on div "Чтобы активировать перетаскивание с помощью клавиатуры, нажмите Alt + Ввод. Пос…" at bounding box center [389, 231] width 733 height 346
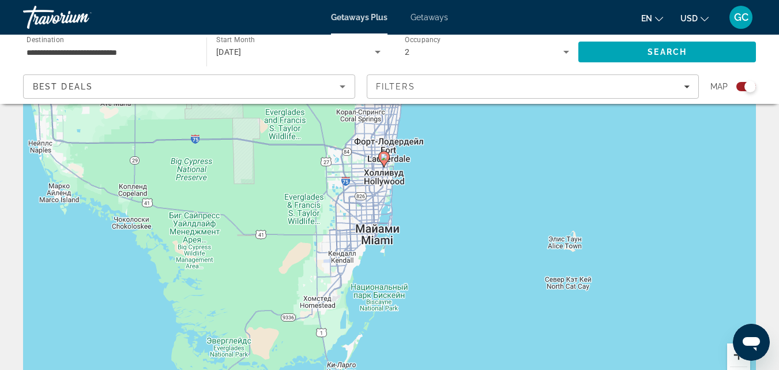
click at [736, 358] on button "Увеличить" at bounding box center [738, 354] width 23 height 23
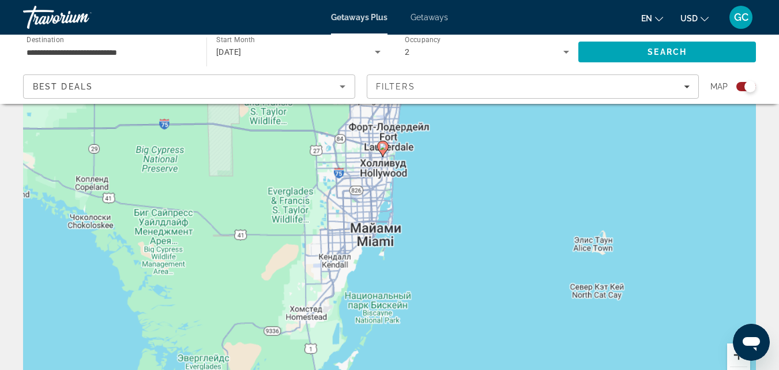
click at [736, 358] on button "Увеличить" at bounding box center [738, 354] width 23 height 23
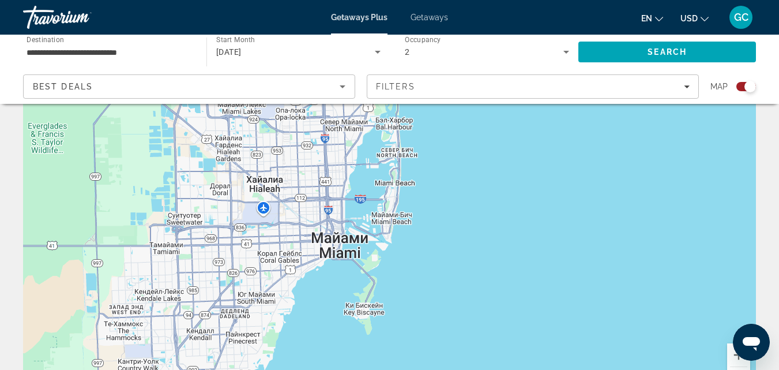
click at [283, 266] on div "Чтобы активировать перетаскивание с помощью клавиатуры, нажмите Alt + Ввод. Пос…" at bounding box center [389, 231] width 733 height 346
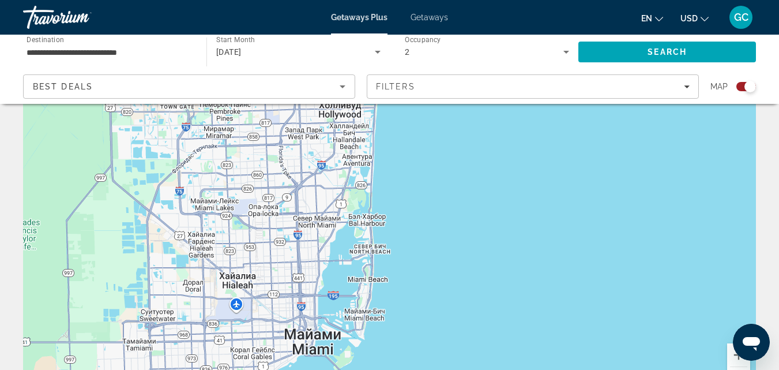
drag, startPoint x: 367, startPoint y: 181, endPoint x: 339, endPoint y: 279, distance: 102.4
click at [339, 279] on div "Чтобы активировать перетаскивание с помощью клавиатуры, нажмите Alt + Ввод. Пос…" at bounding box center [389, 231] width 733 height 346
drag, startPoint x: 362, startPoint y: 277, endPoint x: 358, endPoint y: 287, distance: 10.9
click at [359, 285] on div "Чтобы активировать перетаскивание с помощью клавиатуры, нажмите Alt + Ввод. Пос…" at bounding box center [389, 231] width 733 height 346
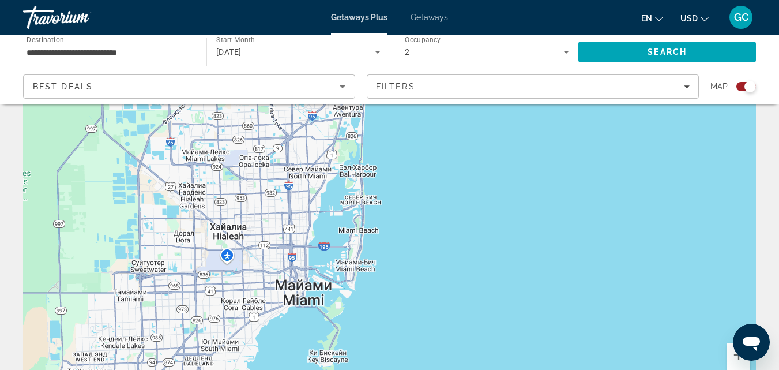
drag, startPoint x: 407, startPoint y: 311, endPoint x: 402, endPoint y: 219, distance: 92.4
click at [402, 219] on div "Чтобы активировать перетаскивание с помощью клавиатуры, нажмите Alt + Ввод. Пос…" at bounding box center [389, 231] width 733 height 346
click at [735, 360] on button "Увеличить" at bounding box center [738, 354] width 23 height 23
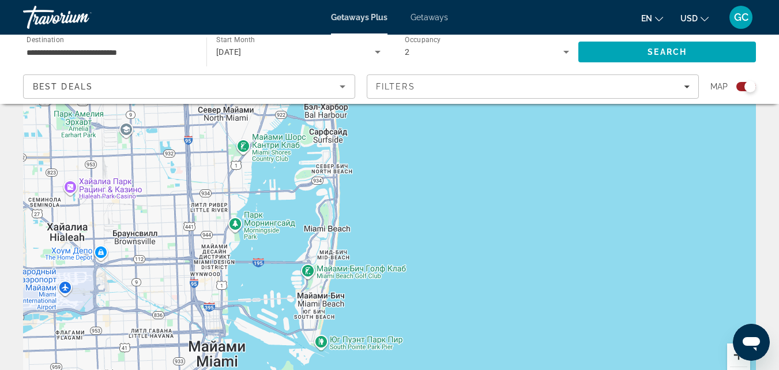
click at [735, 360] on button "Увеличить" at bounding box center [738, 354] width 23 height 23
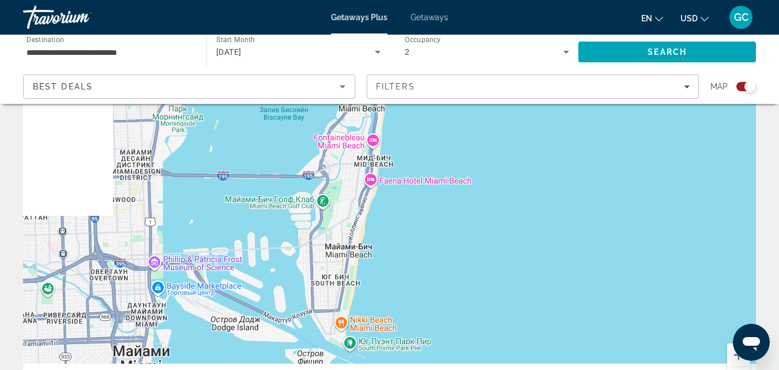
drag, startPoint x: 303, startPoint y: 276, endPoint x: 413, endPoint y: 132, distance: 181.0
click at [413, 132] on div "Main content" at bounding box center [389, 231] width 733 height 346
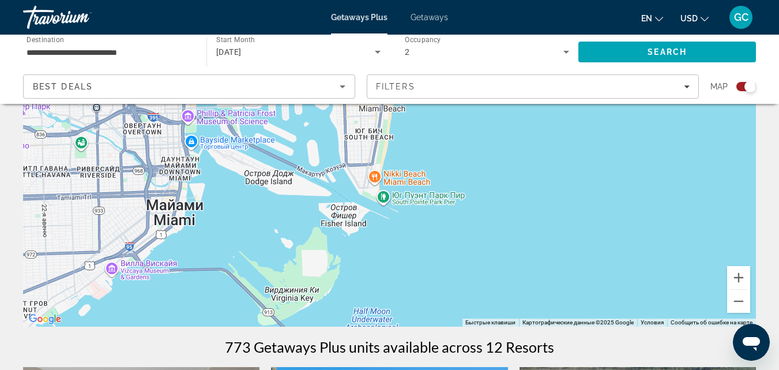
scroll to position [150, 0]
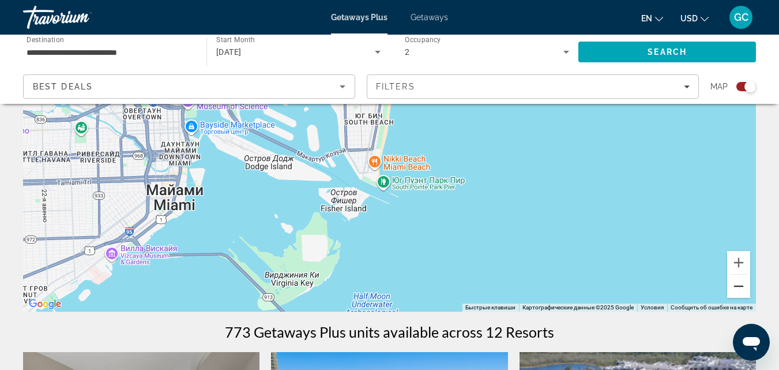
click at [737, 294] on button "Уменьшить" at bounding box center [738, 286] width 23 height 23
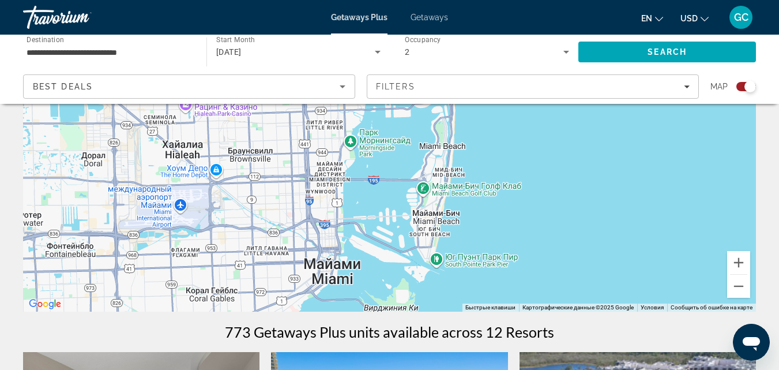
drag, startPoint x: 354, startPoint y: 165, endPoint x: 404, endPoint y: 269, distance: 115.8
click at [404, 269] on div "Main content" at bounding box center [389, 138] width 733 height 346
click at [739, 285] on button "Уменьшить" at bounding box center [738, 286] width 23 height 23
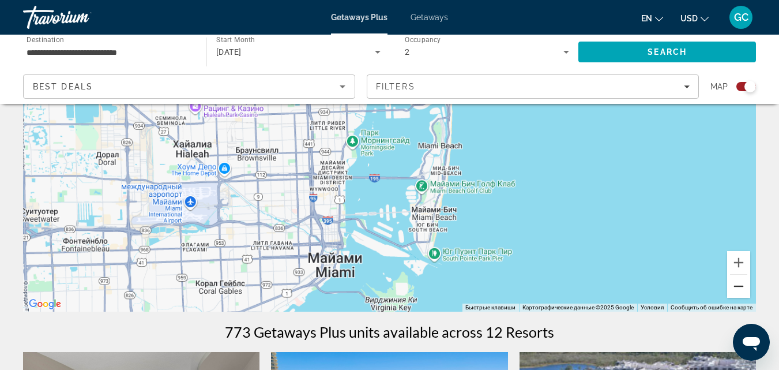
click at [739, 285] on button "Уменьшить" at bounding box center [738, 286] width 23 height 23
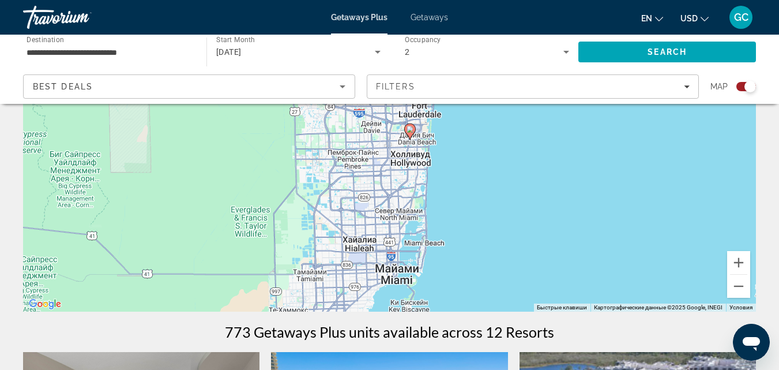
drag, startPoint x: 426, startPoint y: 175, endPoint x: 447, endPoint y: 280, distance: 107.6
click at [447, 280] on div "Чтобы активировать перетаскивание с помощью клавиатуры, нажмите Alt + Ввод. Пос…" at bounding box center [389, 138] width 733 height 346
drag, startPoint x: 461, startPoint y: 156, endPoint x: 458, endPoint y: 194, distance: 38.8
click at [458, 194] on div "Чтобы активировать перетаскивание с помощью клавиатуры, нажмите Alt + Ввод. Пос…" at bounding box center [389, 138] width 733 height 346
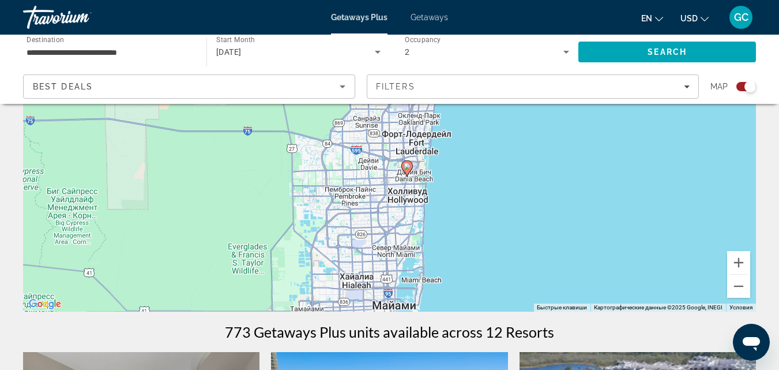
click at [409, 174] on gmp-advanced-marker "Main content" at bounding box center [407, 168] width 12 height 17
type input "**********"
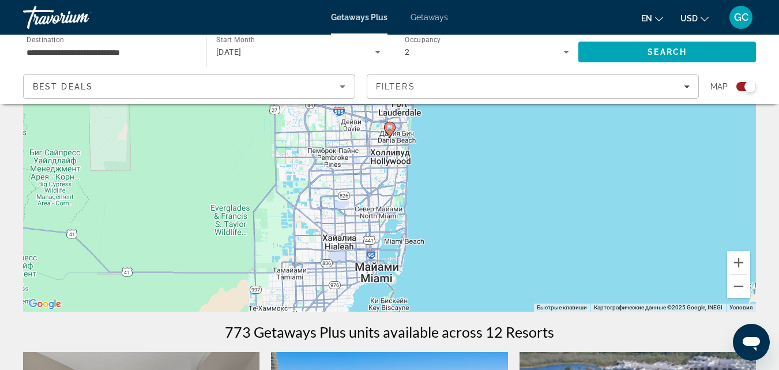
click at [392, 133] on icon "Main content" at bounding box center [389, 129] width 10 height 15
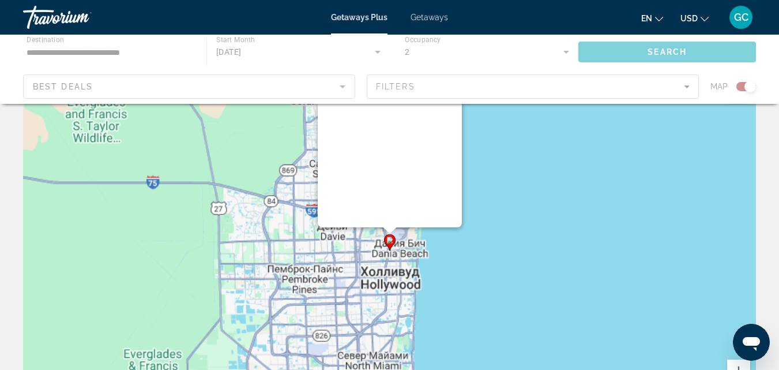
scroll to position [0, 0]
